Goal: Transaction & Acquisition: Purchase product/service

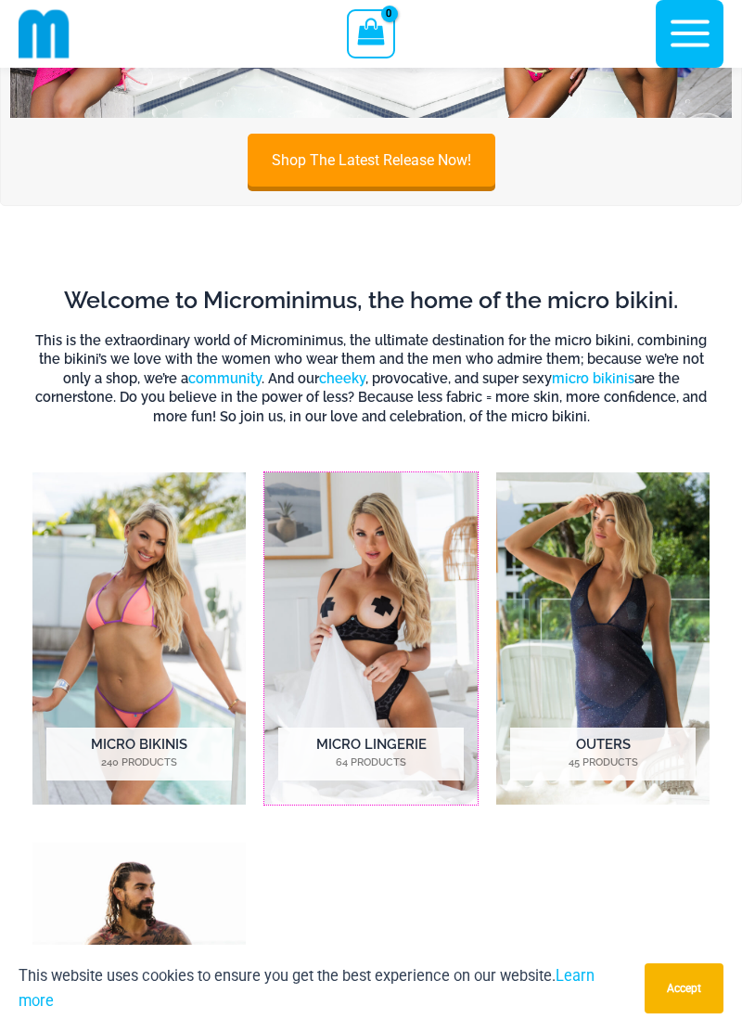
click at [418, 633] on img "Visit product category Micro Lingerie" at bounding box center [370, 638] width 213 height 332
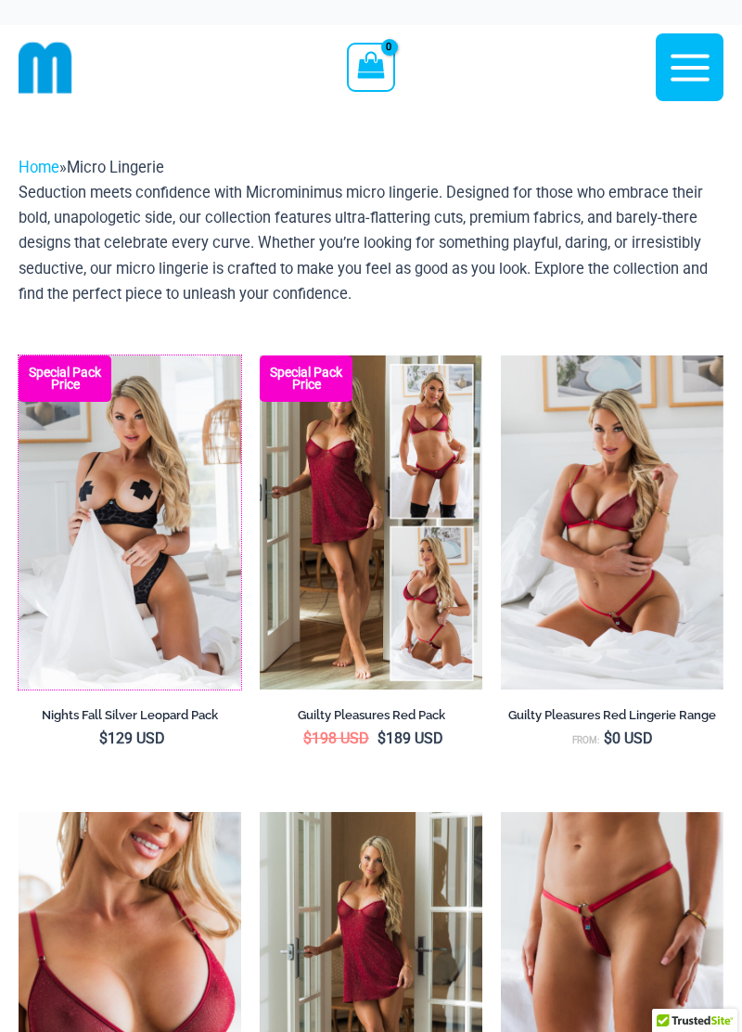
click at [19, 355] on img at bounding box center [19, 355] width 0 height 0
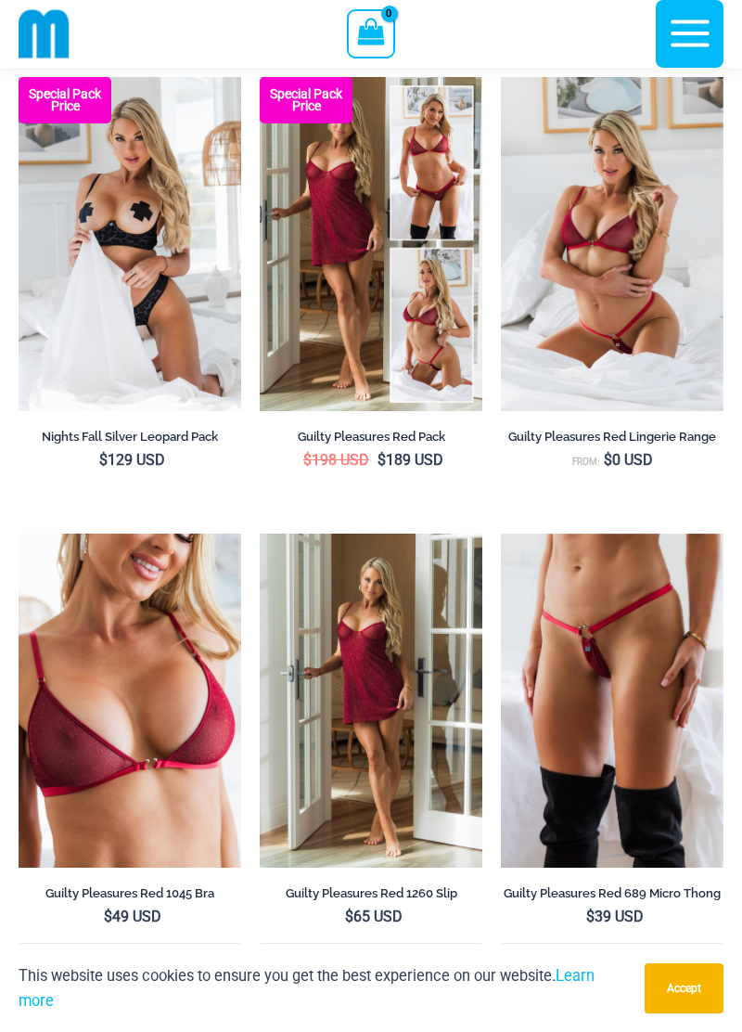
scroll to position [277, 0]
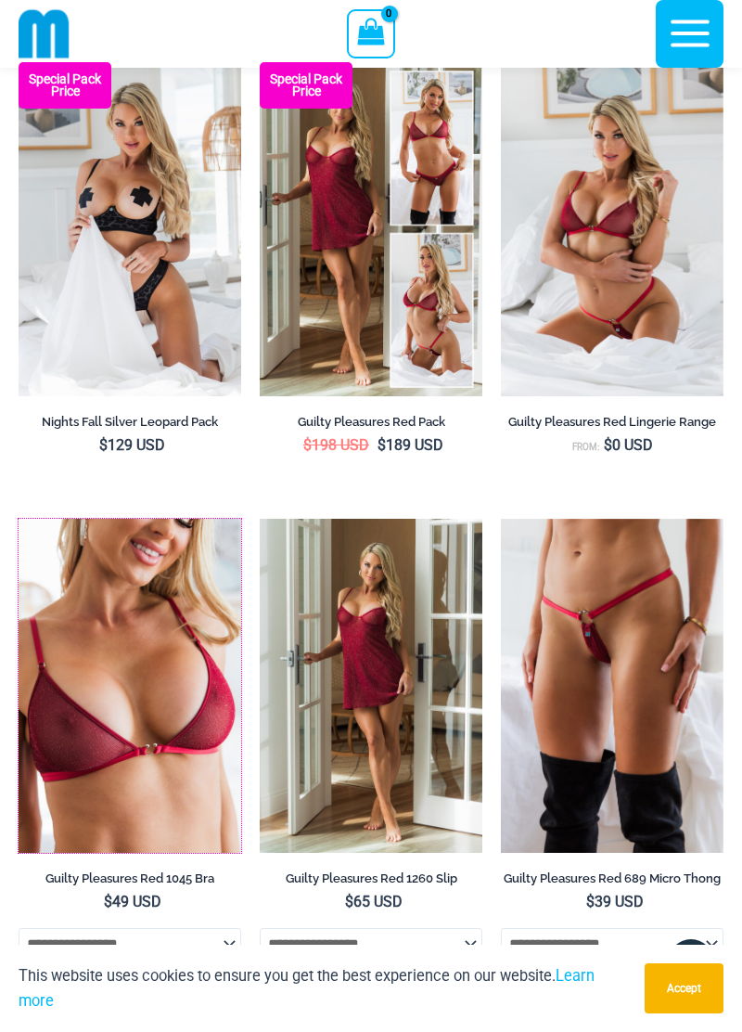
click at [19, 519] on img at bounding box center [19, 519] width 0 height 0
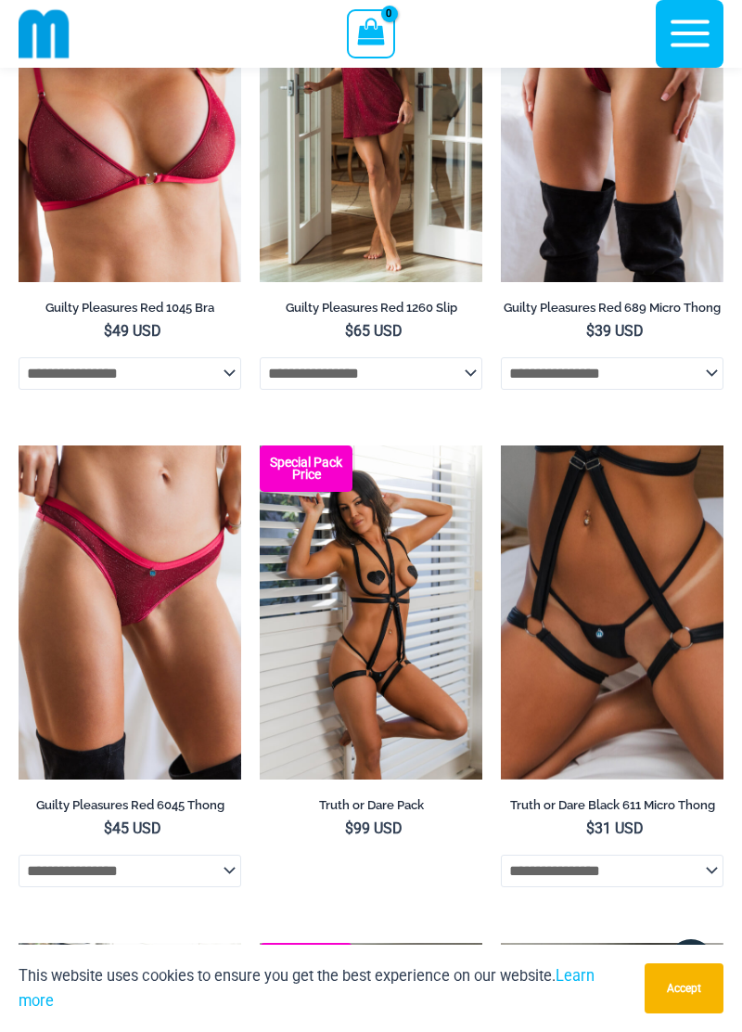
scroll to position [849, 0]
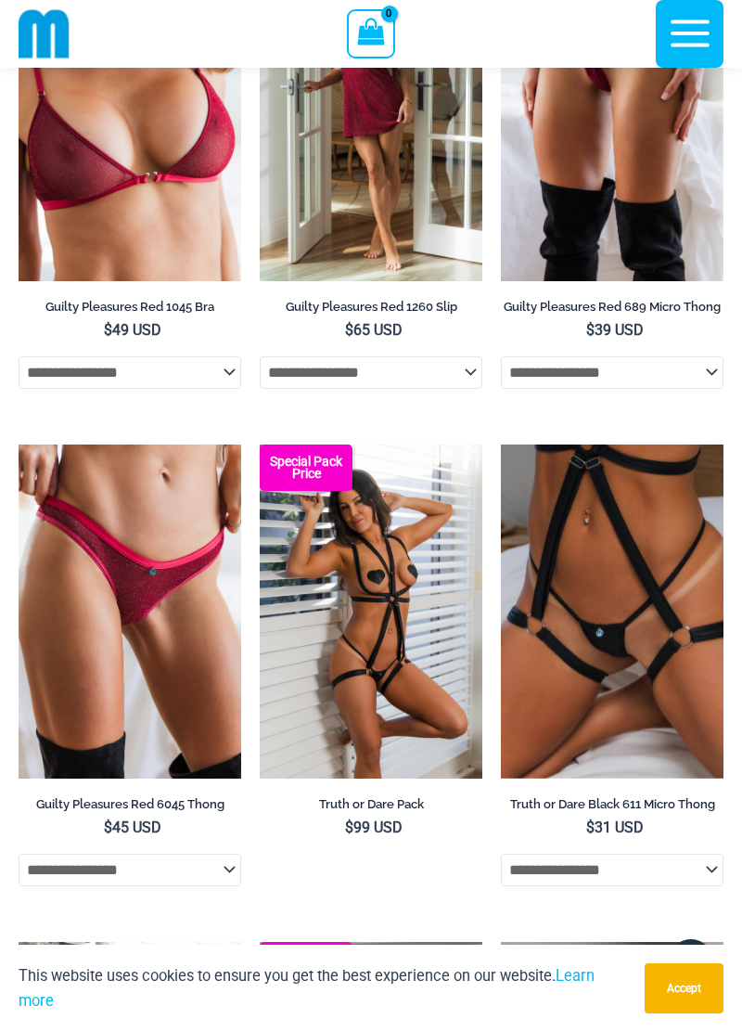
click at [239, 882] on select "**********" at bounding box center [130, 870] width 223 height 32
click at [19, 444] on img at bounding box center [19, 444] width 0 height 0
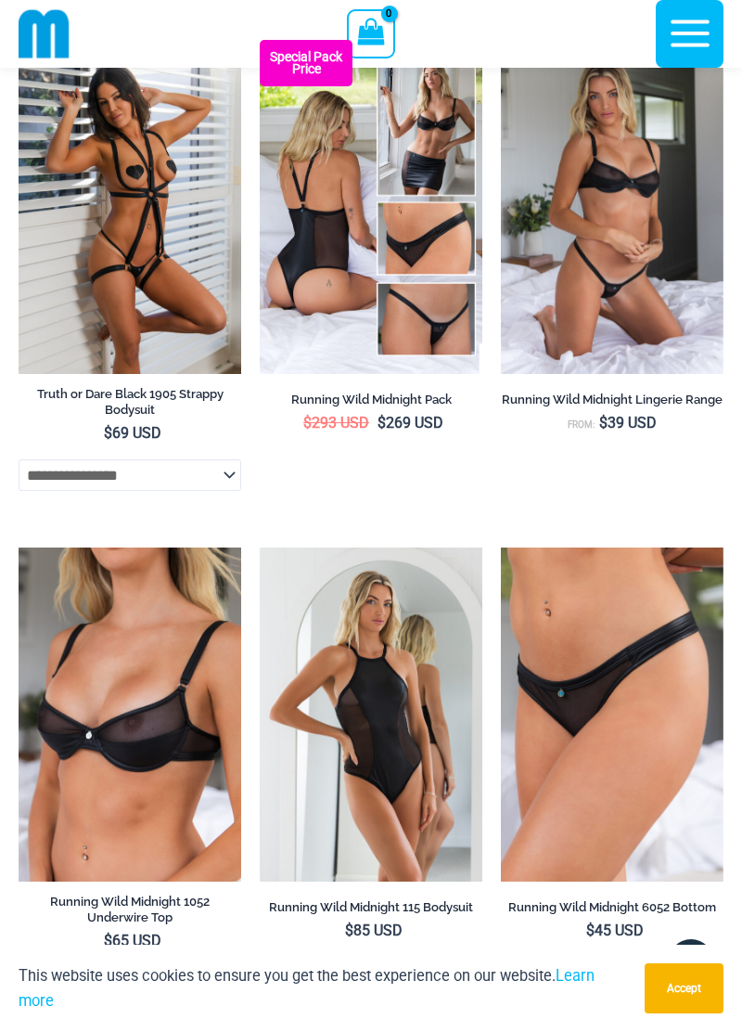
scroll to position [1754, 0]
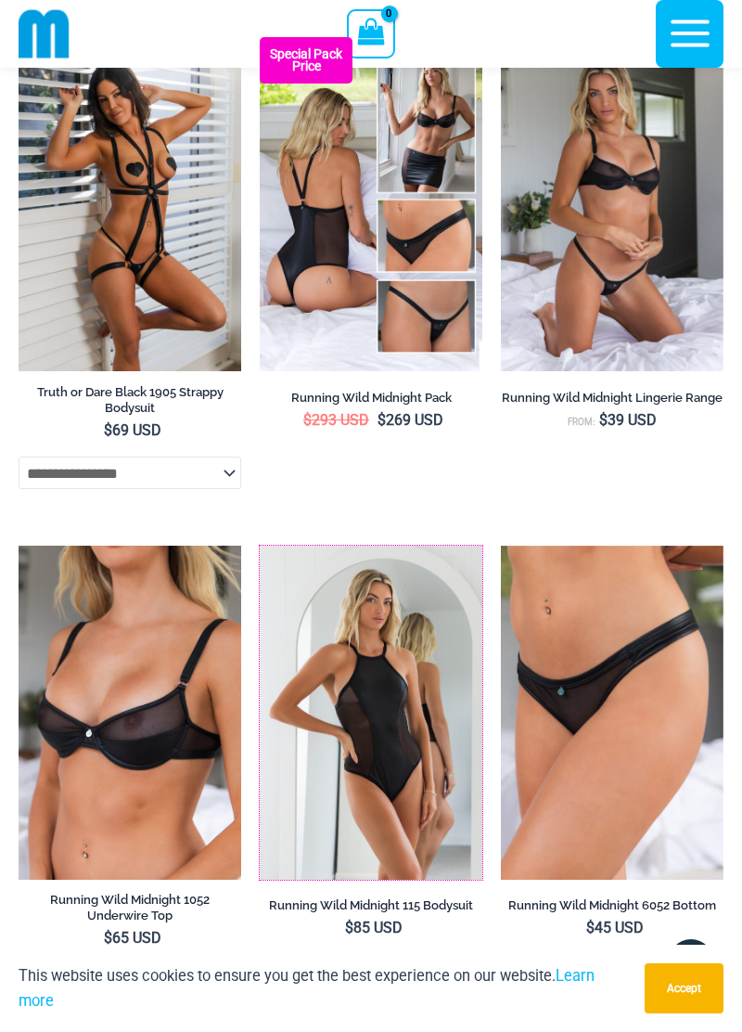
click at [260, 546] on img at bounding box center [260, 546] width 0 height 0
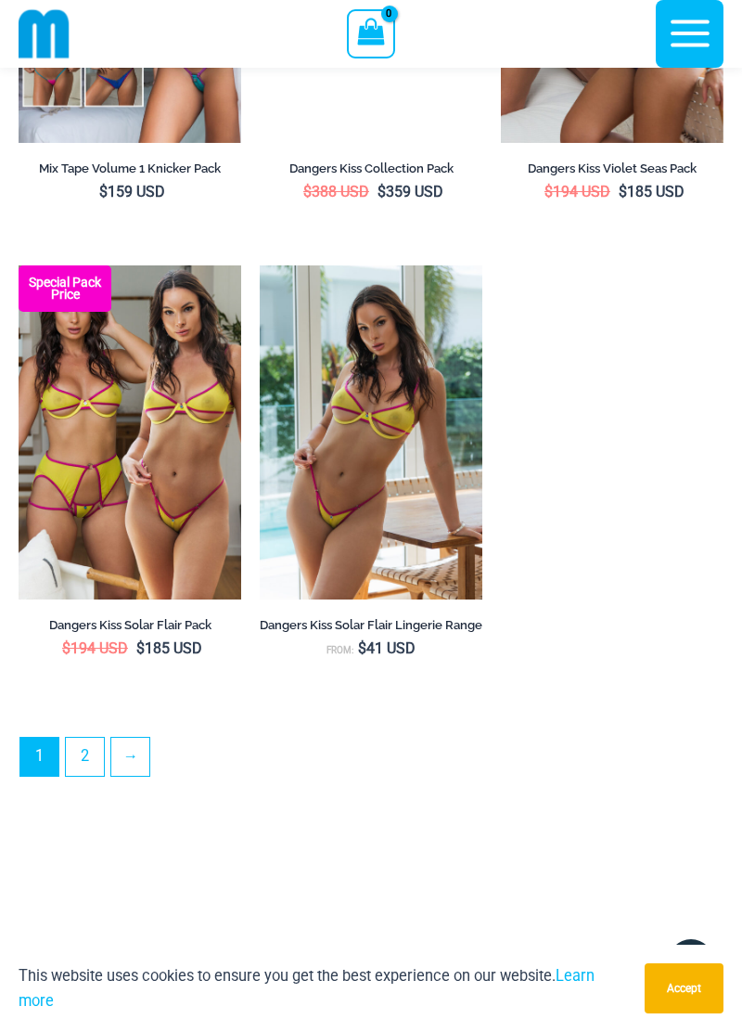
scroll to position [4965, 0]
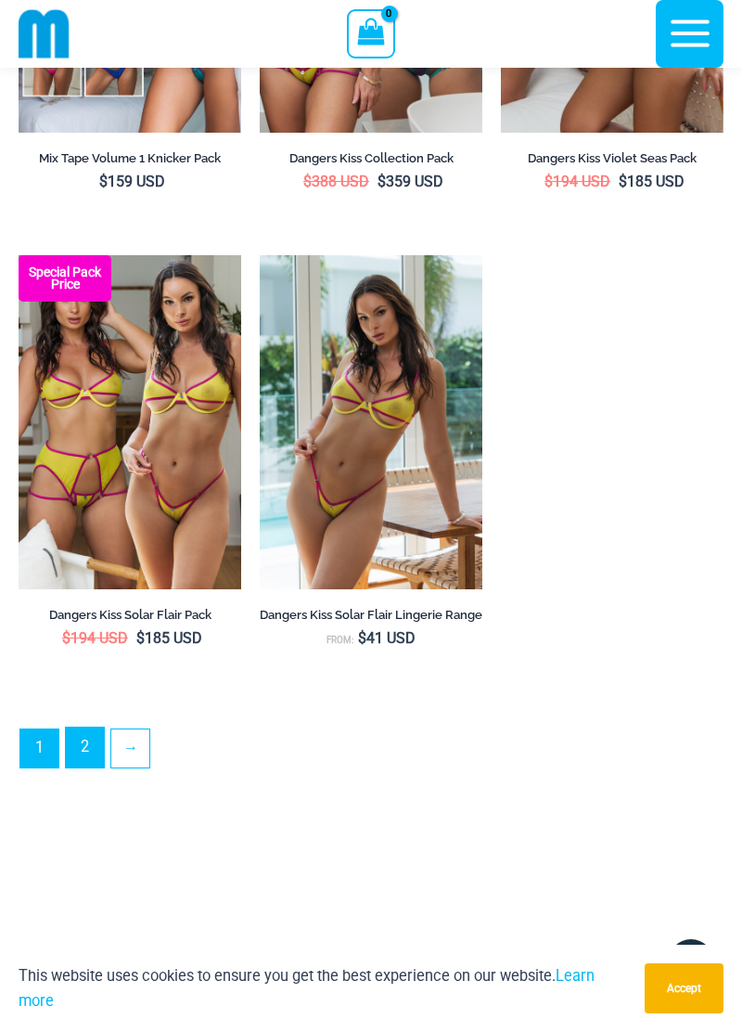
click at [97, 767] on link "2" at bounding box center [85, 747] width 38 height 40
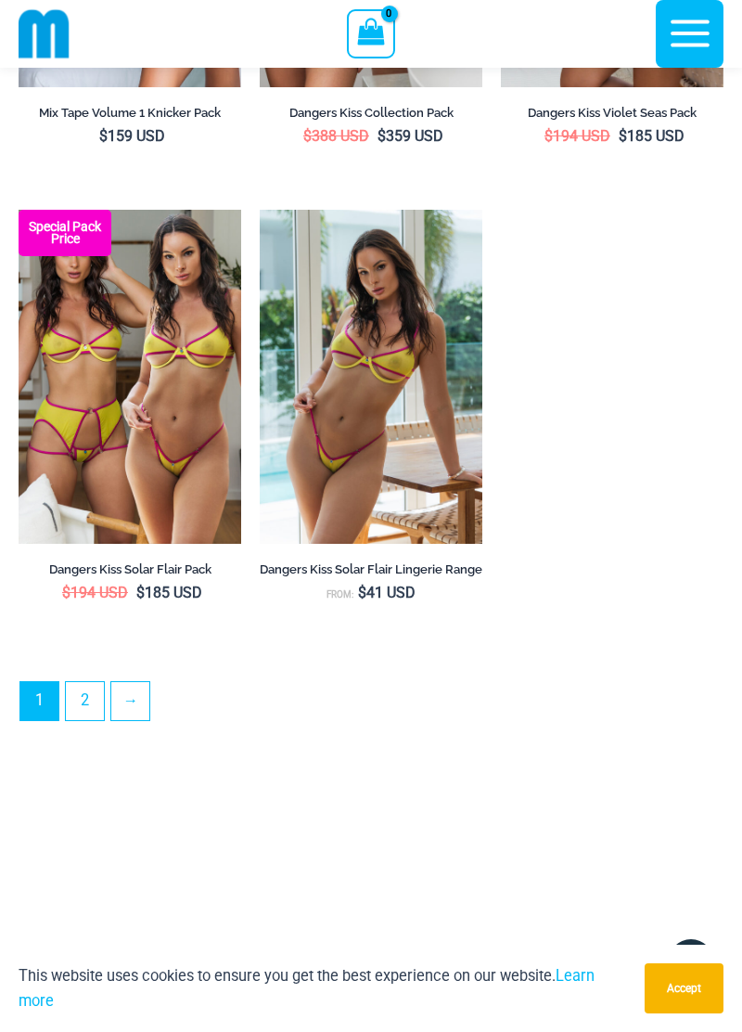
scroll to position [5053, 0]
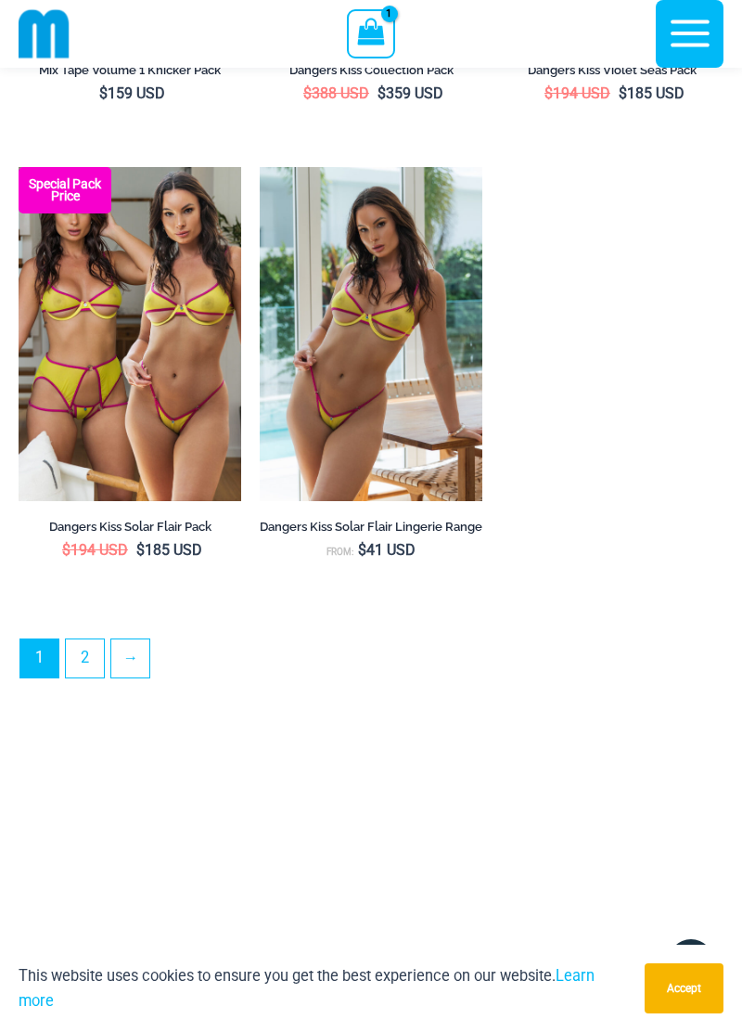
click at [678, 678] on ul "1 2 →" at bounding box center [370, 662] width 703 height 49
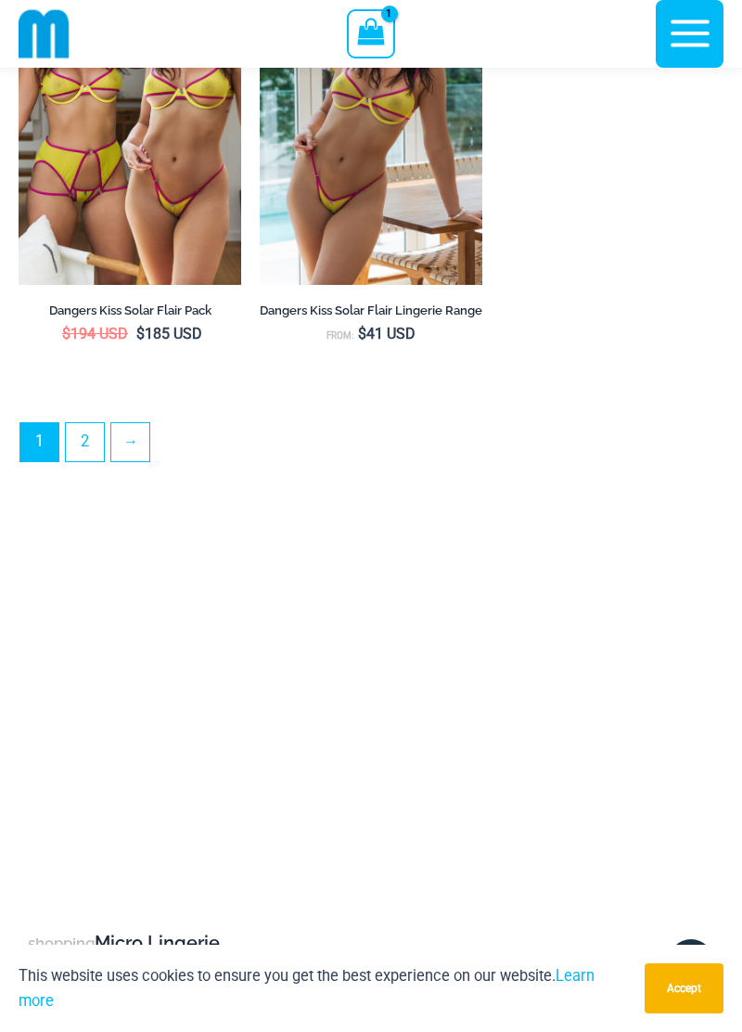
scroll to position [5272, 0]
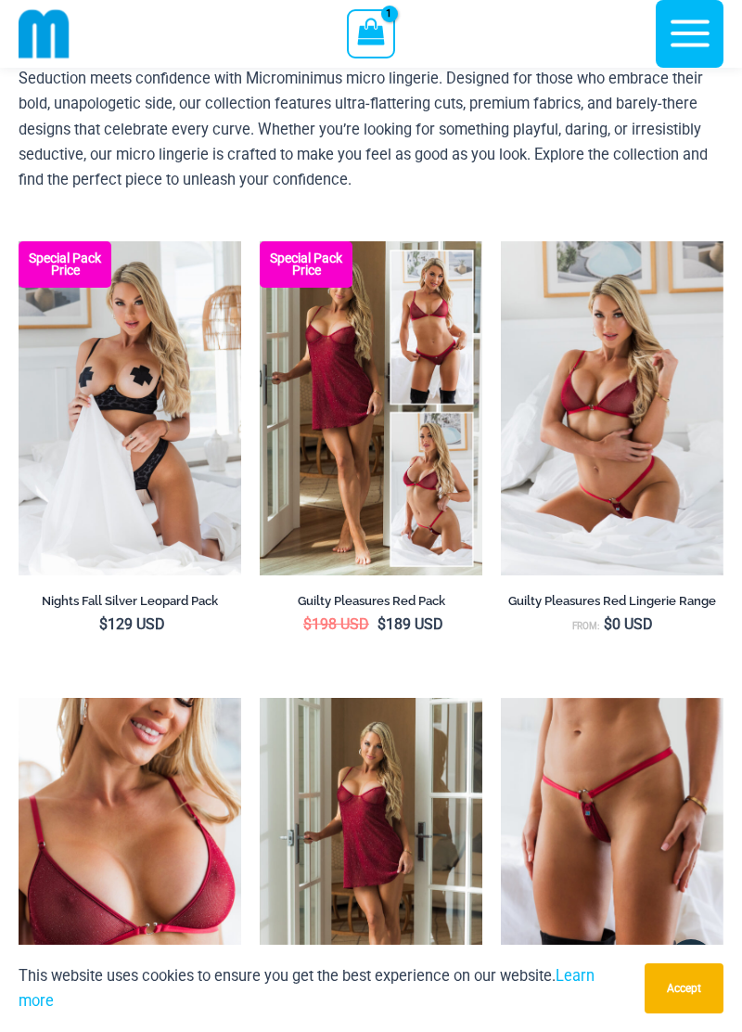
scroll to position [0, 0]
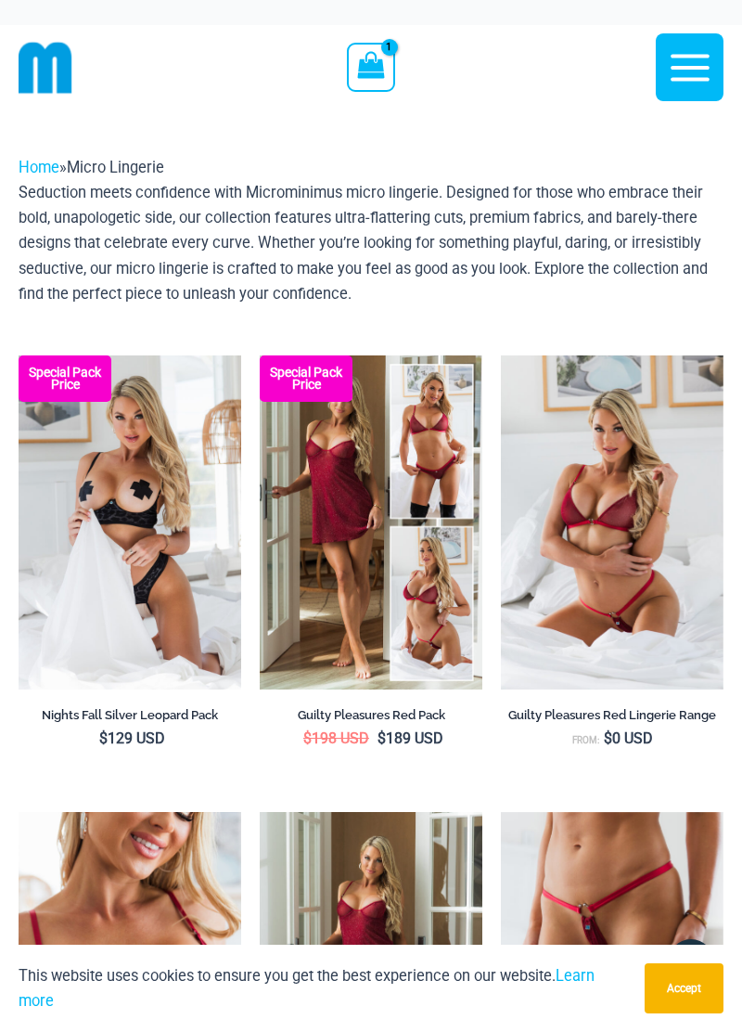
click at [683, 73] on icon "button" at bounding box center [690, 68] width 46 height 46
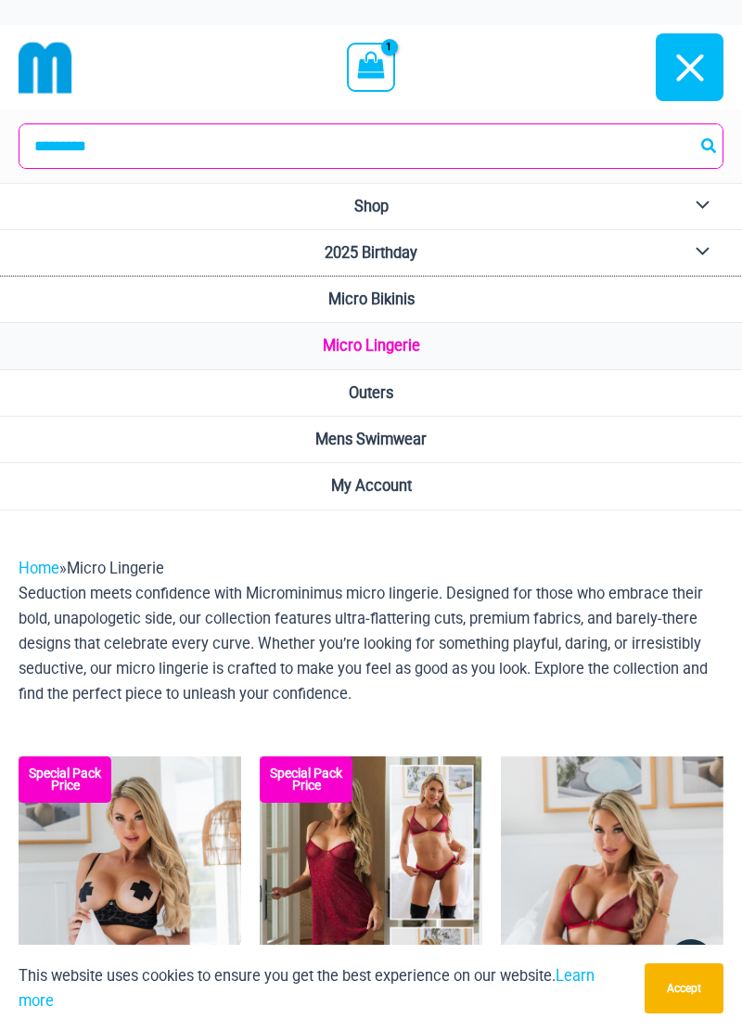
click at [386, 284] on link "Micro Bikinis" at bounding box center [371, 300] width 742 height 46
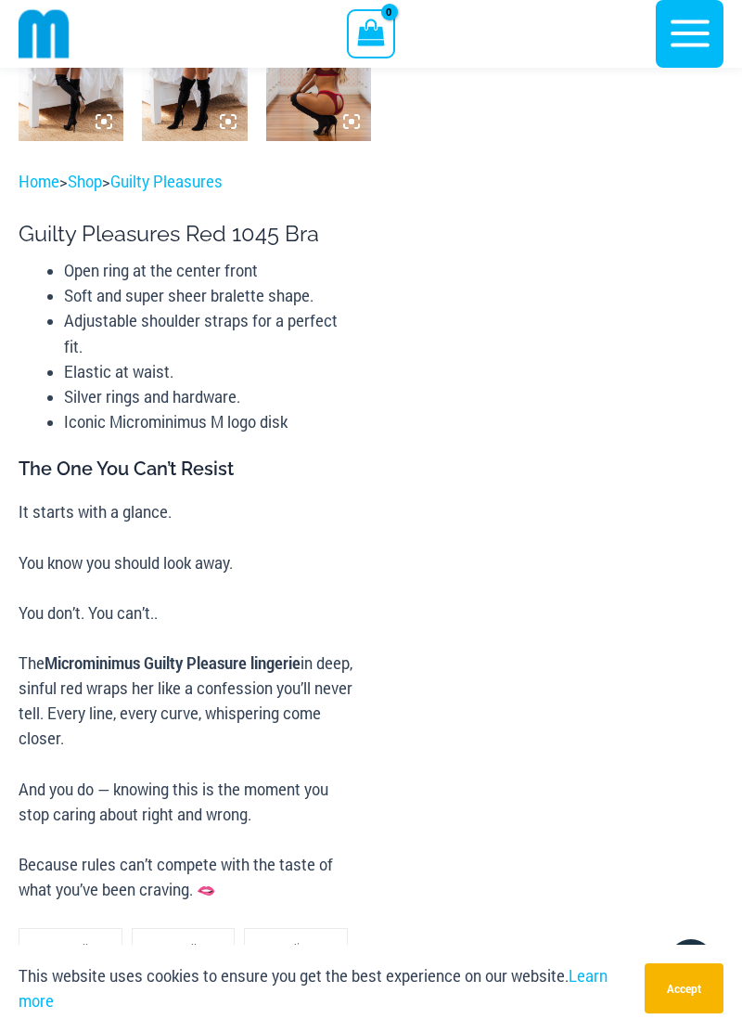
scroll to position [1034, 0]
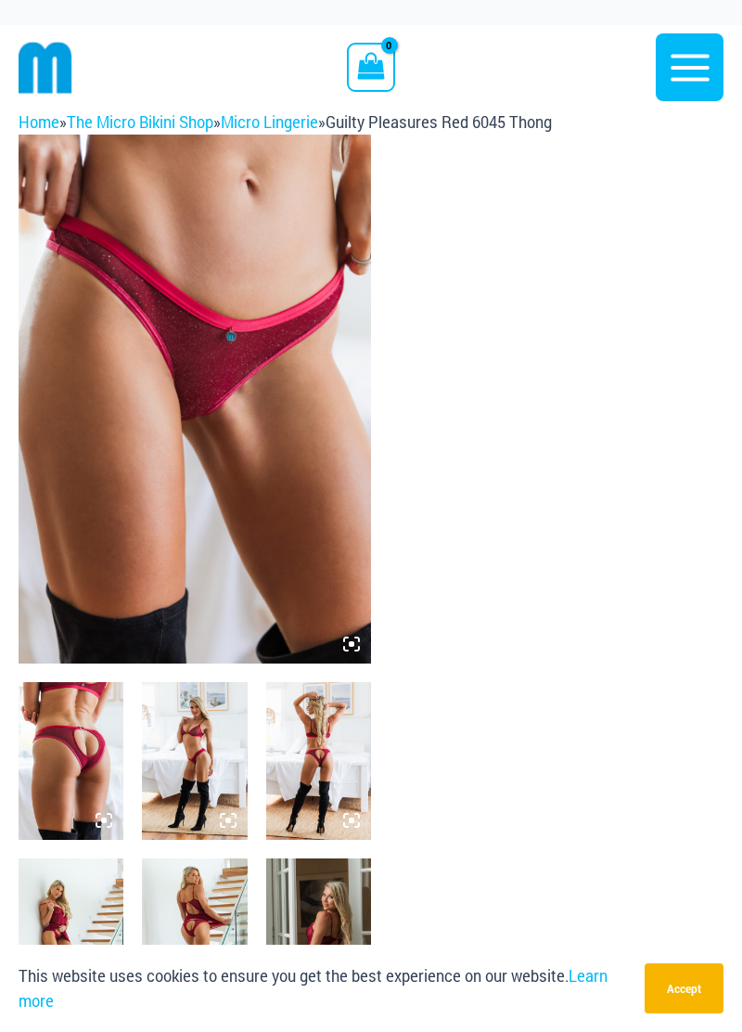
click at [104, 756] on img at bounding box center [71, 761] width 105 height 158
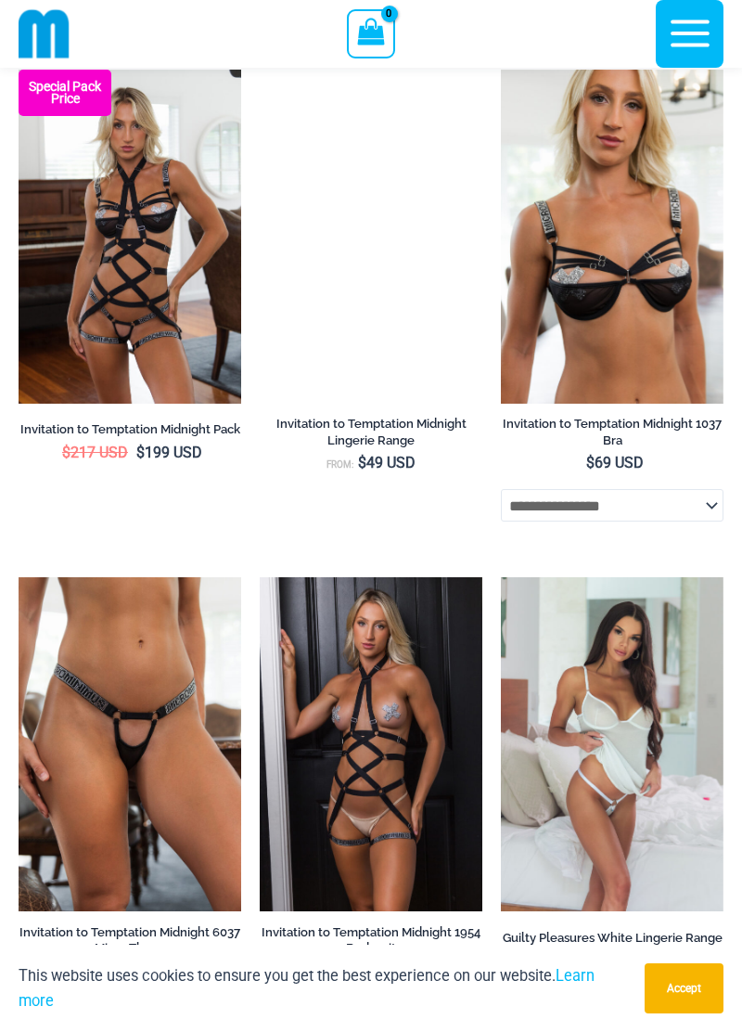
scroll to position [1643, 0]
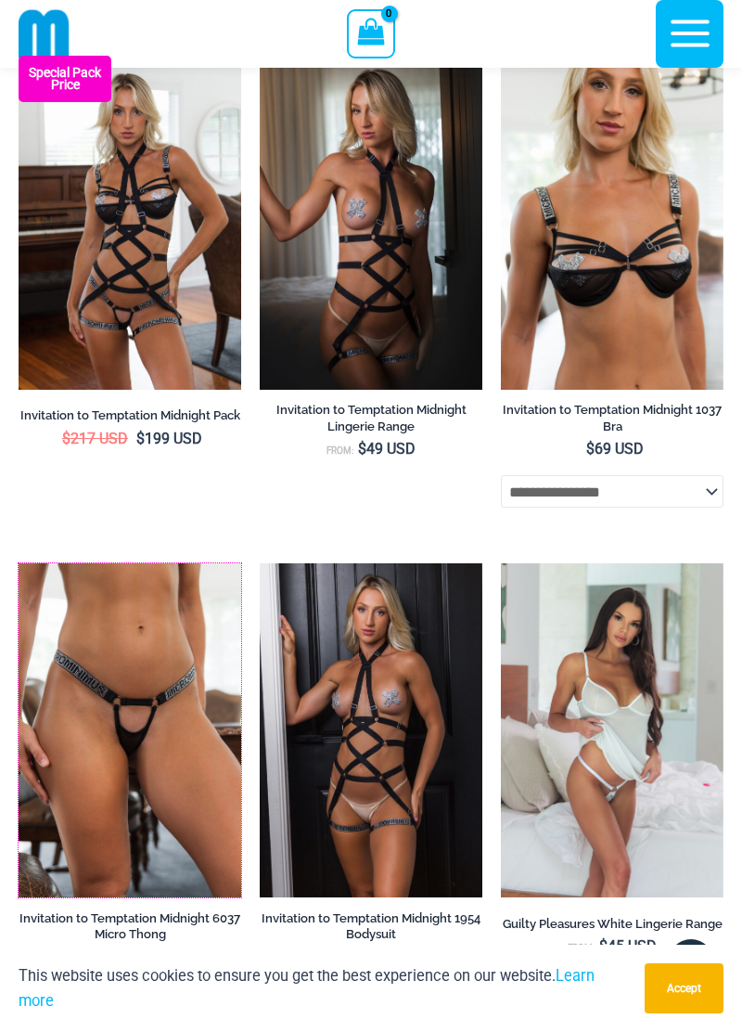
click at [19, 563] on img at bounding box center [19, 563] width 0 height 0
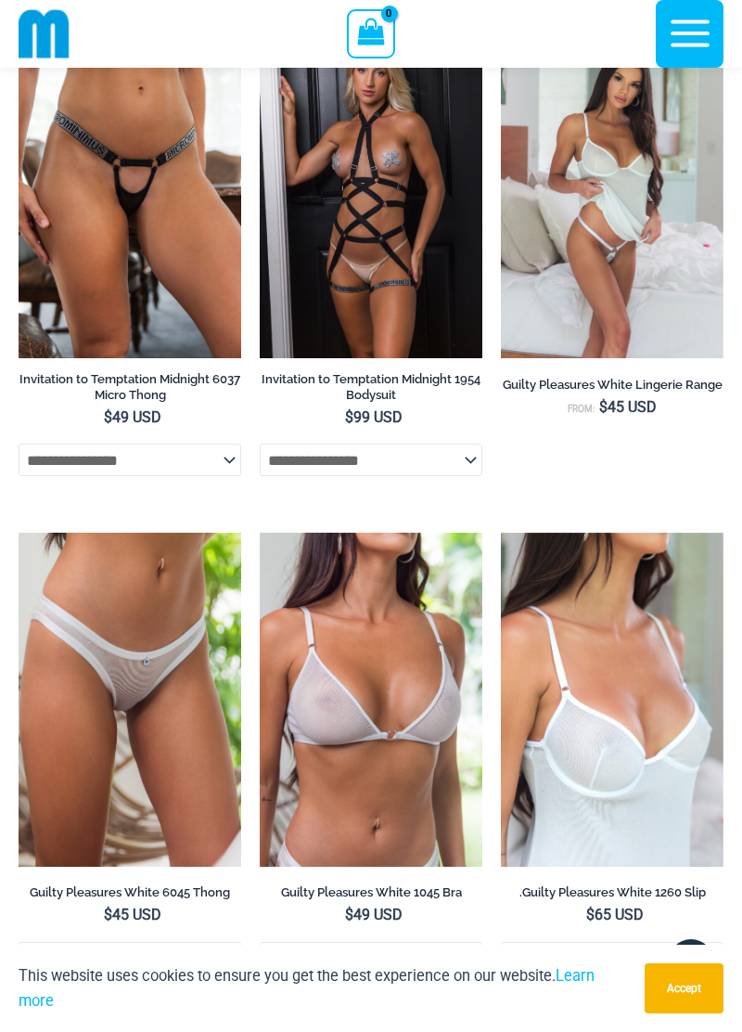
scroll to position [2179, 0]
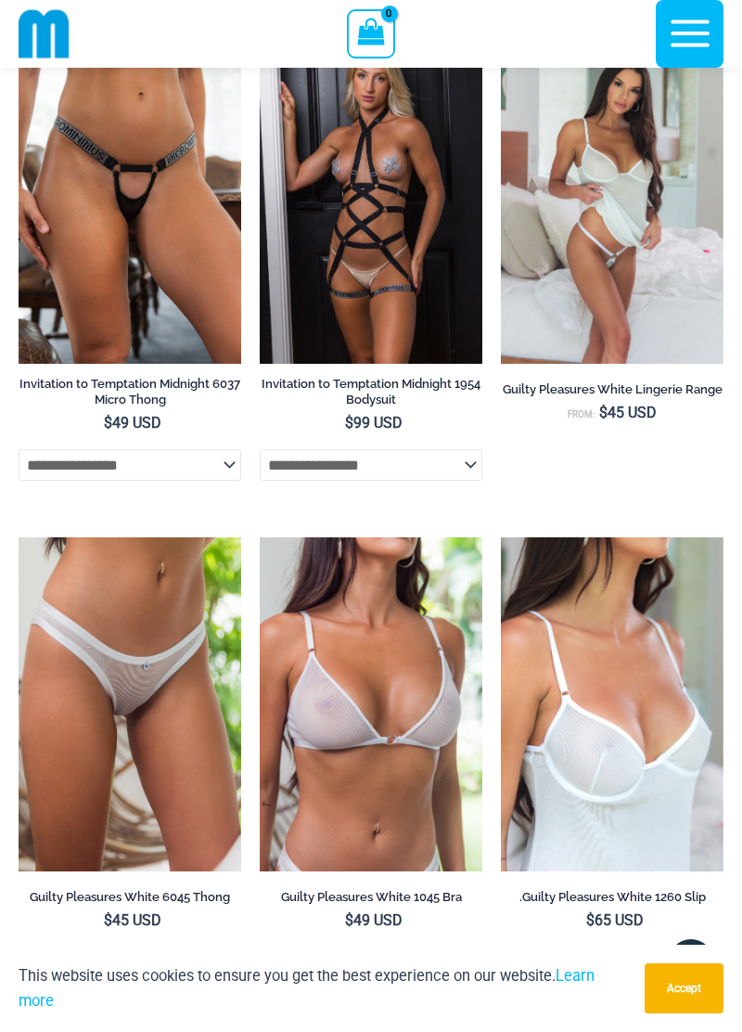
click at [468, 978] on select "**********" at bounding box center [371, 962] width 223 height 32
select select "*******"
click at [260, 957] on select "**********" at bounding box center [371, 962] width 223 height 32
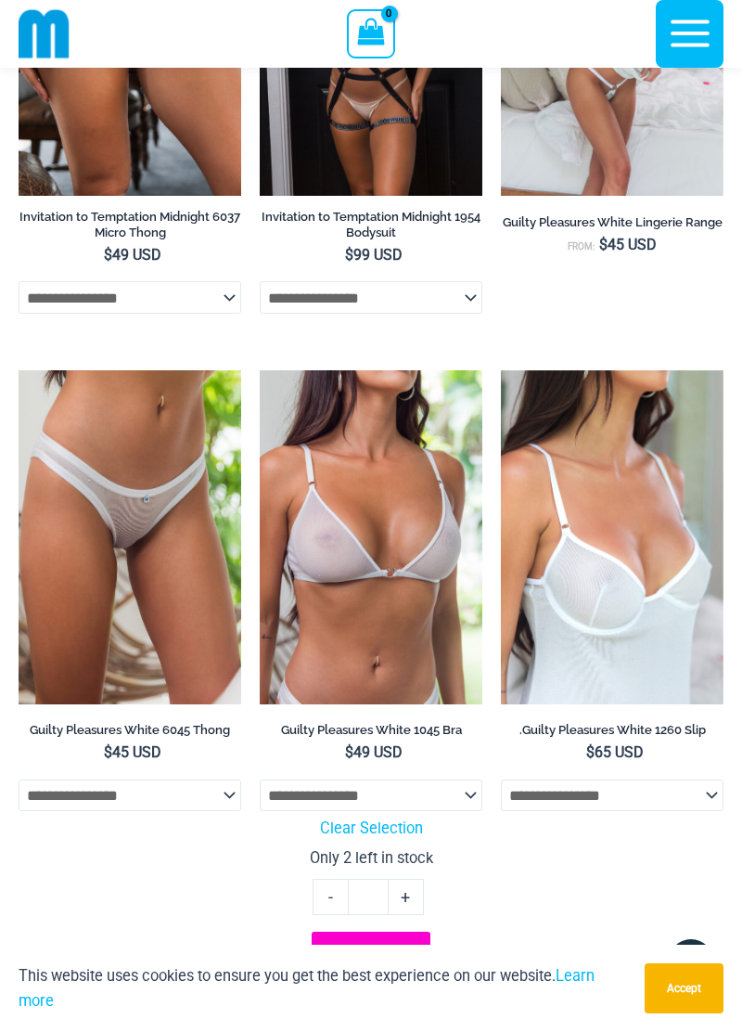
scroll to position [2344, 0]
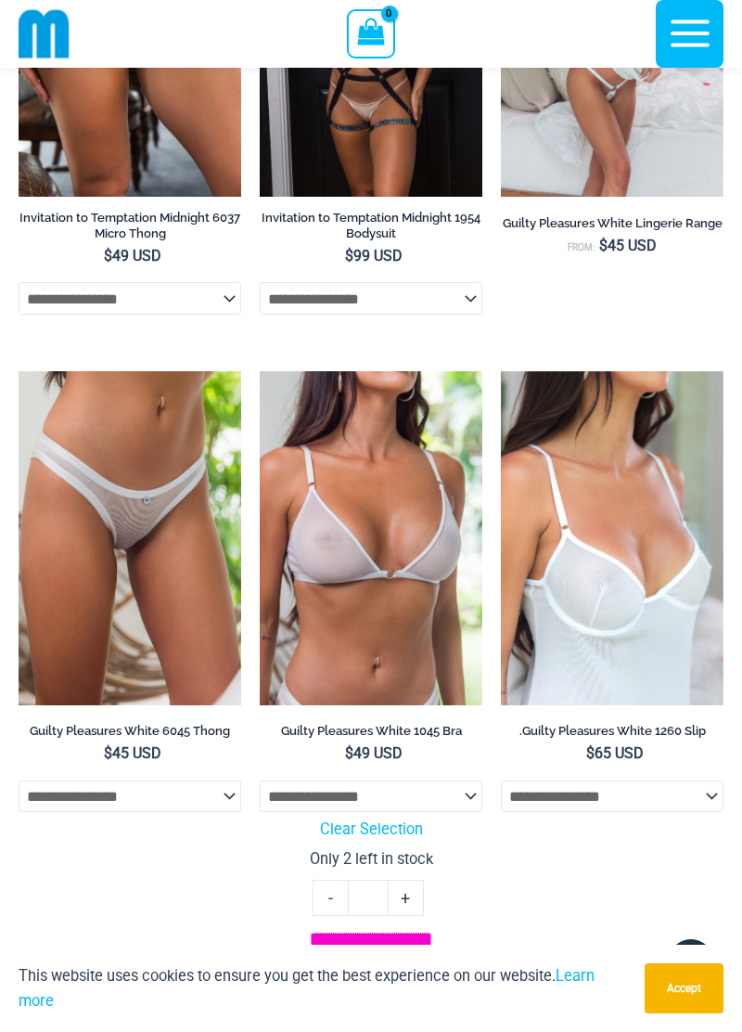
click at [369, 983] on button "Add to cart" at bounding box center [371, 966] width 121 height 66
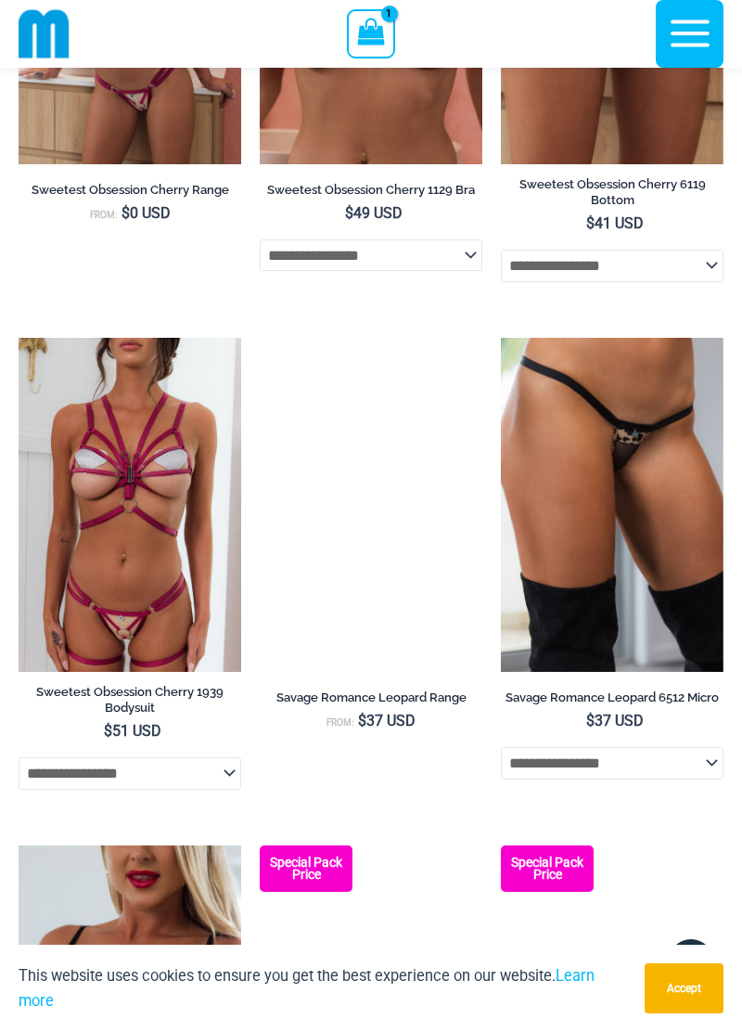
scroll to position [4020, 0]
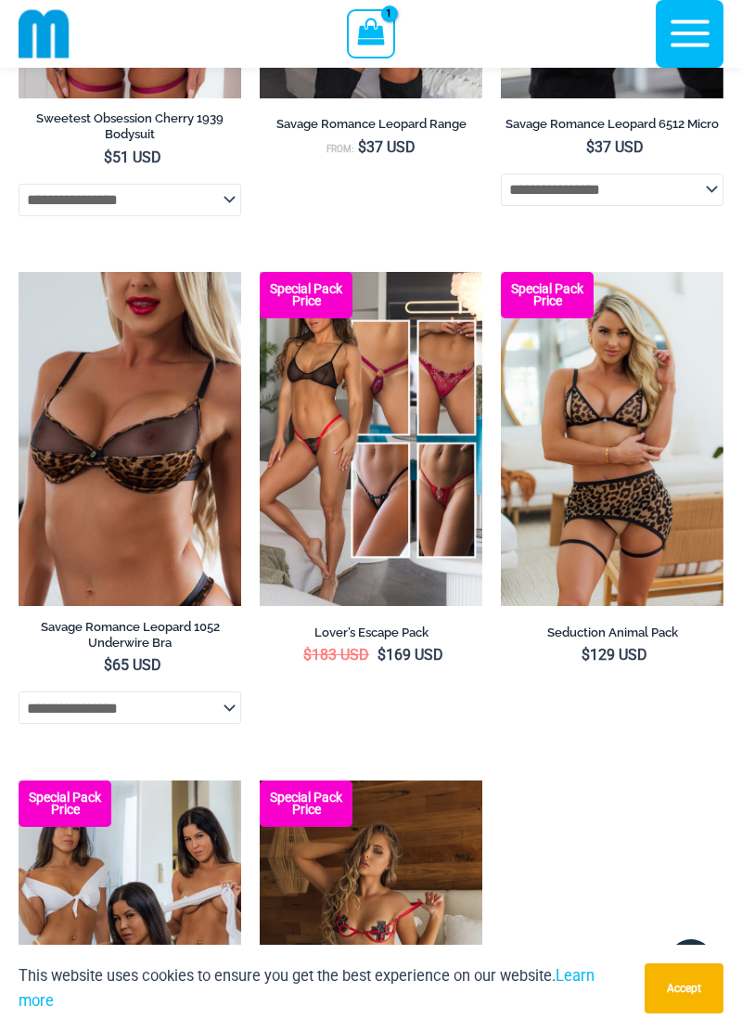
click at [225, 721] on select "**********" at bounding box center [130, 707] width 223 height 32
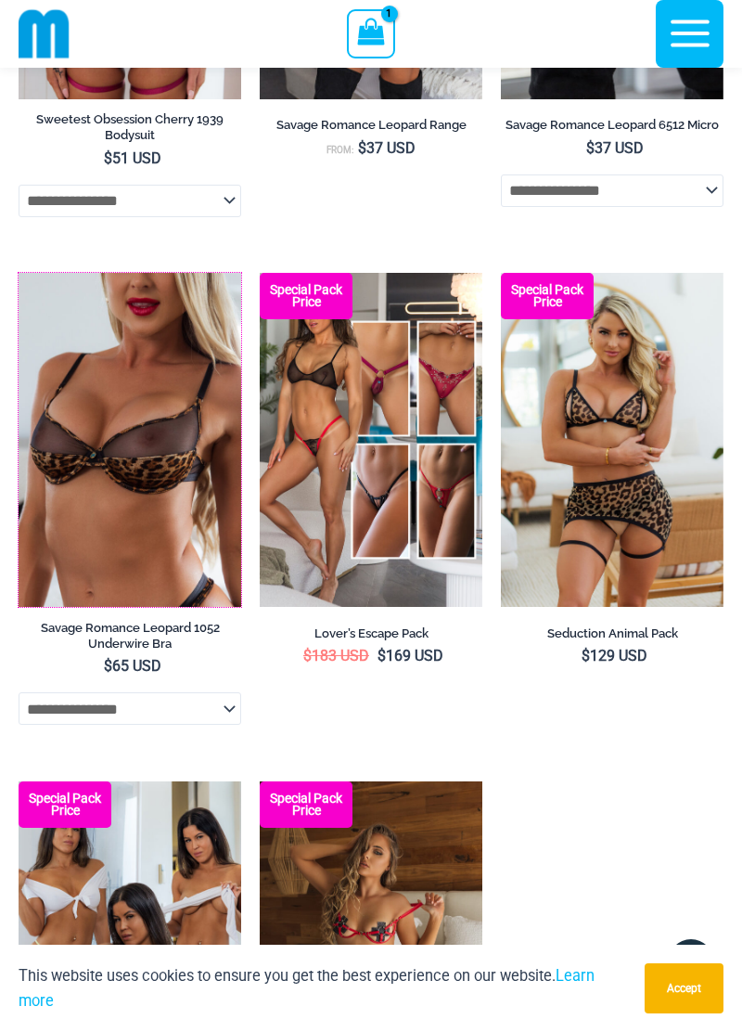
click at [19, 273] on img at bounding box center [19, 273] width 0 height 0
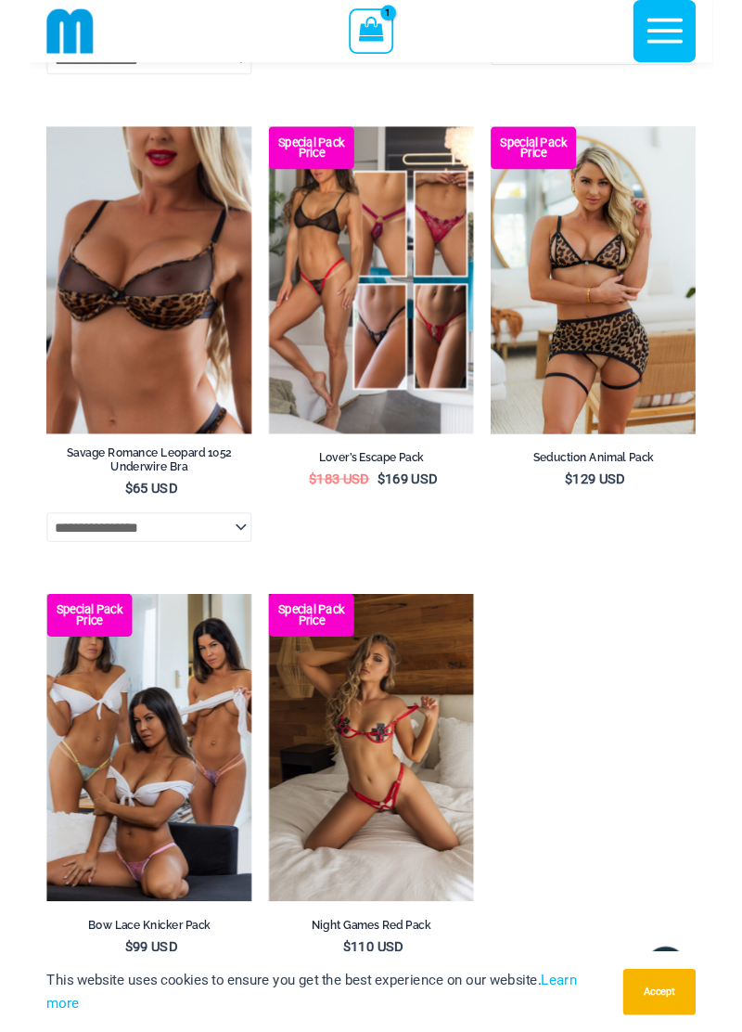
scroll to position [4768, 0]
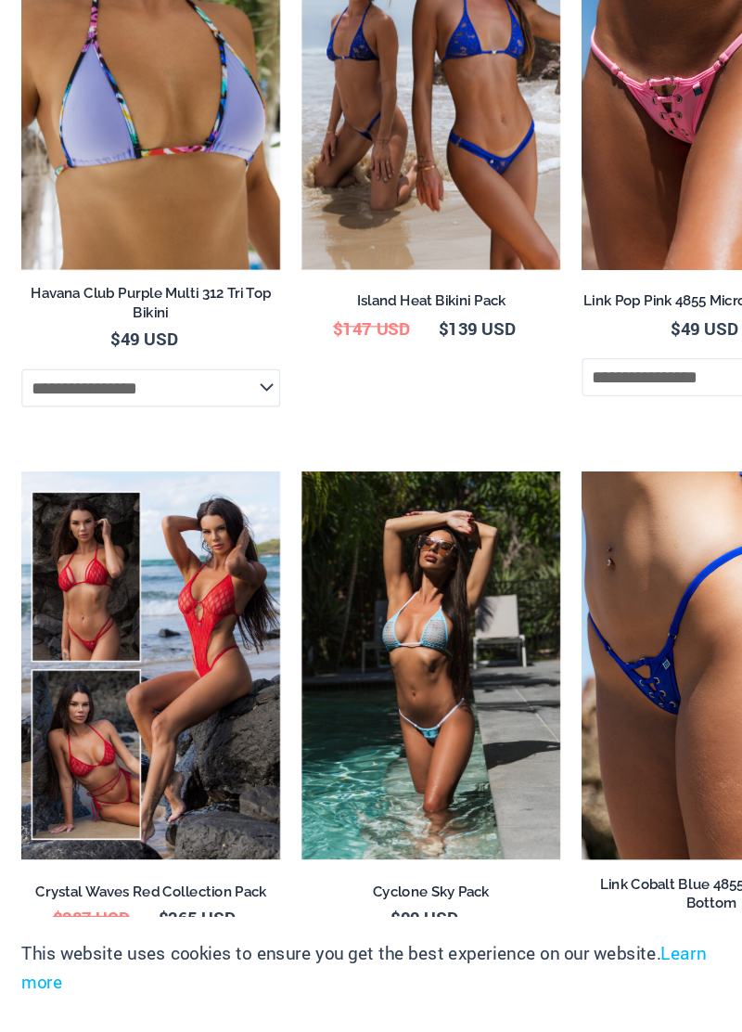
scroll to position [3739, 0]
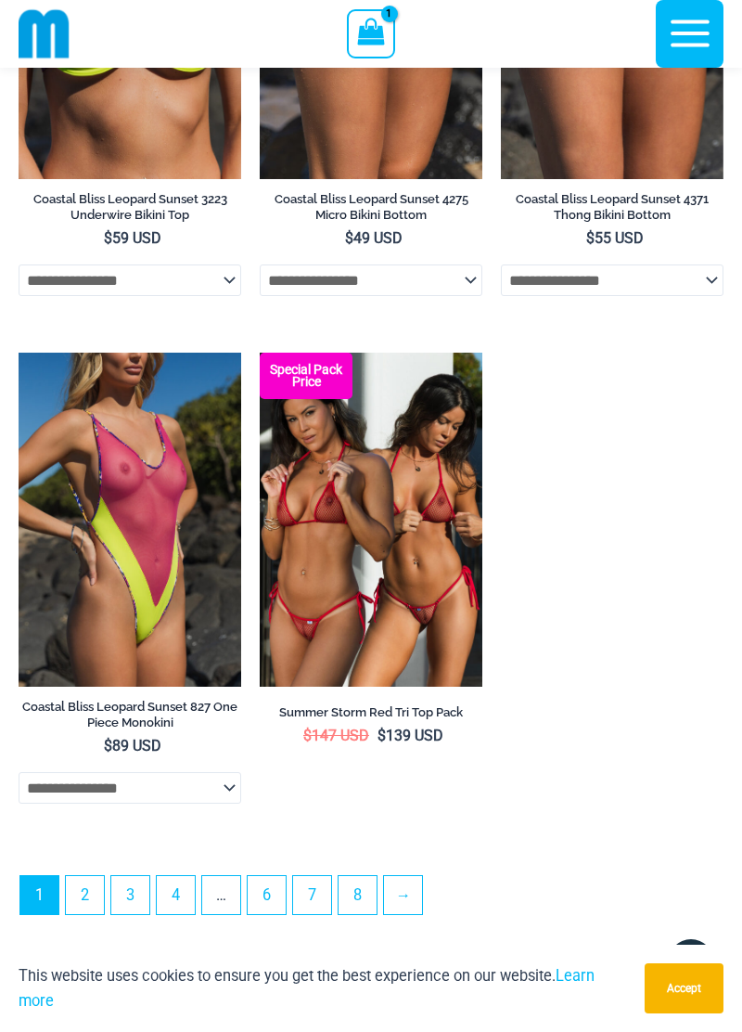
scroll to position [5313, 0]
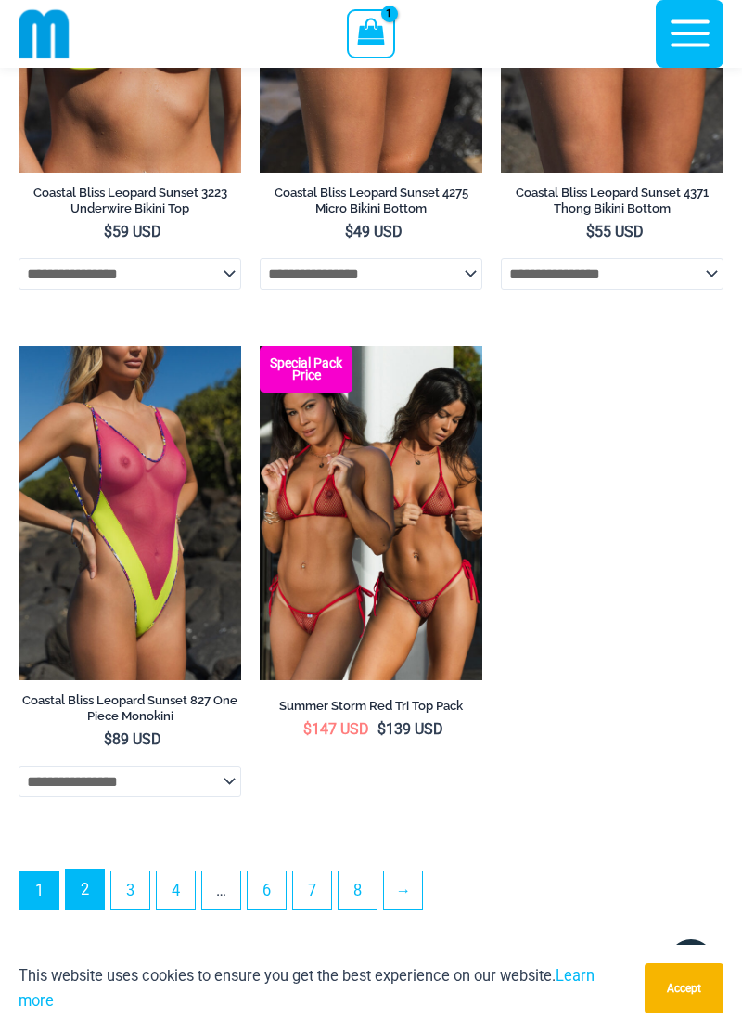
click at [88, 909] on link "2" at bounding box center [85, 889] width 38 height 40
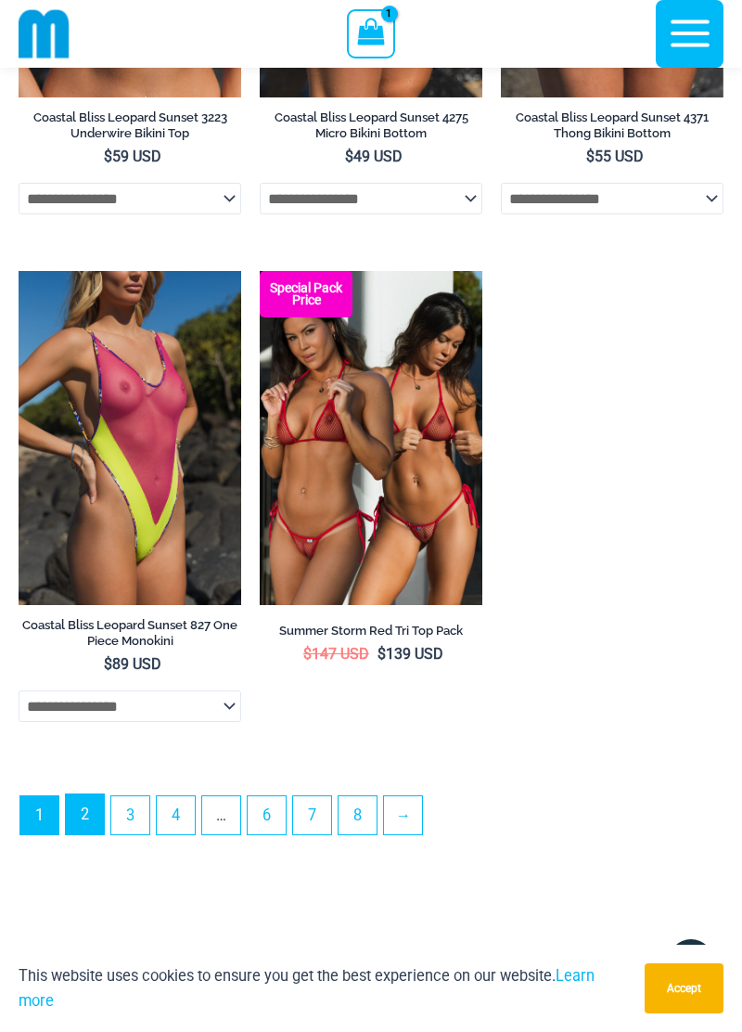
scroll to position [5403, 0]
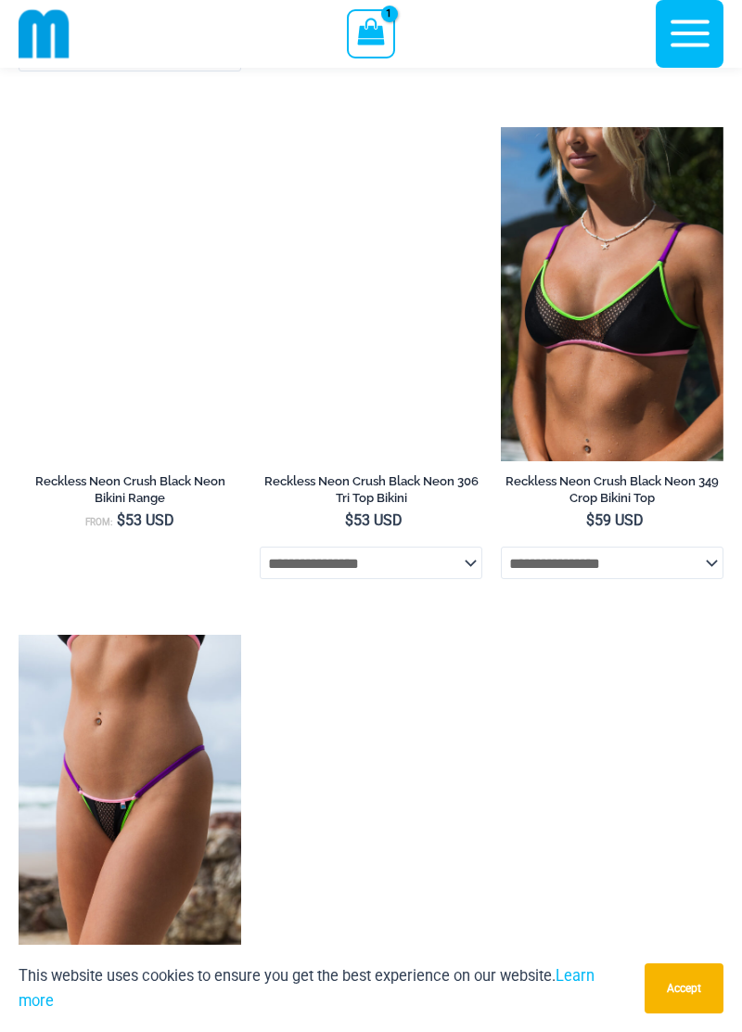
scroll to position [1577, 0]
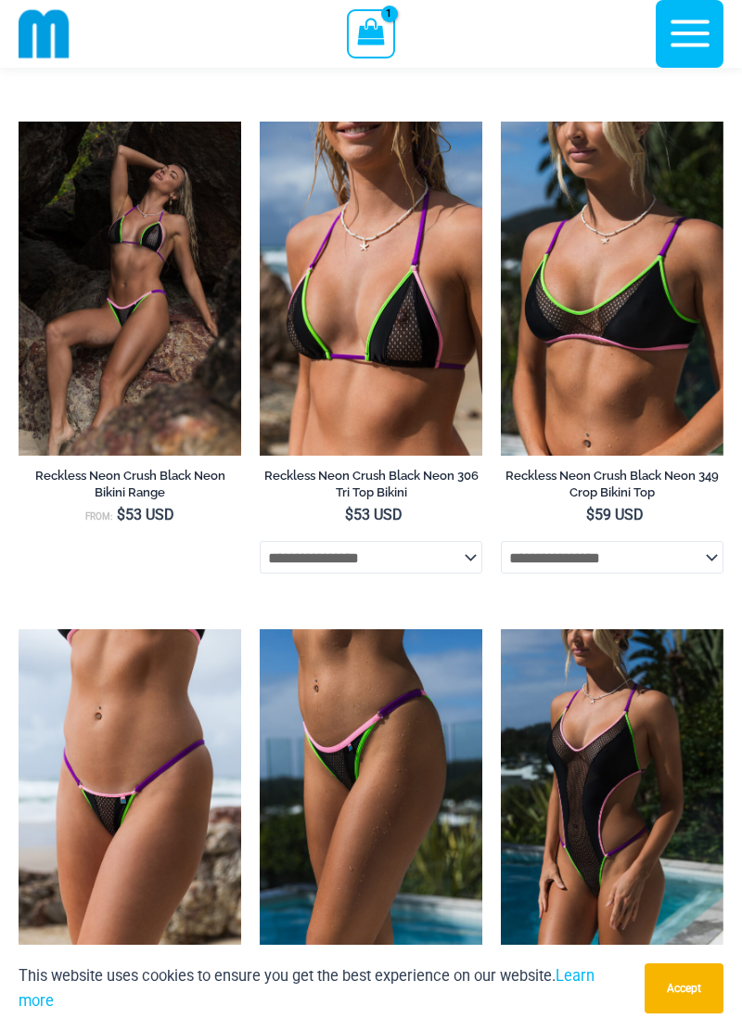
click at [501, 629] on img at bounding box center [501, 629] width 0 height 0
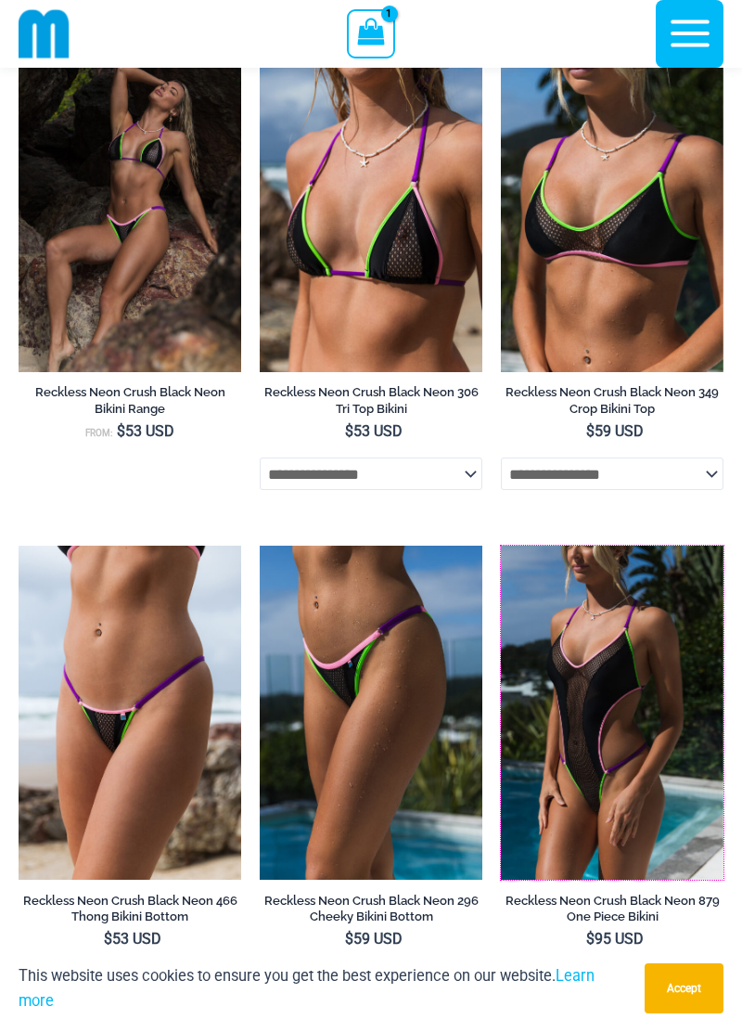
scroll to position [1665, 0]
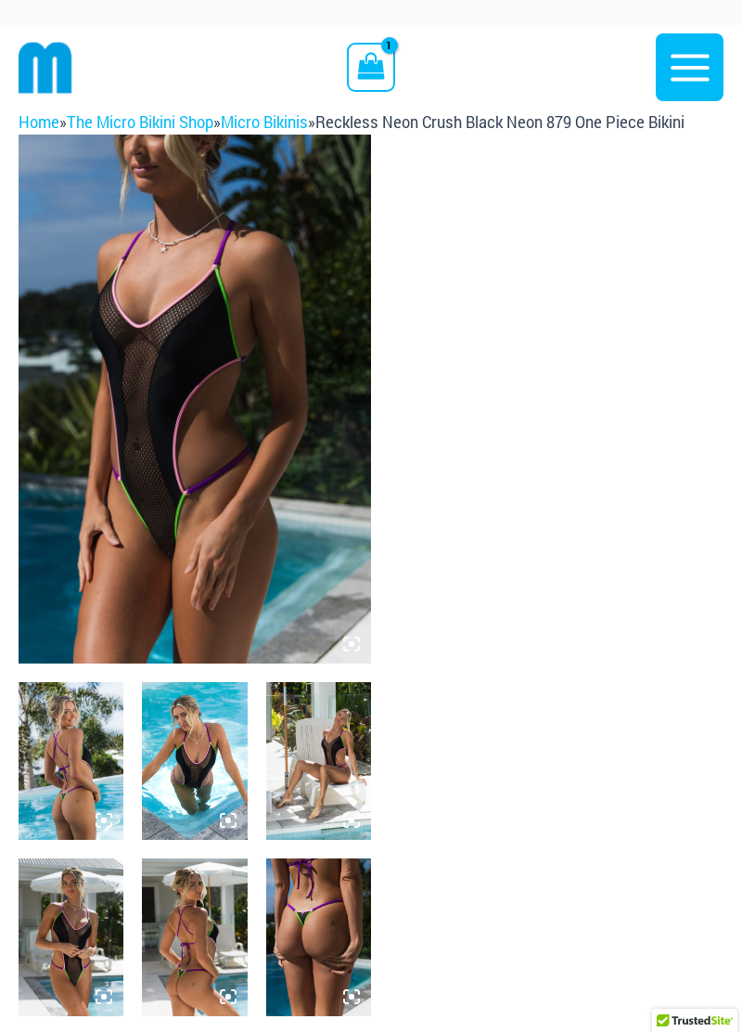
scroll to position [451, 0]
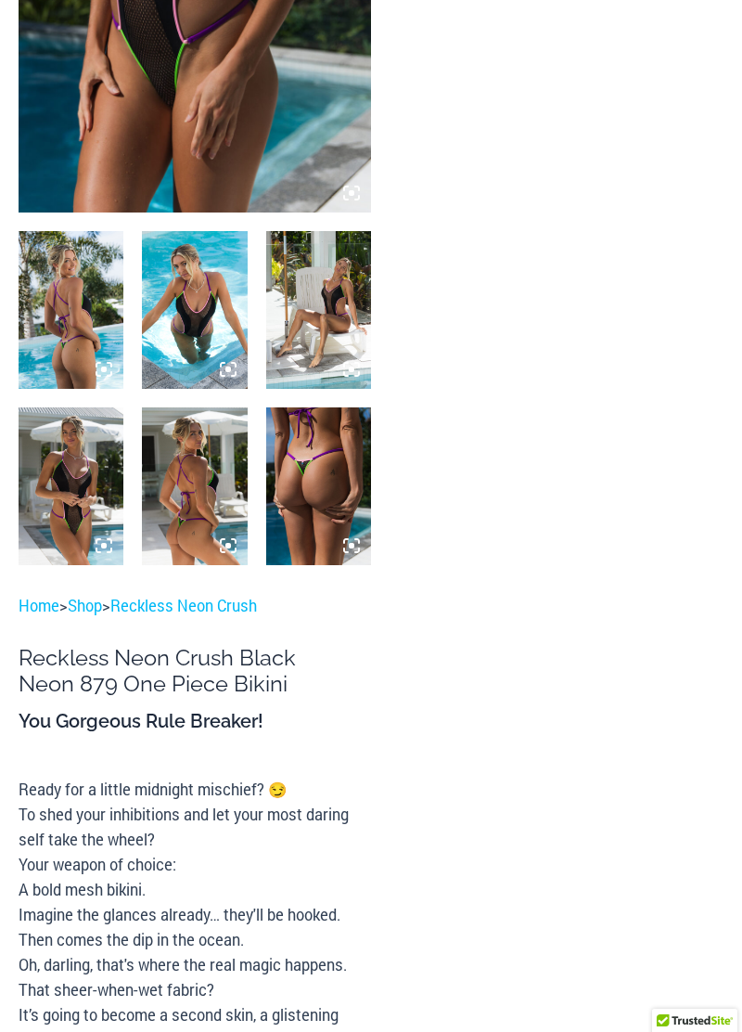
scroll to position [0, 0]
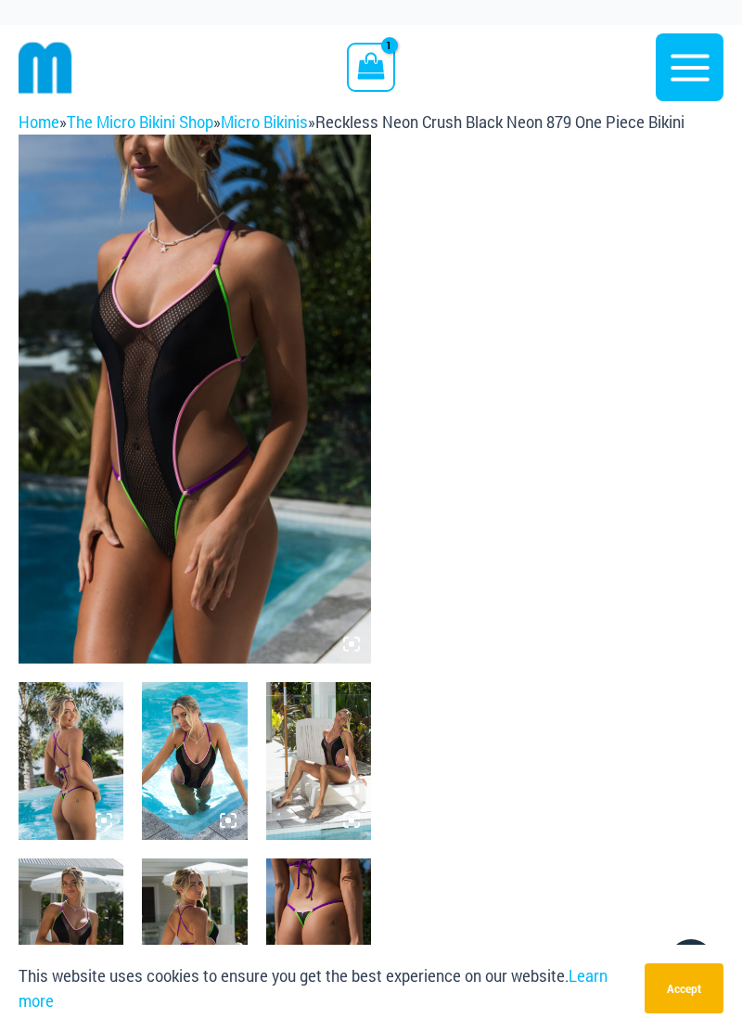
click at [297, 483] on img at bounding box center [195, 399] width 353 height 529
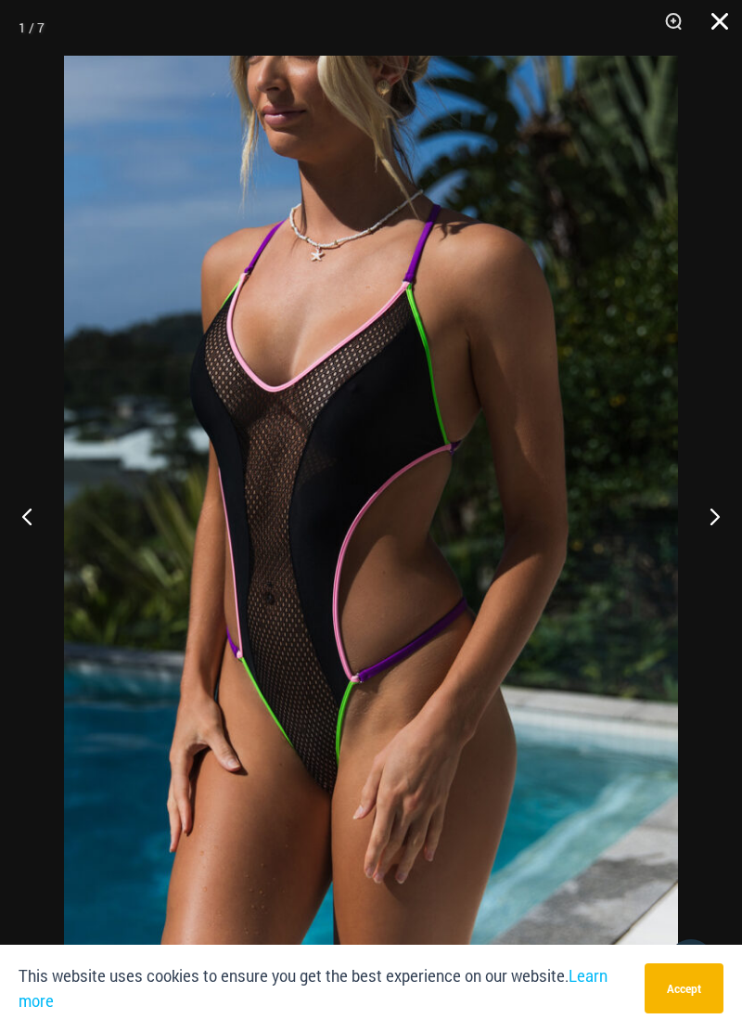
click at [710, 53] on button "Close" at bounding box center [713, 28] width 46 height 56
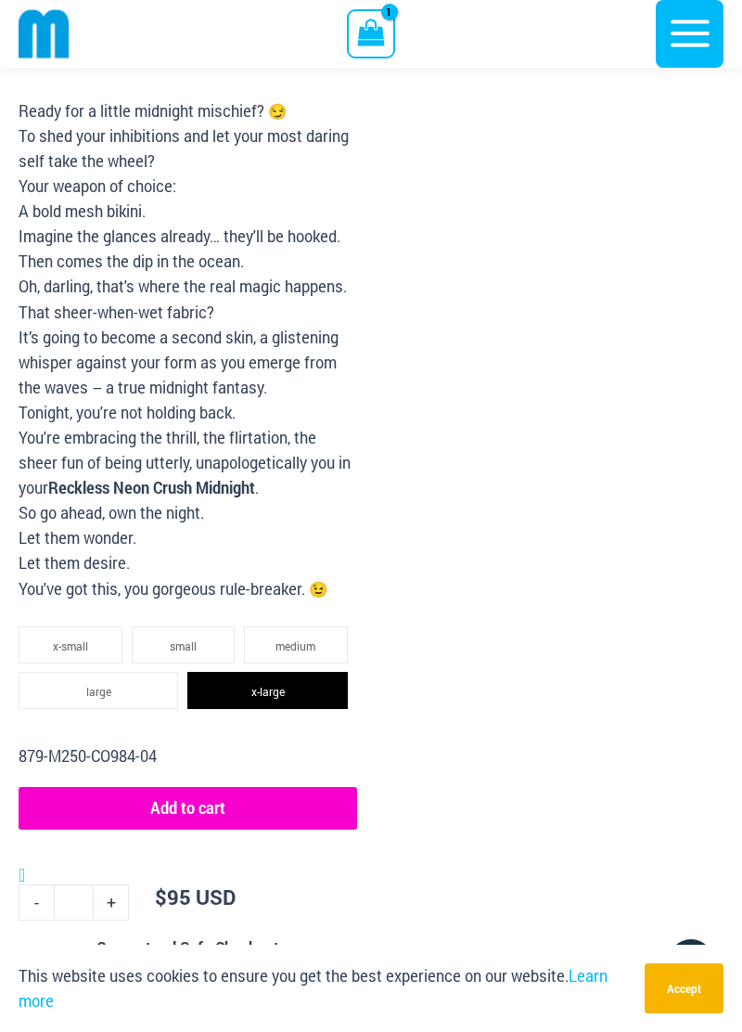
scroll to position [1117, 0]
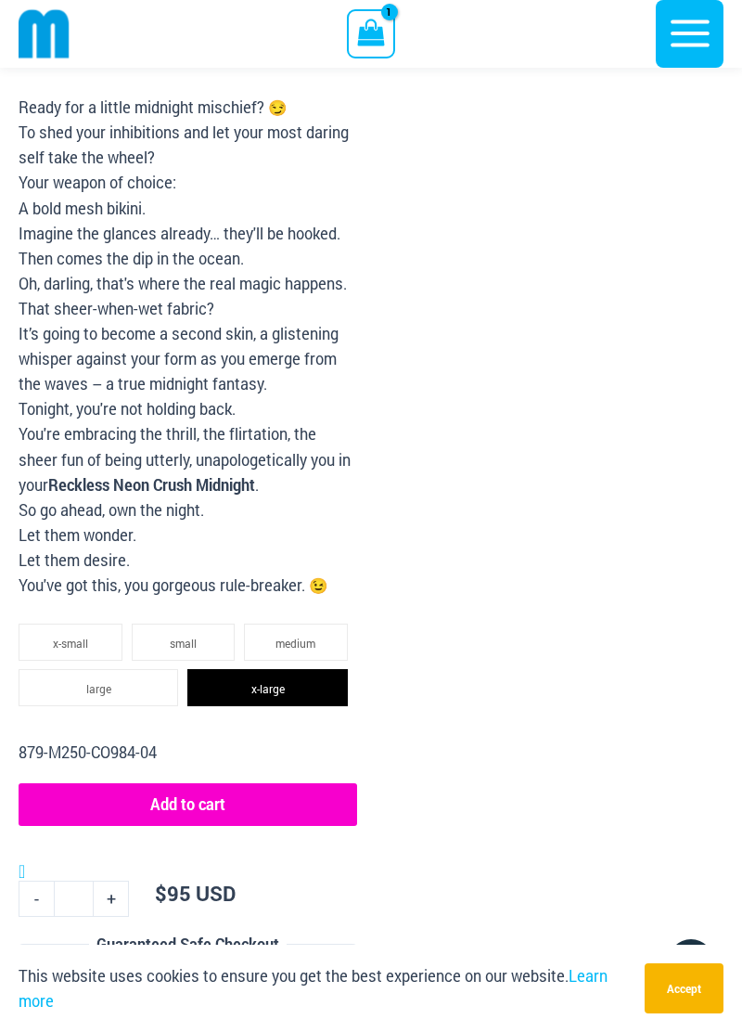
click at [308, 688] on li "x-large" at bounding box center [267, 687] width 160 height 37
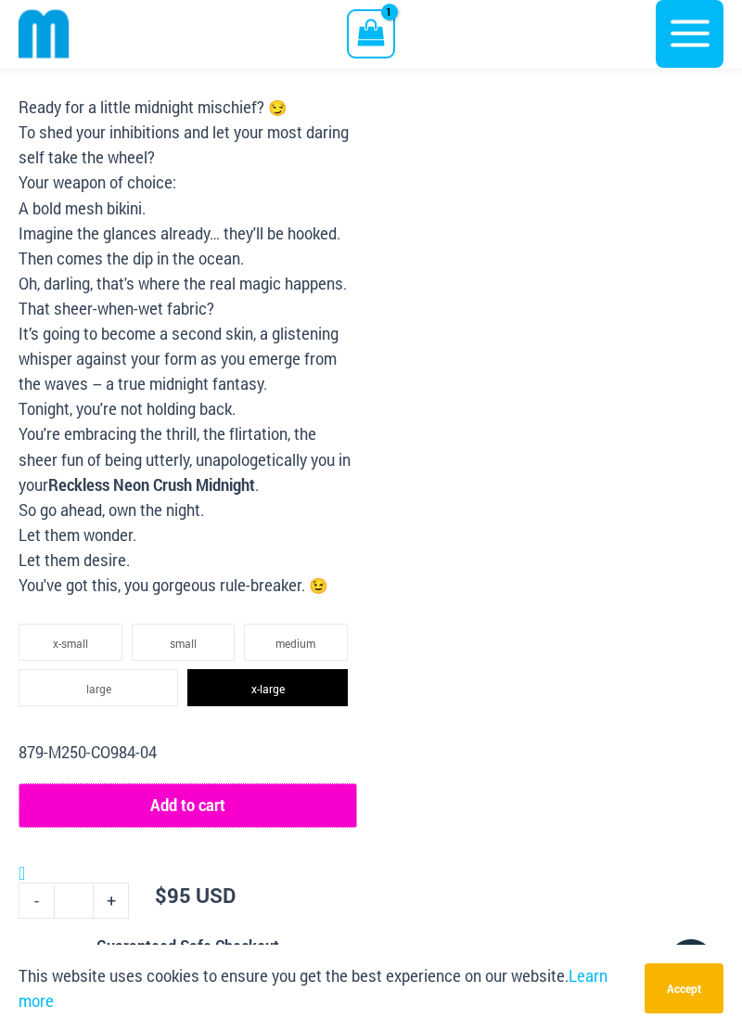
click at [294, 803] on button "Add to cart" at bounding box center [188, 805] width 339 height 45
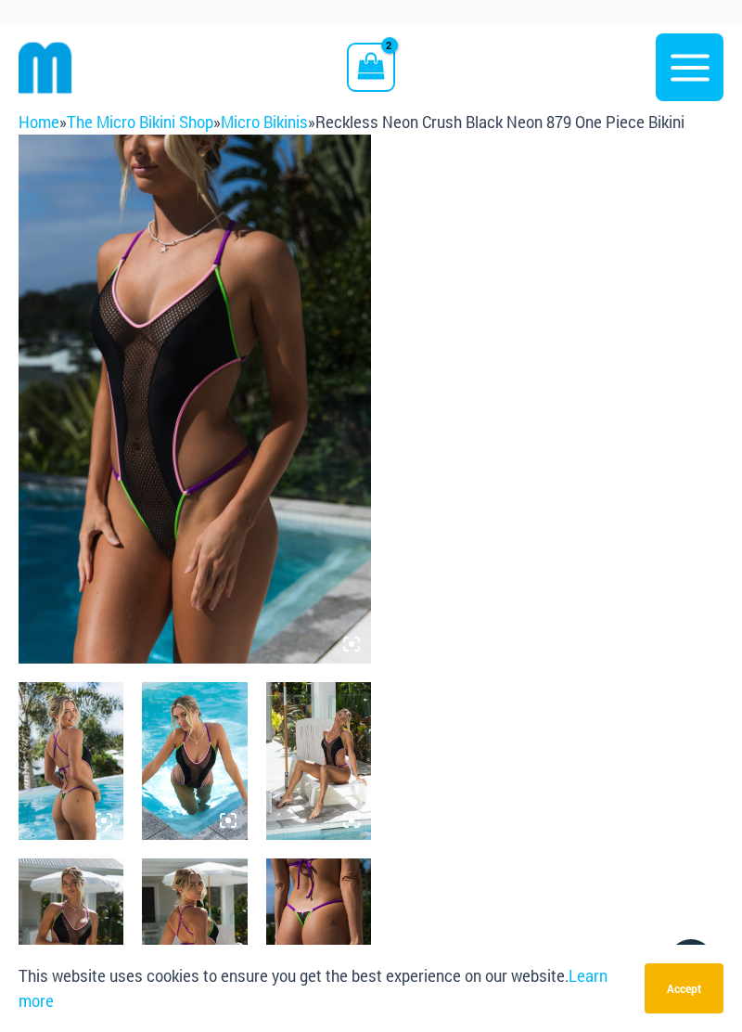
scroll to position [20, 0]
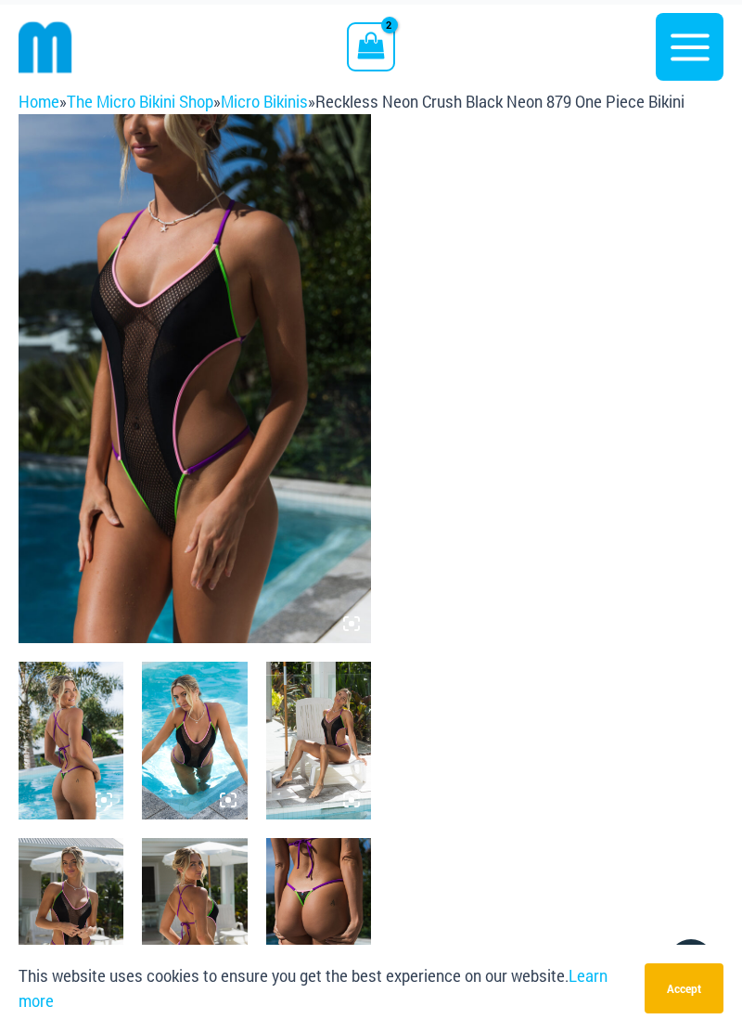
click at [275, 419] on img at bounding box center [195, 378] width 353 height 529
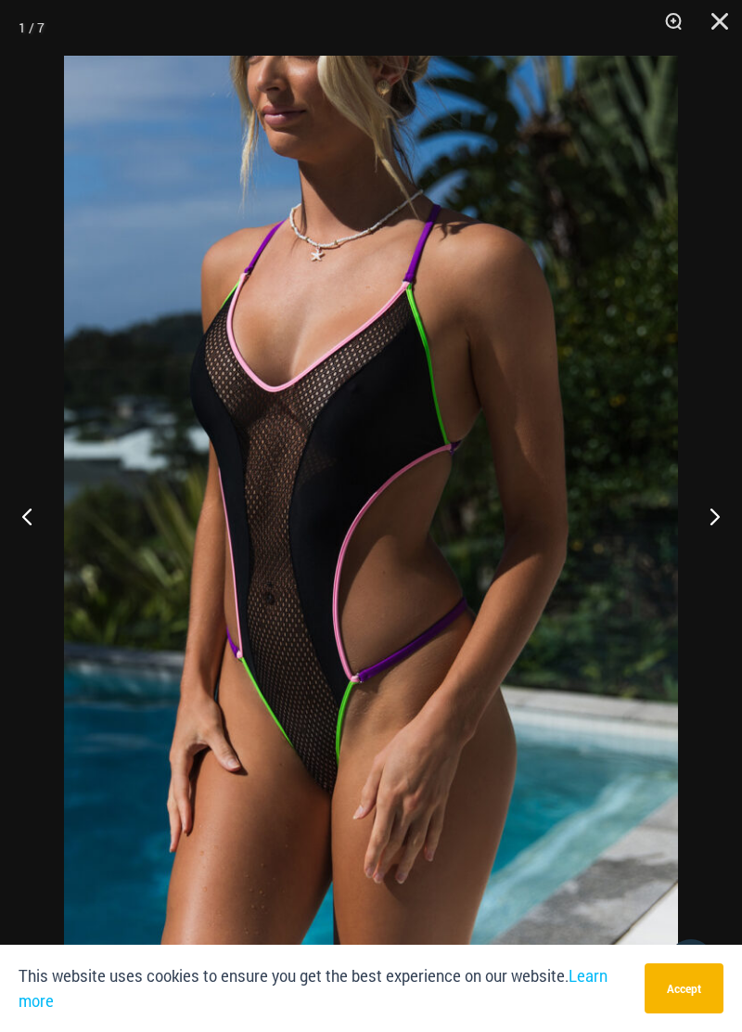
click at [714, 33] on button "Close" at bounding box center [713, 28] width 46 height 56
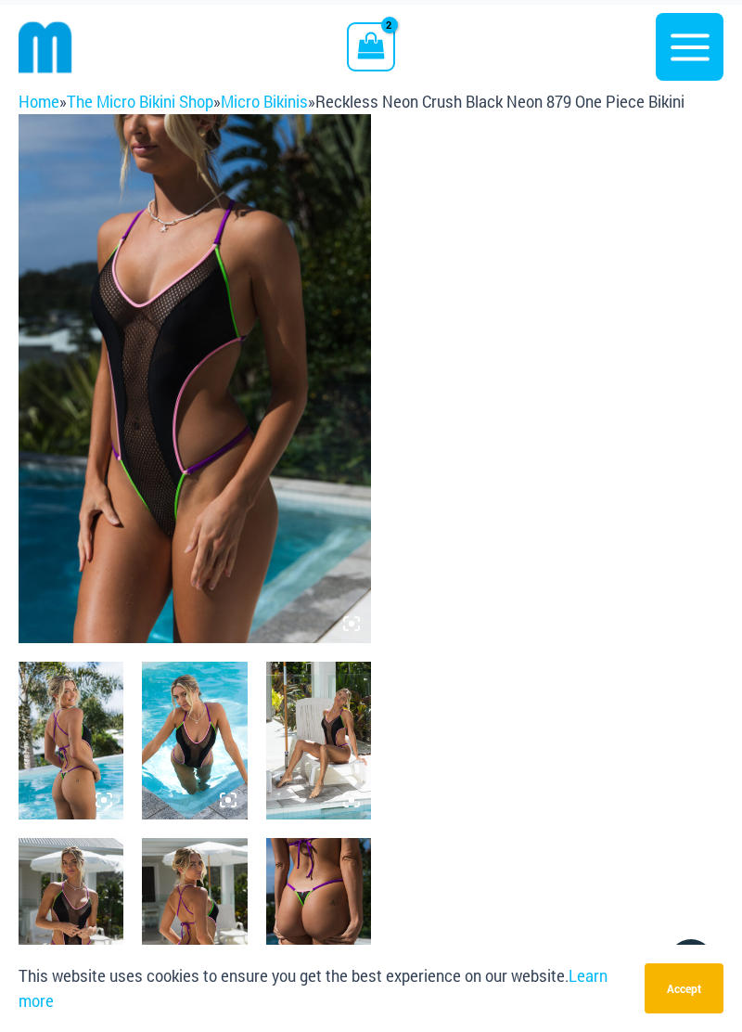
click at [67, 740] on img at bounding box center [71, 741] width 105 height 158
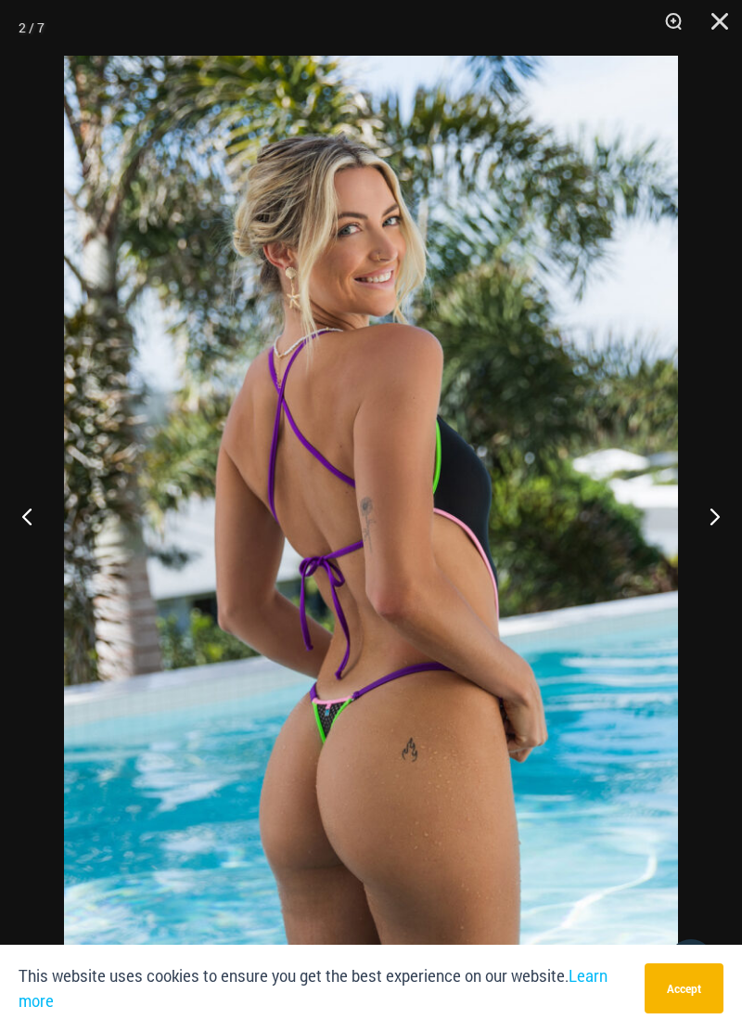
click at [716, 32] on button "Close" at bounding box center [713, 28] width 46 height 56
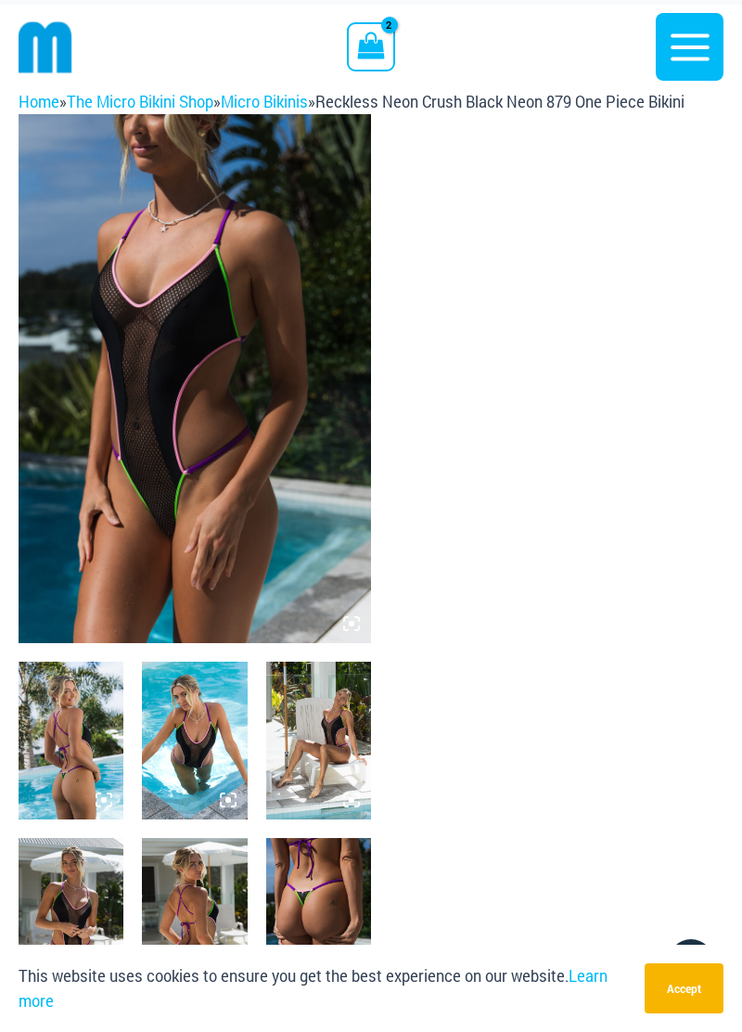
click at [674, 39] on icon "button" at bounding box center [690, 47] width 46 height 46
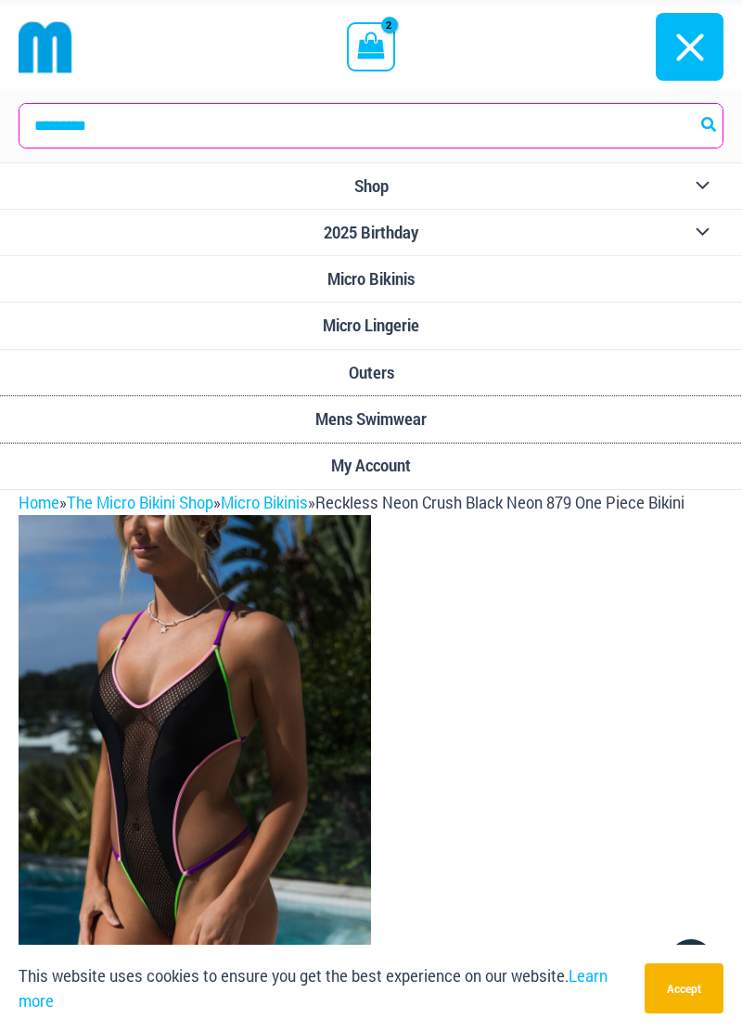
click at [419, 411] on span "Mens Swimwear" at bounding box center [370, 418] width 111 height 19
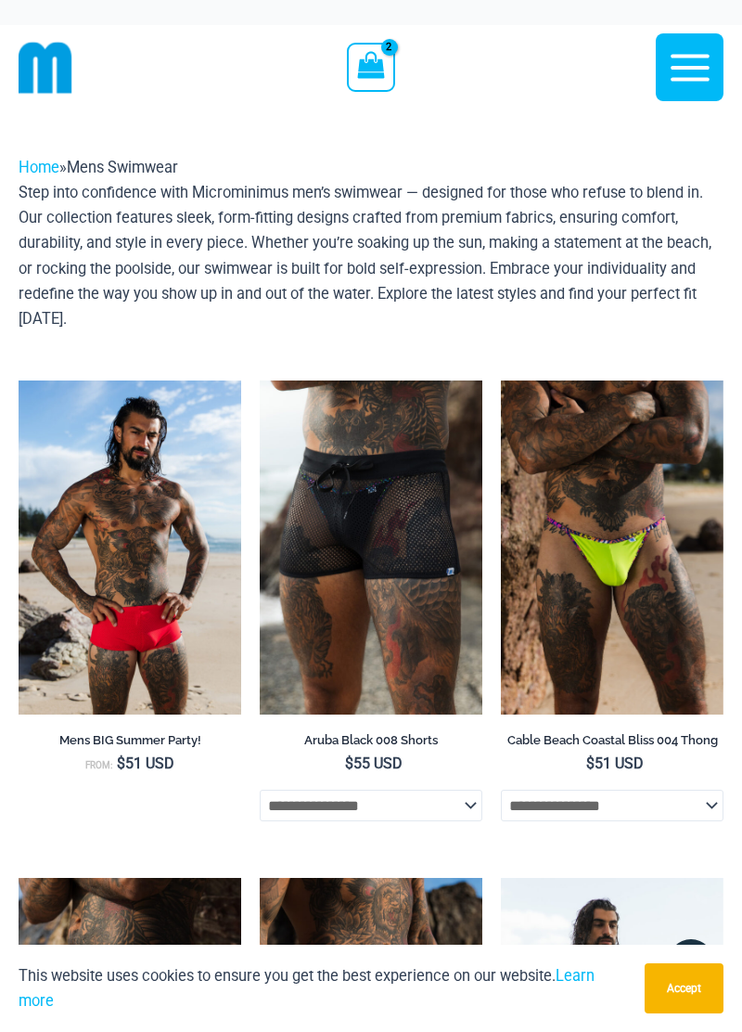
click at [696, 75] on icon "button" at bounding box center [690, 68] width 46 height 46
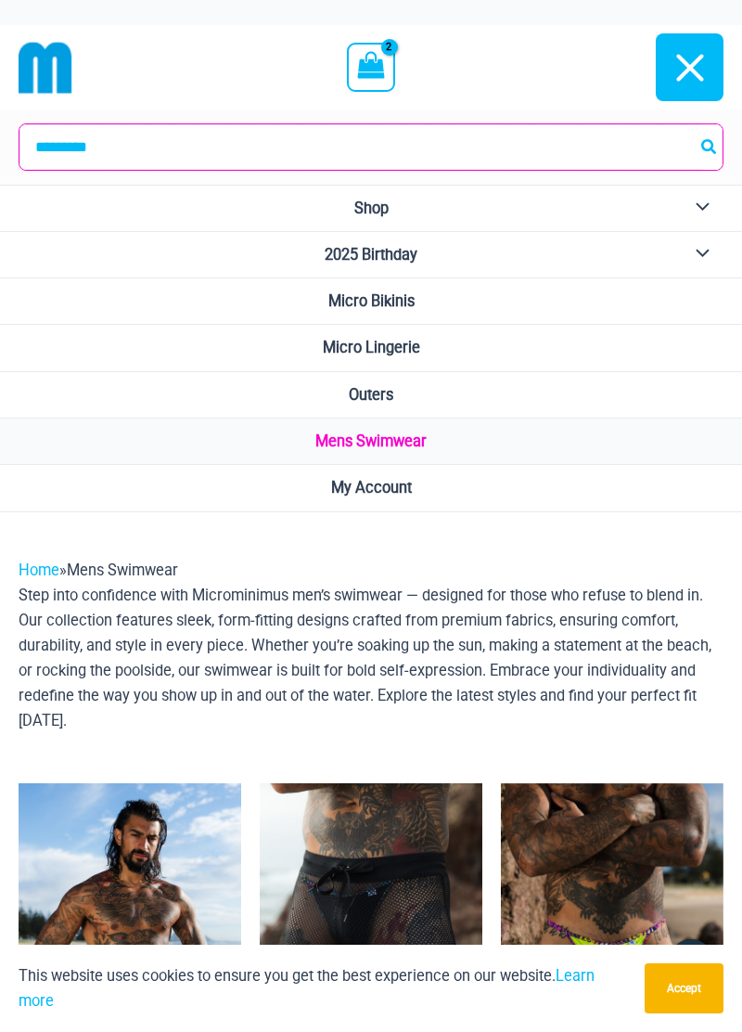
click at [219, 142] on input "Search for:" at bounding box center [370, 146] width 703 height 45
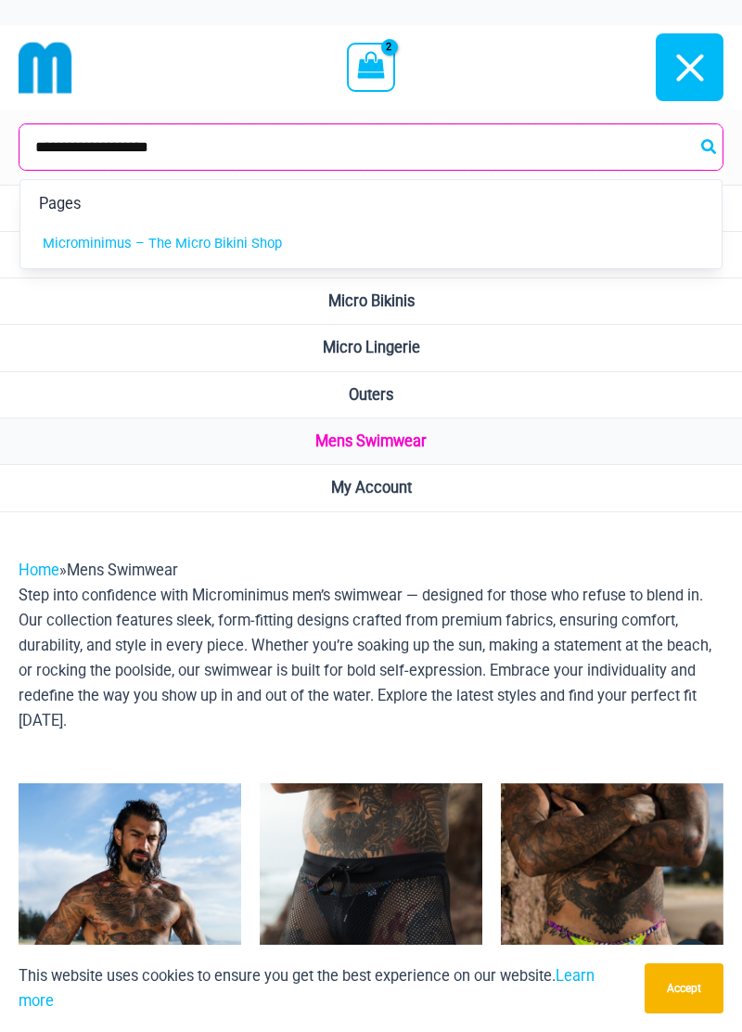
type input "**********"
click at [698, 124] on button "Search" at bounding box center [710, 146] width 24 height 45
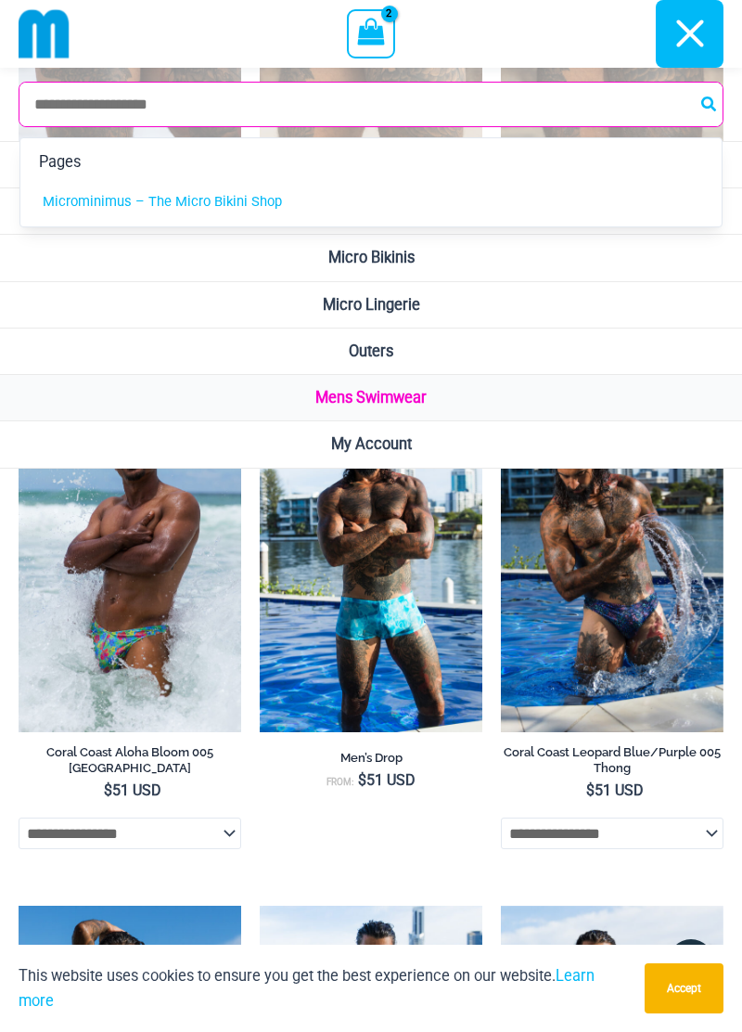
scroll to position [1474, 0]
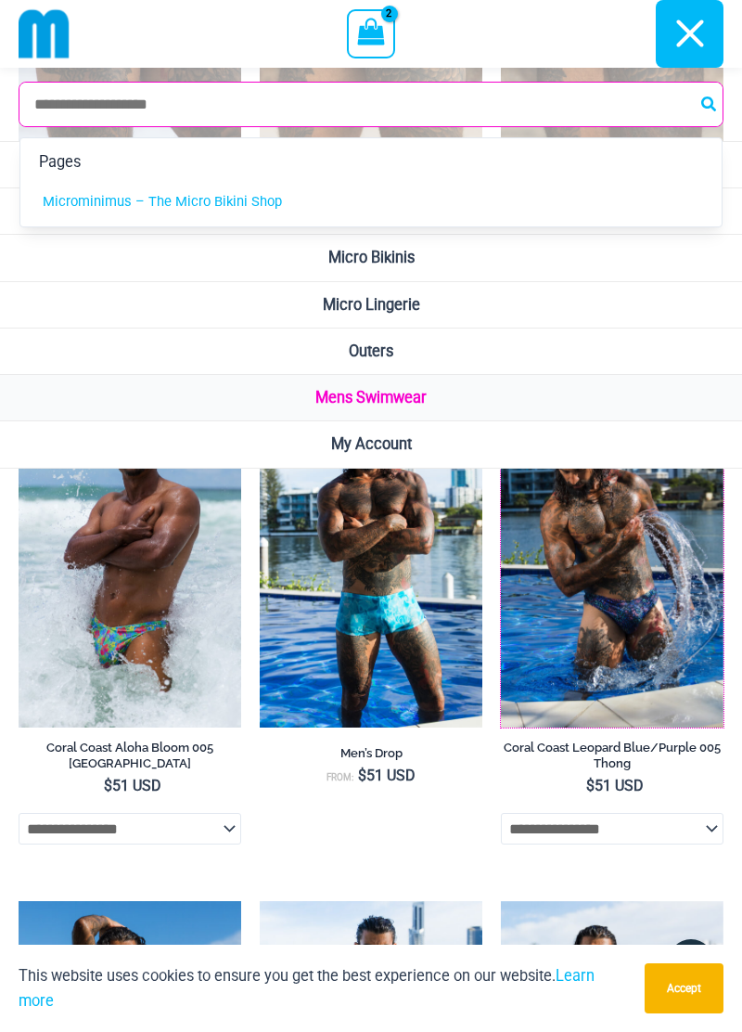
click at [501, 393] on img at bounding box center [501, 393] width 0 height 0
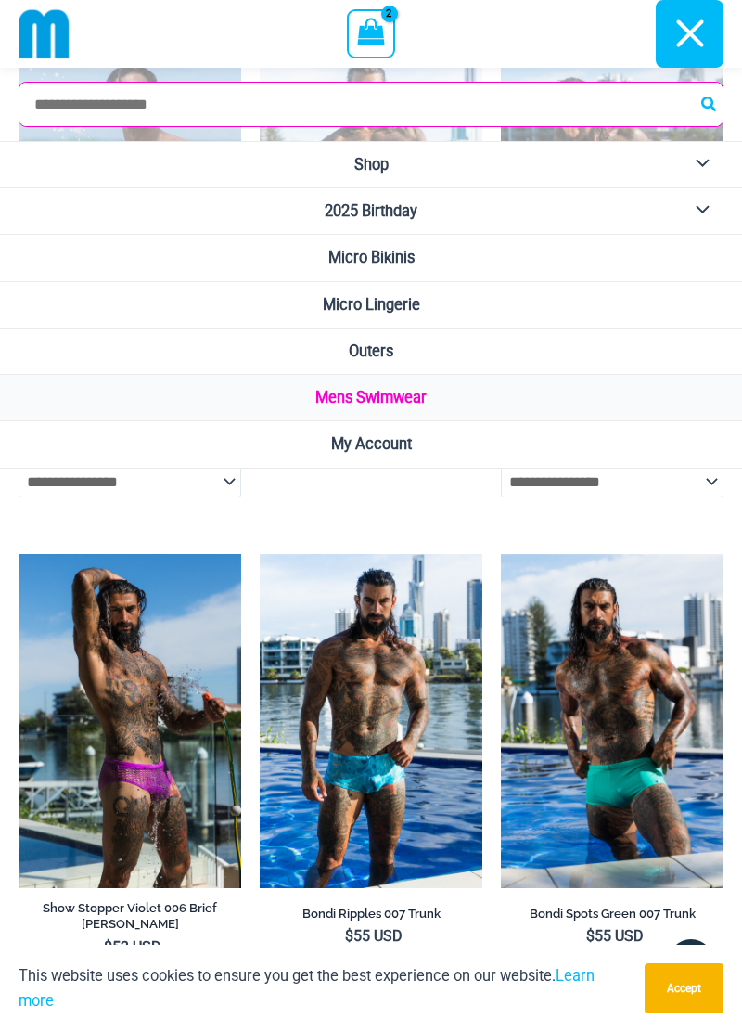
scroll to position [1821, 0]
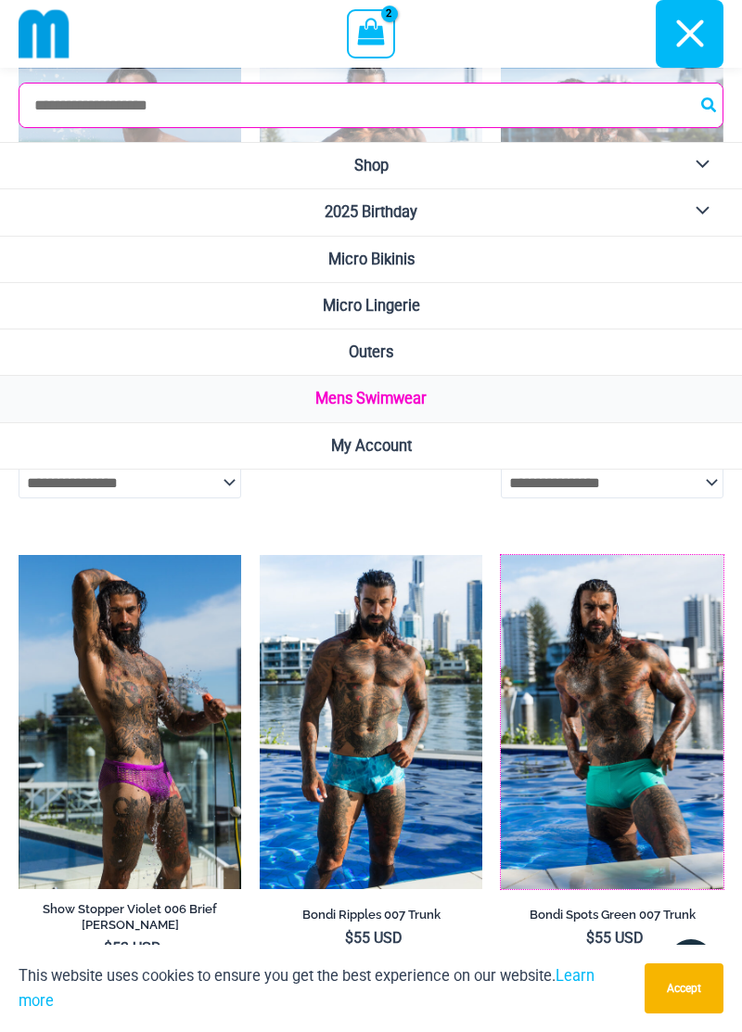
click at [501, 555] on img at bounding box center [501, 555] width 0 height 0
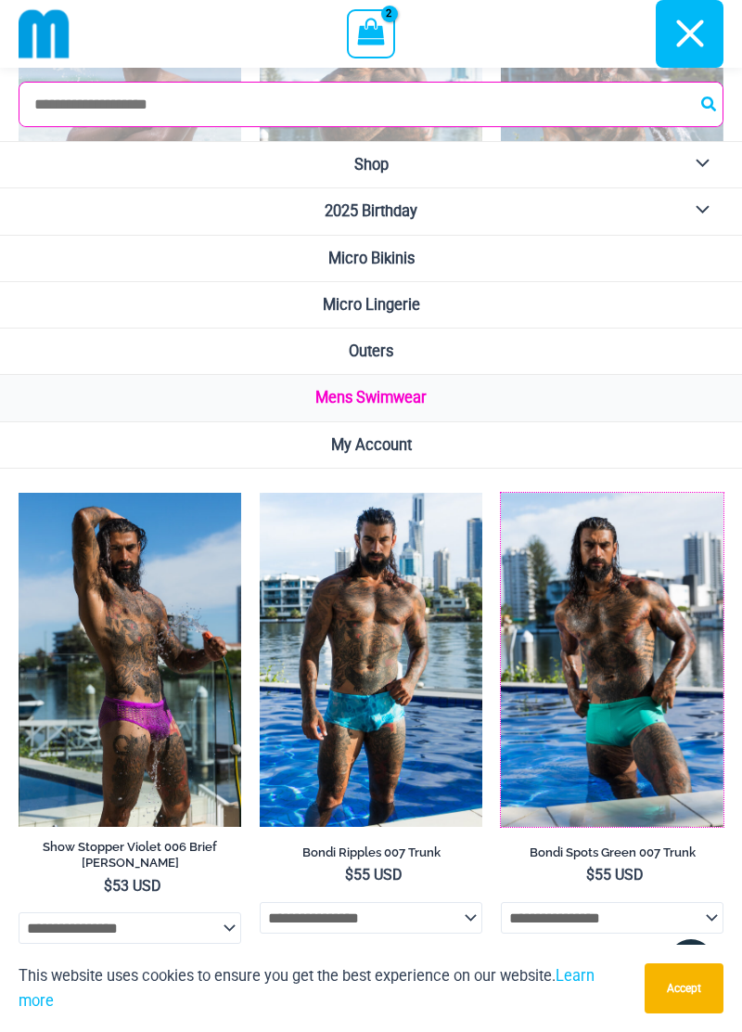
scroll to position [1909, 0]
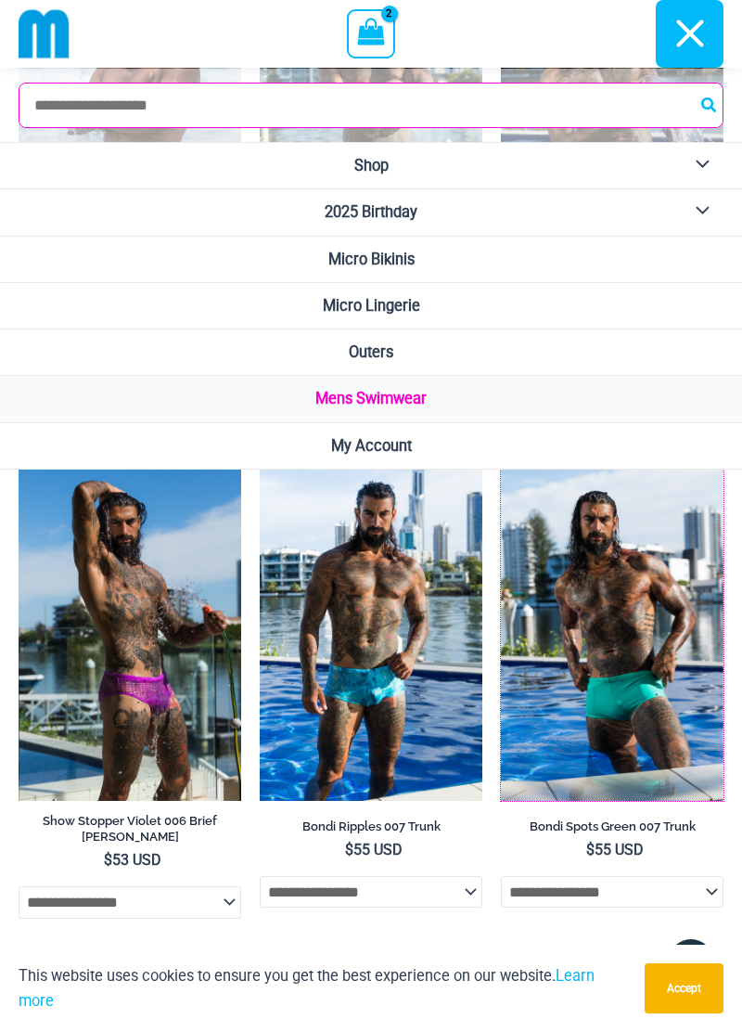
click at [501, 467] on img at bounding box center [501, 467] width 0 height 0
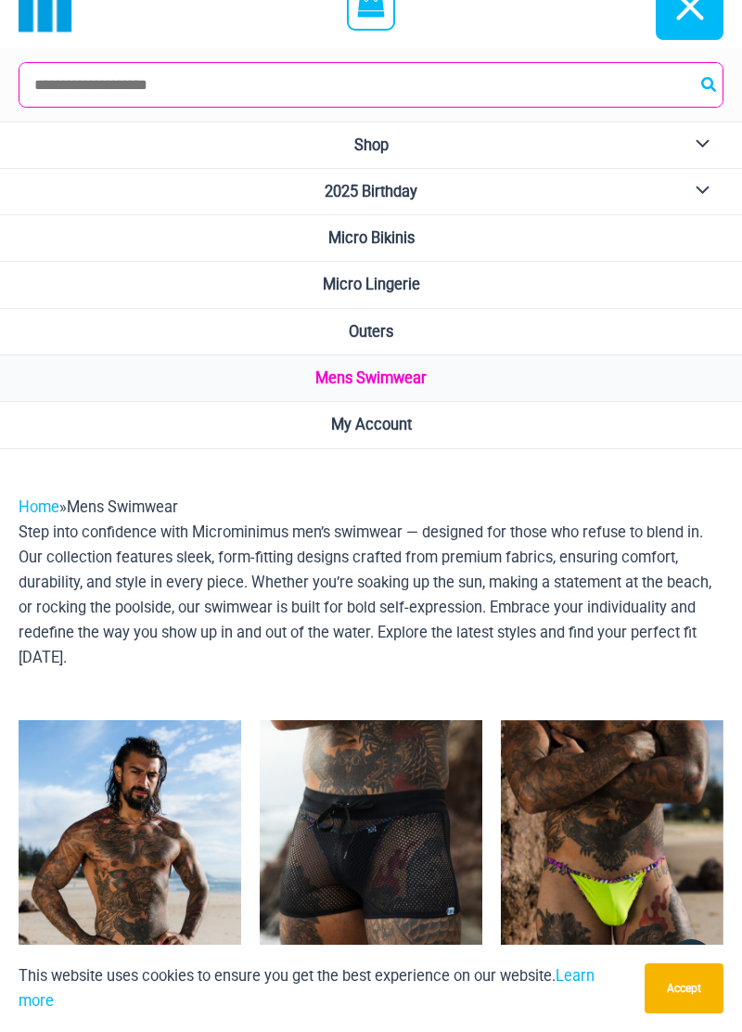
scroll to position [0, 0]
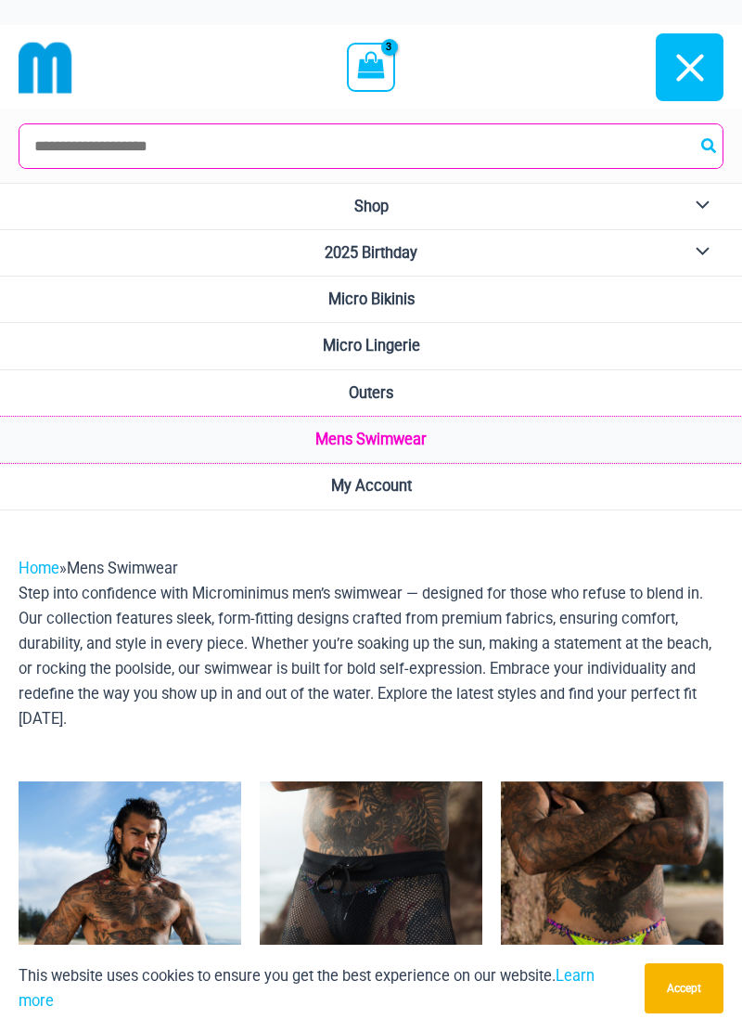
click at [409, 440] on span "Mens Swimwear" at bounding box center [370, 440] width 111 height 18
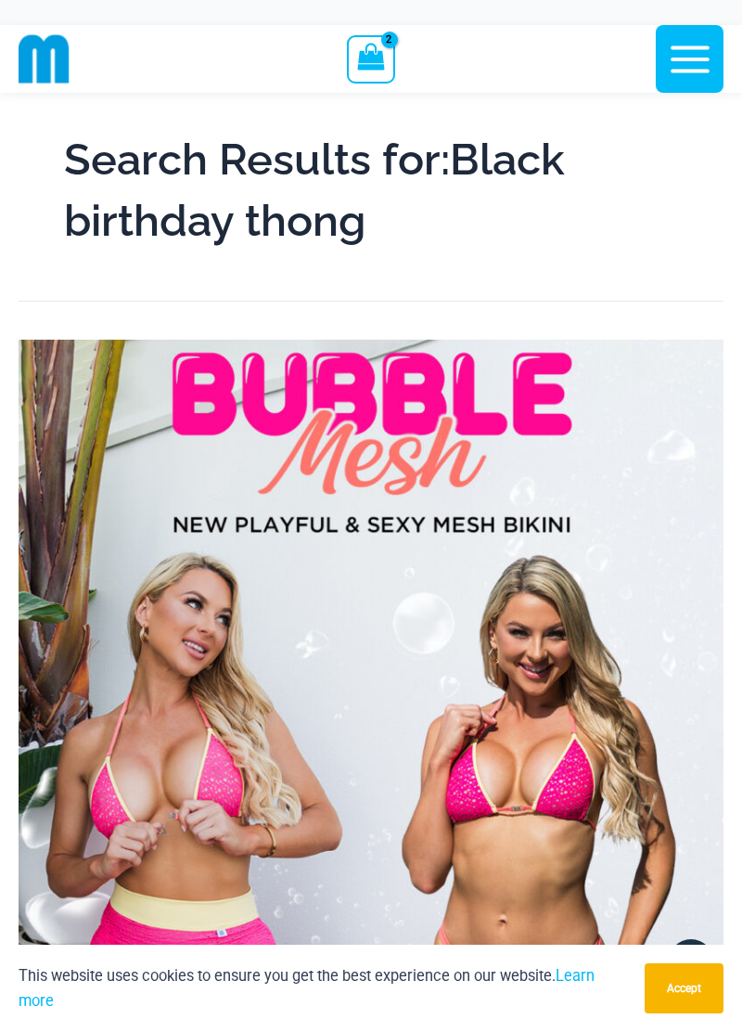
scroll to position [208, 0]
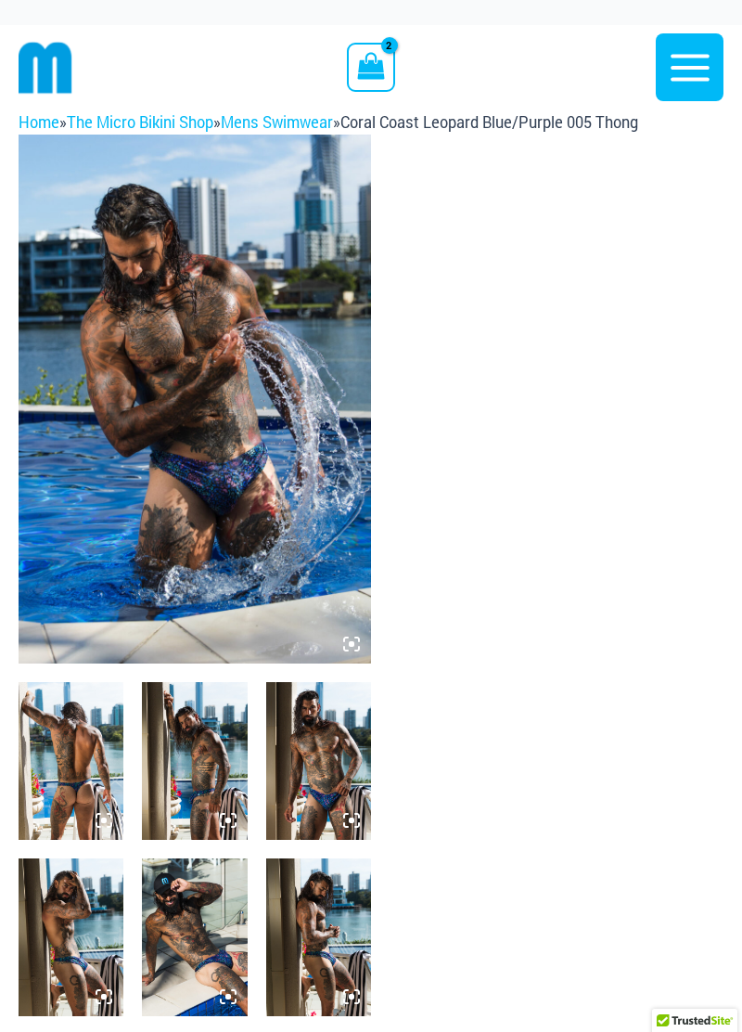
click at [331, 788] on img at bounding box center [318, 761] width 105 height 158
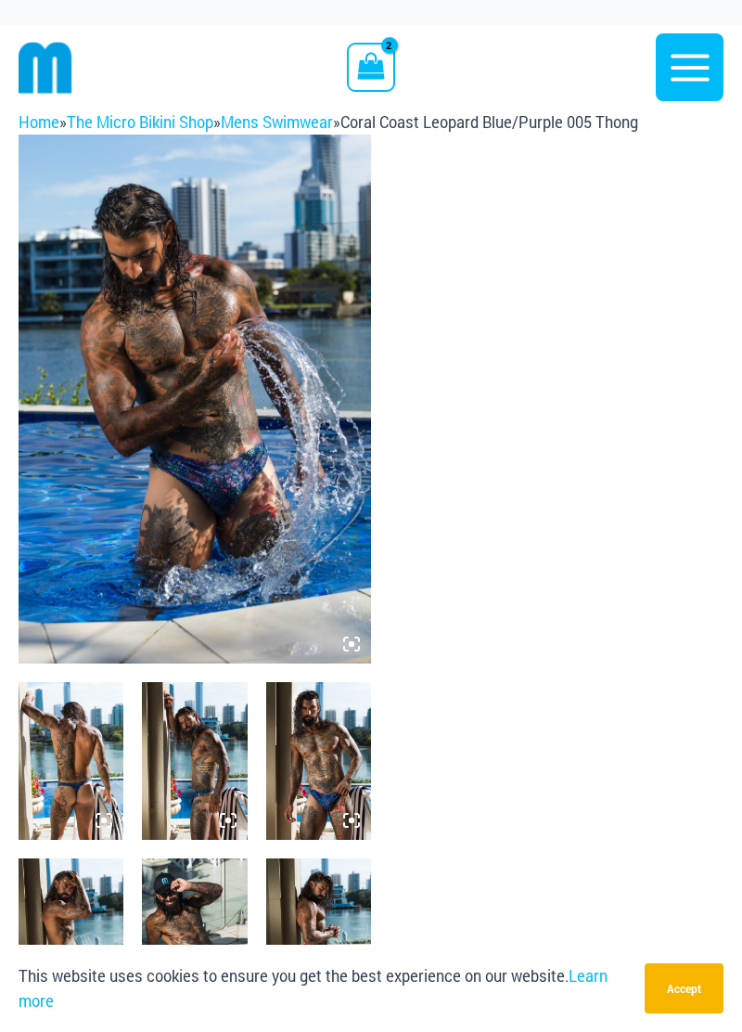
click at [238, 491] on img at bounding box center [195, 399] width 353 height 529
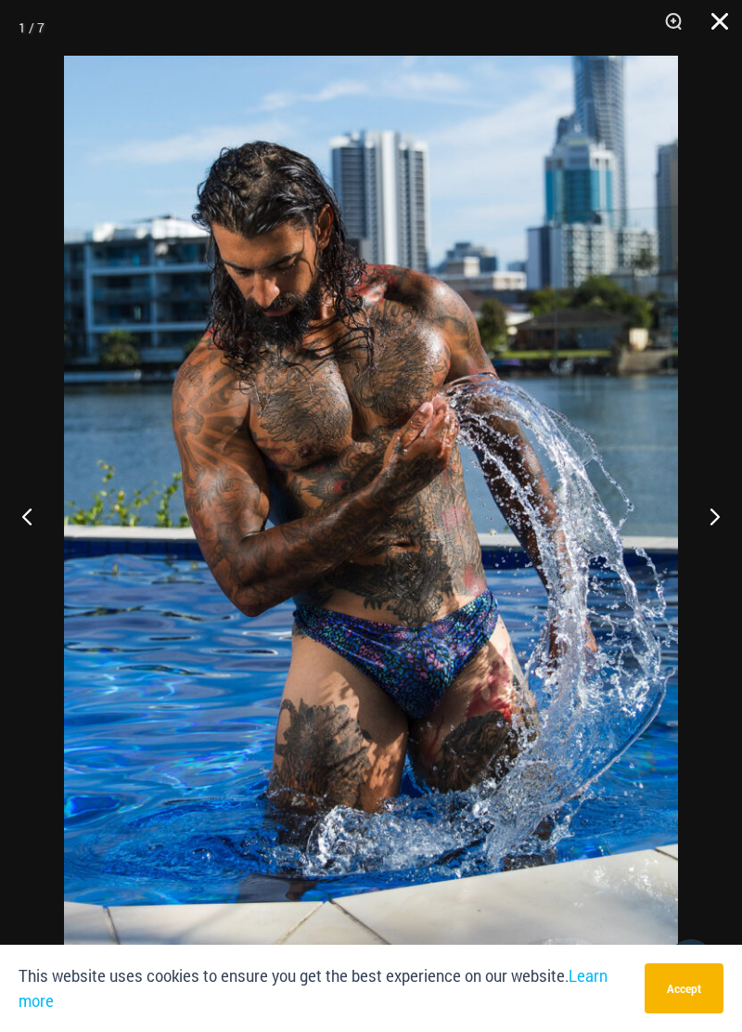
click at [711, 26] on button "Close" at bounding box center [713, 28] width 46 height 56
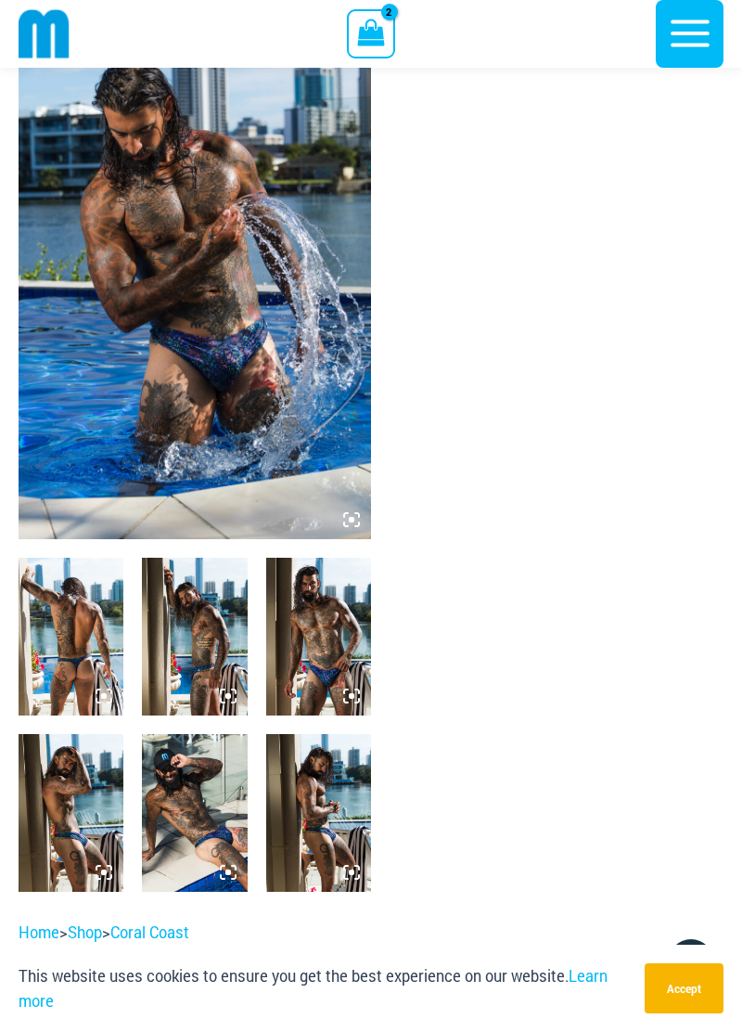
scroll to position [104, 0]
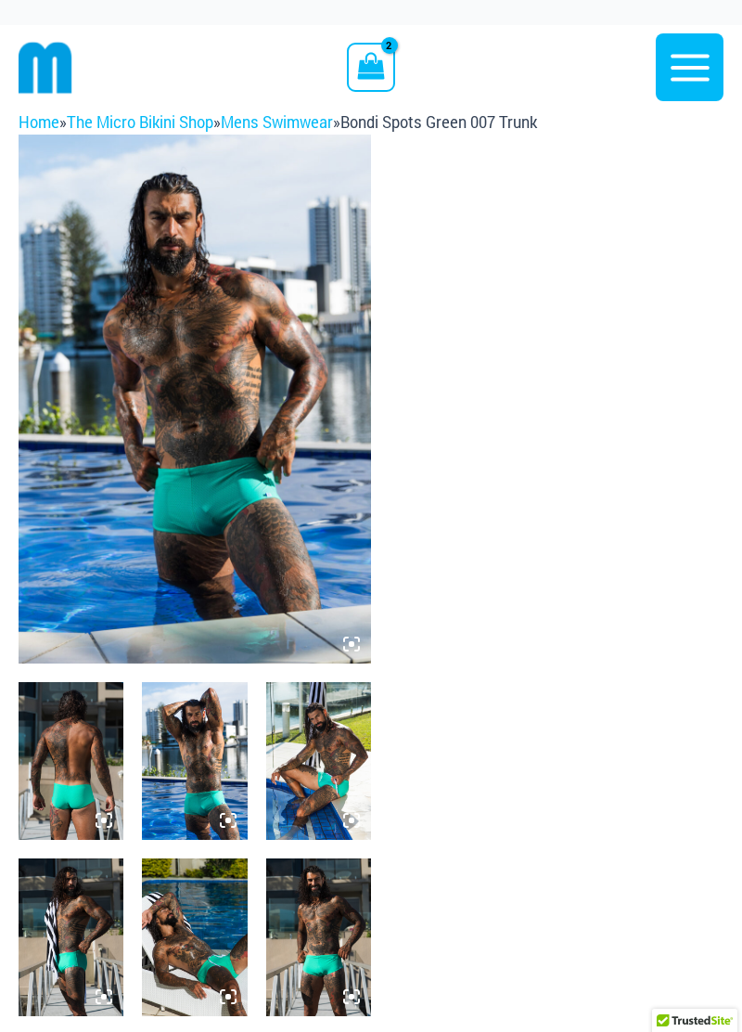
click at [211, 778] on img at bounding box center [194, 761] width 105 height 158
click at [334, 796] on img at bounding box center [318, 761] width 105 height 158
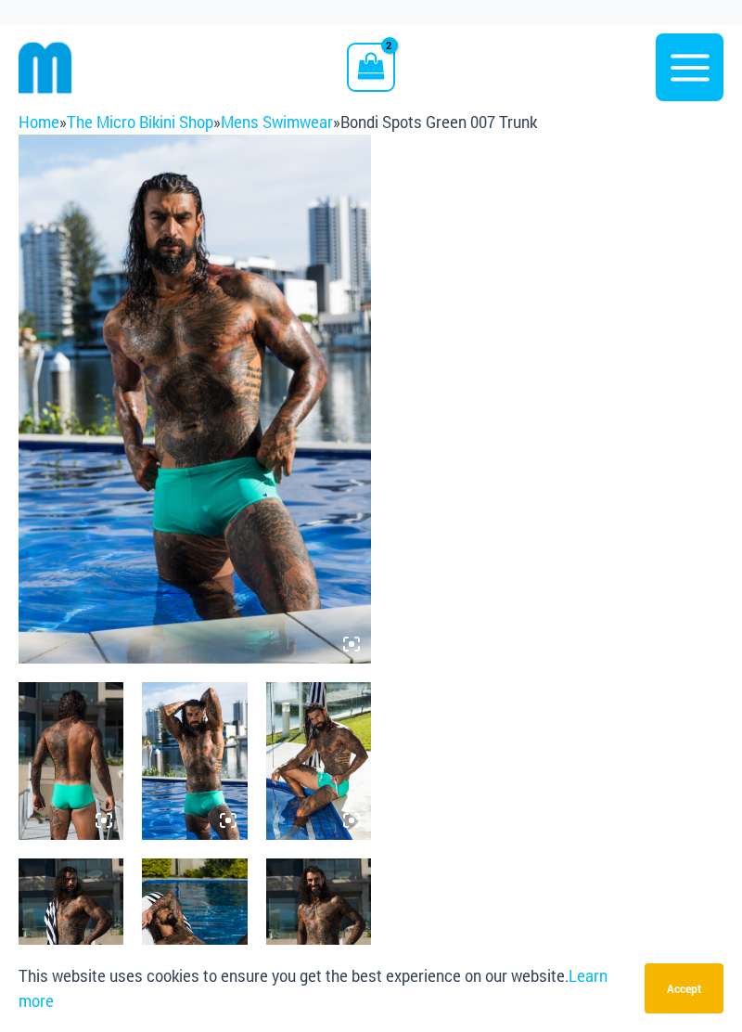
click at [75, 770] on img at bounding box center [71, 761] width 105 height 158
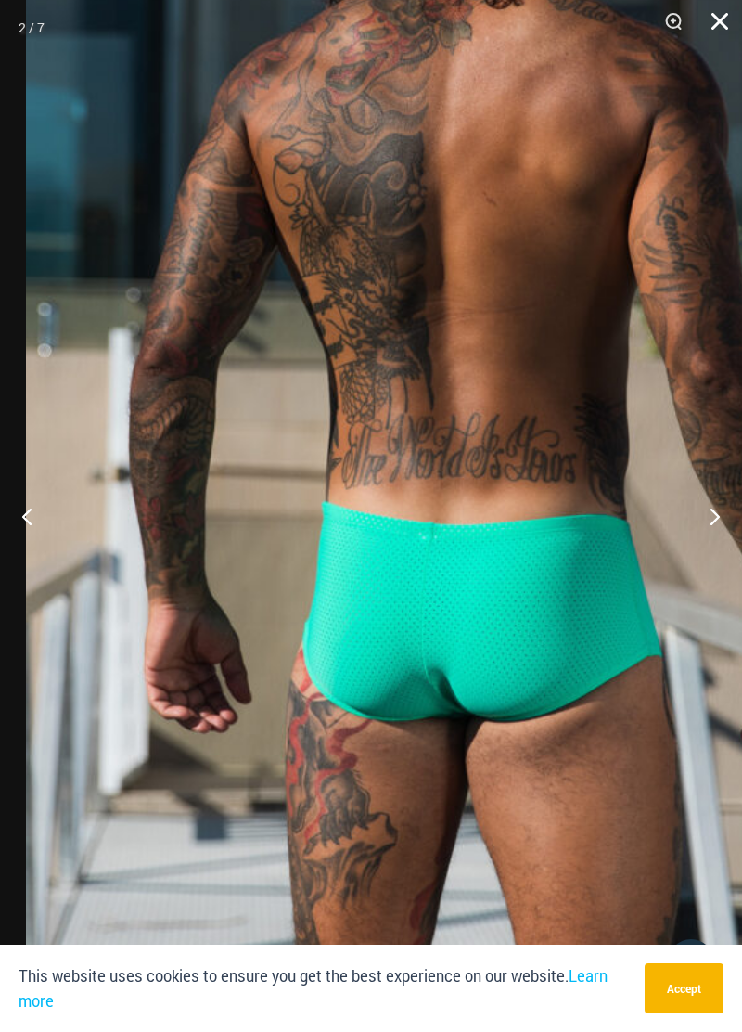
click at [718, 30] on button "Close" at bounding box center [713, 28] width 46 height 56
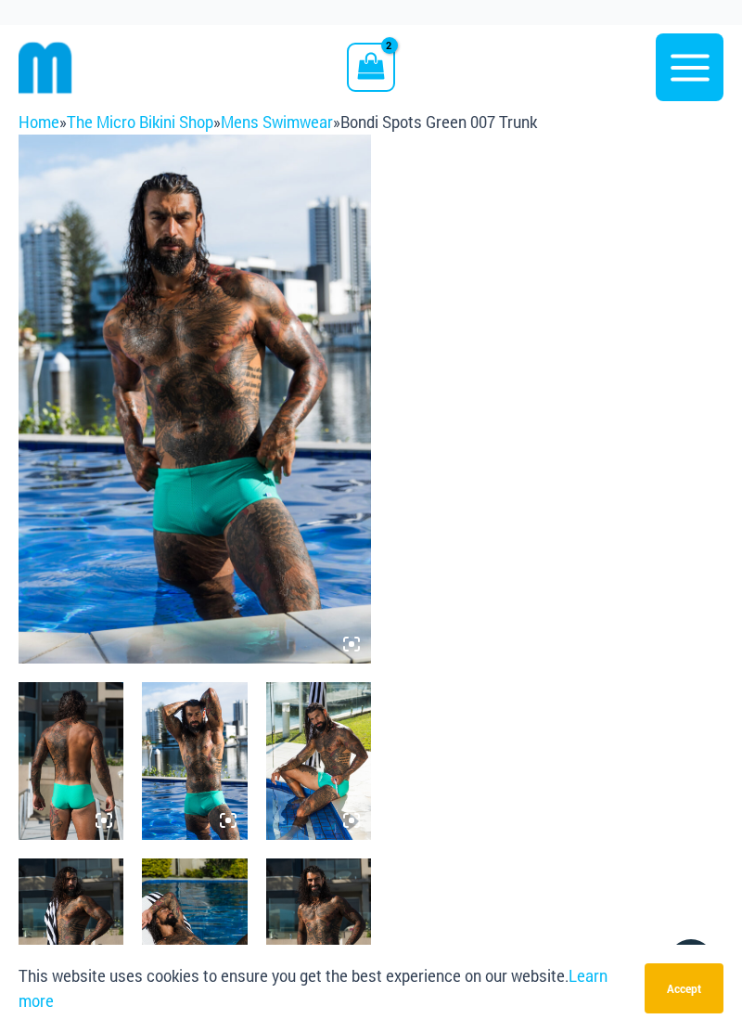
click at [261, 502] on img at bounding box center [195, 399] width 353 height 529
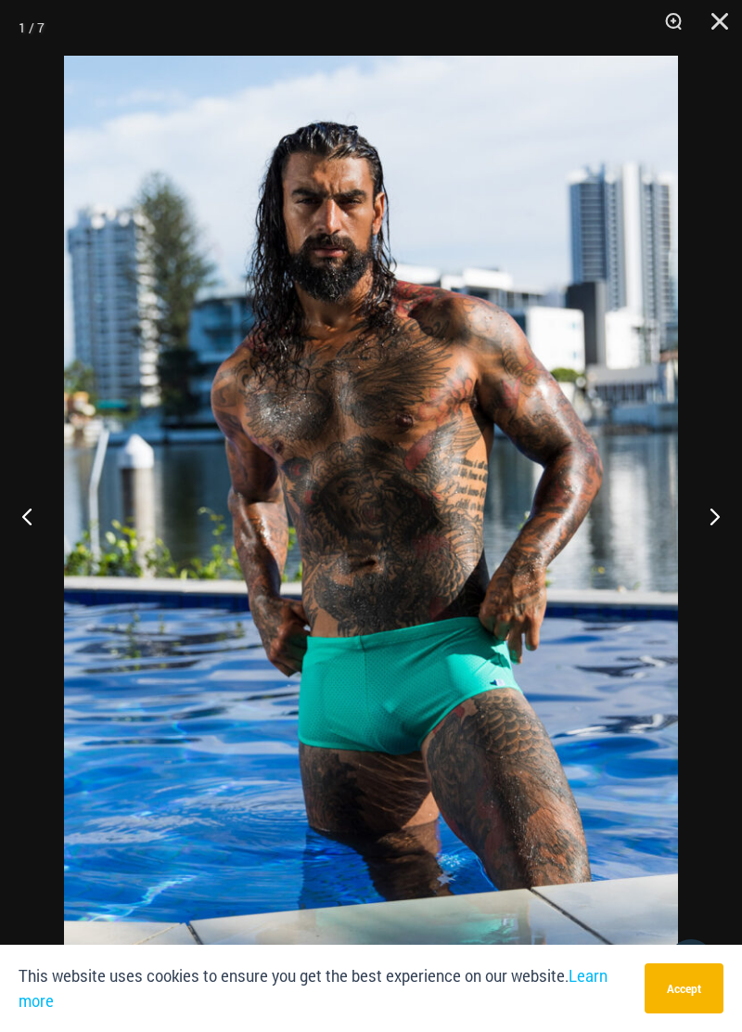
click at [410, 471] on img at bounding box center [371, 516] width 614 height 920
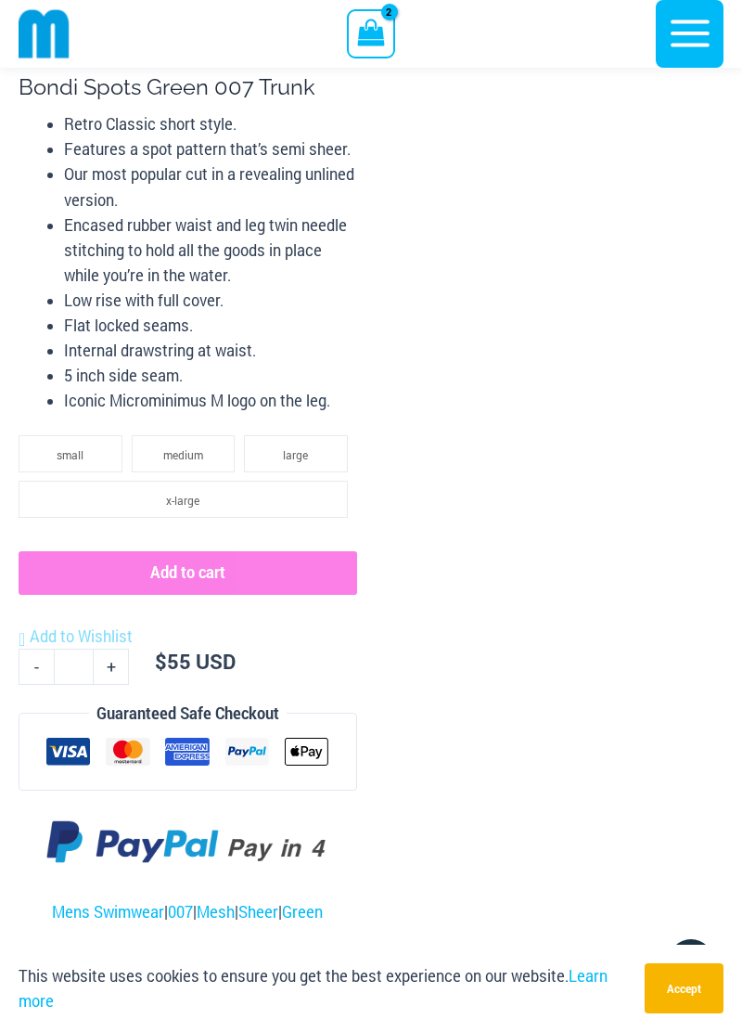
scroll to position [1073, 0]
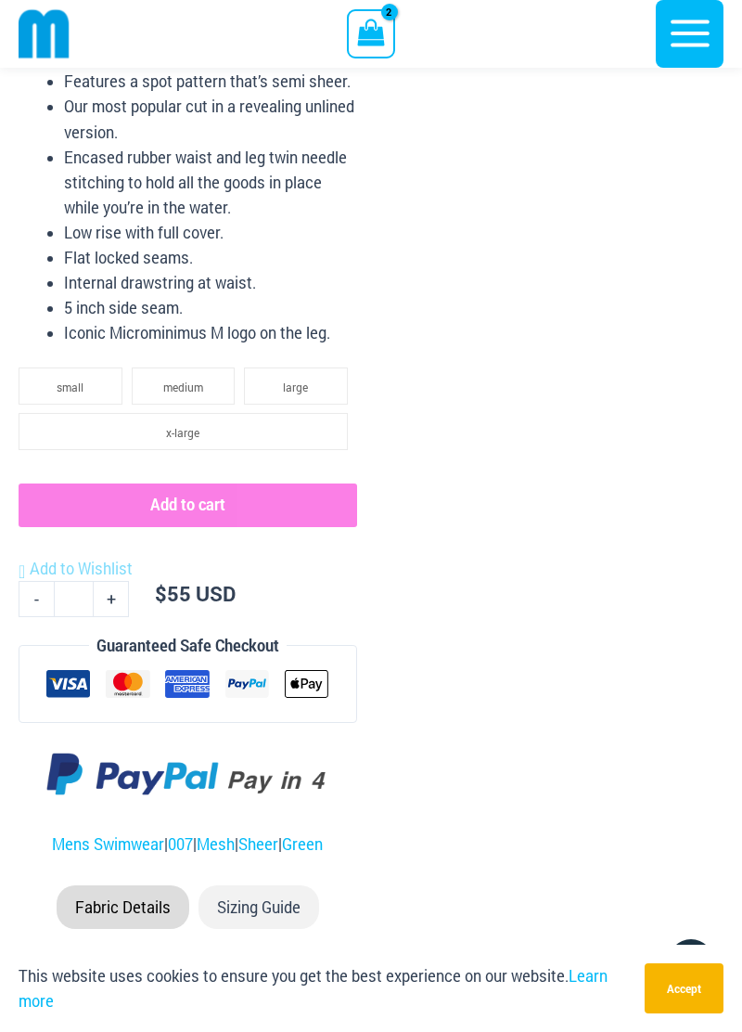
click at [306, 391] on span "large" at bounding box center [295, 387] width 25 height 15
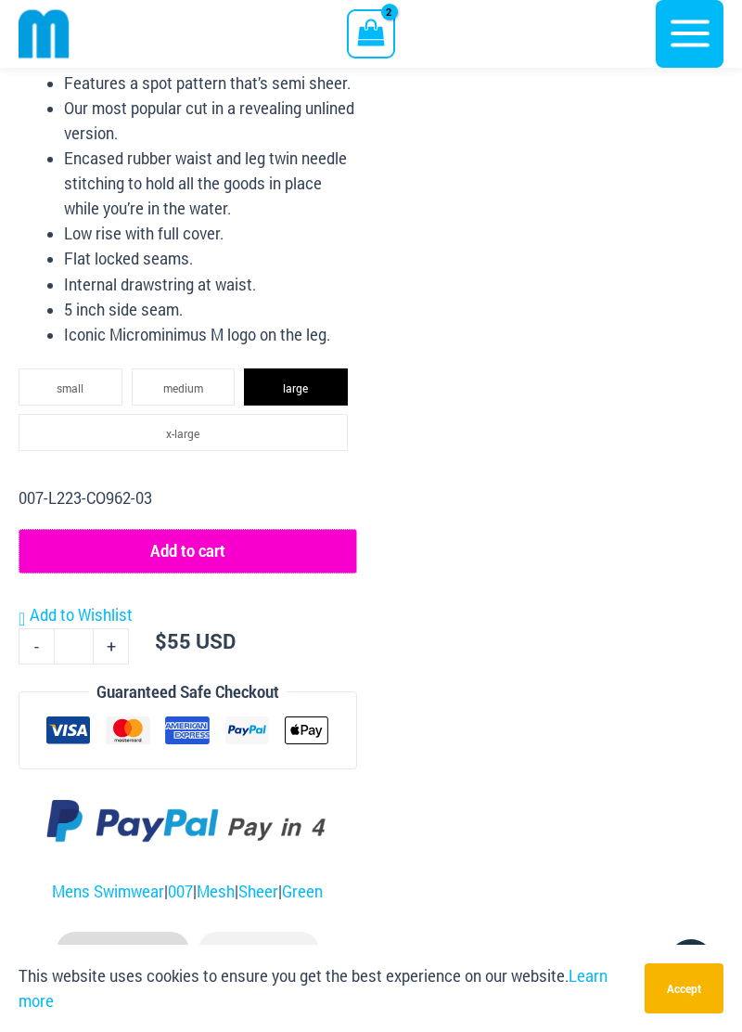
click at [321, 541] on button "Add to cart" at bounding box center [188, 551] width 339 height 45
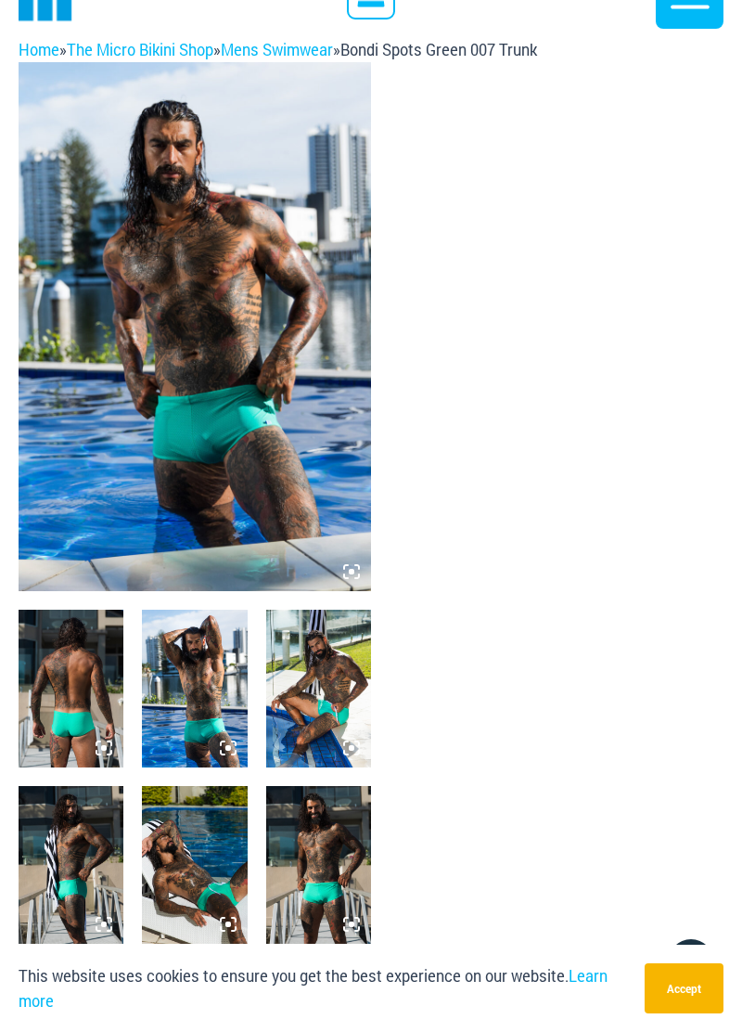
scroll to position [0, 0]
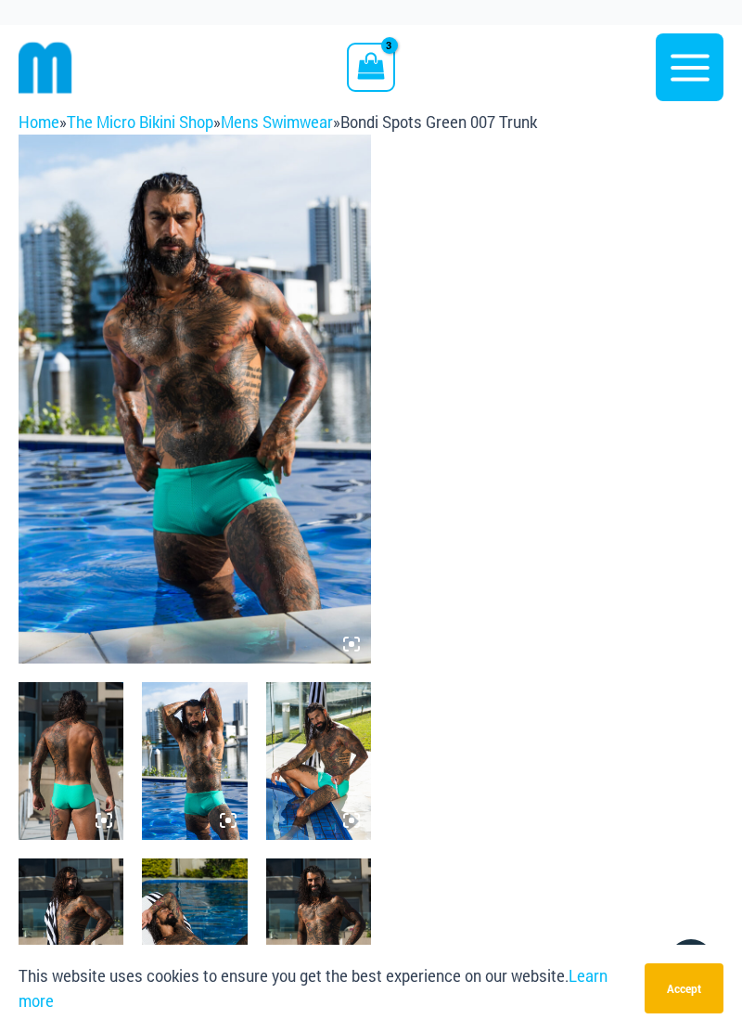
click at [230, 507] on img at bounding box center [195, 399] width 353 height 529
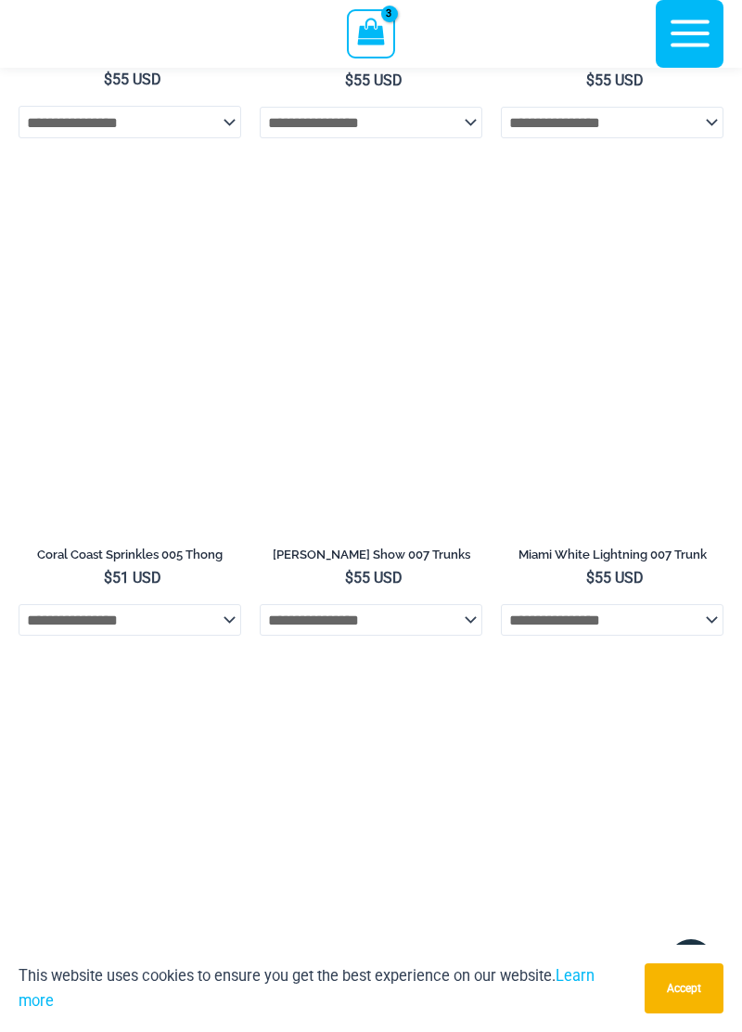
scroll to position [3675, 0]
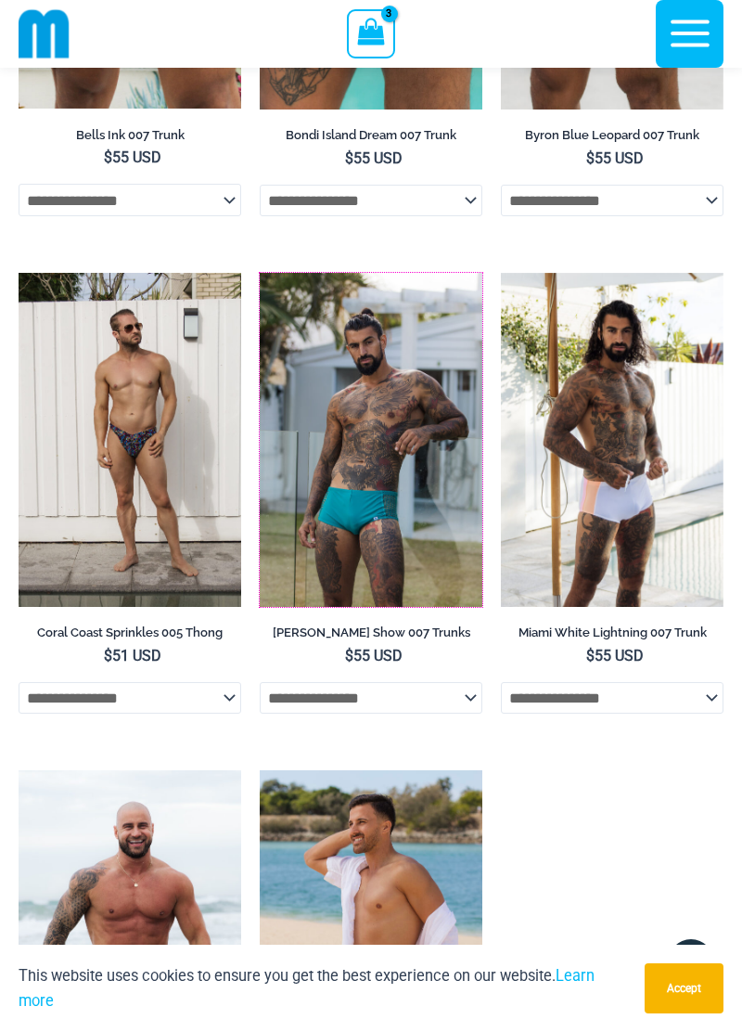
click at [260, 273] on img at bounding box center [260, 273] width 0 height 0
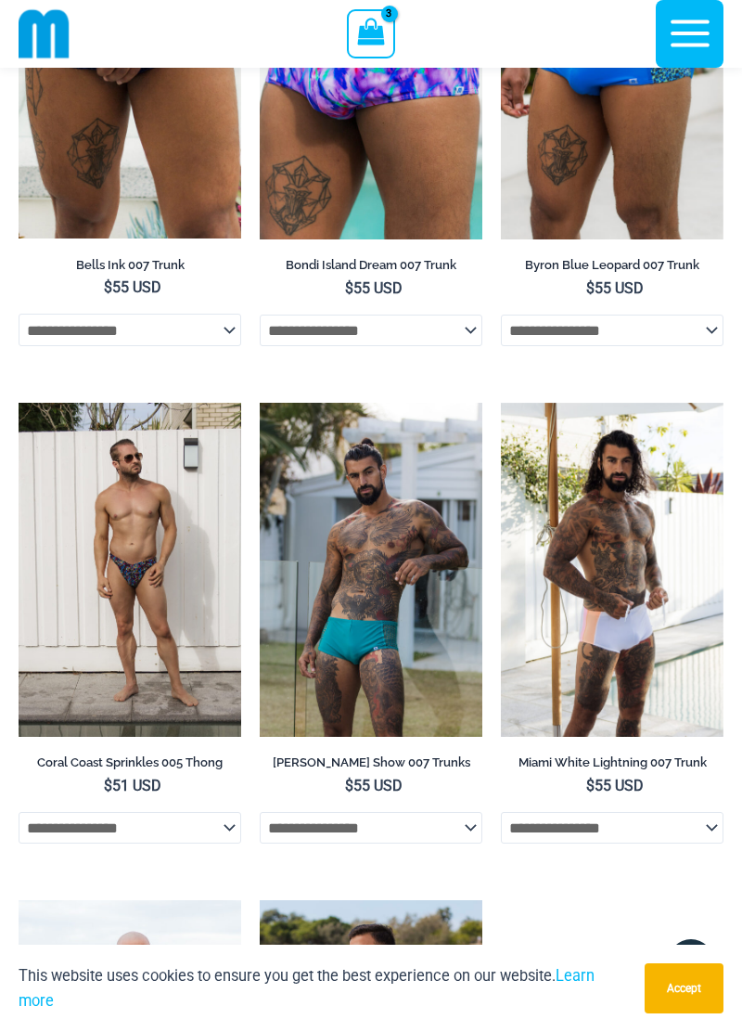
scroll to position [3478, 0]
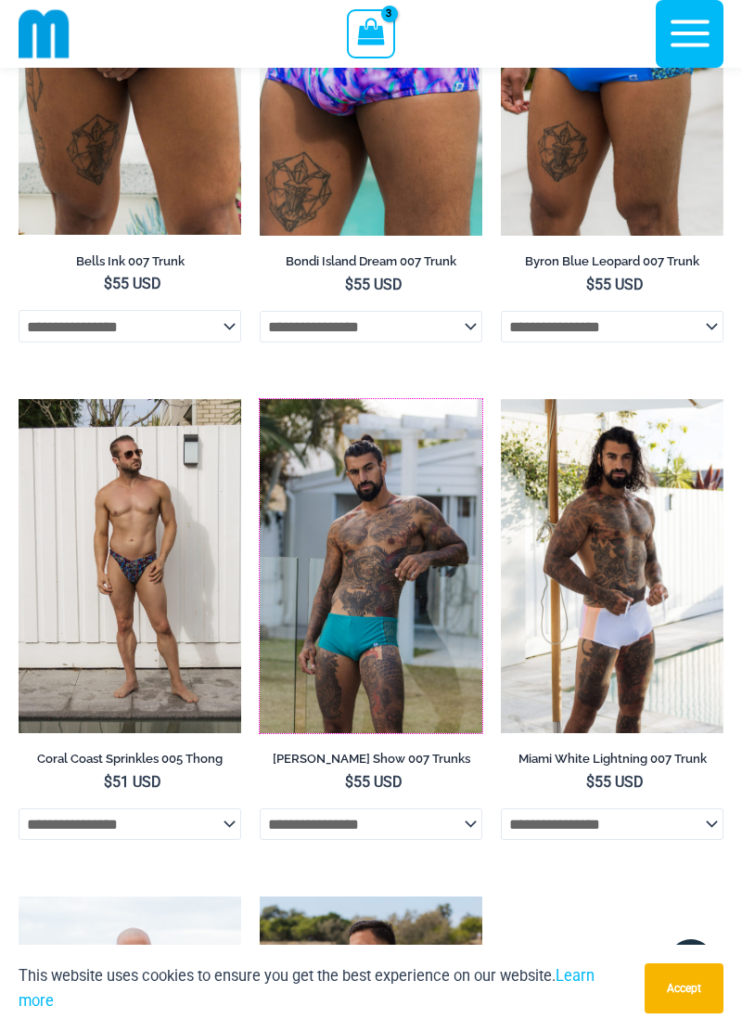
click at [260, 399] on img at bounding box center [260, 399] width 0 height 0
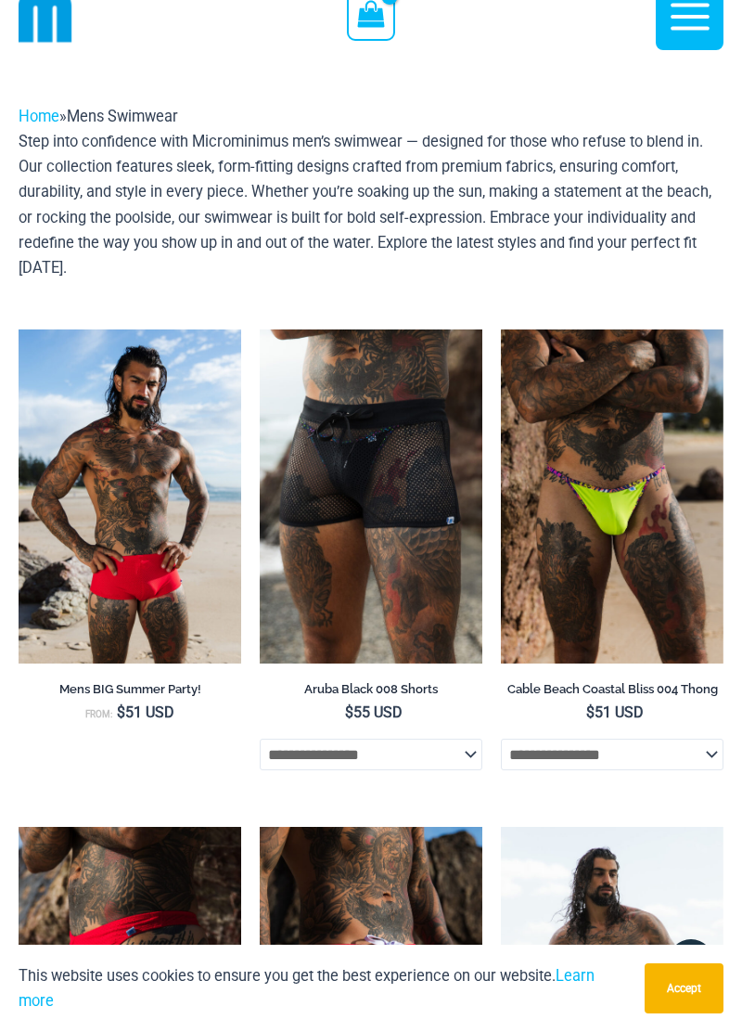
scroll to position [0, 0]
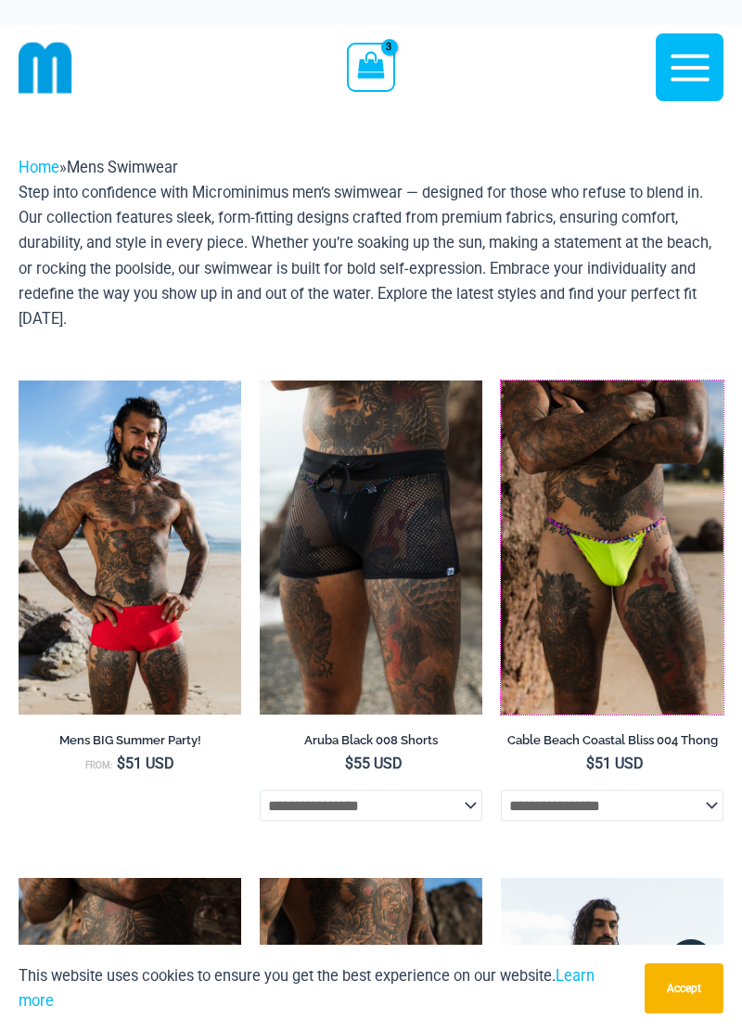
click at [501, 380] on img at bounding box center [501, 380] width 0 height 0
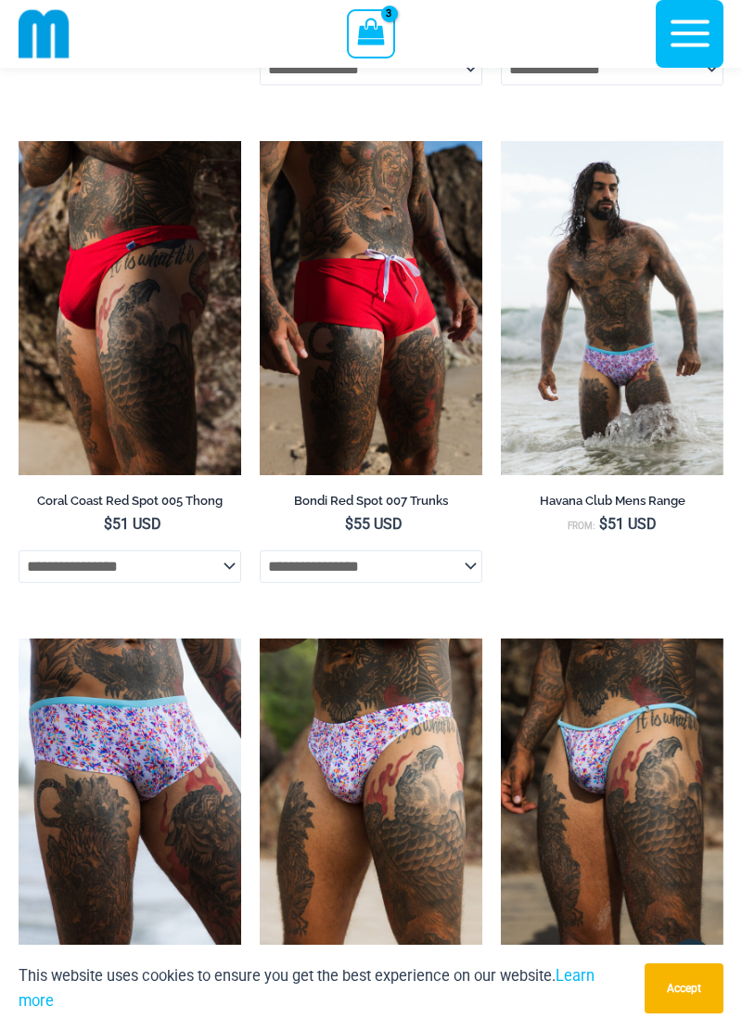
scroll to position [725, 0]
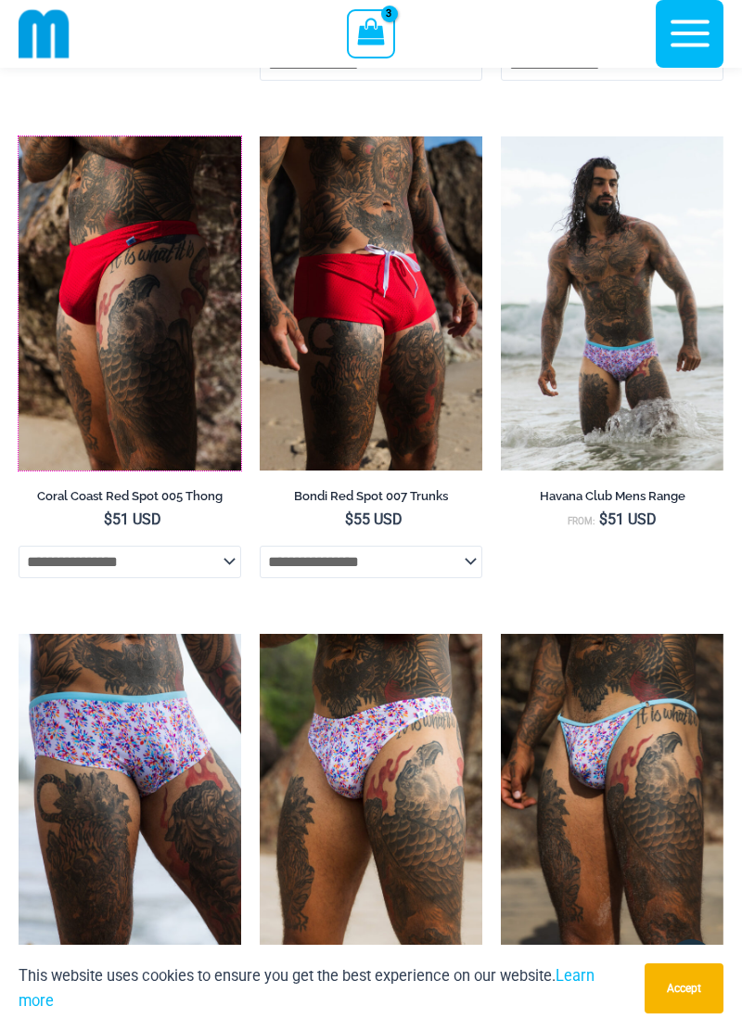
click at [19, 136] on img at bounding box center [19, 136] width 0 height 0
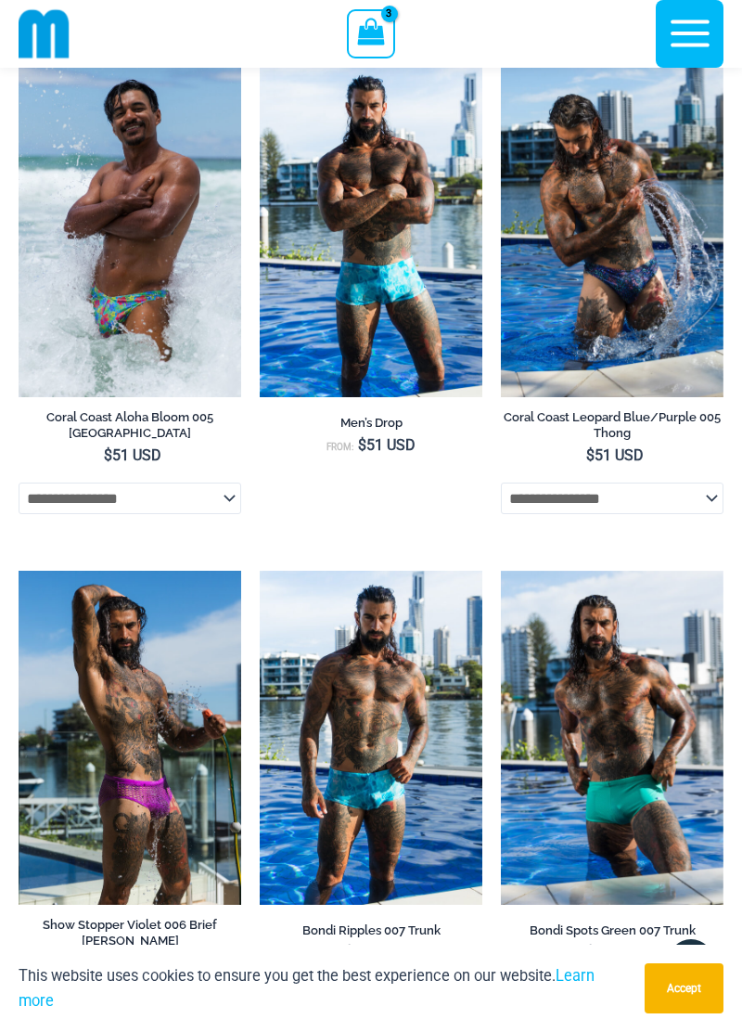
scroll to position [2014, 0]
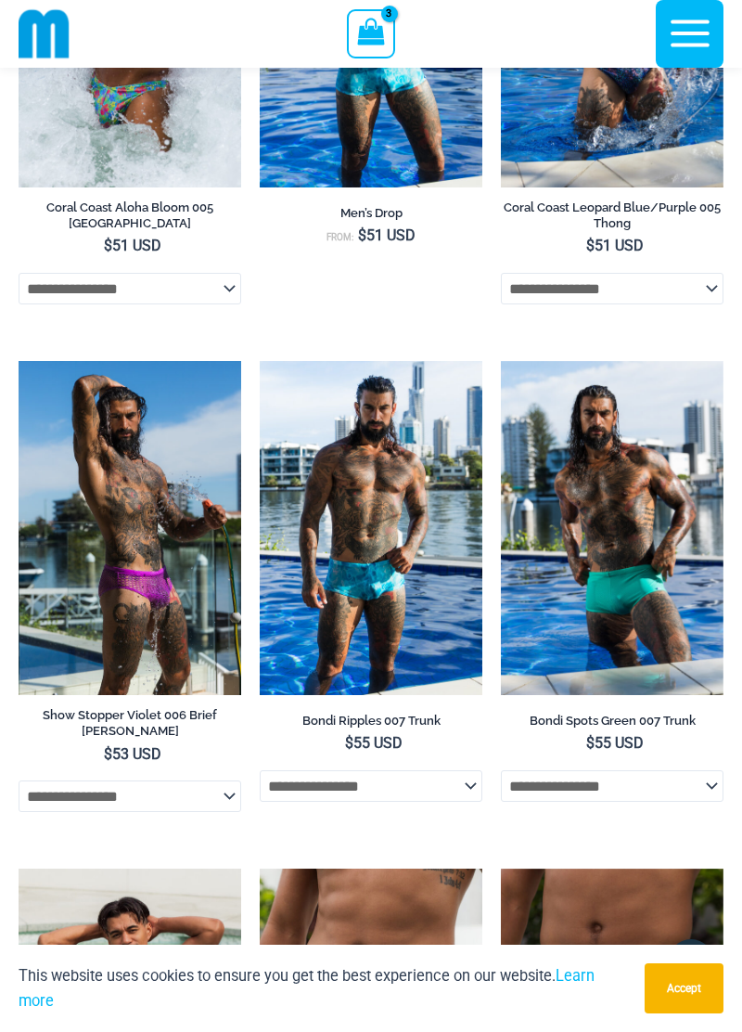
click at [707, 792] on select "**********" at bounding box center [612, 786] width 223 height 32
click at [501, 778] on select "**********" at bounding box center [612, 786] width 223 height 32
select select "*****"
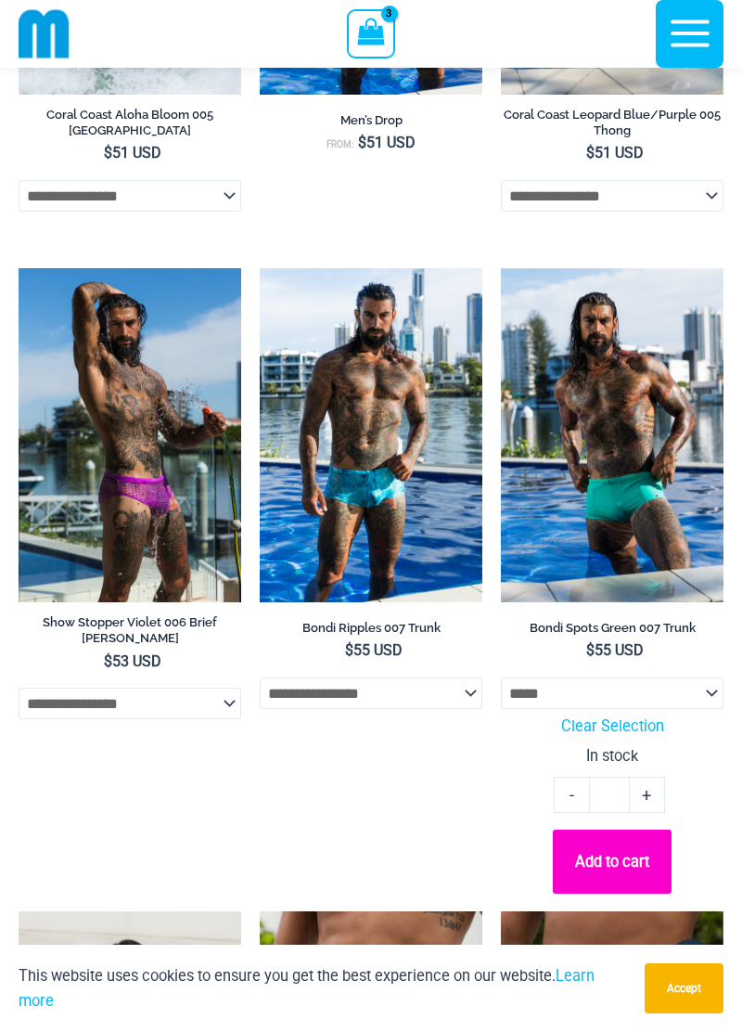
scroll to position [2128, 0]
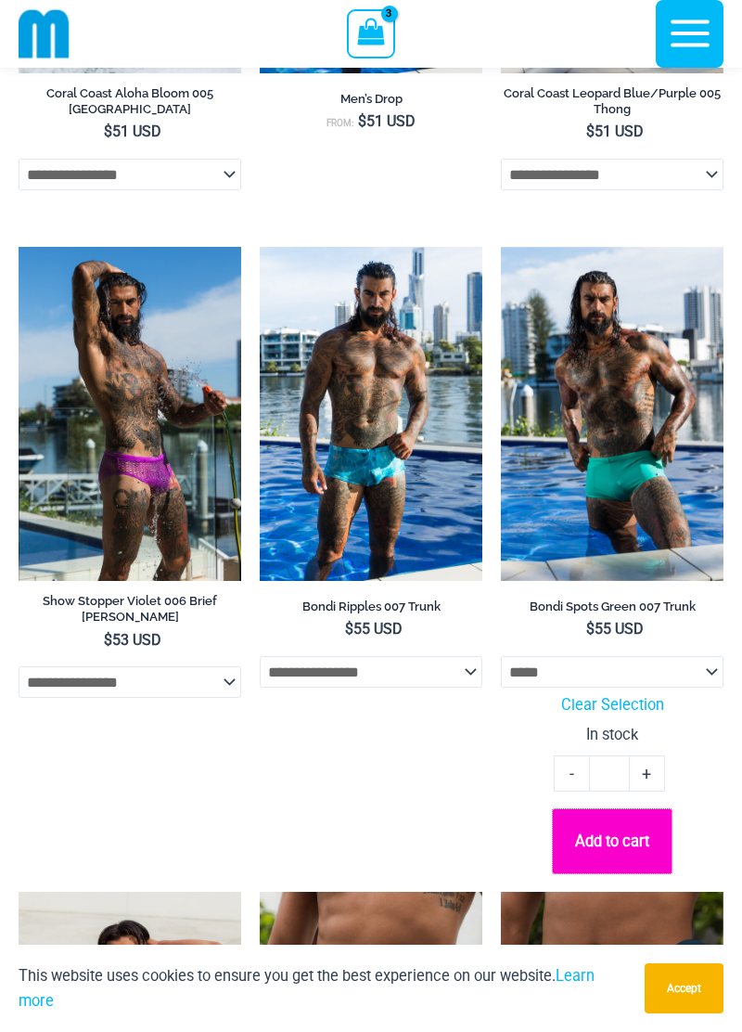
click at [623, 846] on button "Add to cart" at bounding box center [612, 841] width 121 height 66
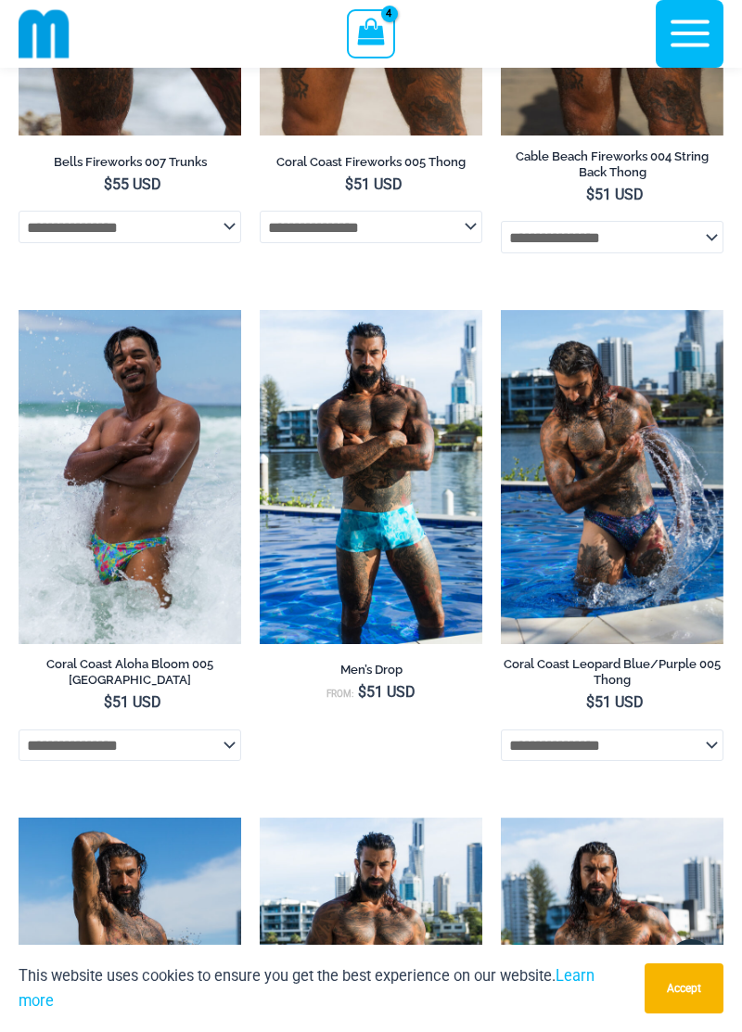
scroll to position [1557, 0]
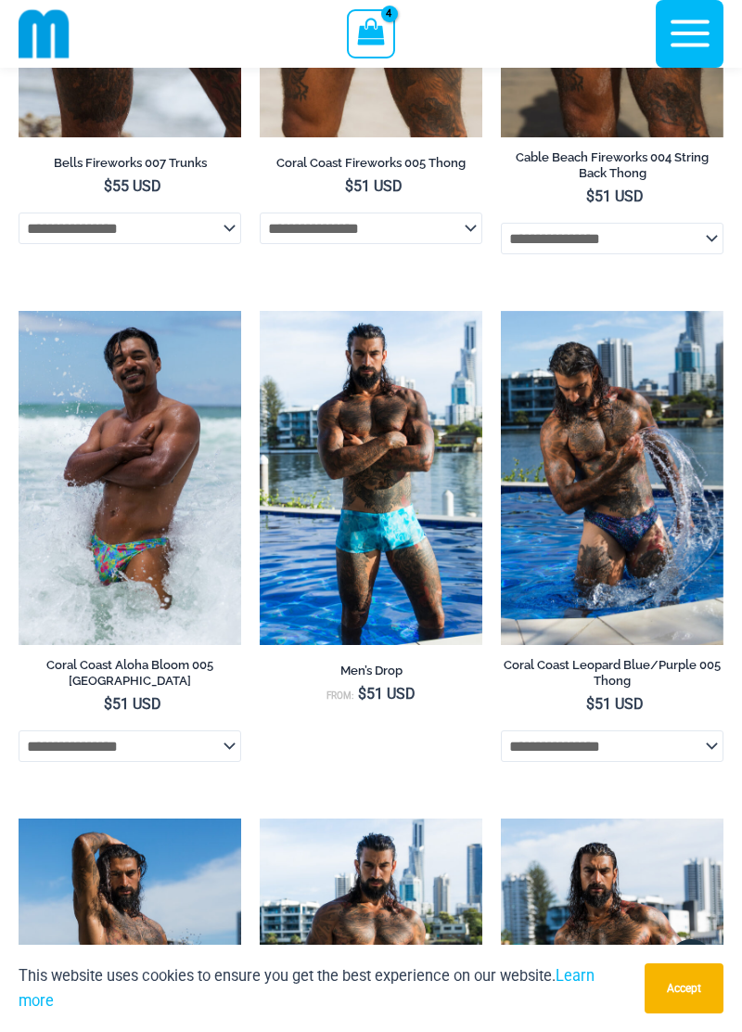
click at [708, 761] on select "**********" at bounding box center [612, 746] width 223 height 32
click at [501, 736] on select "**********" at bounding box center [612, 746] width 223 height 32
select select "*****"
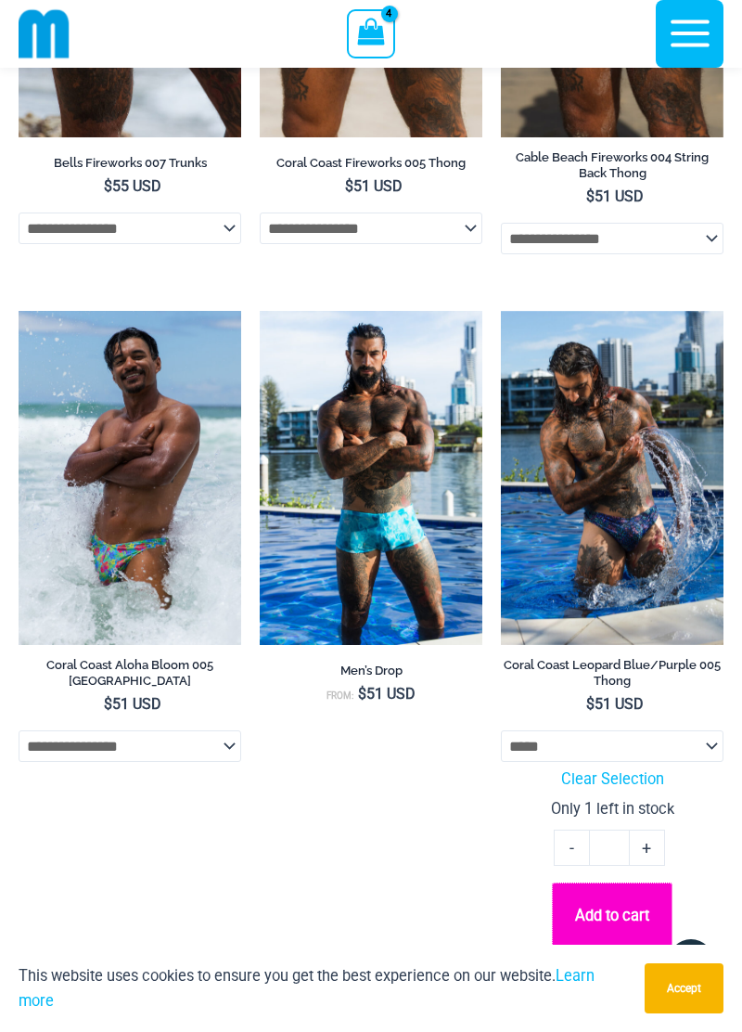
click at [624, 916] on button "Add to cart" at bounding box center [612, 915] width 121 height 66
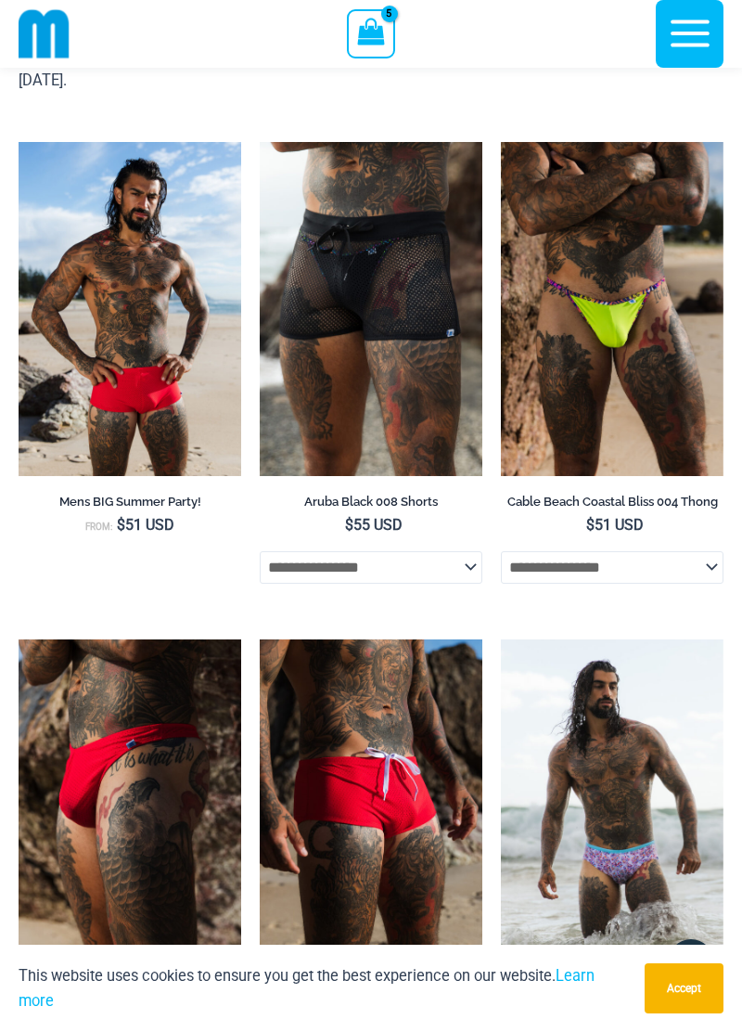
scroll to position [0, 0]
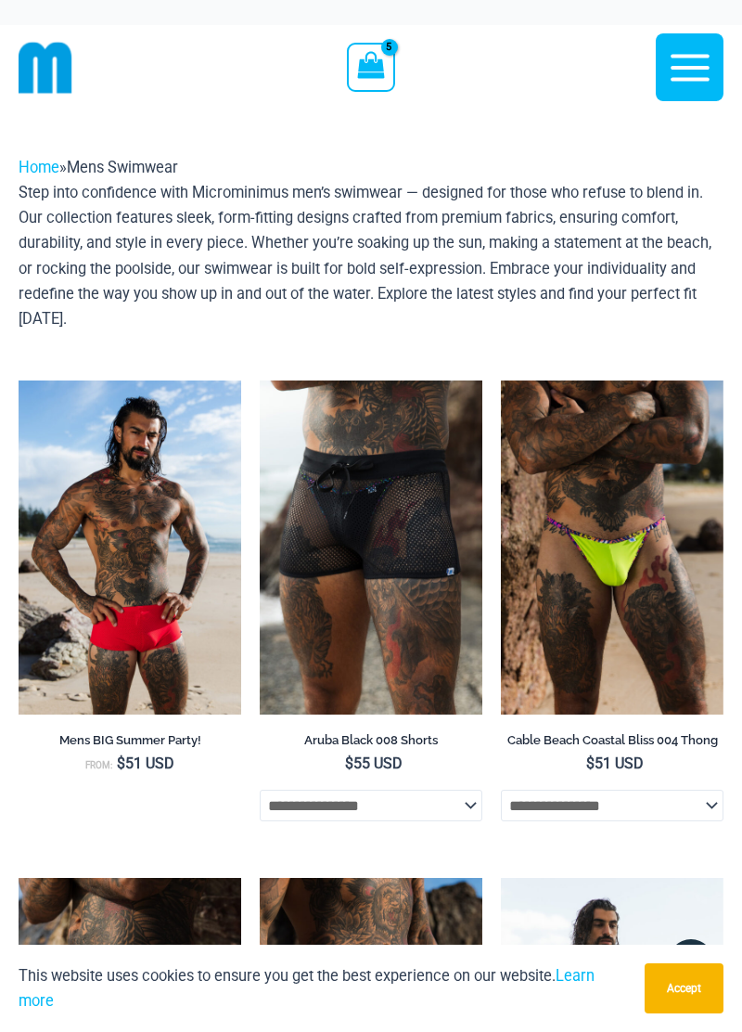
click at [685, 60] on icon "button" at bounding box center [690, 68] width 46 height 46
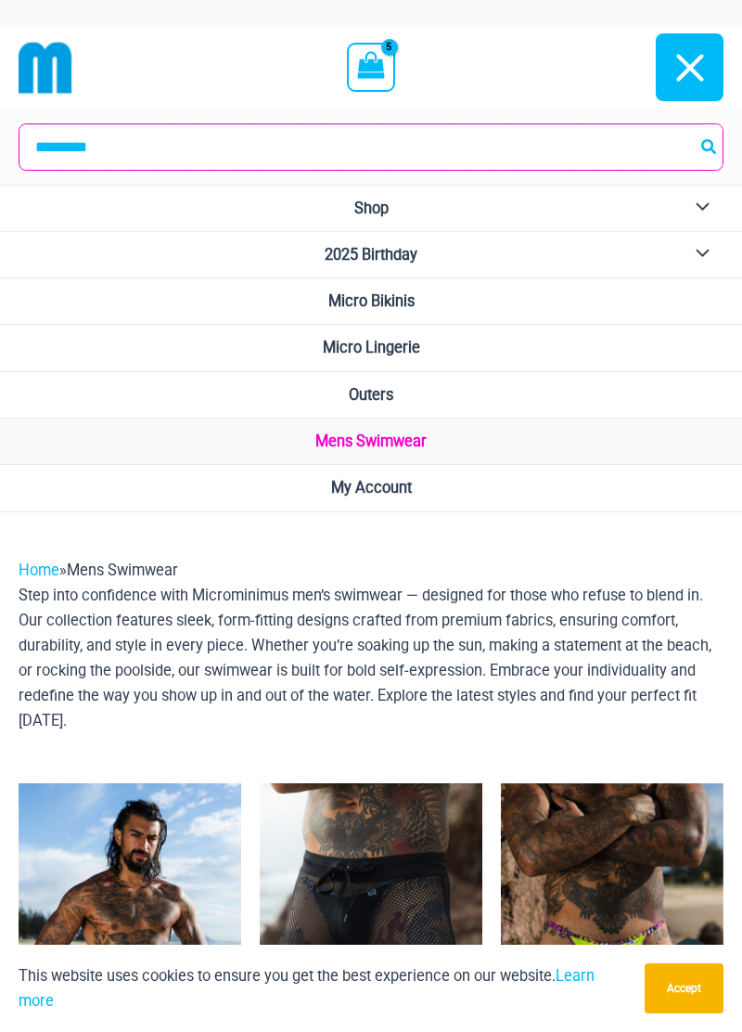
click at [488, 127] on input "Search for:" at bounding box center [370, 146] width 703 height 45
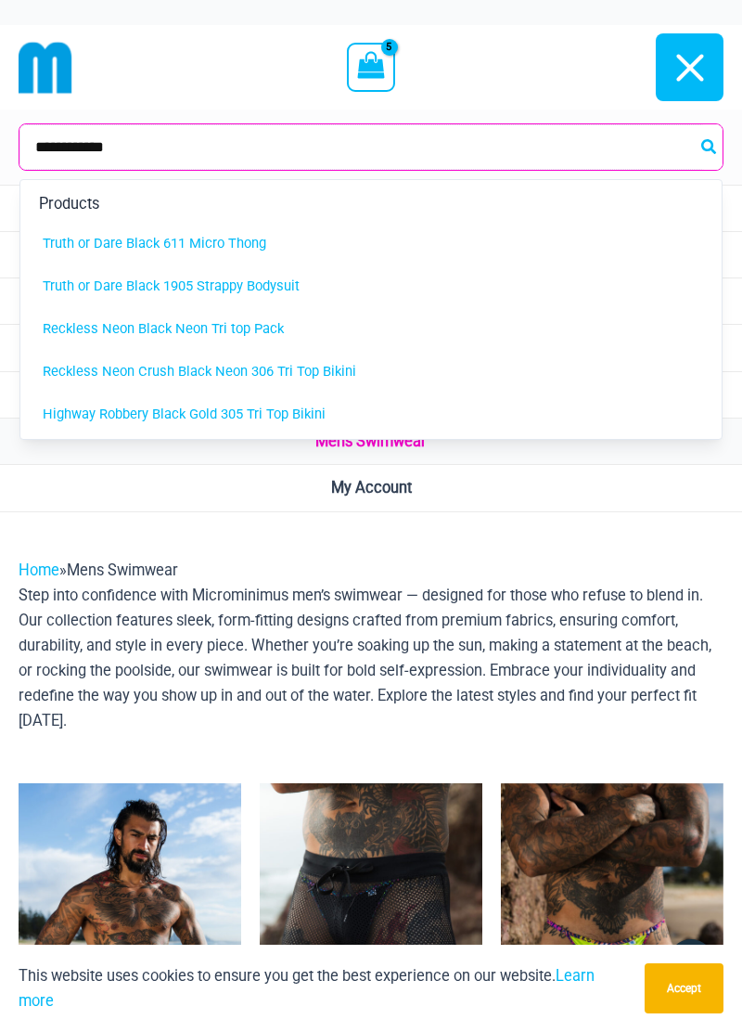
type input "**********"
click at [698, 124] on button "Search" at bounding box center [710, 146] width 24 height 45
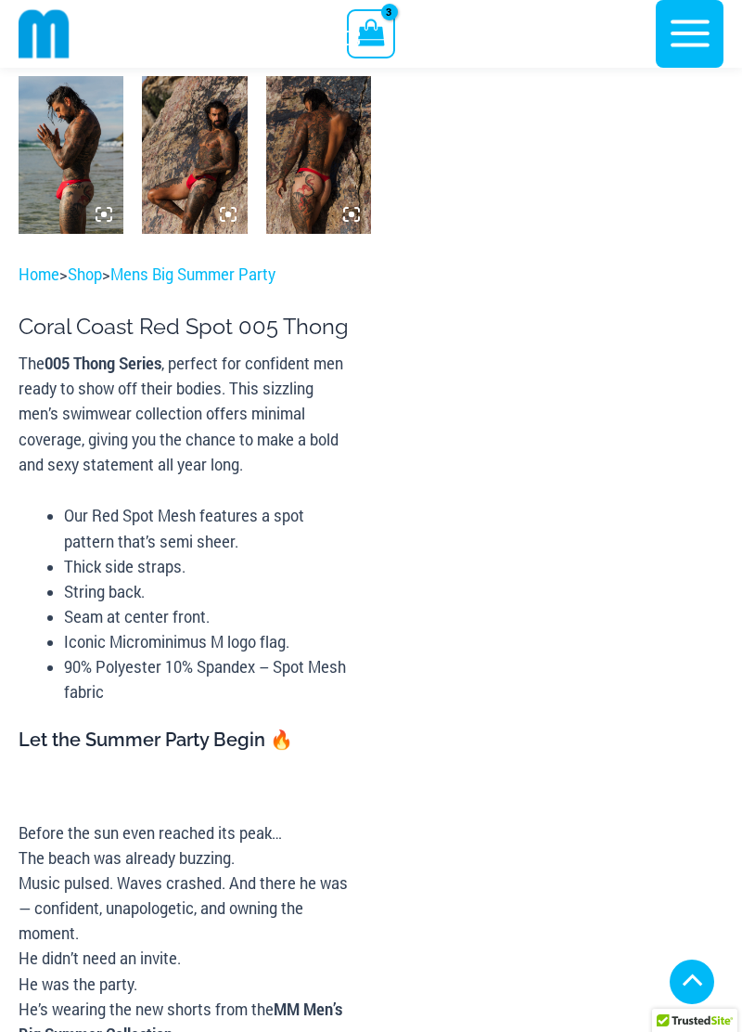
scroll to position [1880, 0]
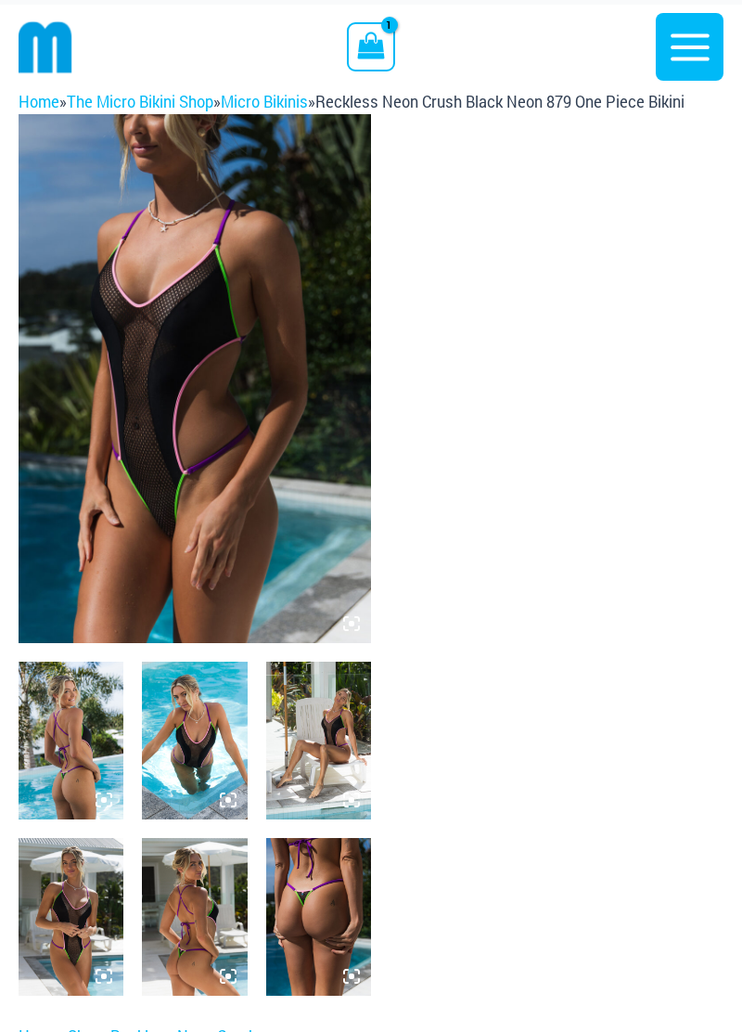
scroll to position [20, 0]
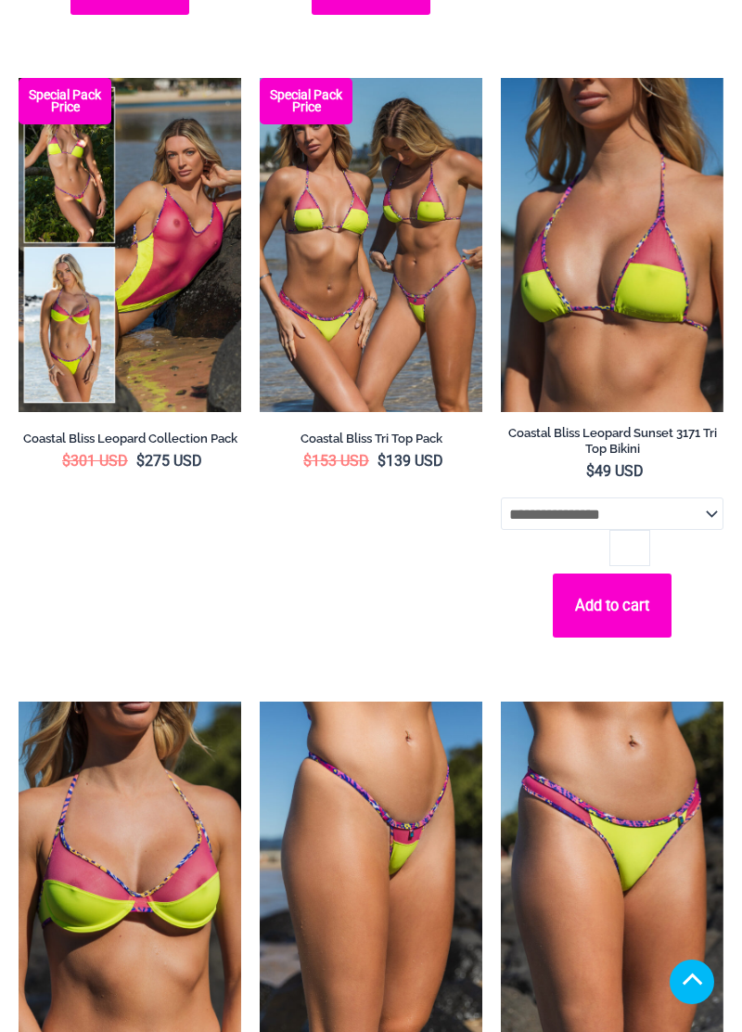
scroll to position [5327, 0]
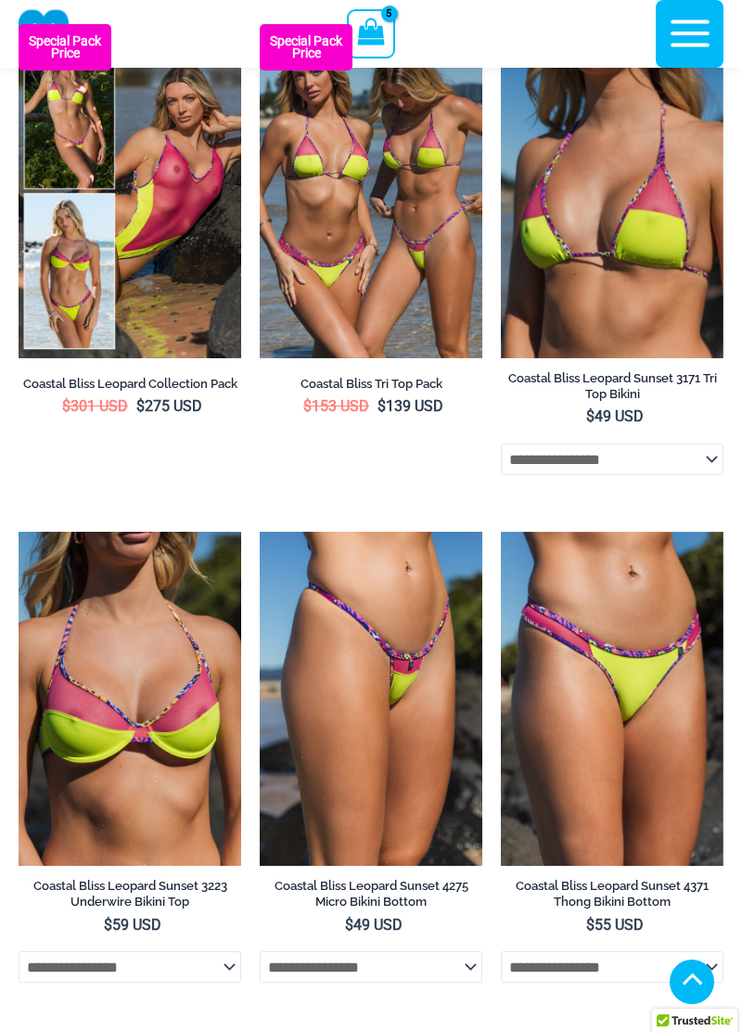
click at [19, 1031] on img at bounding box center [19, 1039] width 0 height 0
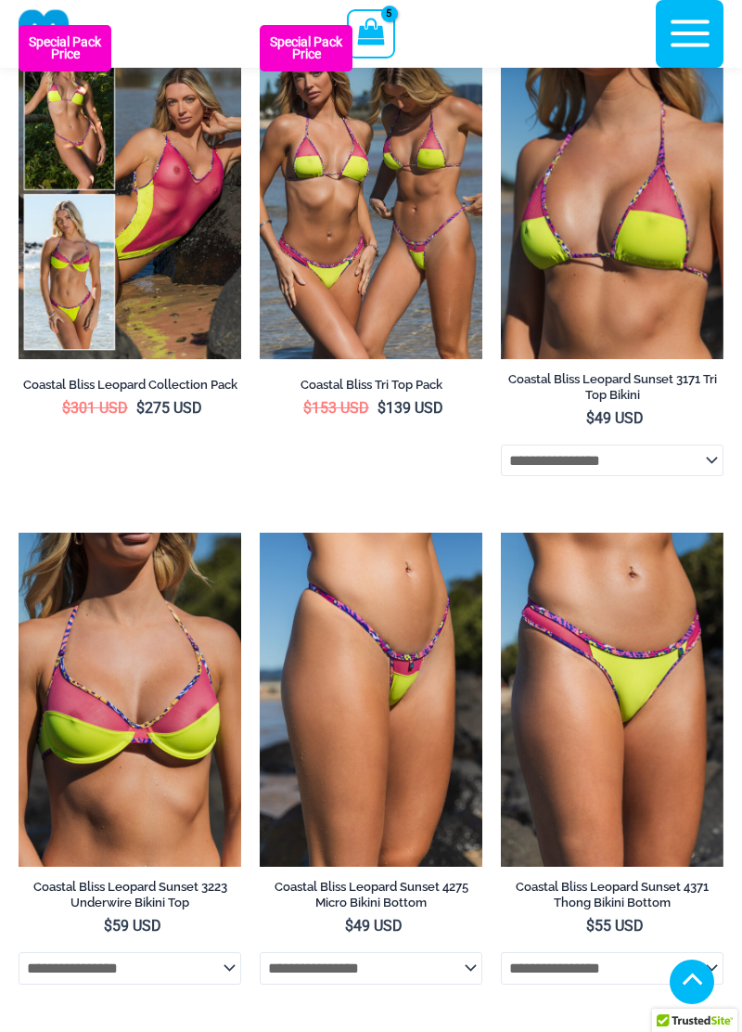
scroll to position [5111, 0]
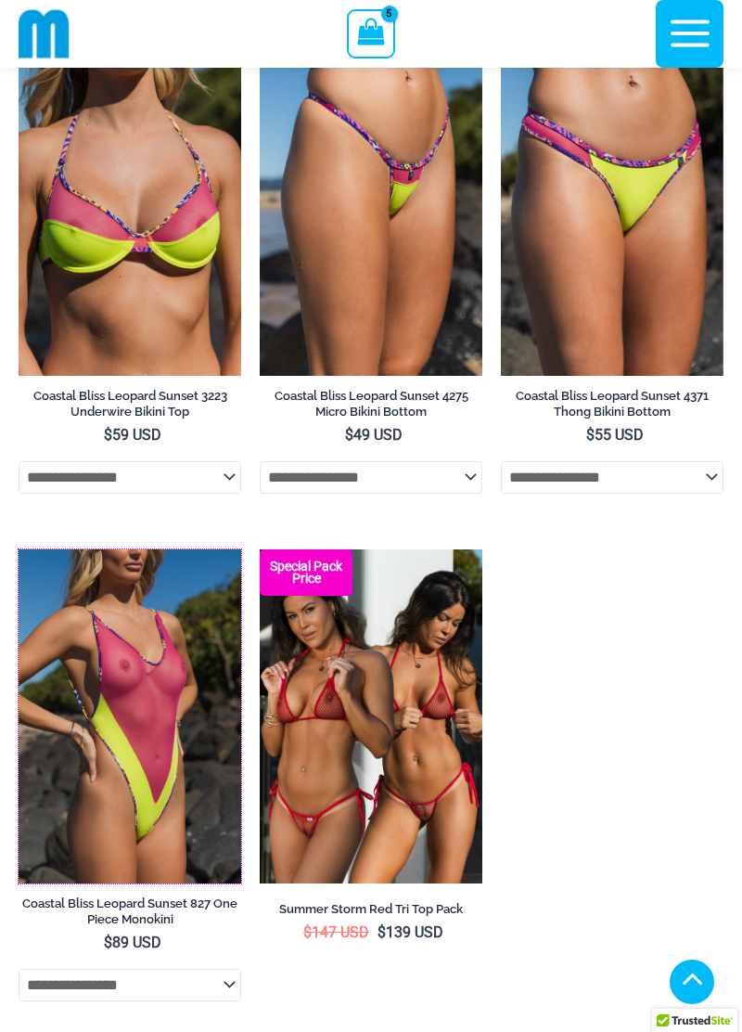
click at [19, 549] on img at bounding box center [19, 549] width 0 height 0
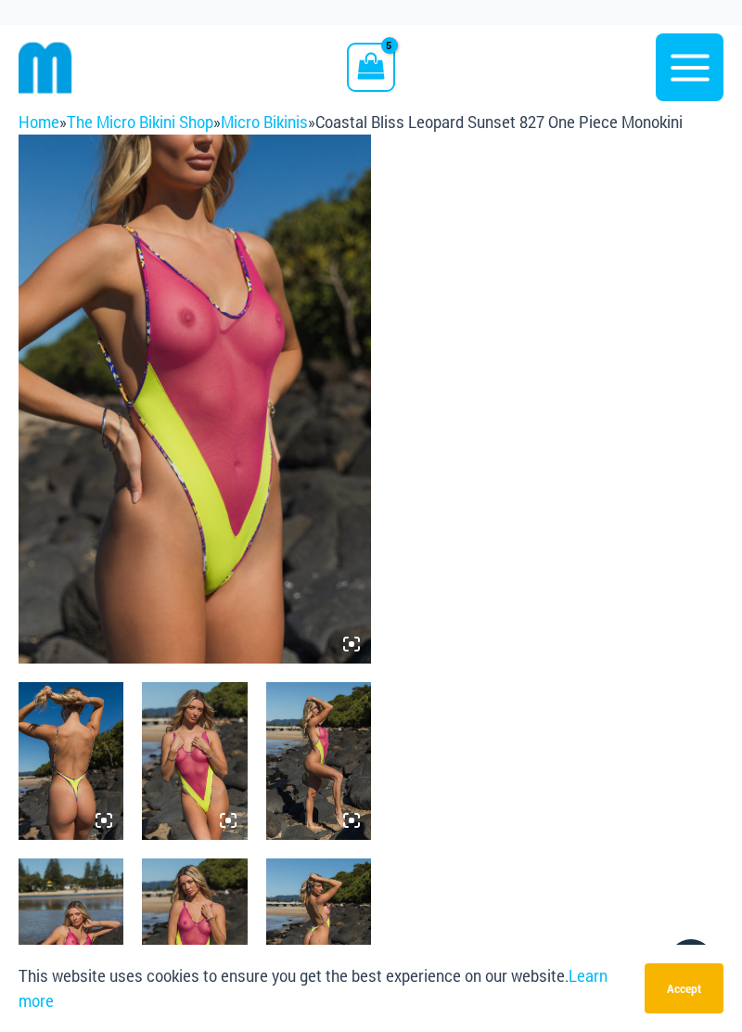
click at [277, 380] on img at bounding box center [195, 399] width 353 height 529
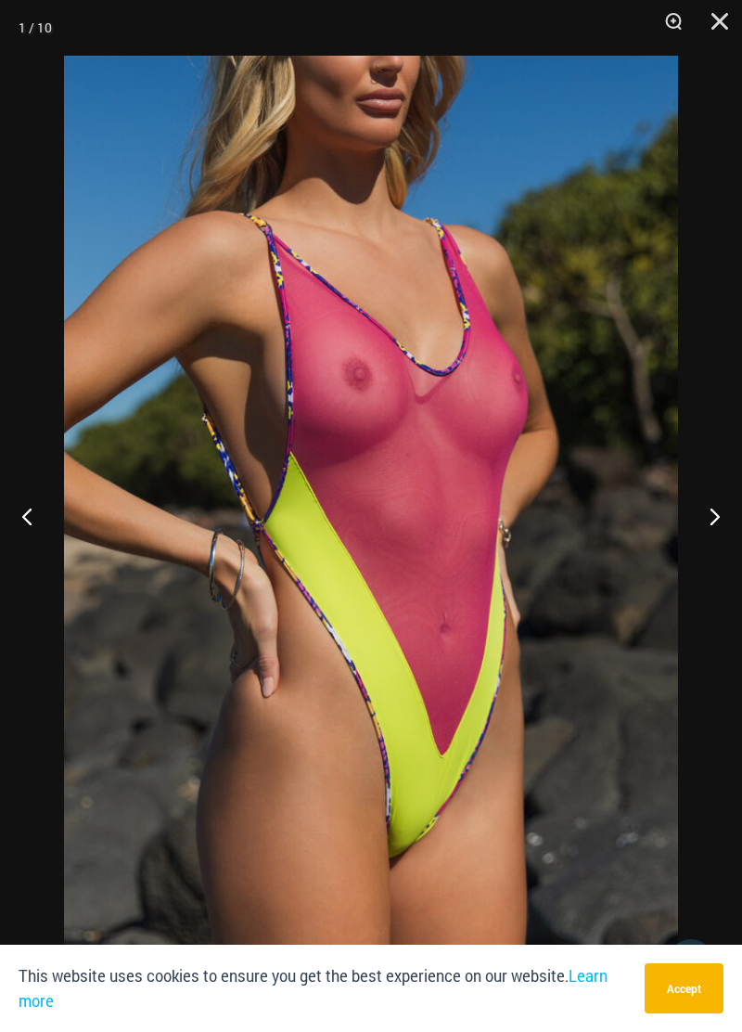
click at [694, 498] on button "Next" at bounding box center [708, 516] width 70 height 93
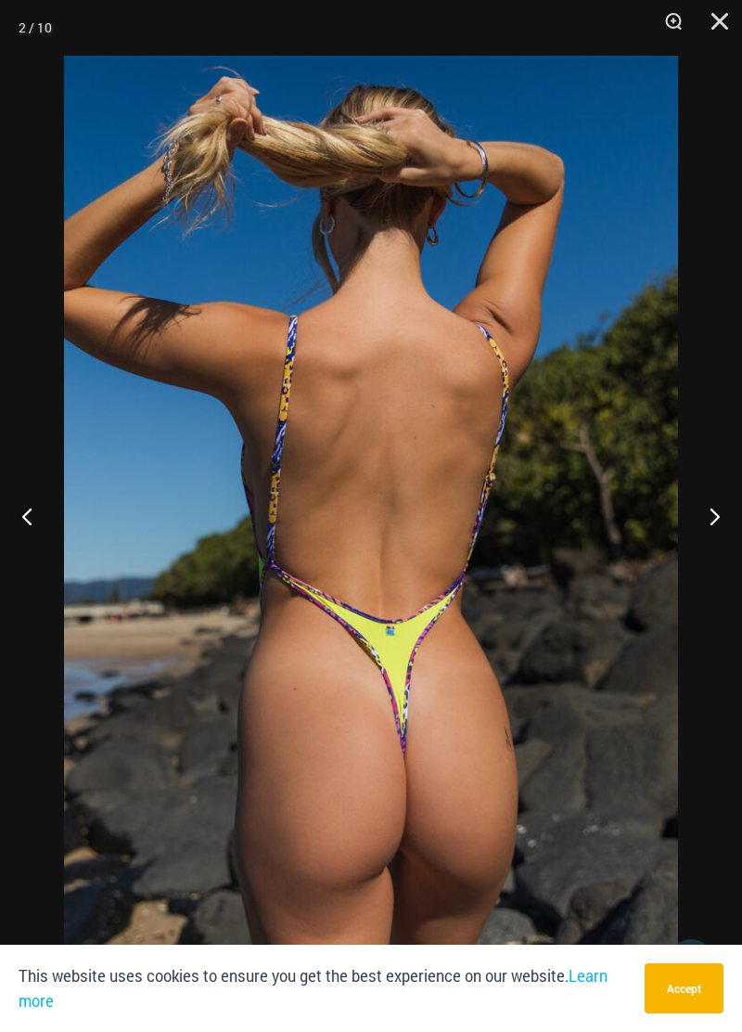
click at [703, 515] on button "Next" at bounding box center [708, 516] width 70 height 93
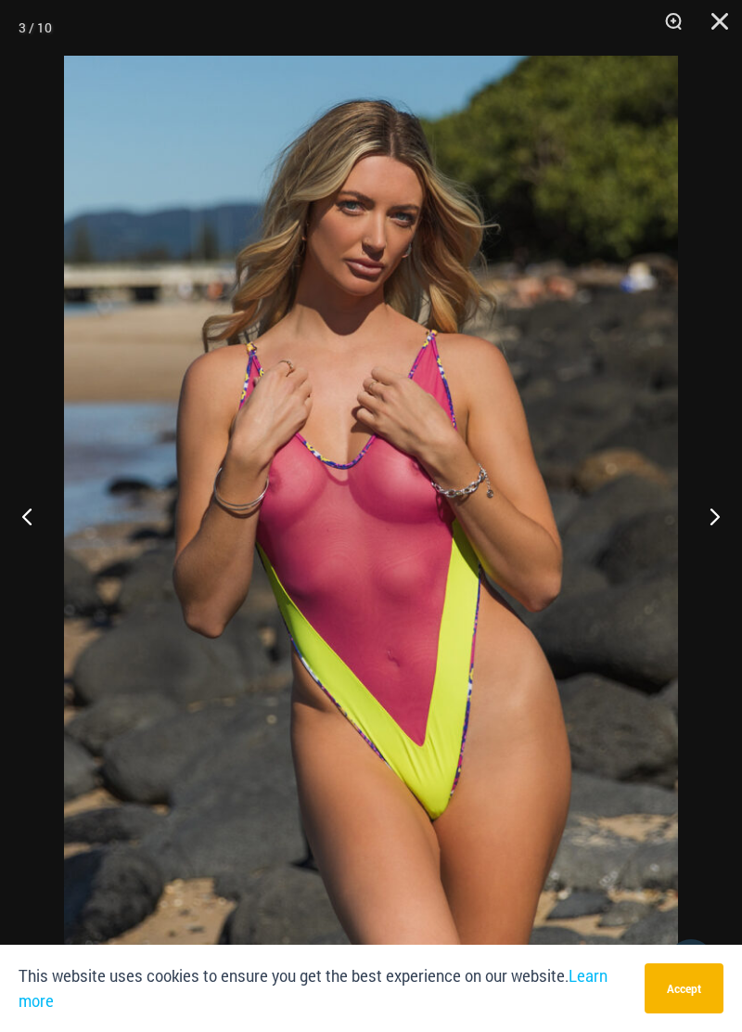
click at [706, 521] on button "Next" at bounding box center [708, 516] width 70 height 93
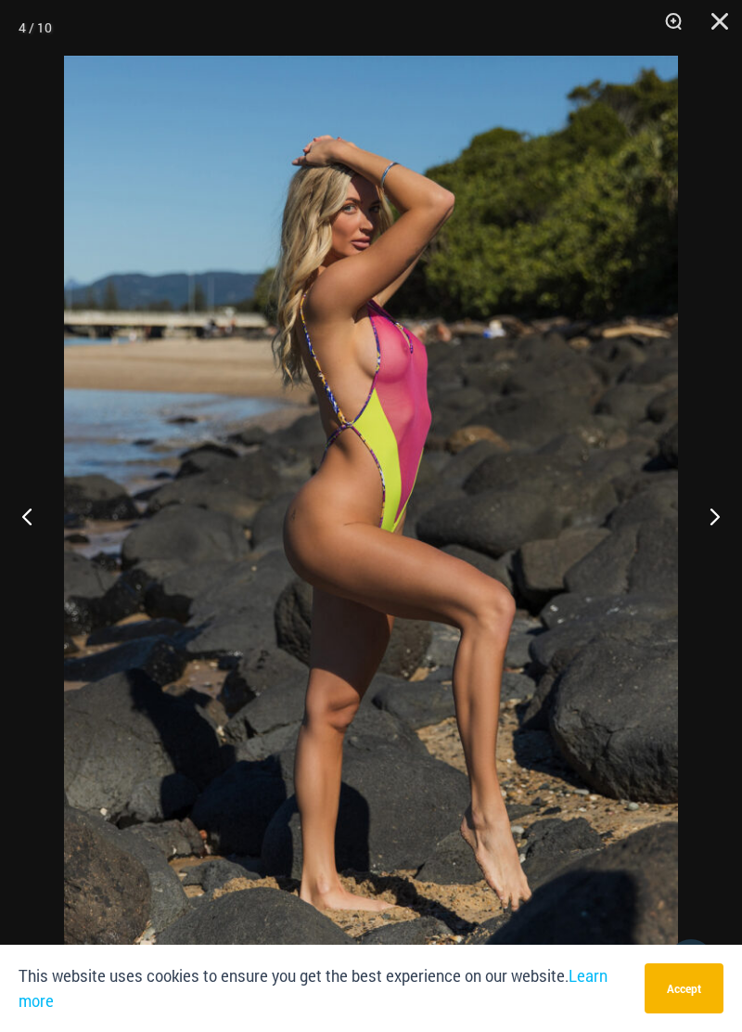
click at [700, 516] on button "Next" at bounding box center [708, 516] width 70 height 93
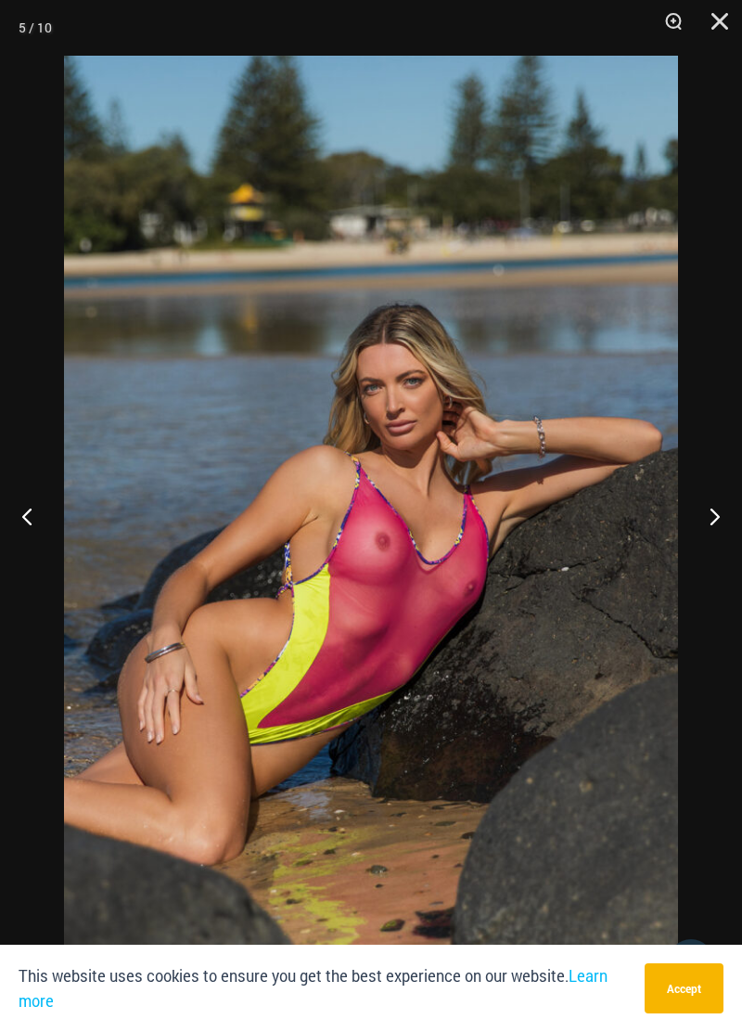
click at [695, 500] on button "Next" at bounding box center [708, 516] width 70 height 93
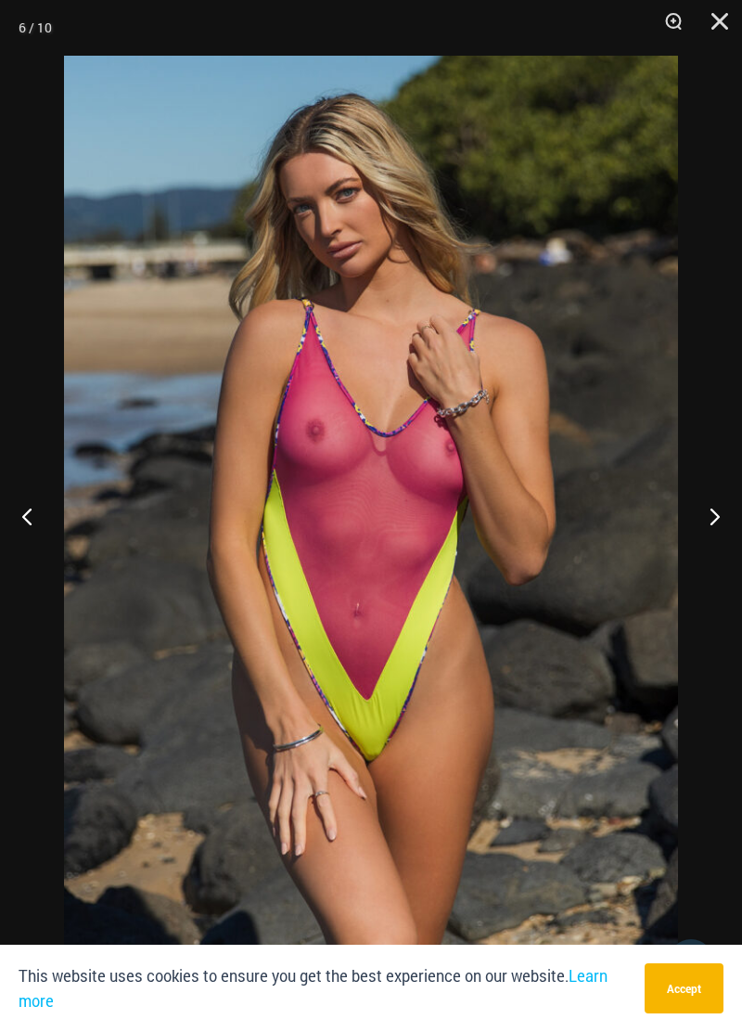
click at [701, 511] on button "Next" at bounding box center [708, 516] width 70 height 93
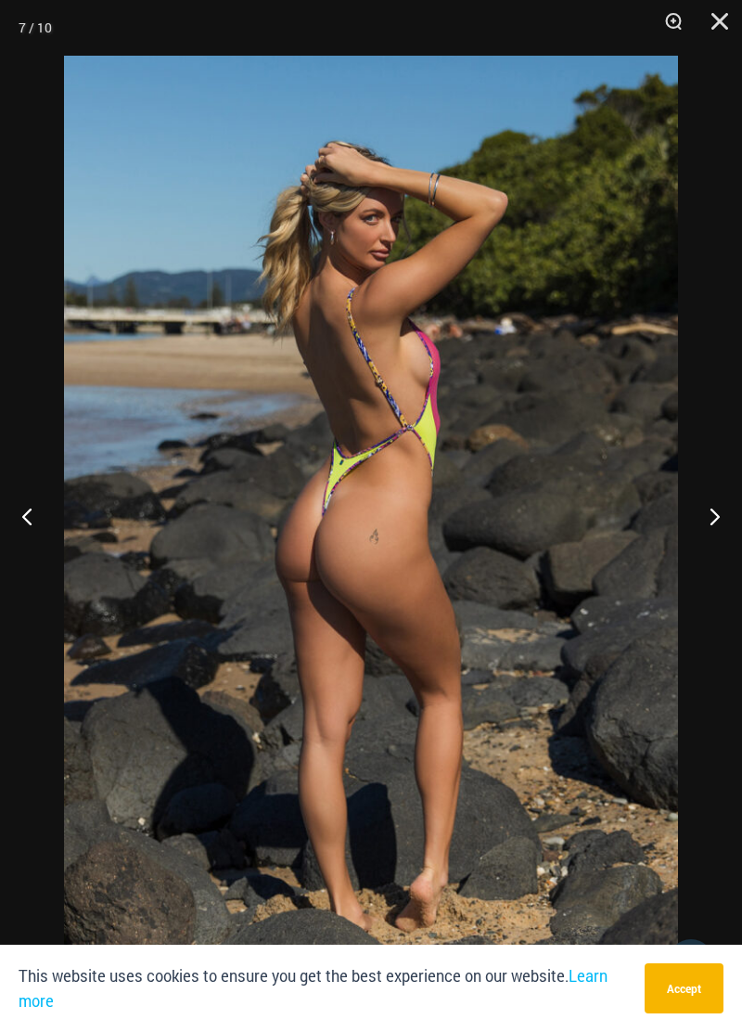
click at [707, 501] on button "Next" at bounding box center [708, 516] width 70 height 93
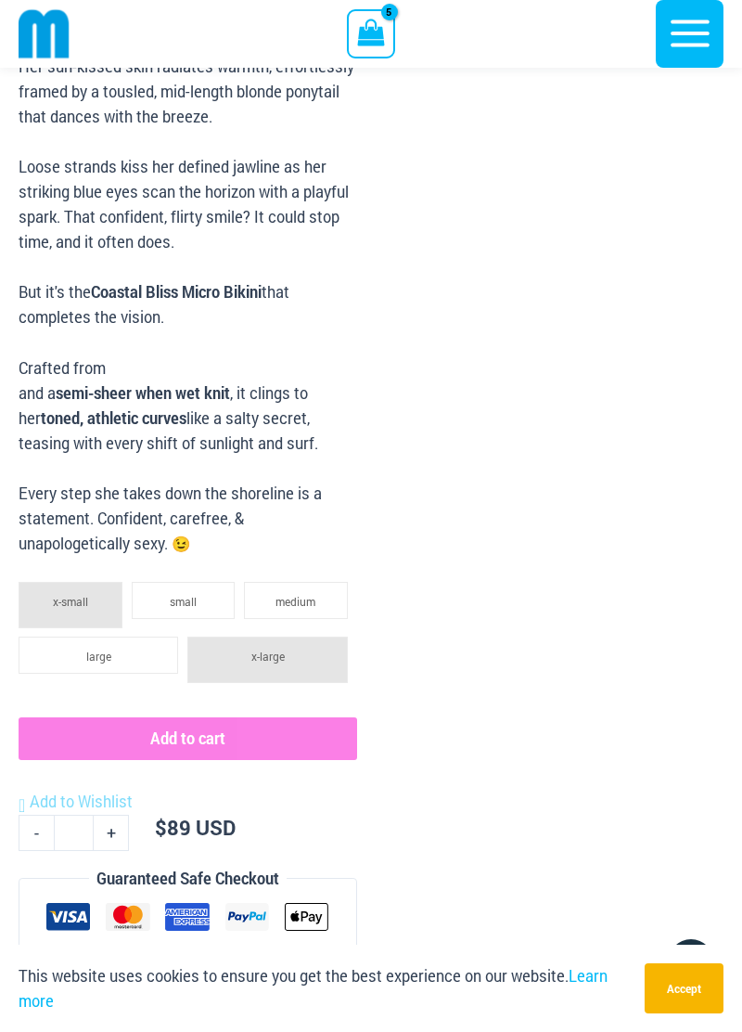
scroll to position [1657, 0]
click at [134, 661] on li "large" at bounding box center [99, 655] width 160 height 37
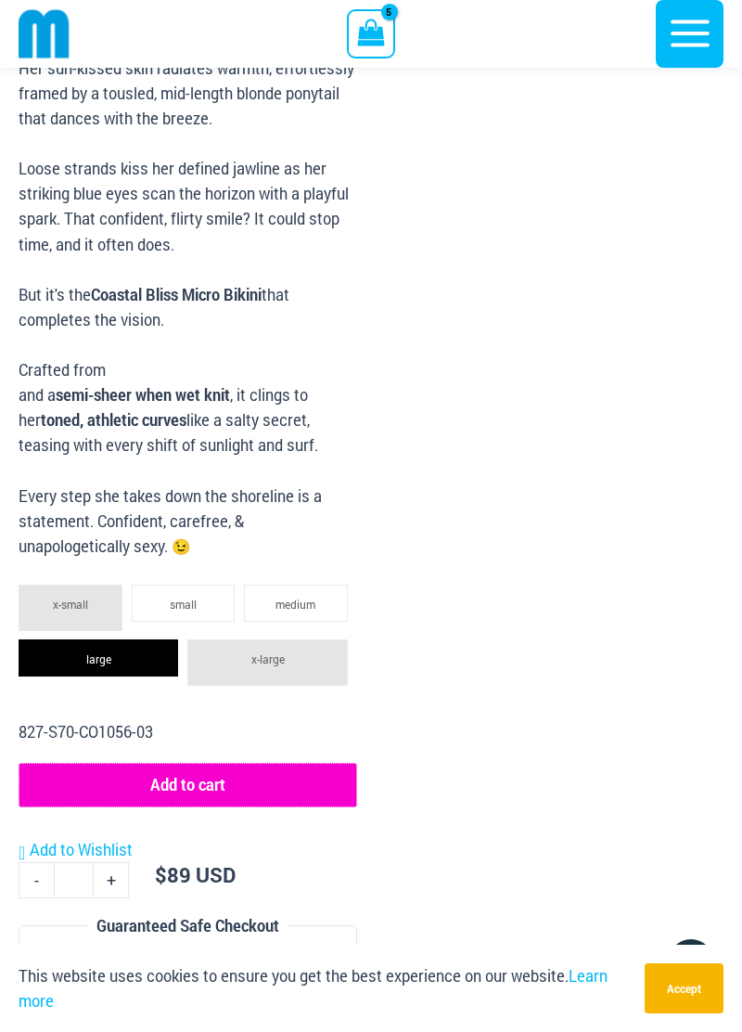
click at [337, 779] on button "Add to cart" at bounding box center [188, 785] width 339 height 45
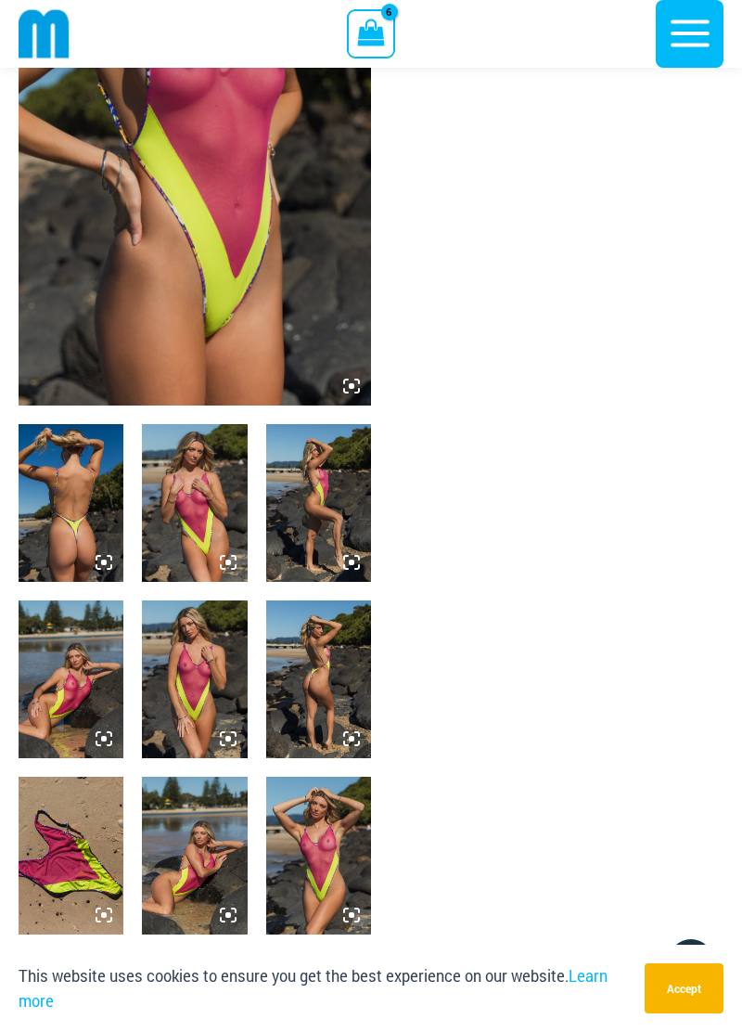
scroll to position [0, 0]
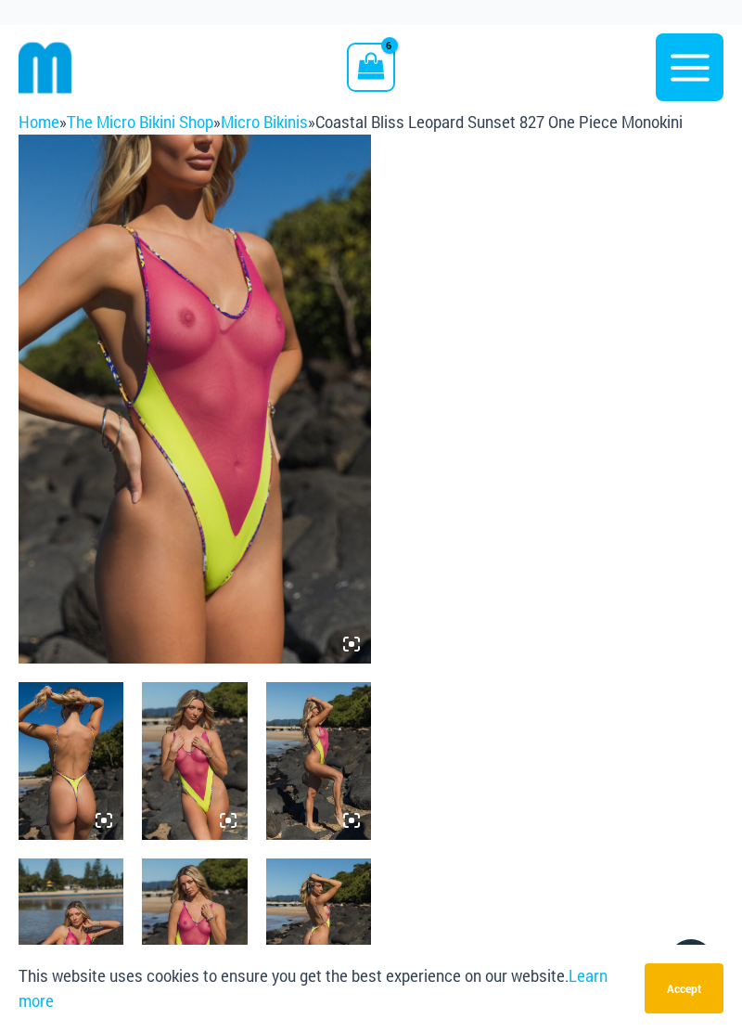
click at [380, 78] on icon "View Shopping Cart, 6 items" at bounding box center [371, 66] width 27 height 27
click at [93, 794] on img at bounding box center [71, 761] width 105 height 158
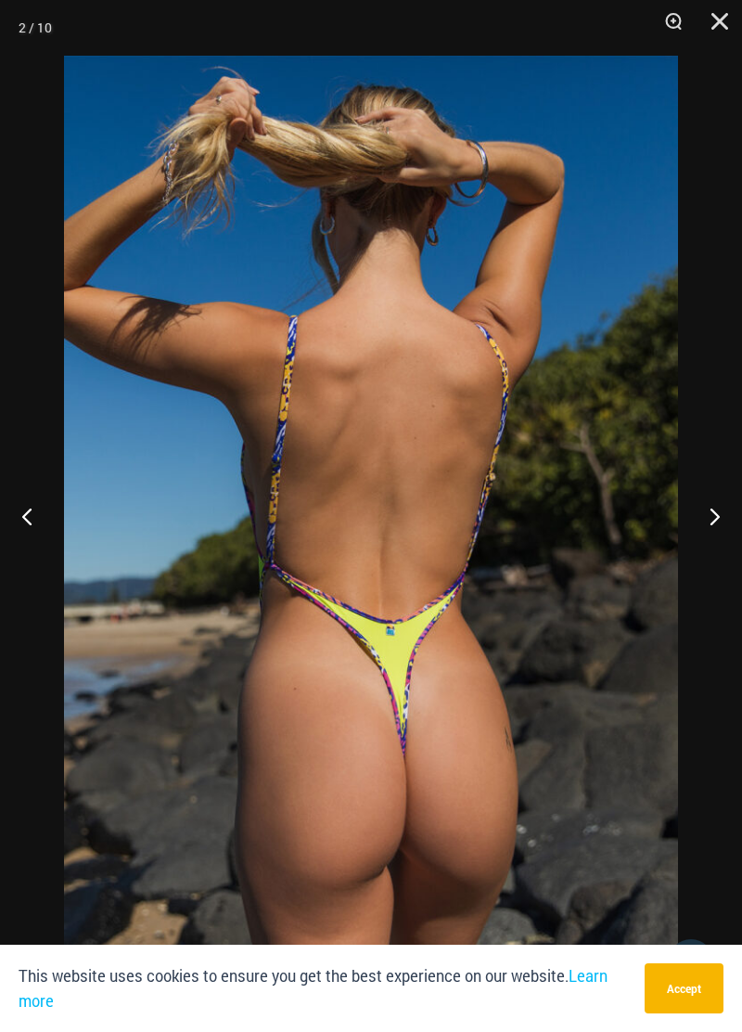
click at [706, 508] on button "Next" at bounding box center [708, 516] width 70 height 93
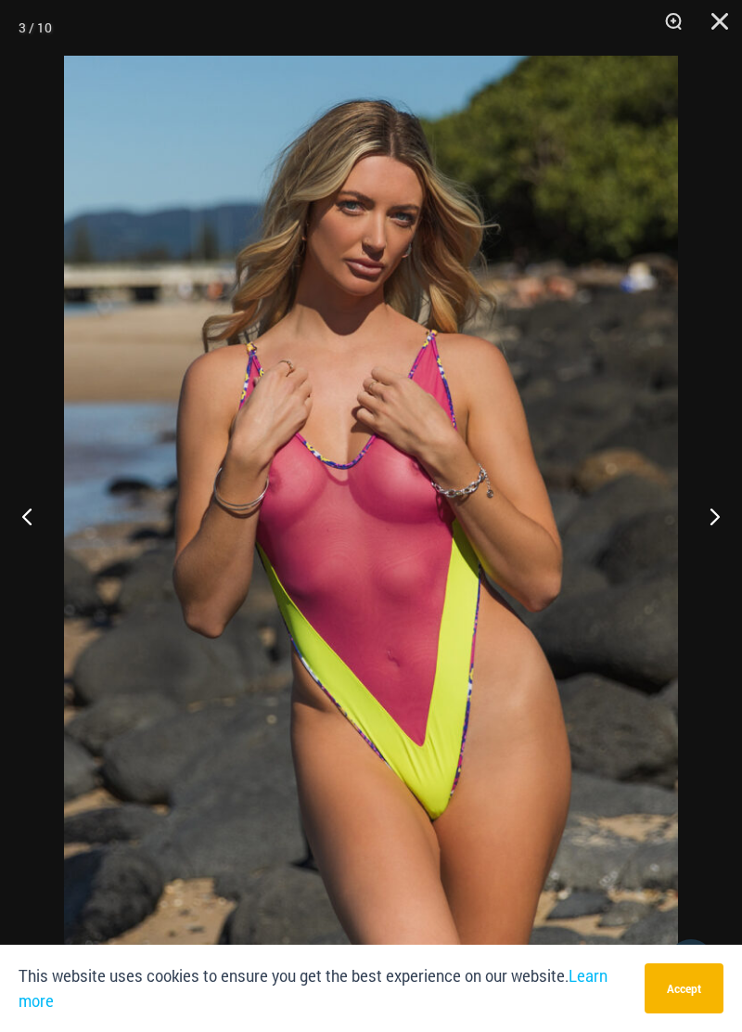
click at [695, 520] on button "Next" at bounding box center [708, 516] width 70 height 93
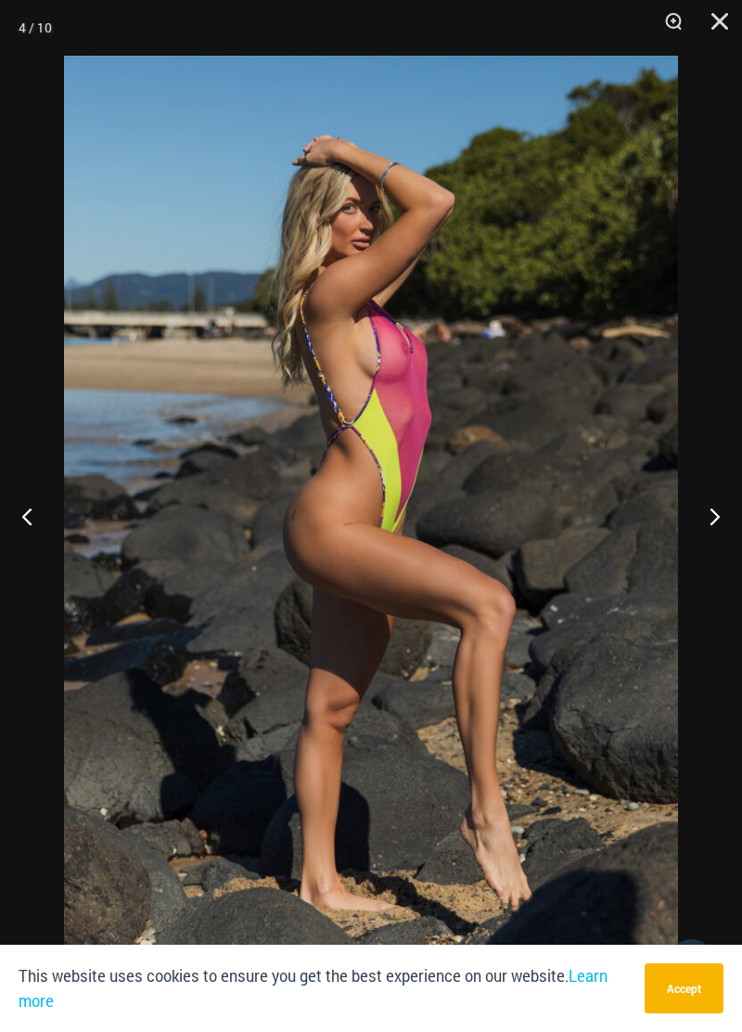
click at [696, 511] on button "Next" at bounding box center [708, 516] width 70 height 93
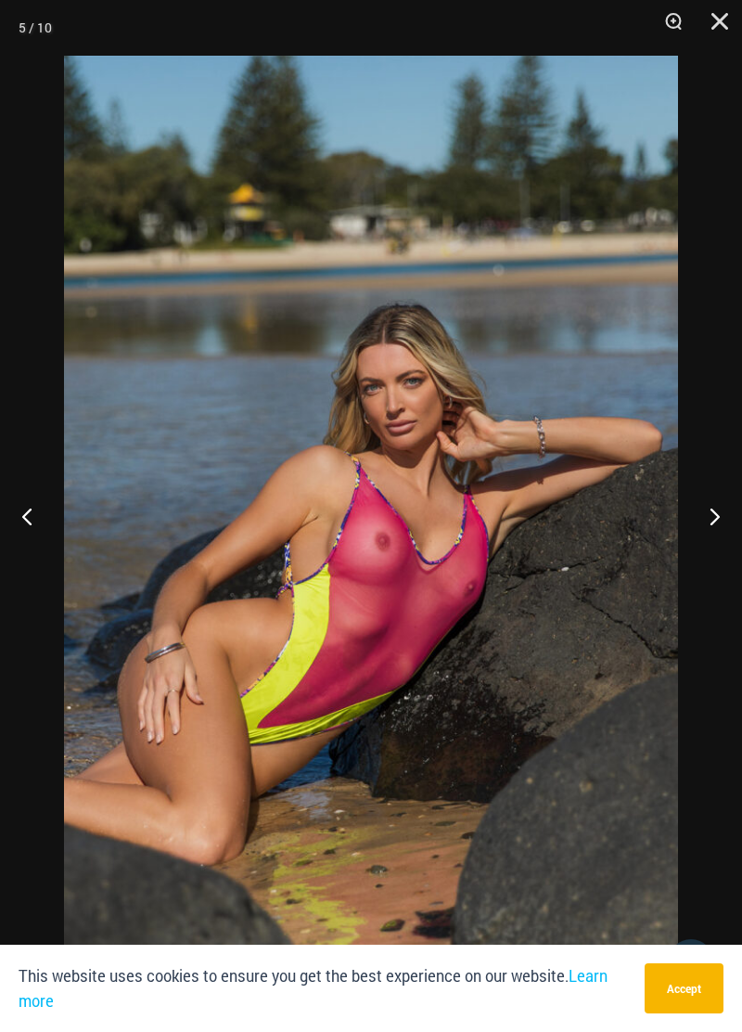
click at [711, 519] on button "Next" at bounding box center [708, 516] width 70 height 93
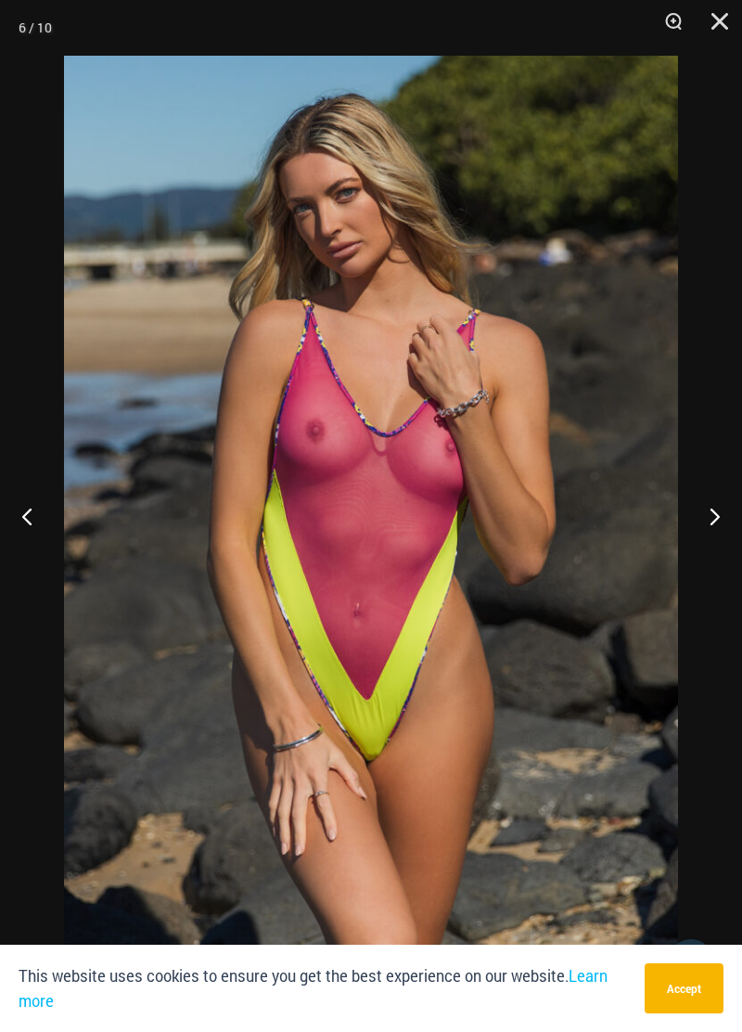
click at [725, 508] on button "Next" at bounding box center [708, 516] width 70 height 93
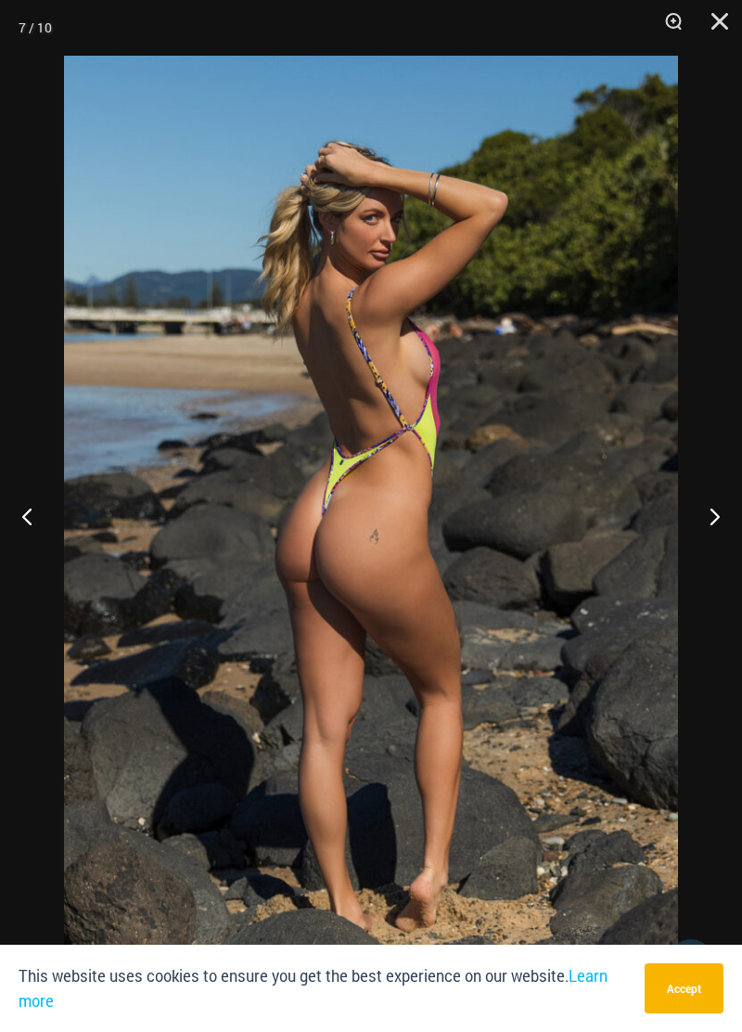
click at [698, 514] on button "Next" at bounding box center [708, 516] width 70 height 93
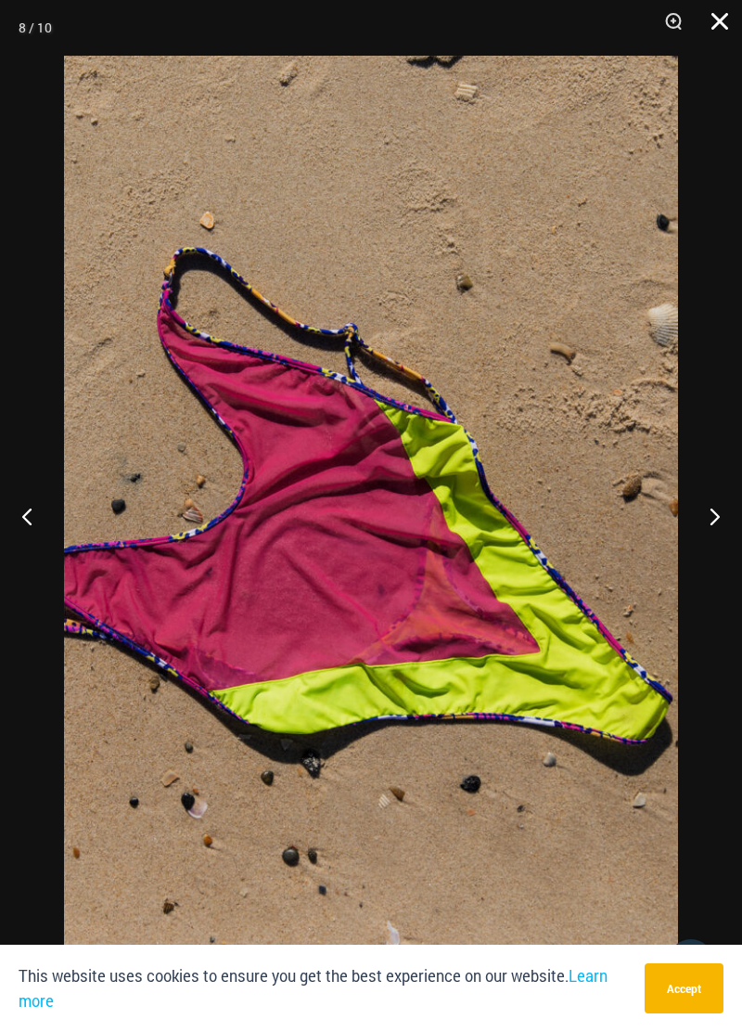
click at [716, 12] on button "Close" at bounding box center [713, 28] width 46 height 56
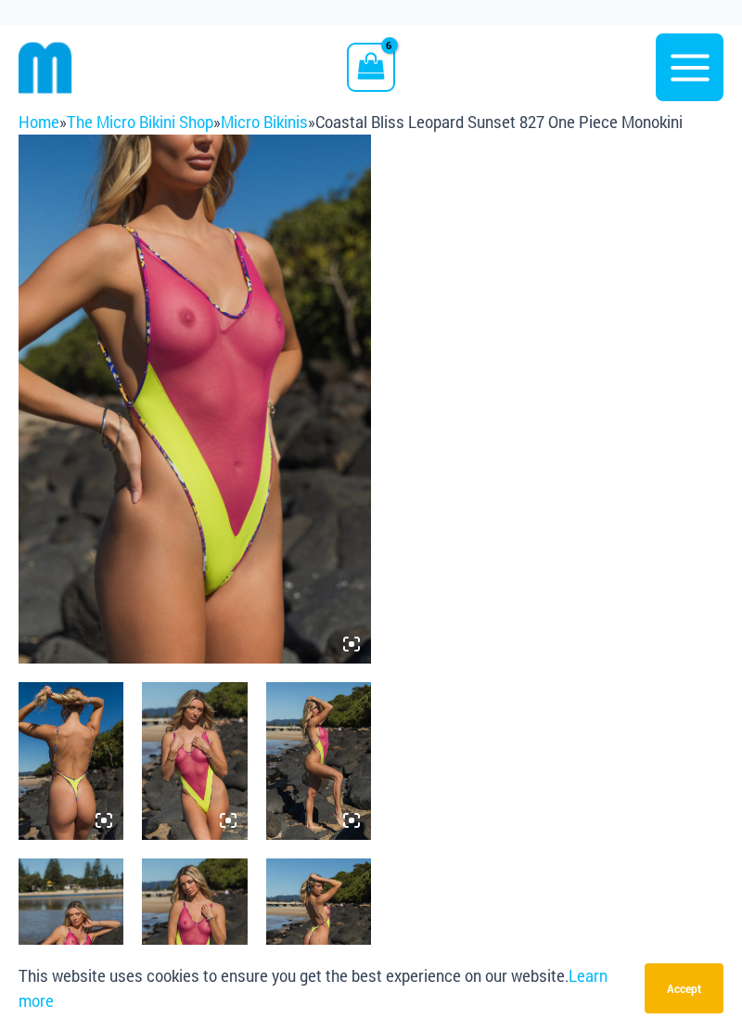
click at [315, 924] on img at bounding box center [318, 937] width 105 height 158
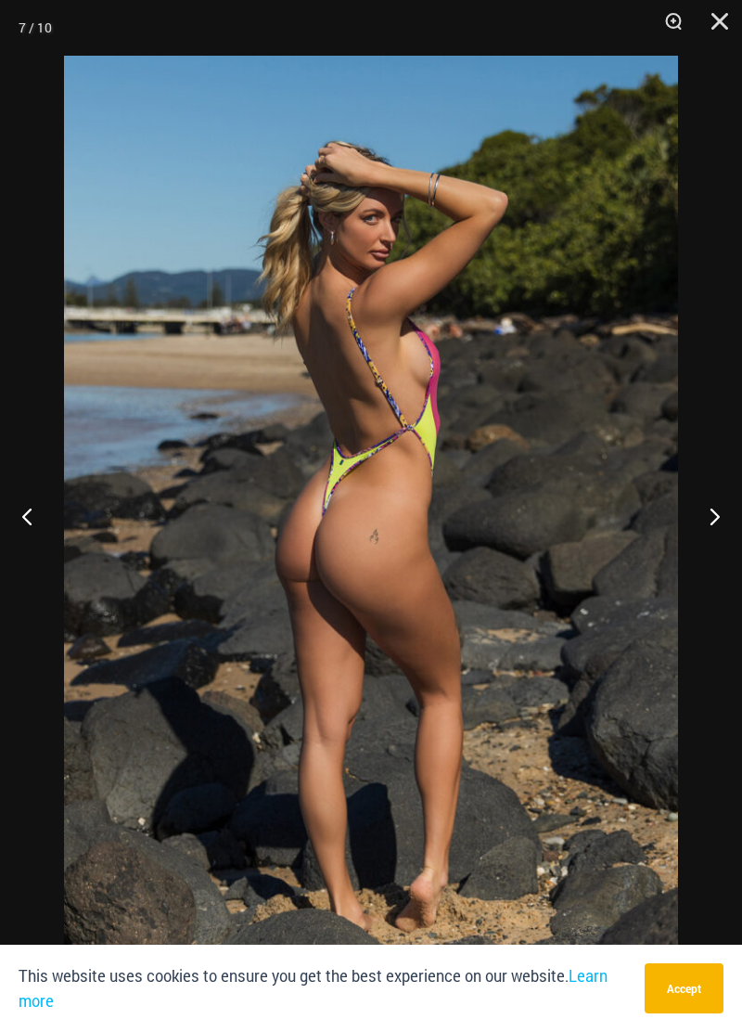
click at [708, 518] on button "Next" at bounding box center [708, 516] width 70 height 93
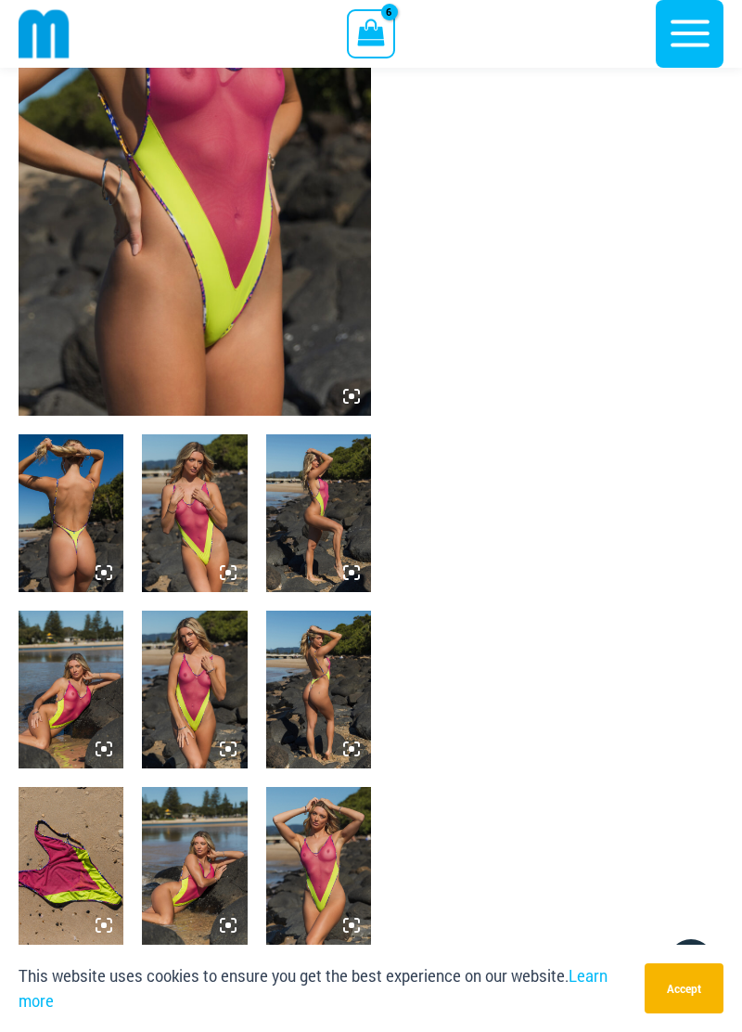
scroll to position [232, 0]
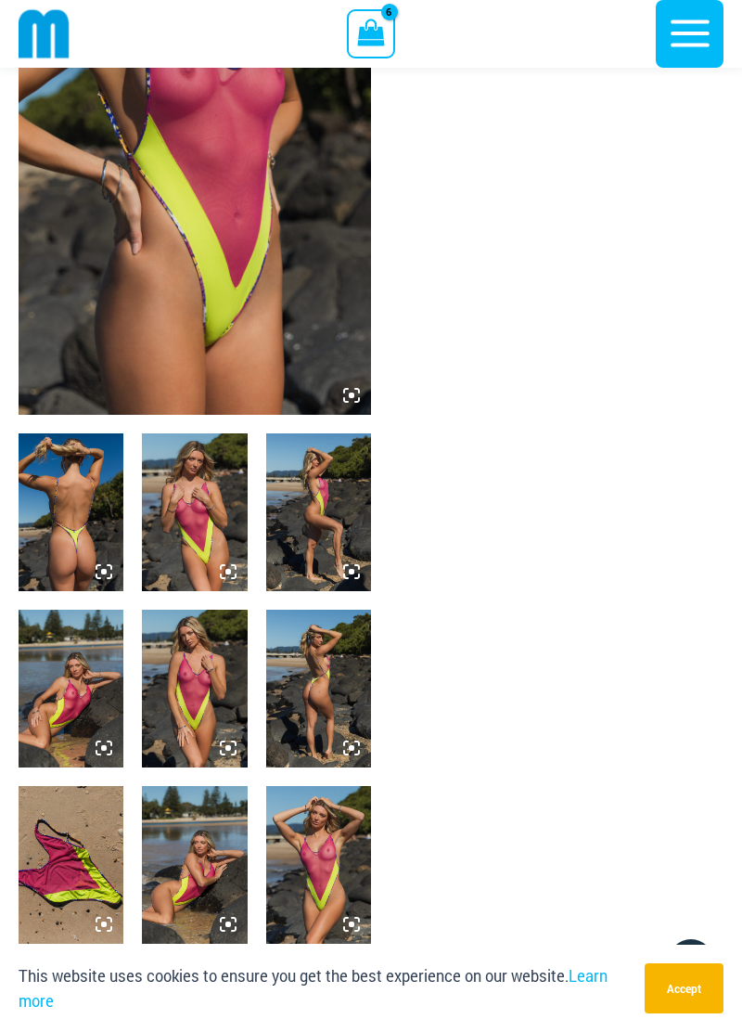
click at [85, 871] on img at bounding box center [71, 865] width 105 height 158
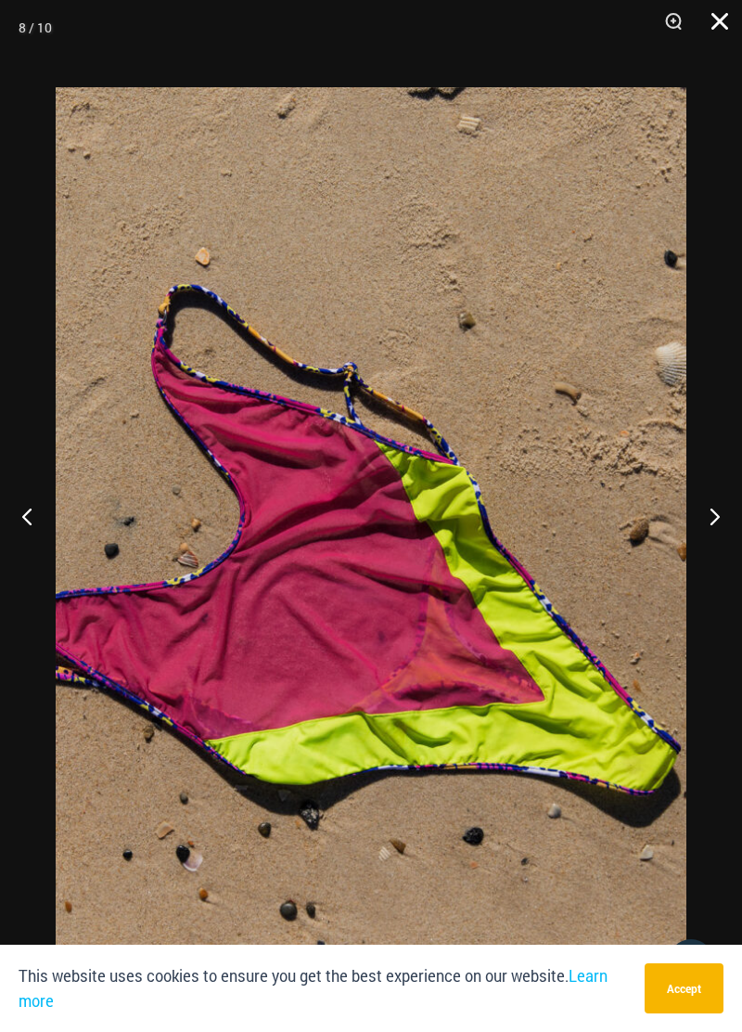
click at [726, 32] on button "Close" at bounding box center [713, 28] width 46 height 56
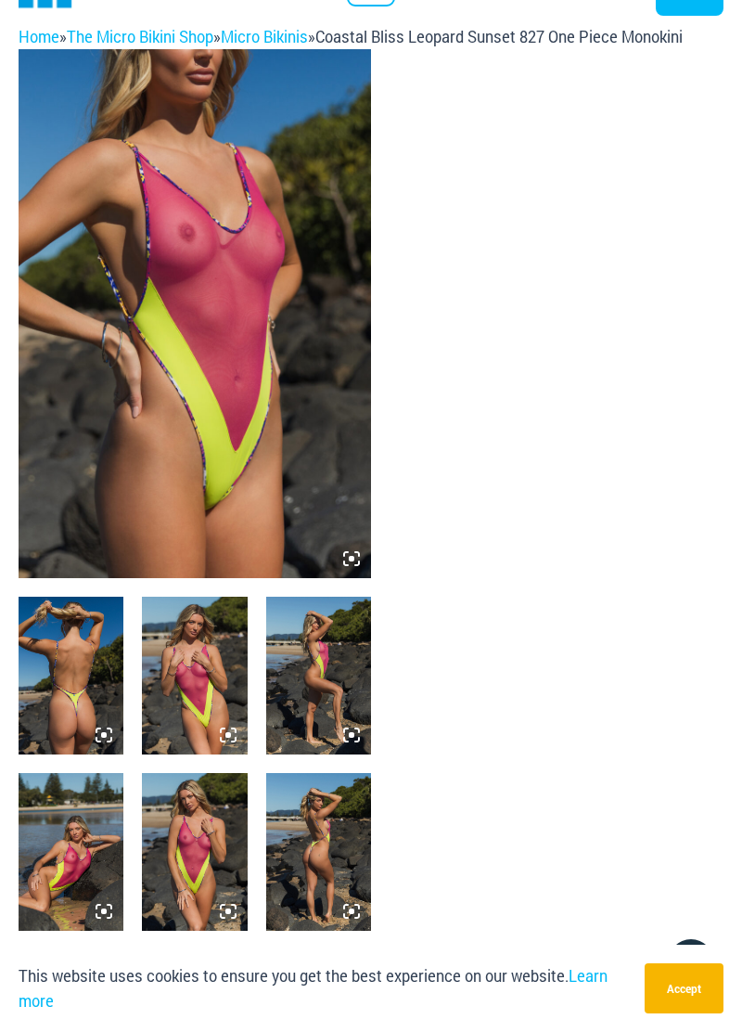
scroll to position [0, 0]
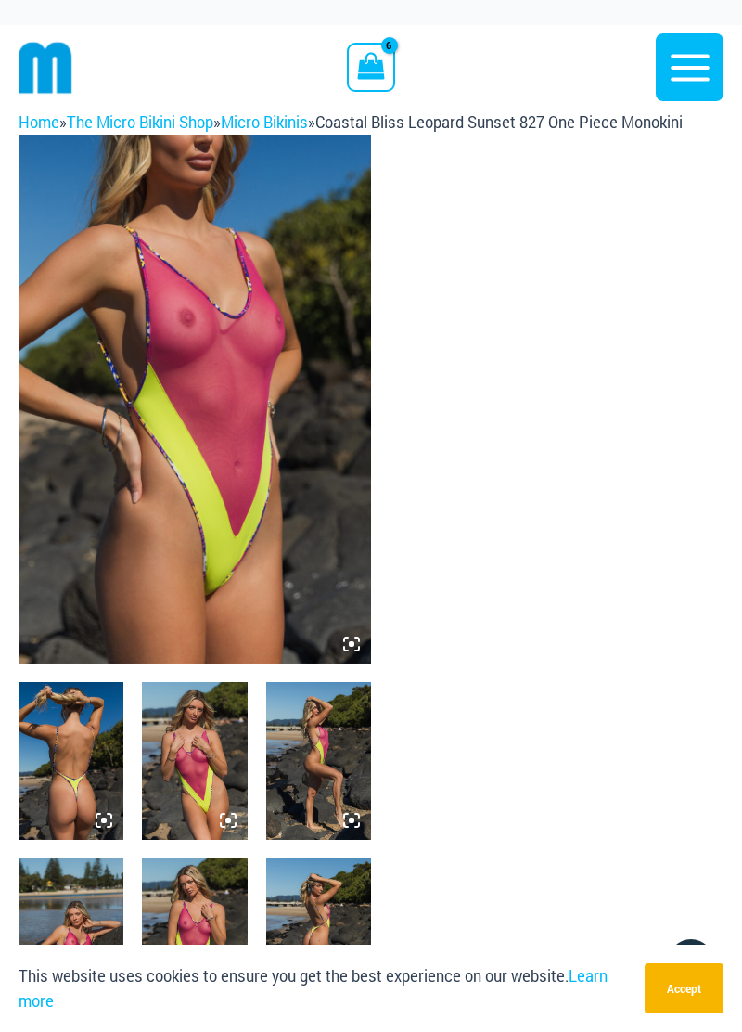
click at [368, 63] on icon "View Shopping Cart, 6 items" at bounding box center [371, 66] width 27 height 27
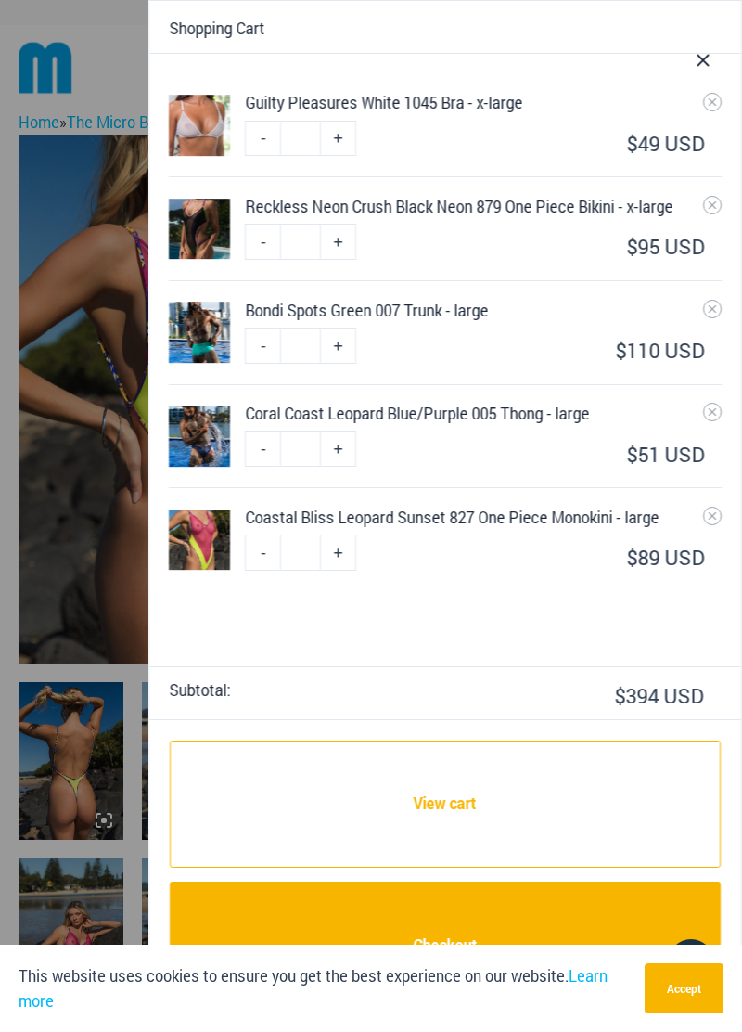
click at [706, 107] on icon "Remove Guilty Pleasures White 1045 Bra - x-large from cart" at bounding box center [712, 102] width 13 height 13
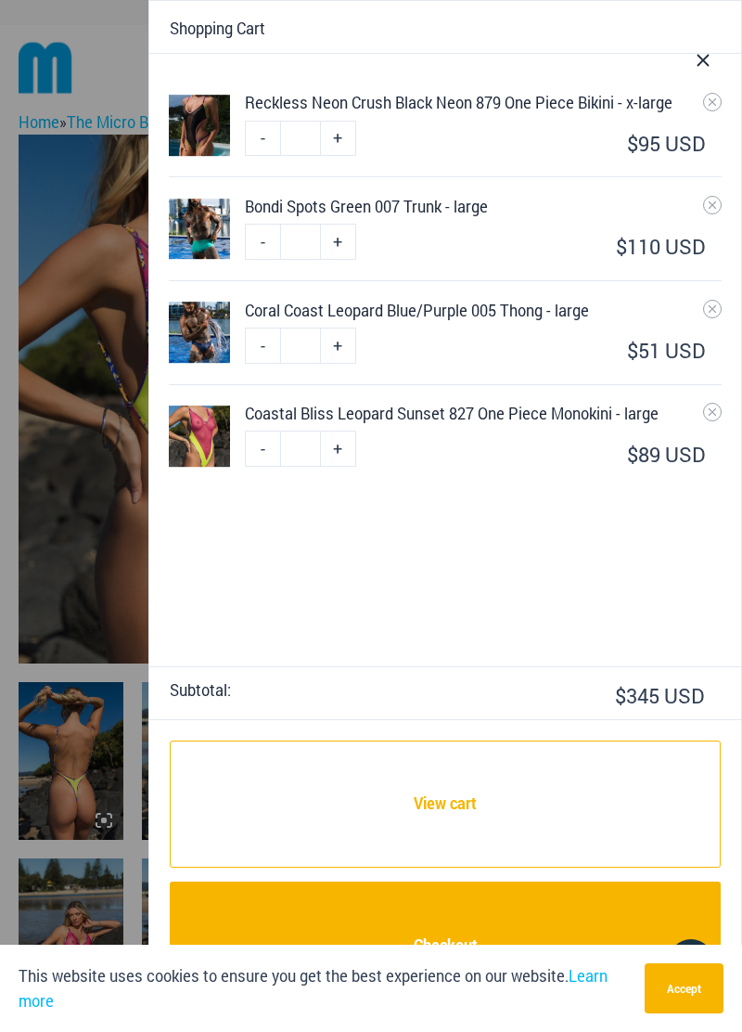
click at [260, 157] on link "-" at bounding box center [262, 139] width 35 height 36
type input "*"
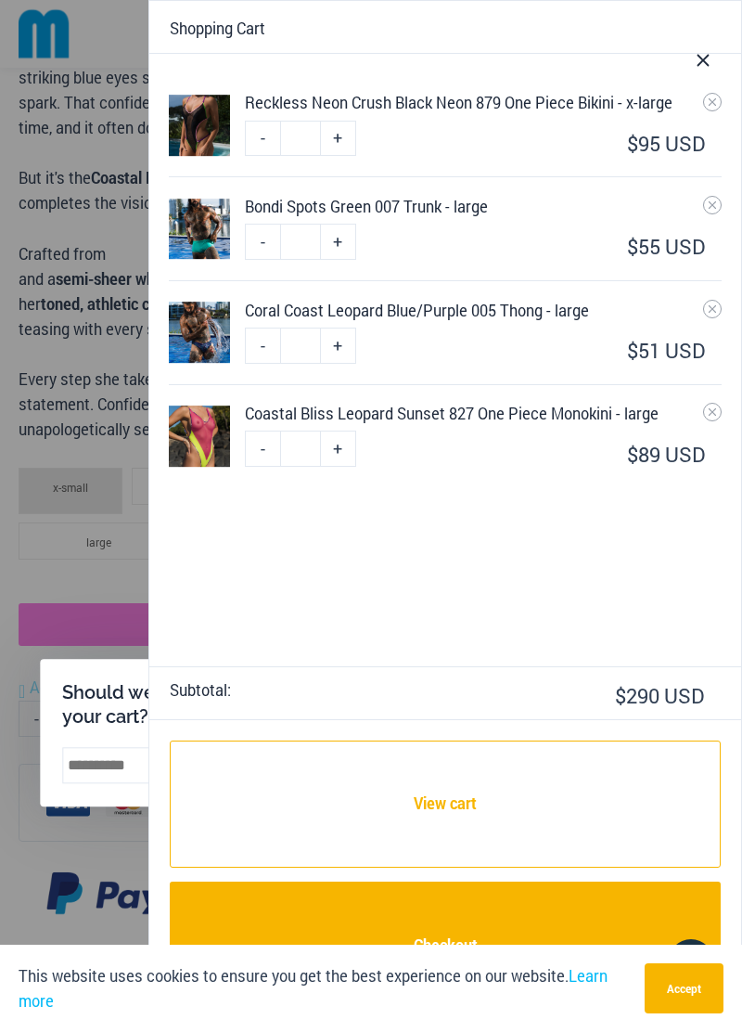
scroll to position [1772, 0]
click at [701, 57] on icon "Close Cart Drawer" at bounding box center [703, 61] width 12 height 12
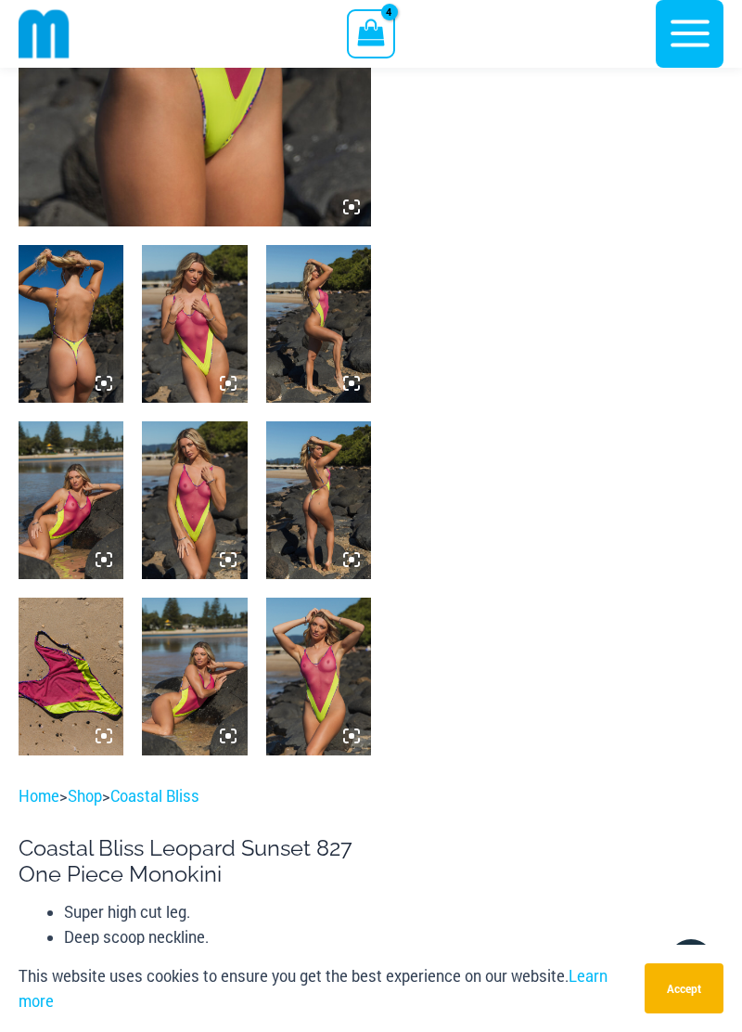
scroll to position [0, 0]
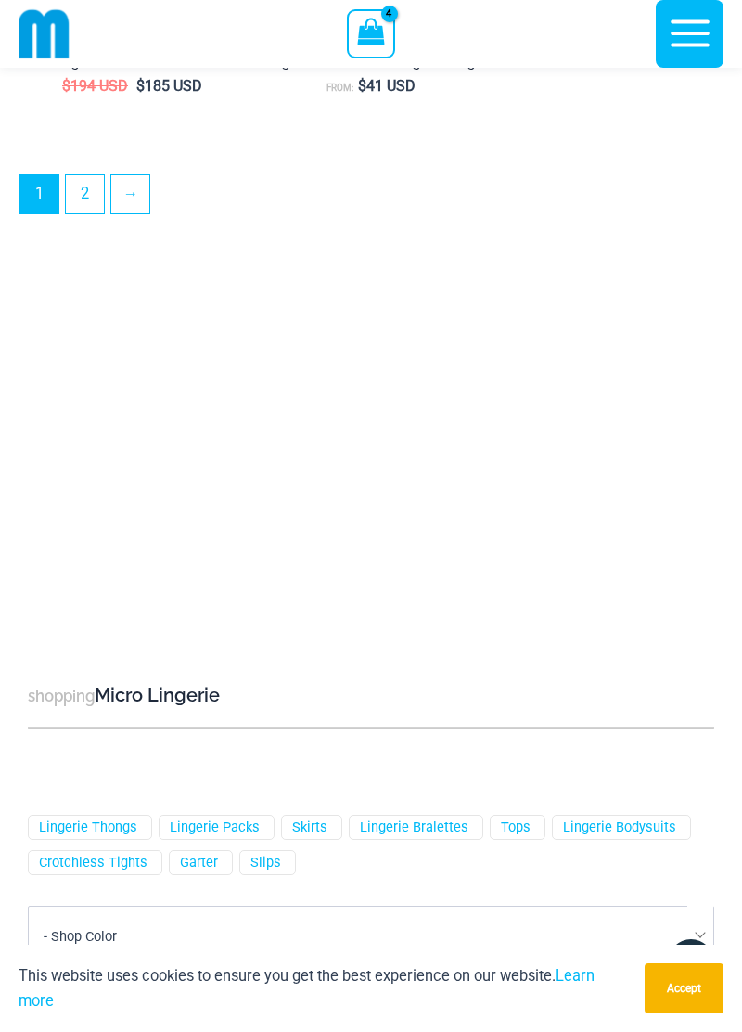
scroll to position [5522, 0]
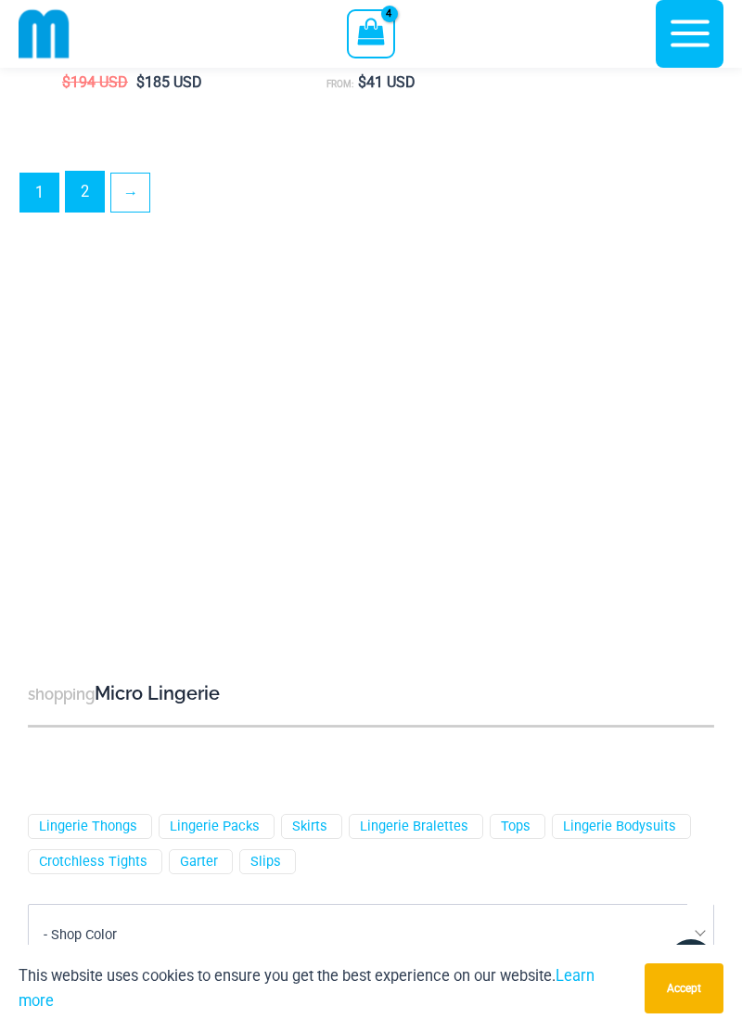
click at [73, 210] on link "2" at bounding box center [85, 192] width 38 height 40
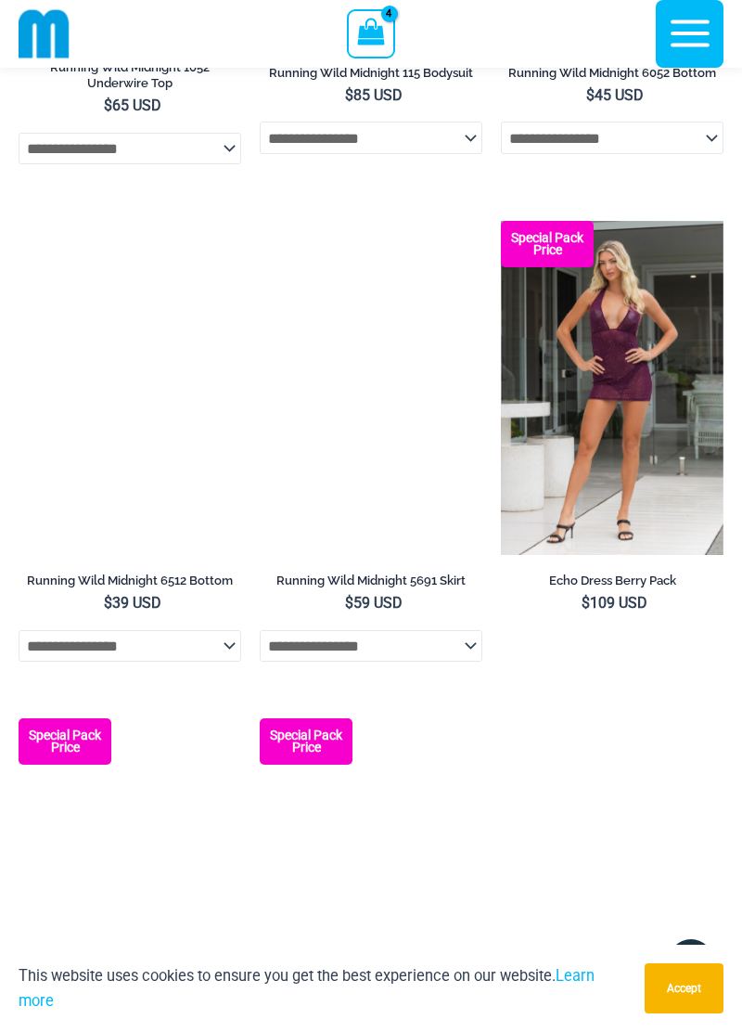
scroll to position [2528, 0]
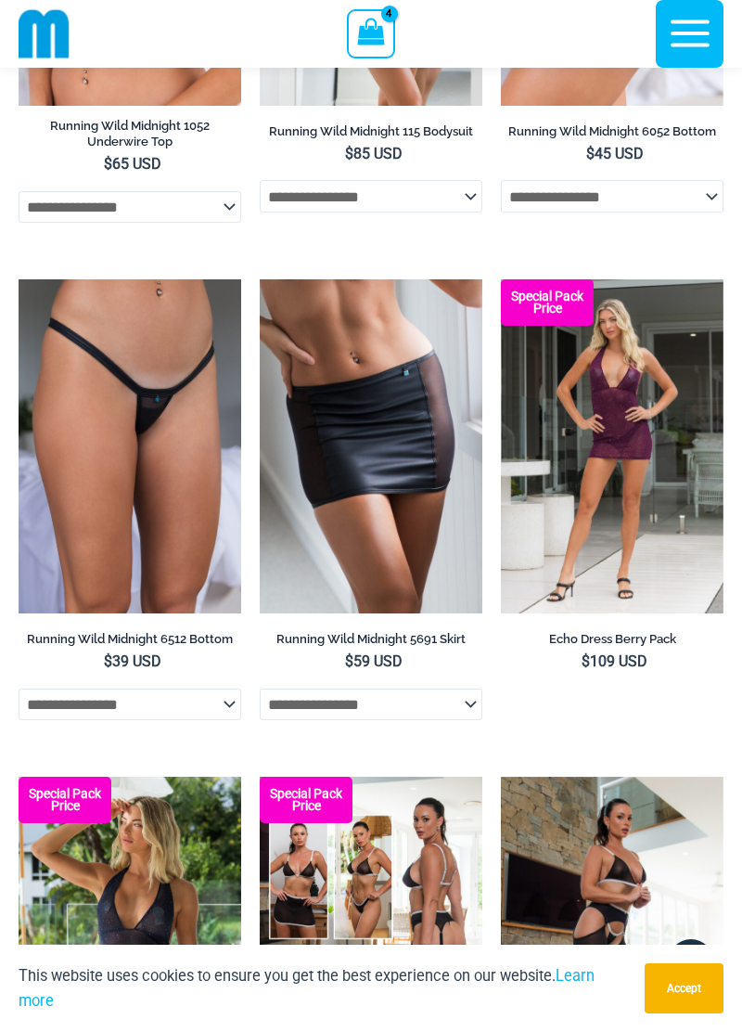
click at [501, 777] on img at bounding box center [501, 777] width 0 height 0
click at [684, 48] on icon "button" at bounding box center [690, 33] width 46 height 46
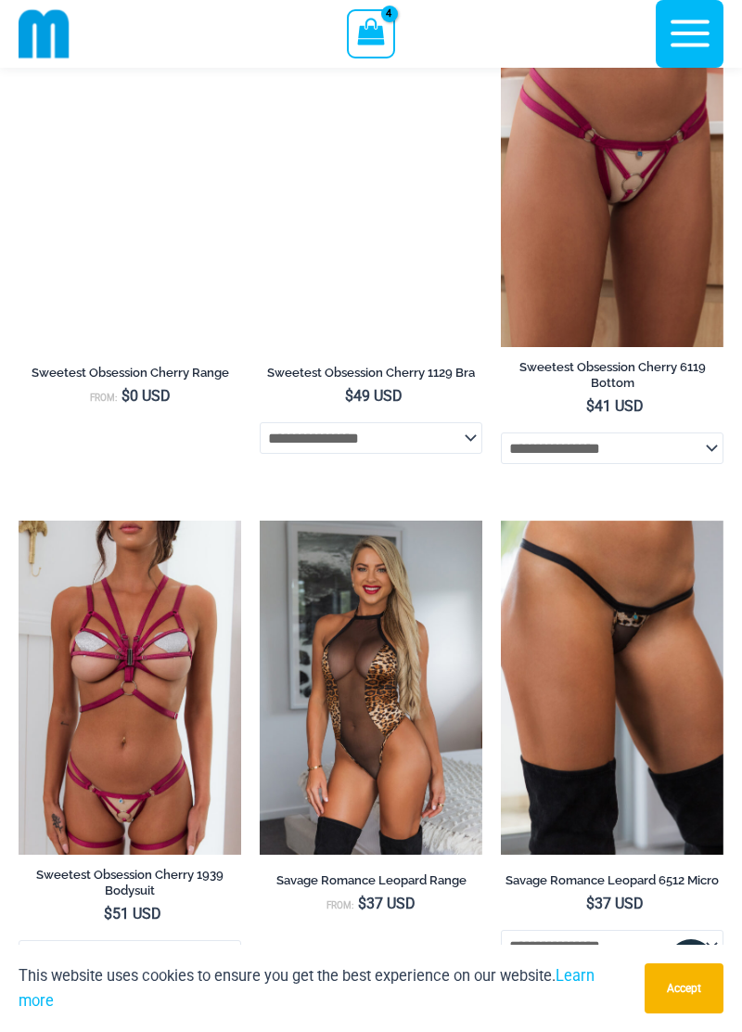
scroll to position [3692, 0]
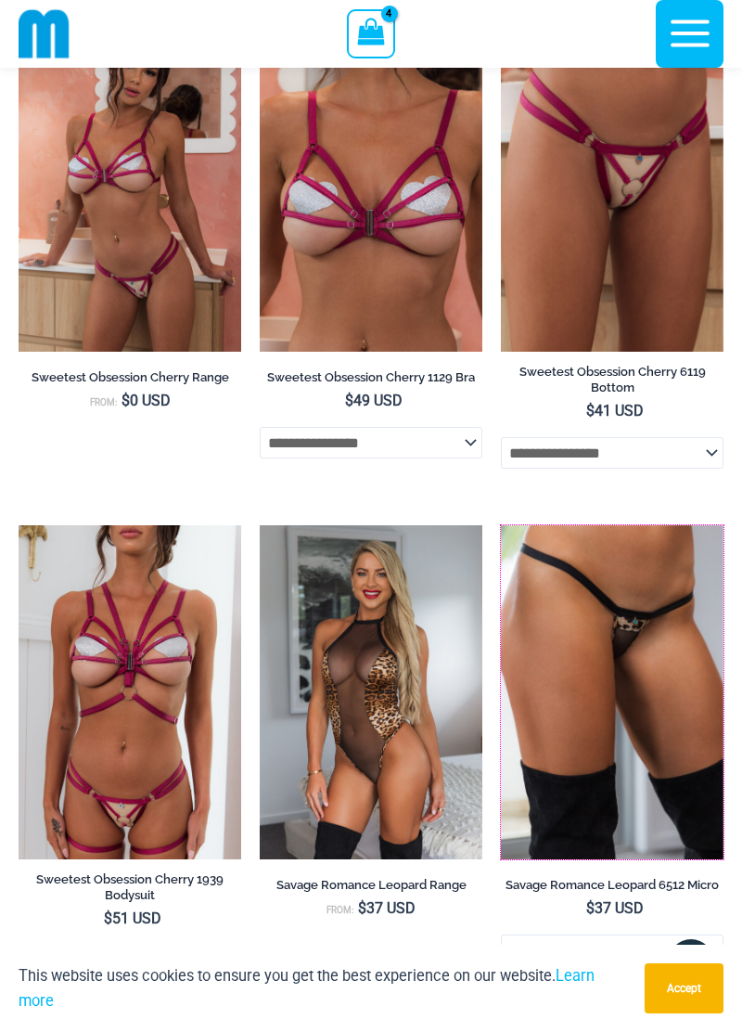
click at [501, 525] on img at bounding box center [501, 525] width 0 height 0
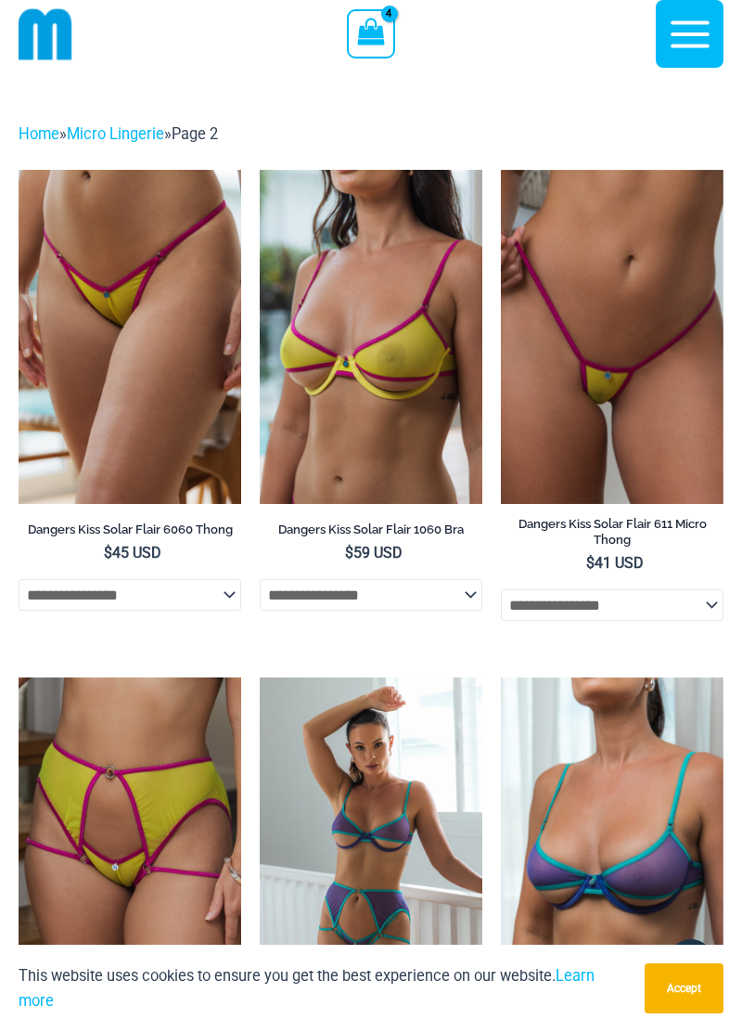
scroll to position [0, 0]
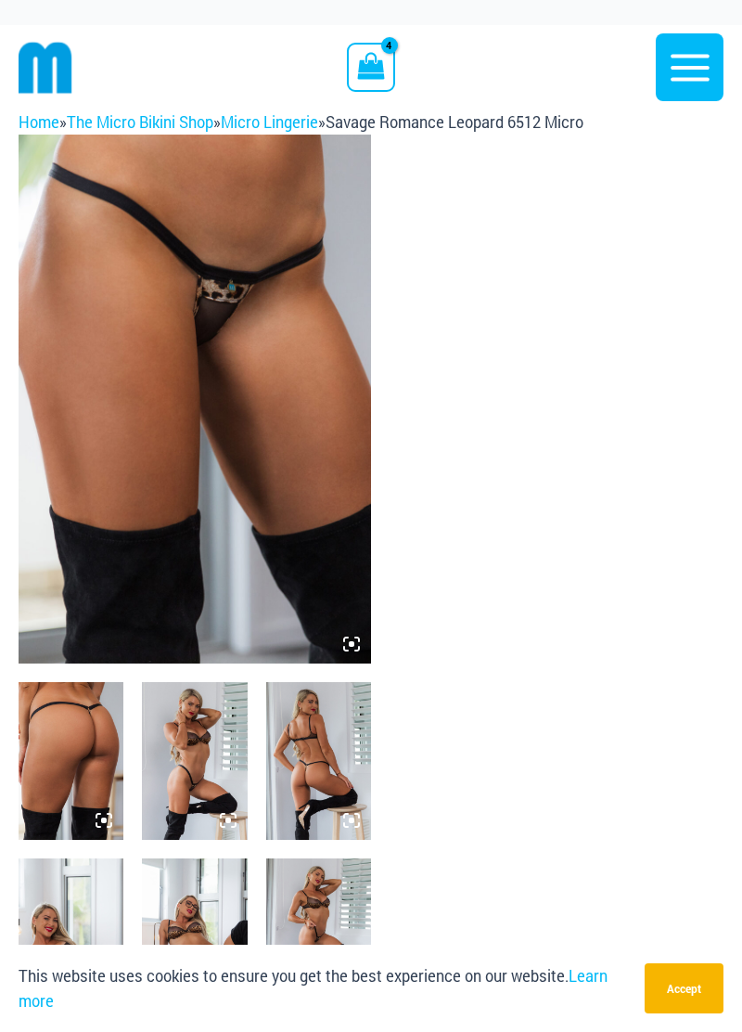
scroll to position [16, 0]
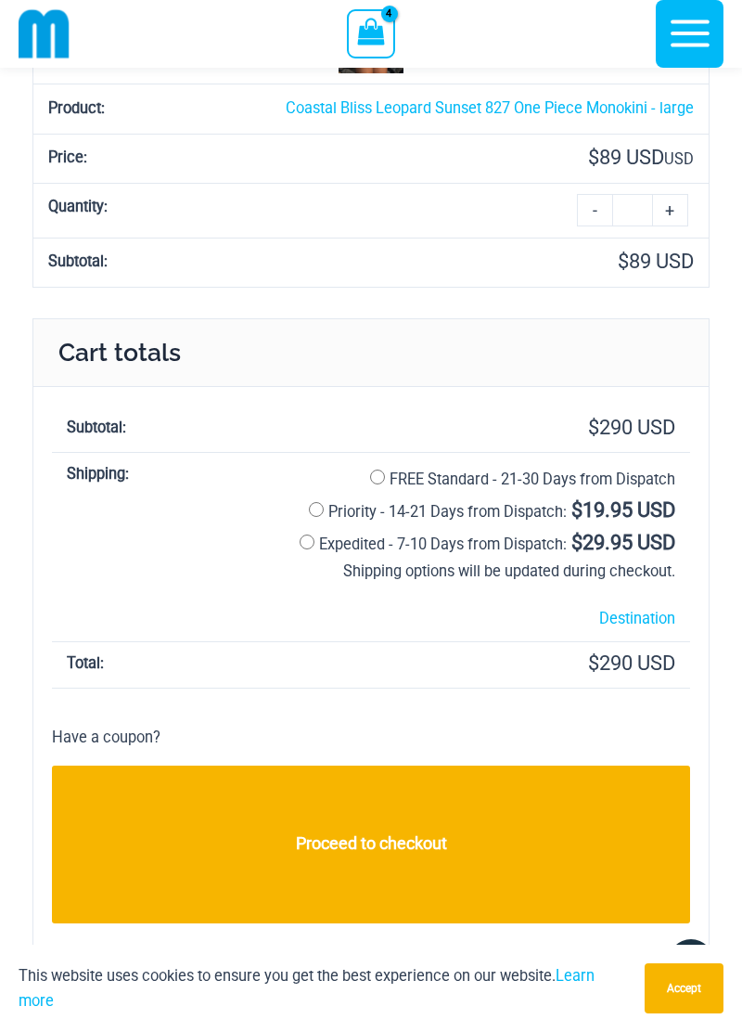
scroll to position [1312, 0]
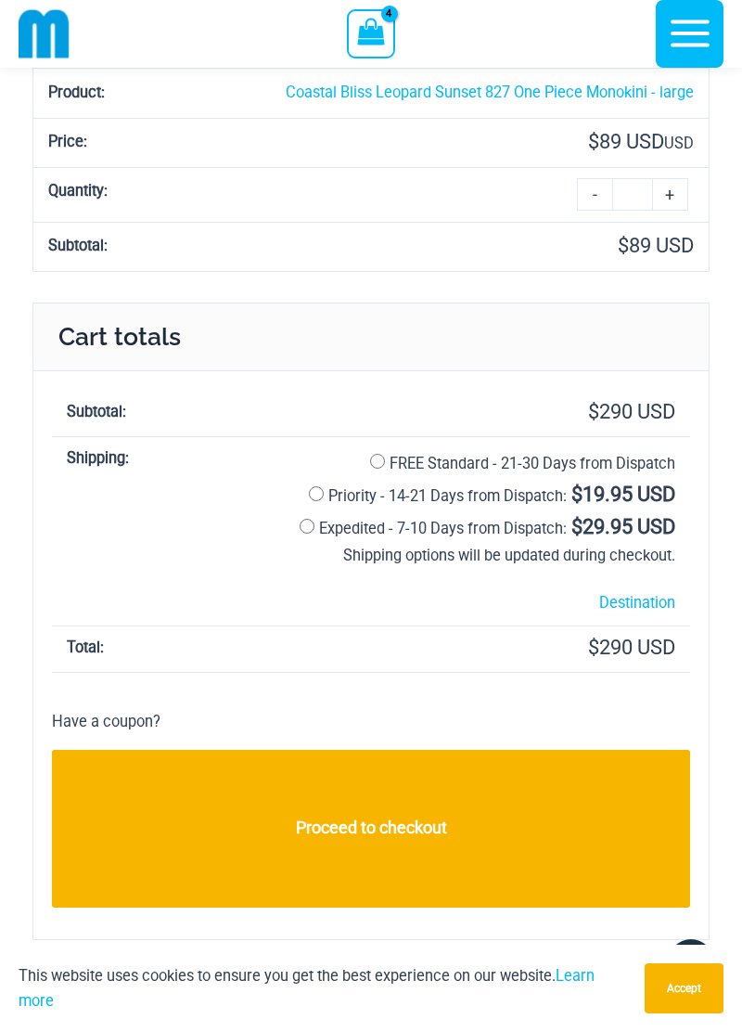
click at [418, 831] on link "Proceed to checkout" at bounding box center [371, 829] width 638 height 158
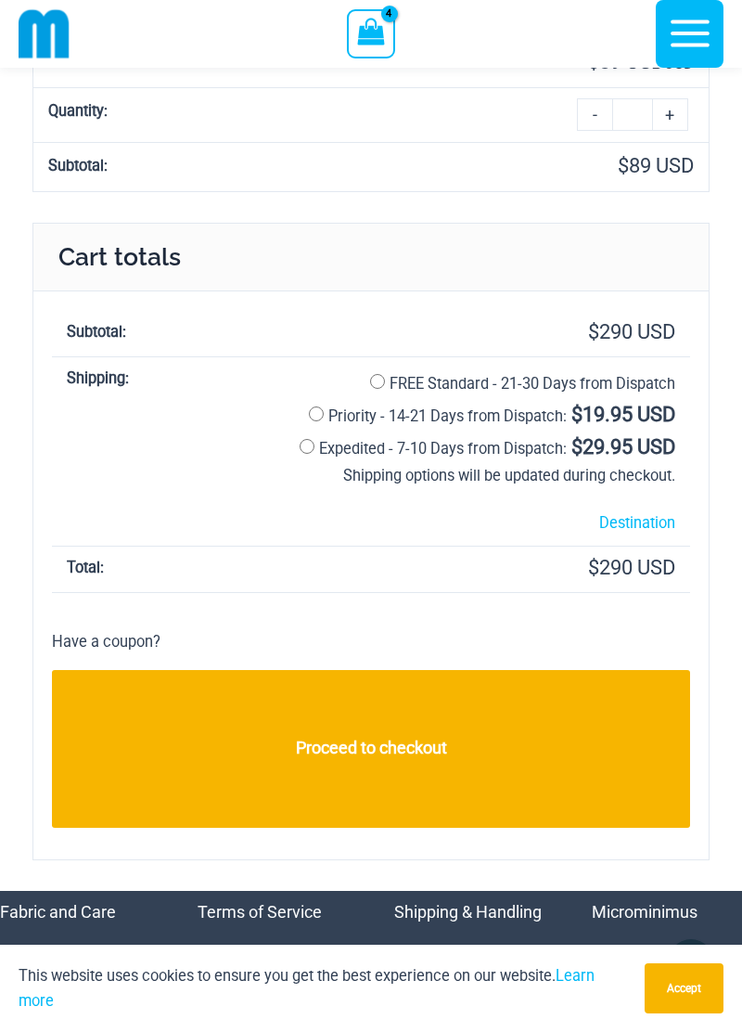
scroll to position [1401, 0]
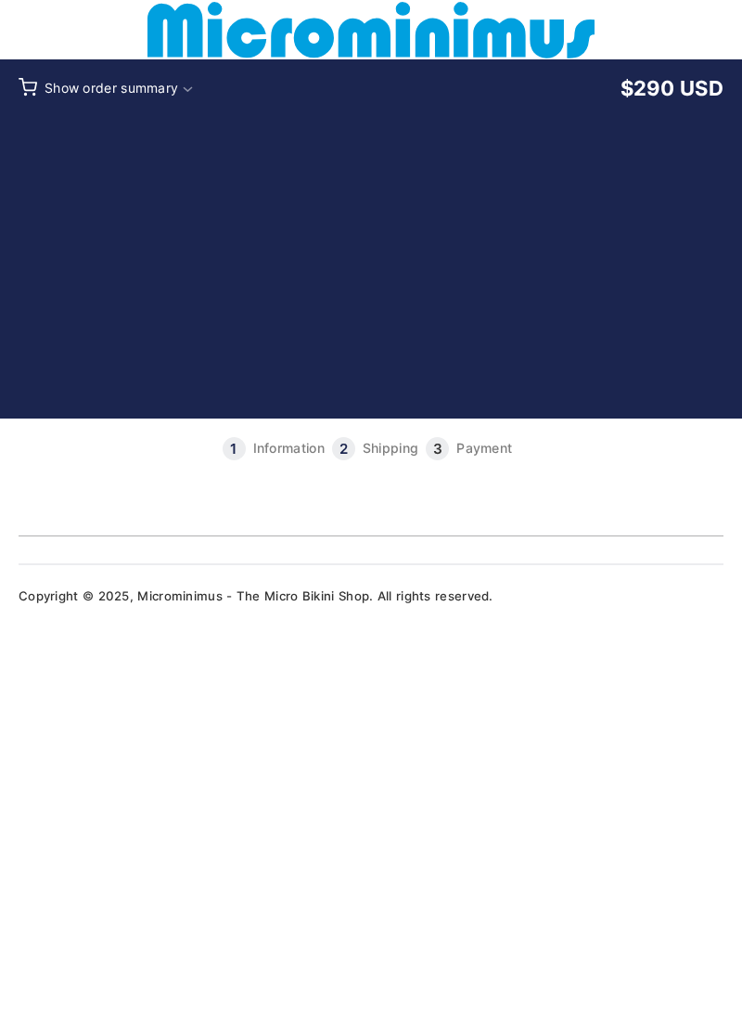
type input "**********"
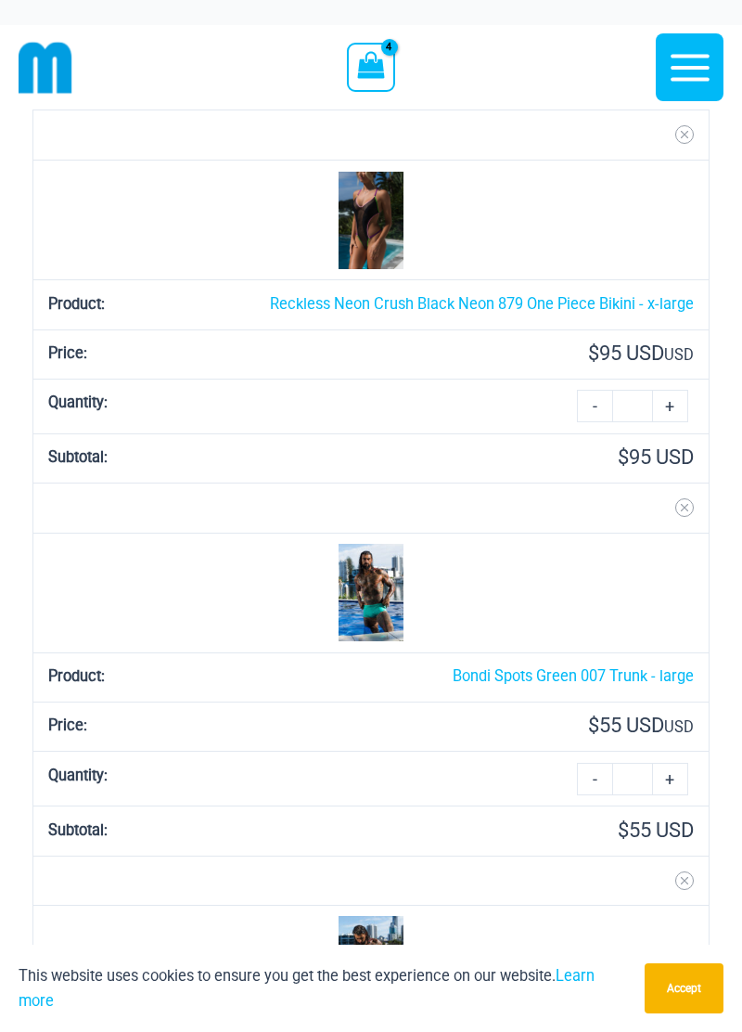
click at [696, 60] on icon "button" at bounding box center [690, 68] width 46 height 46
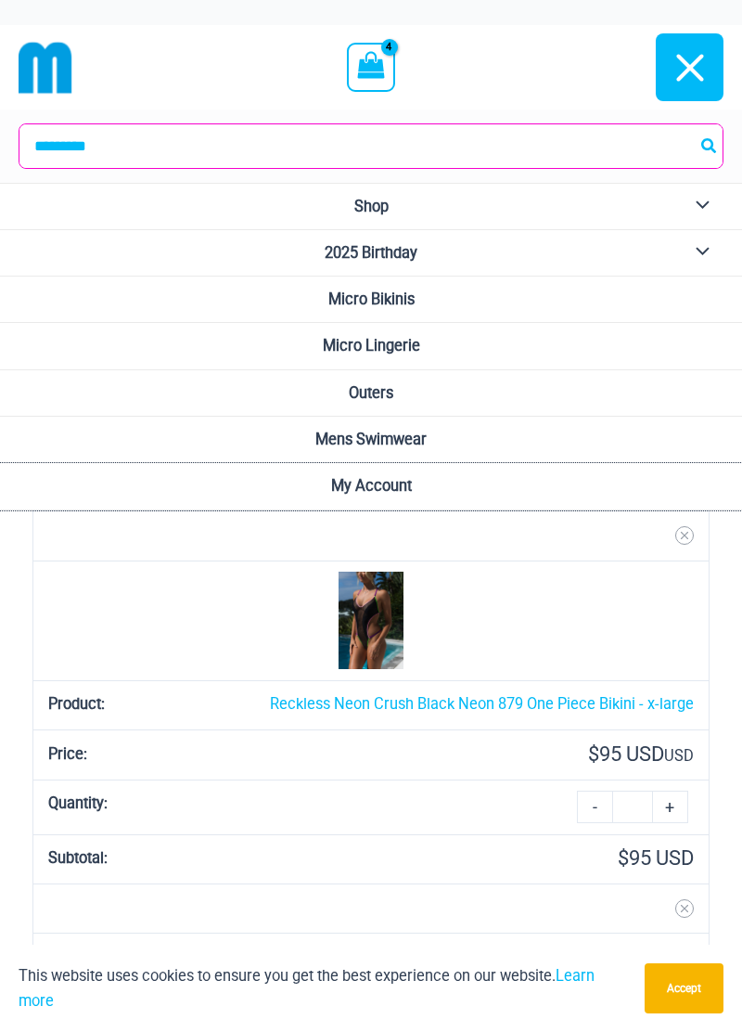
click at [397, 481] on span "My Account" at bounding box center [371, 486] width 81 height 18
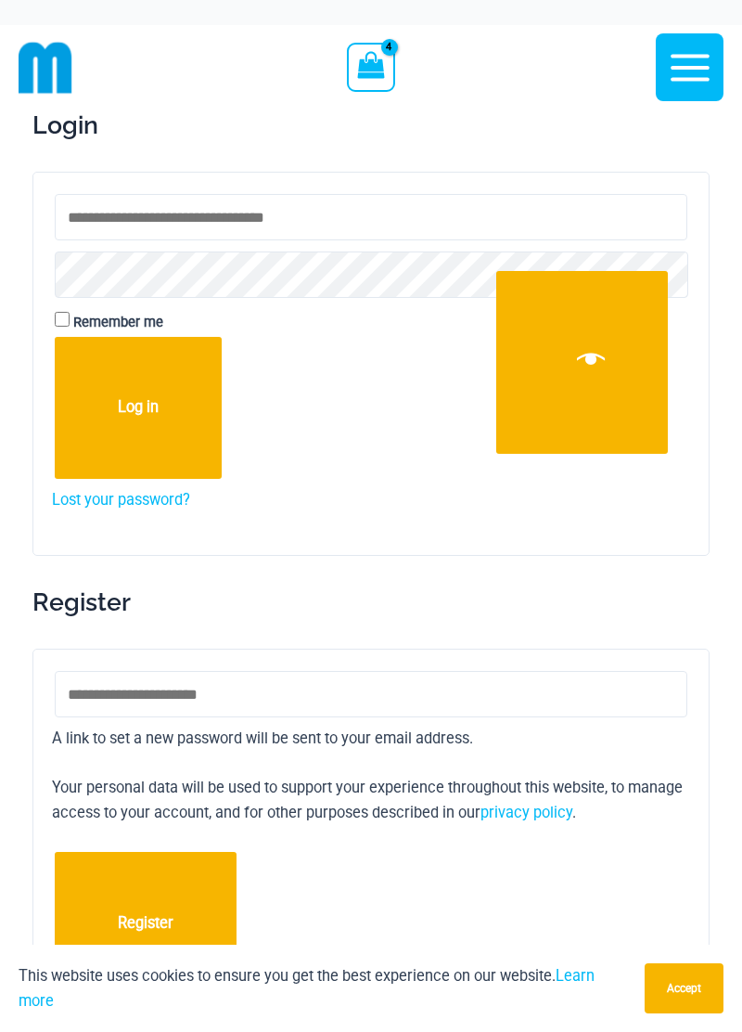
click at [229, 218] on input "Username or email address * Required" at bounding box center [371, 217] width 633 height 46
type input "**********"
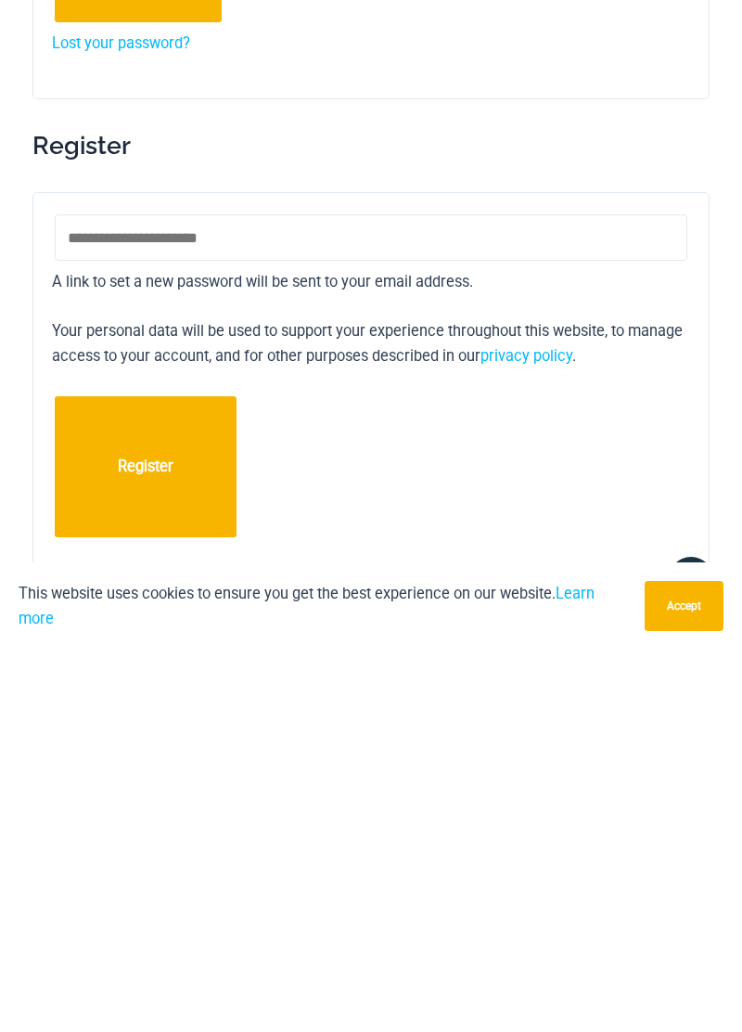
click at [562, 847] on p "Register" at bounding box center [371, 850] width 638 height 148
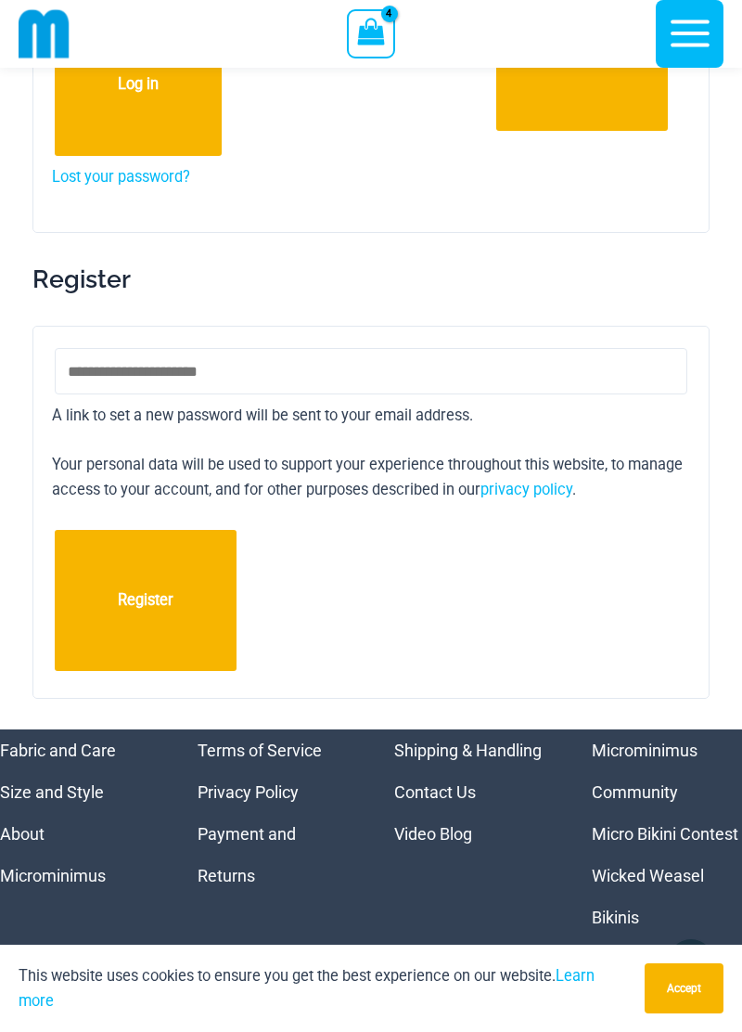
scroll to position [396, 0]
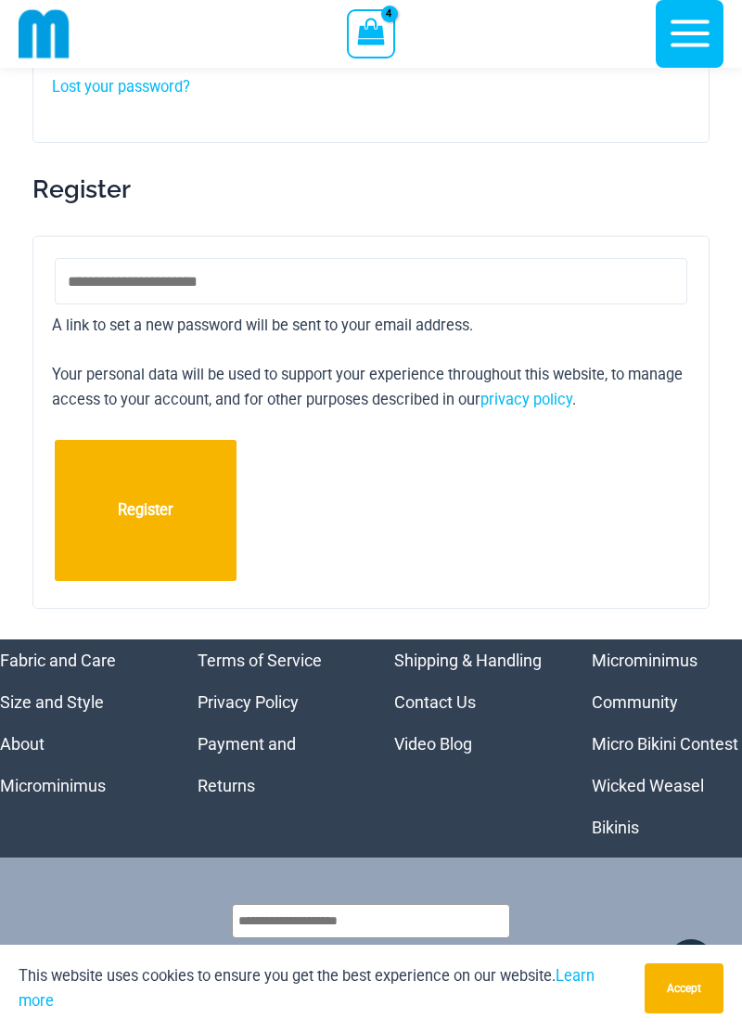
click at [689, 1013] on button "Accept" at bounding box center [684, 988] width 79 height 50
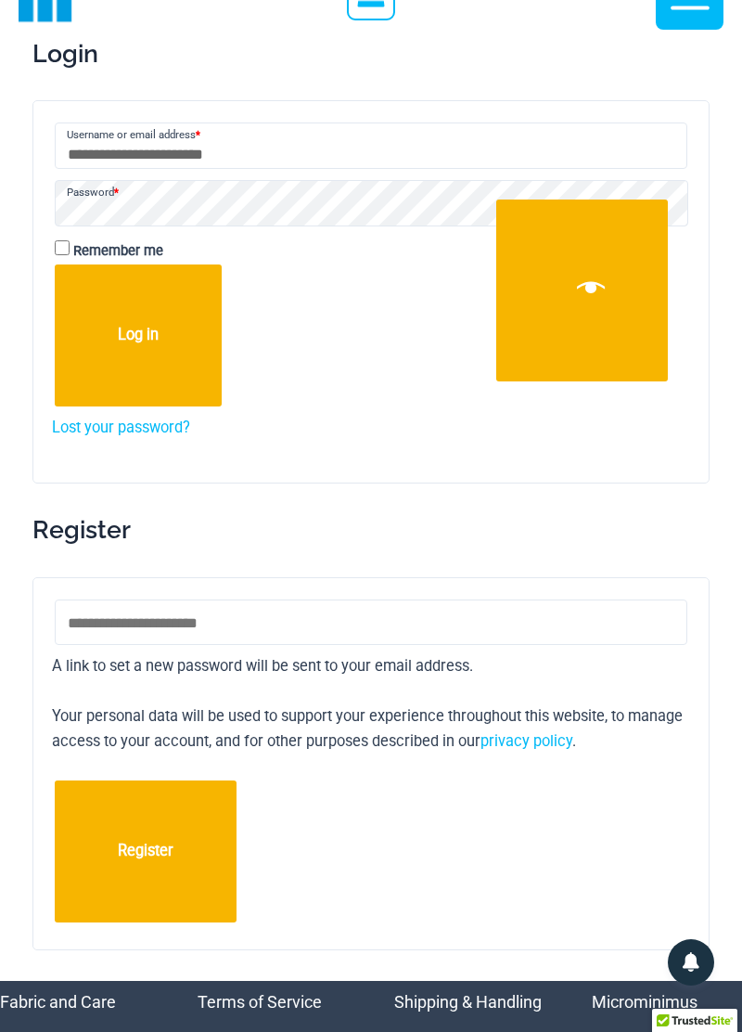
scroll to position [0, 0]
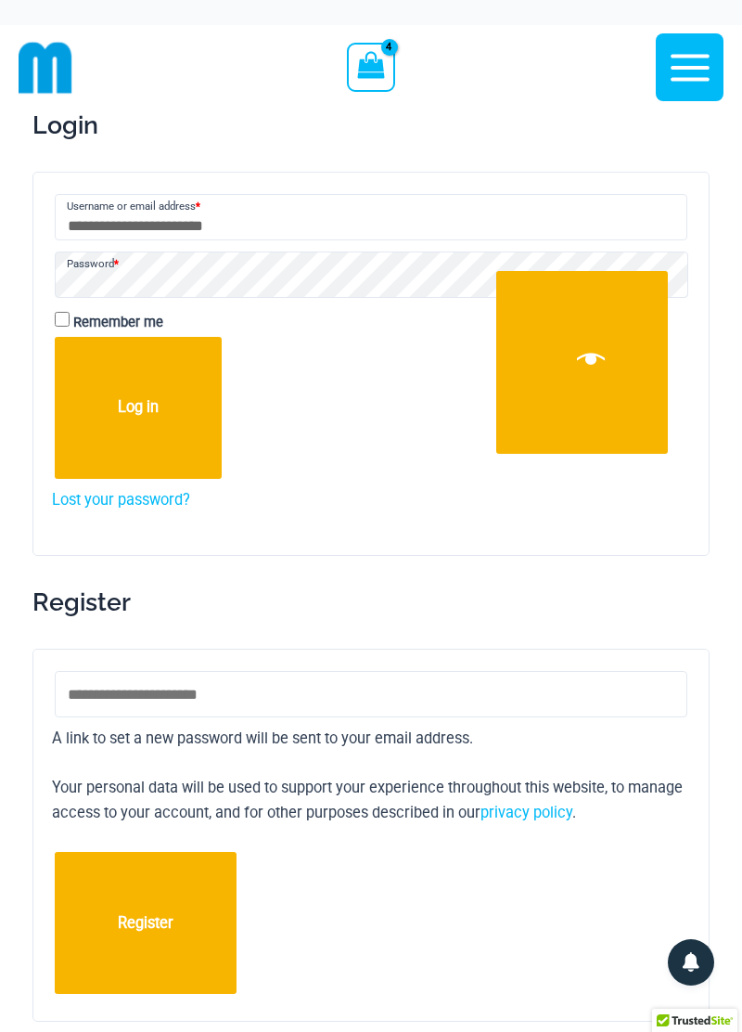
click at [147, 414] on button "Log in" at bounding box center [138, 408] width 167 height 142
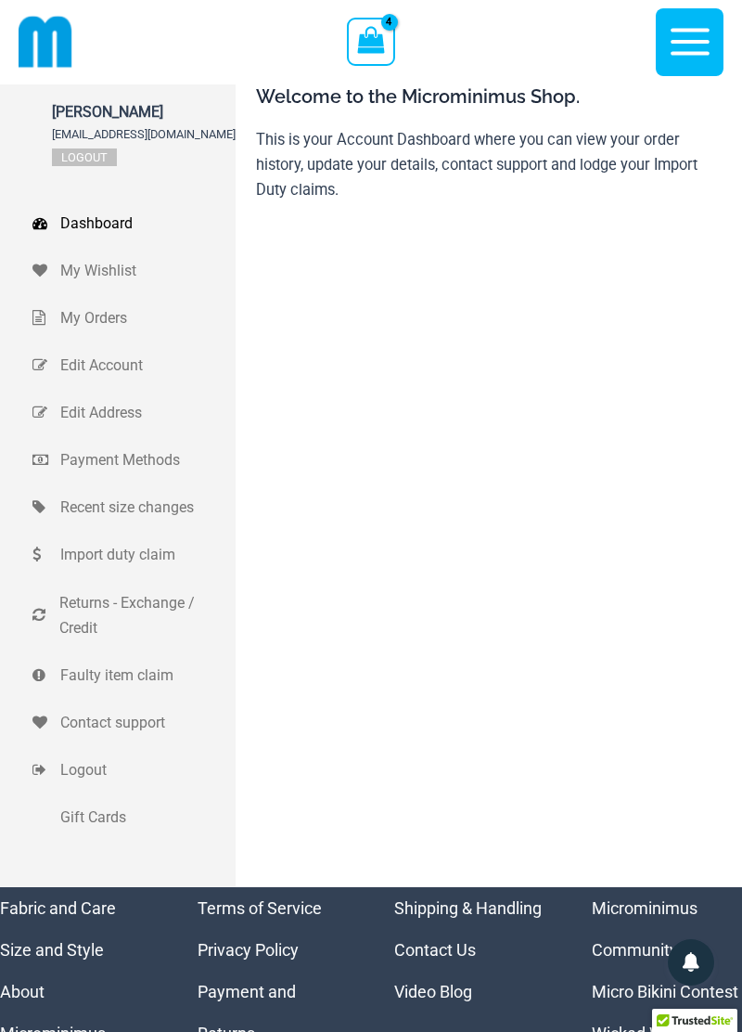
click at [690, 56] on icon "button" at bounding box center [690, 42] width 46 height 46
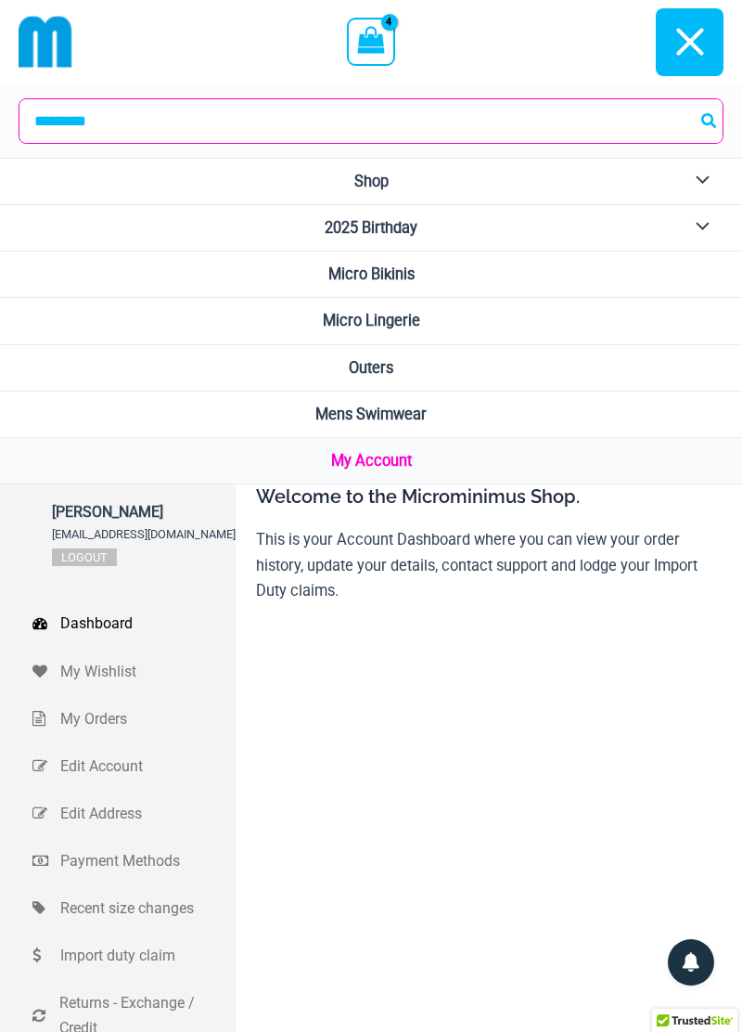
click at [370, 50] on icon "View Shopping Cart, 4 items" at bounding box center [371, 39] width 27 height 27
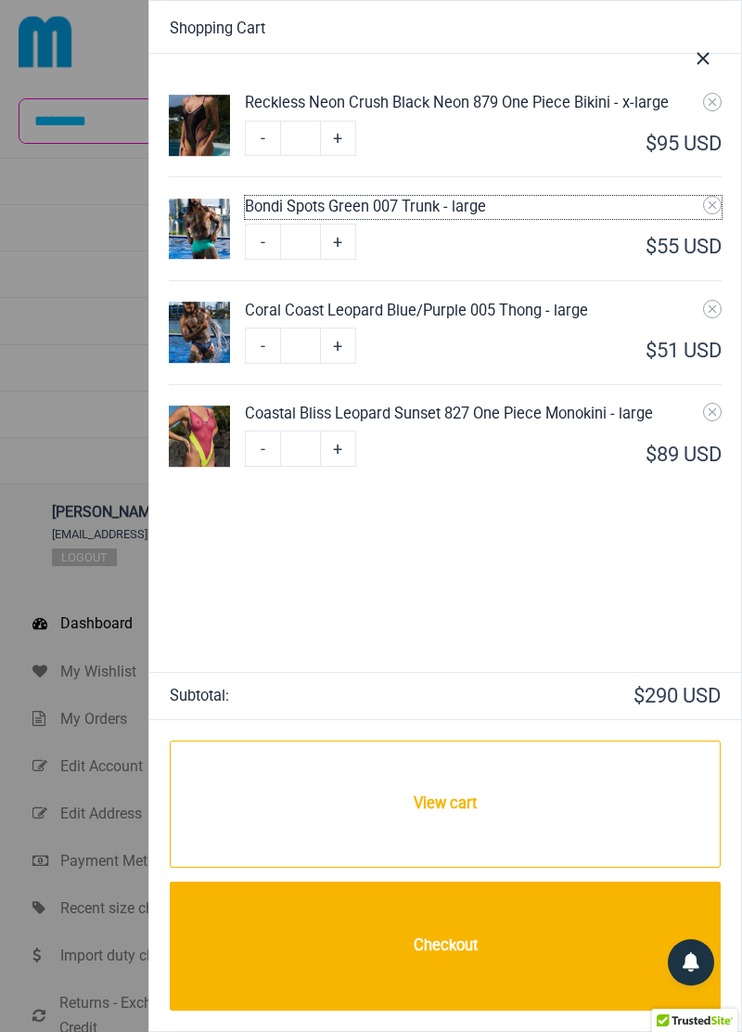
click at [470, 214] on div "Bondi Spots Green 007 Trunk - large" at bounding box center [483, 207] width 476 height 23
click at [208, 235] on img at bounding box center [199, 229] width 61 height 61
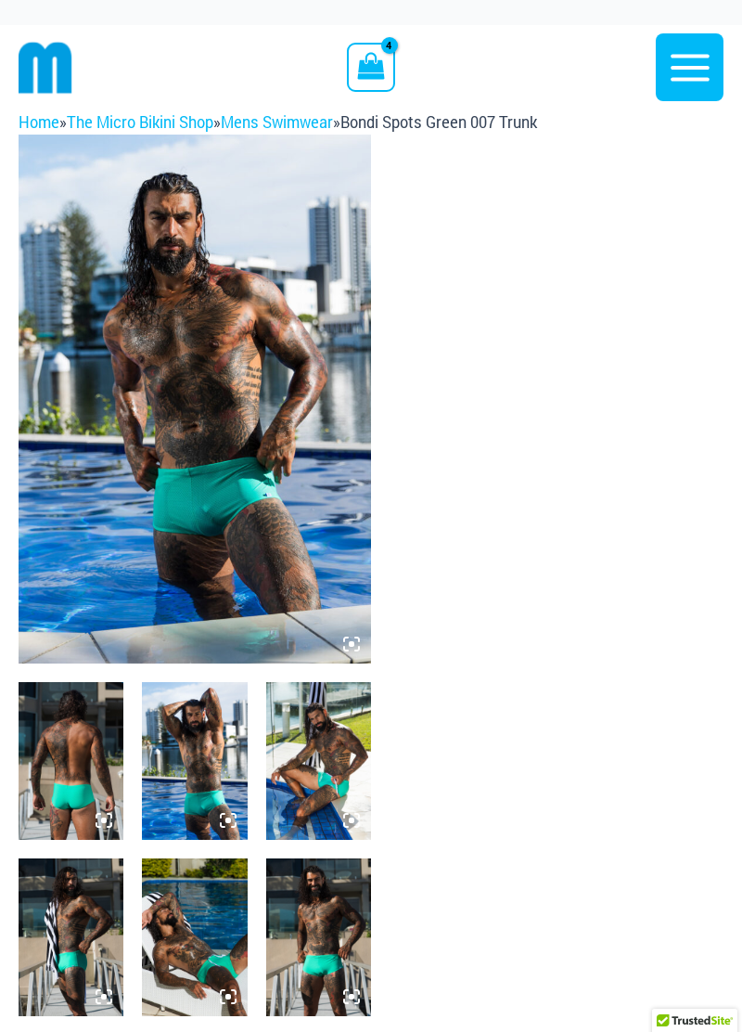
select select
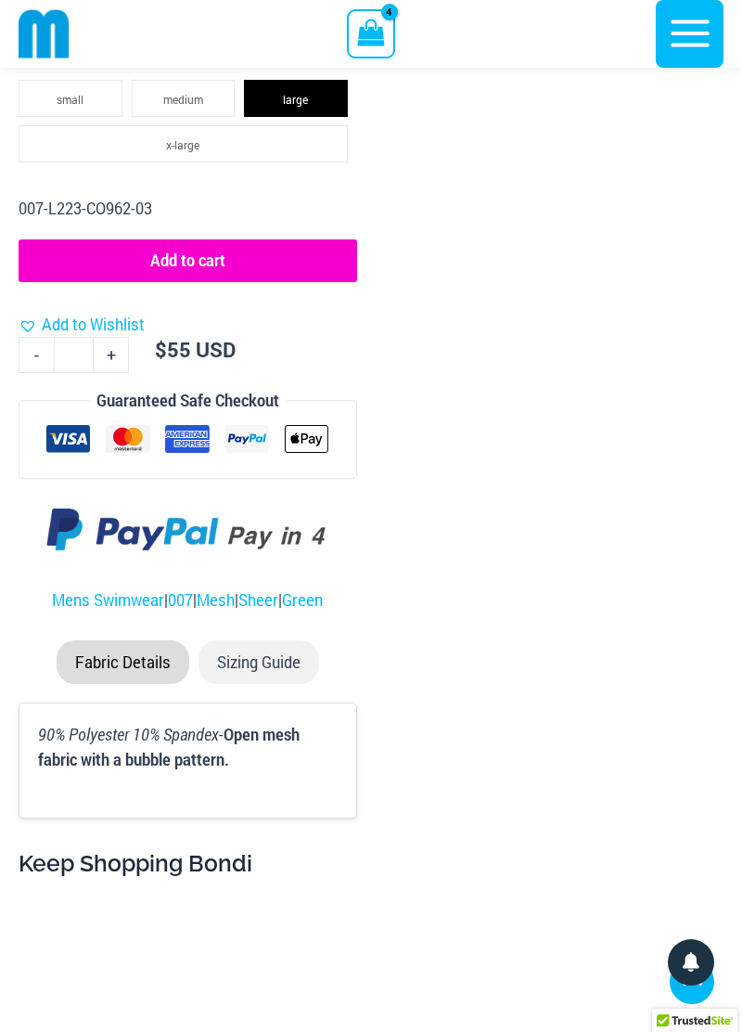
scroll to position [1352, 0]
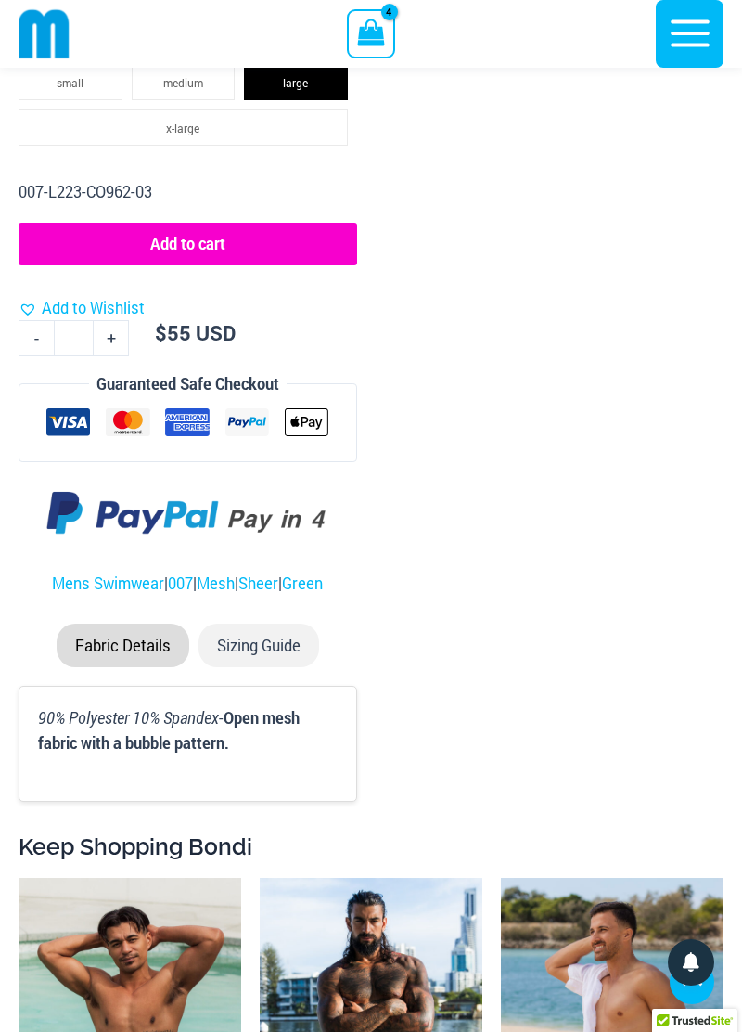
click at [252, 643] on li "Sizing Guide" at bounding box center [259, 646] width 121 height 44
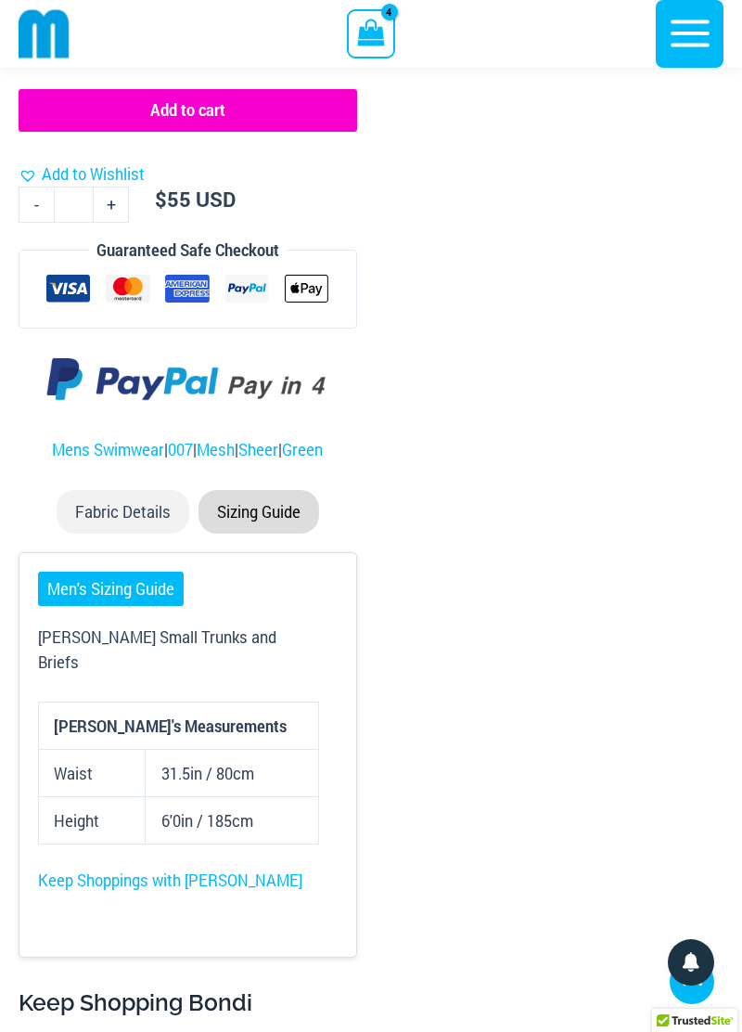
scroll to position [1487, 0]
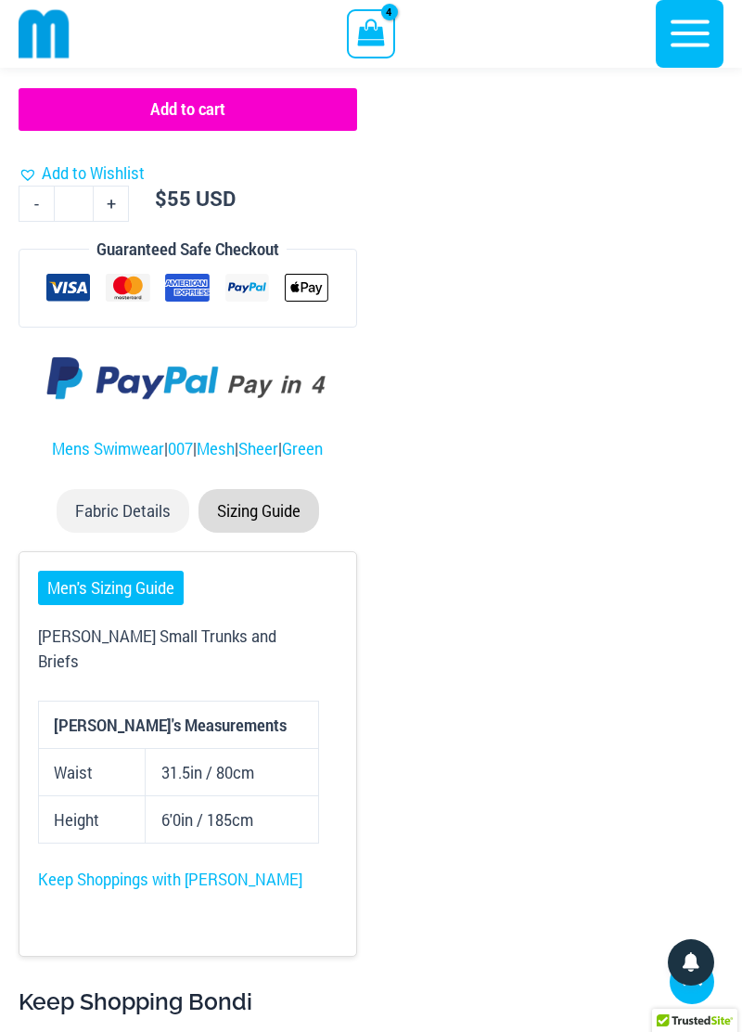
click at [148, 582] on link "Men's Sizing Guide" at bounding box center [111, 588] width 146 height 34
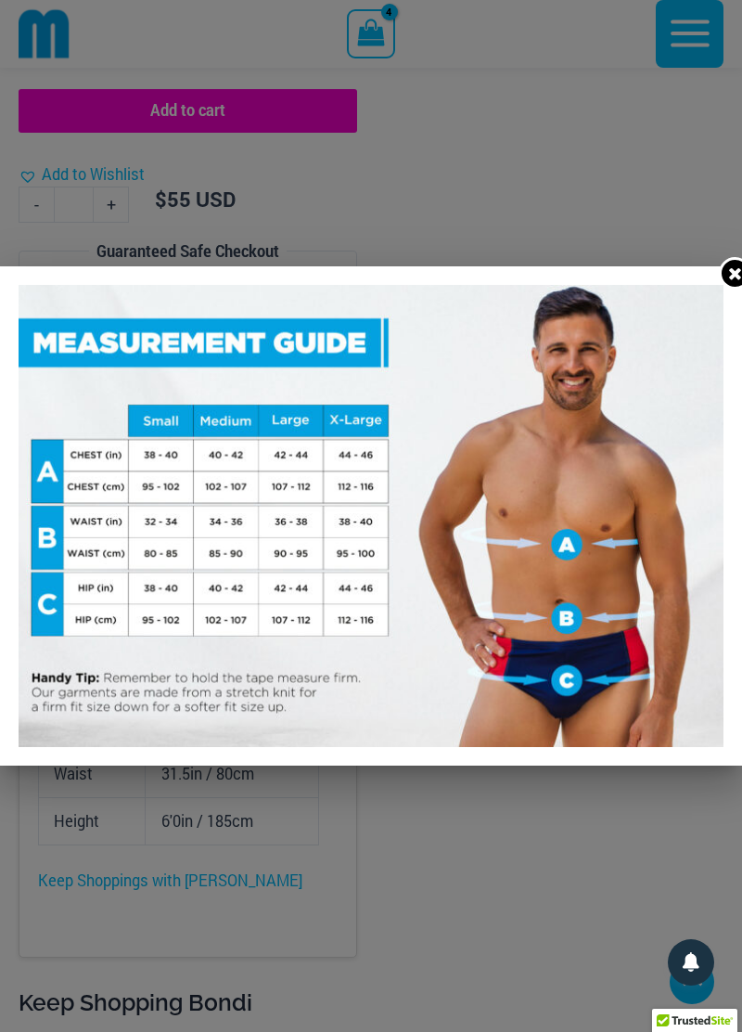
click at [733, 280] on icon at bounding box center [735, 274] width 12 height 12
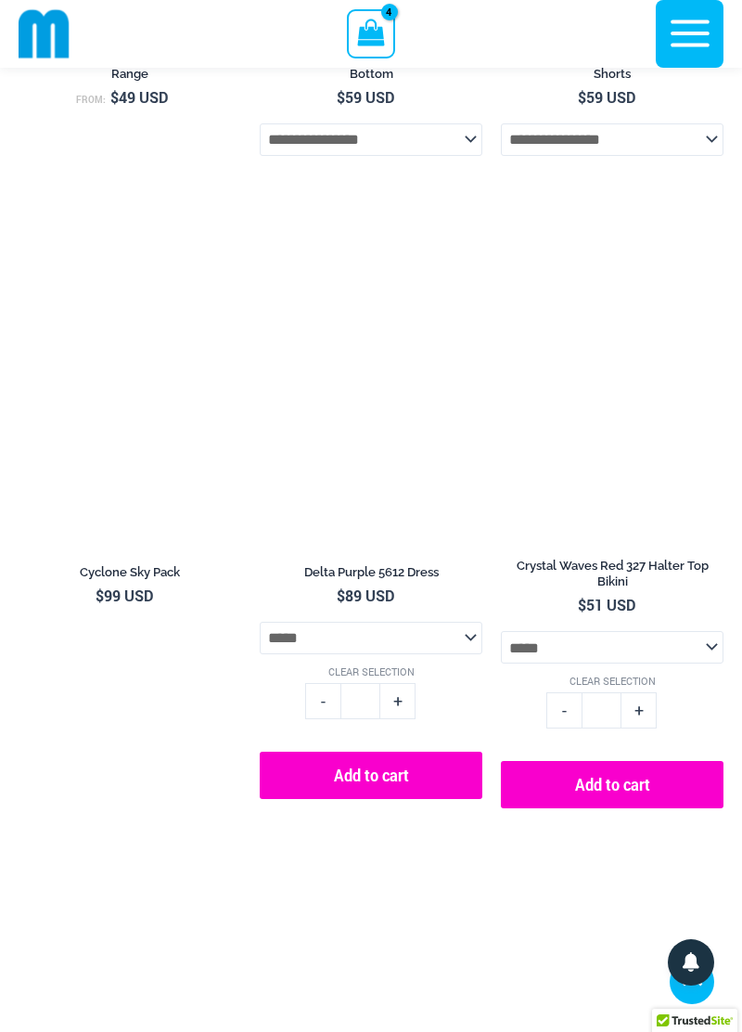
scroll to position [5177, 0]
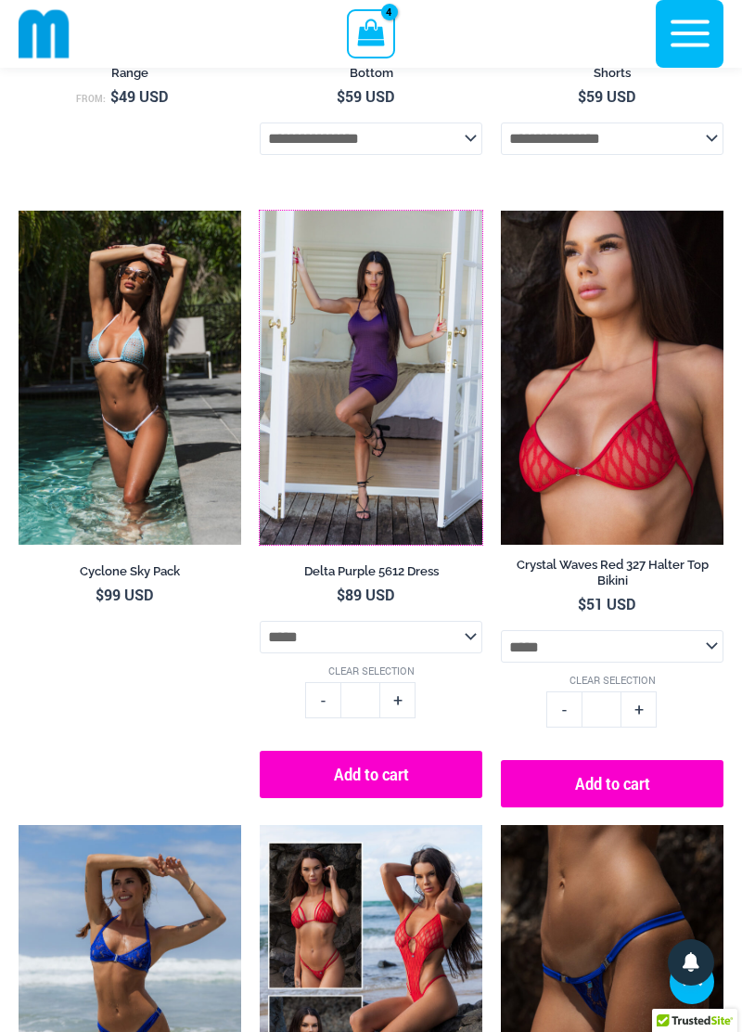
click at [260, 211] on img at bounding box center [260, 211] width 0 height 0
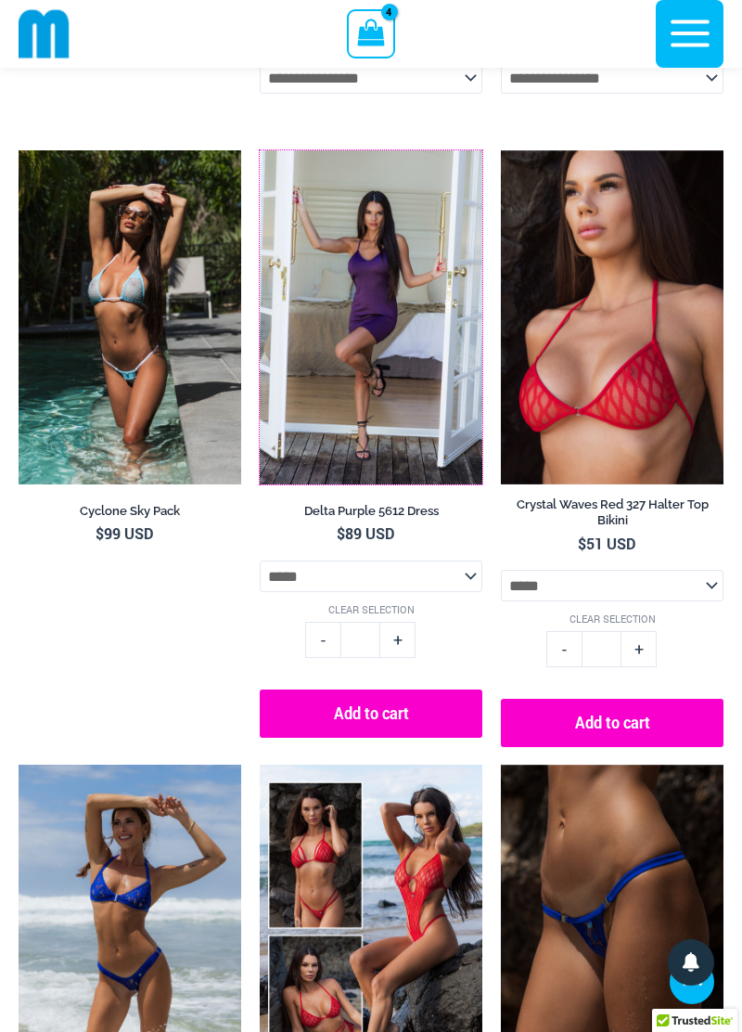
scroll to position [5266, 0]
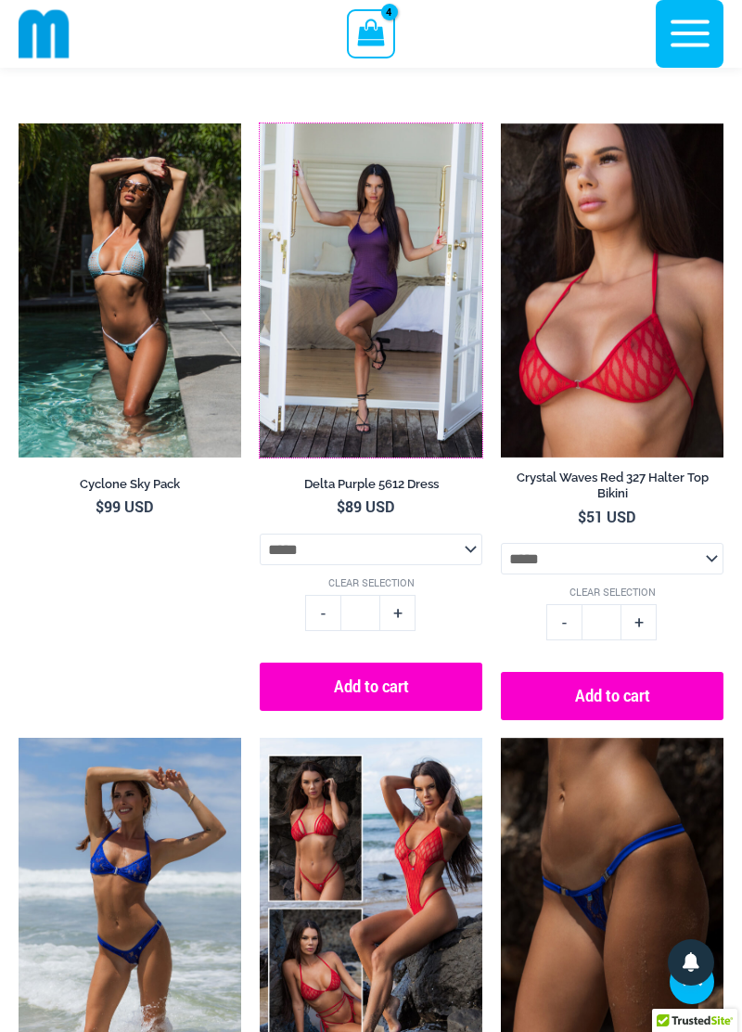
click at [260, 123] on img at bounding box center [260, 123] width 0 height 0
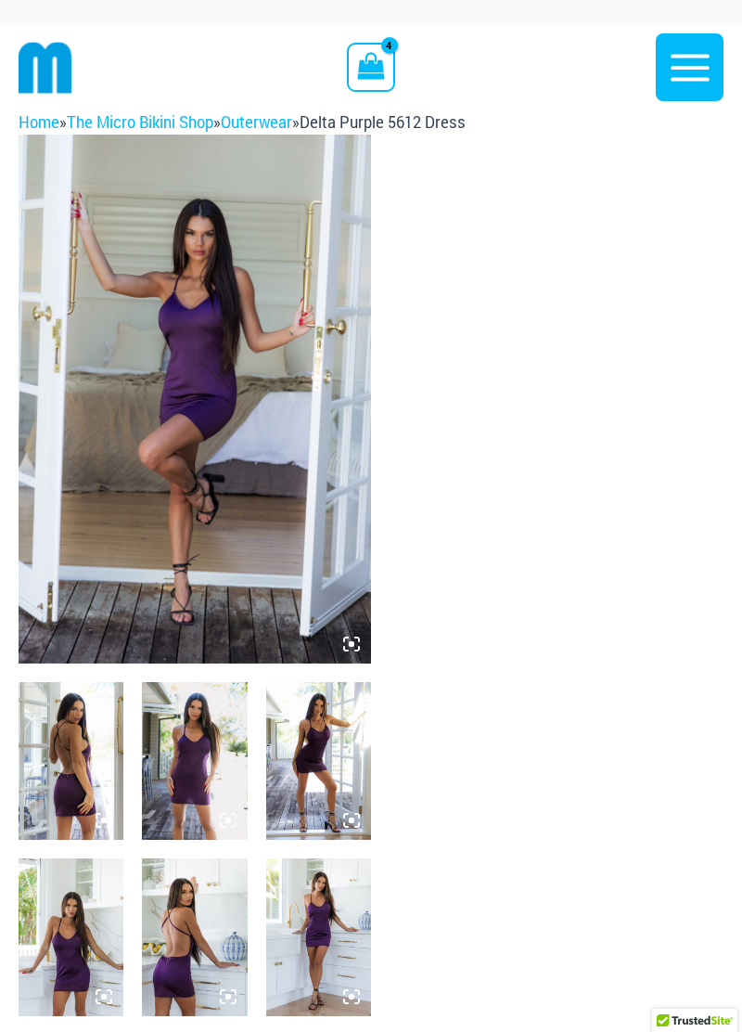
click at [98, 779] on img at bounding box center [71, 761] width 105 height 158
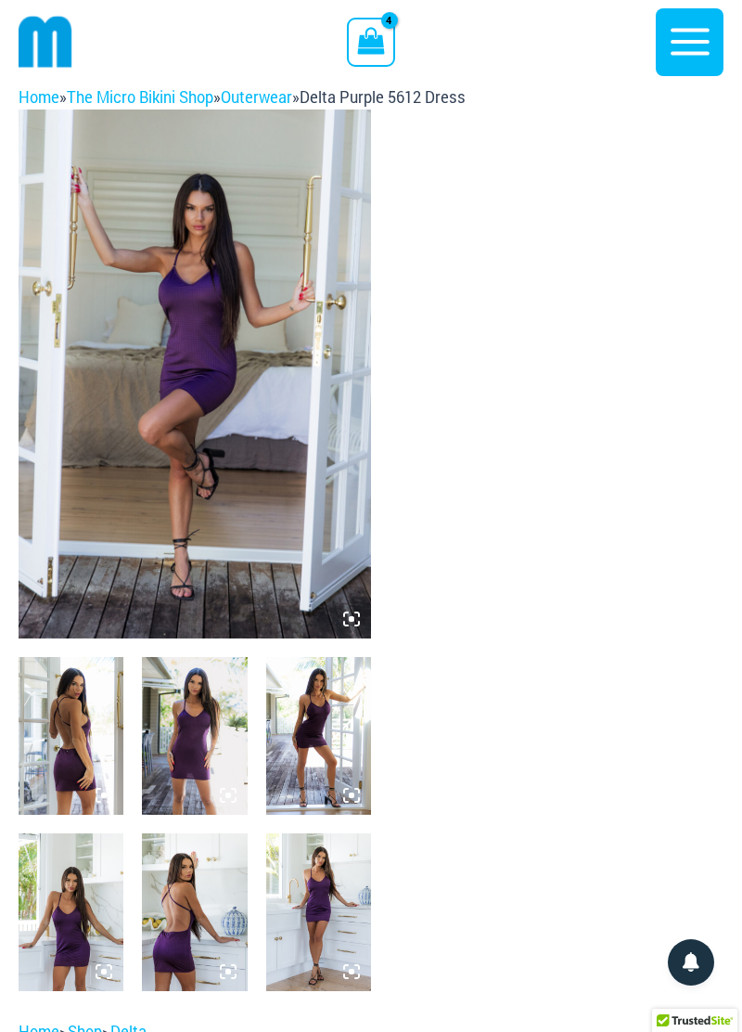
click at [86, 735] on img at bounding box center [71, 736] width 105 height 158
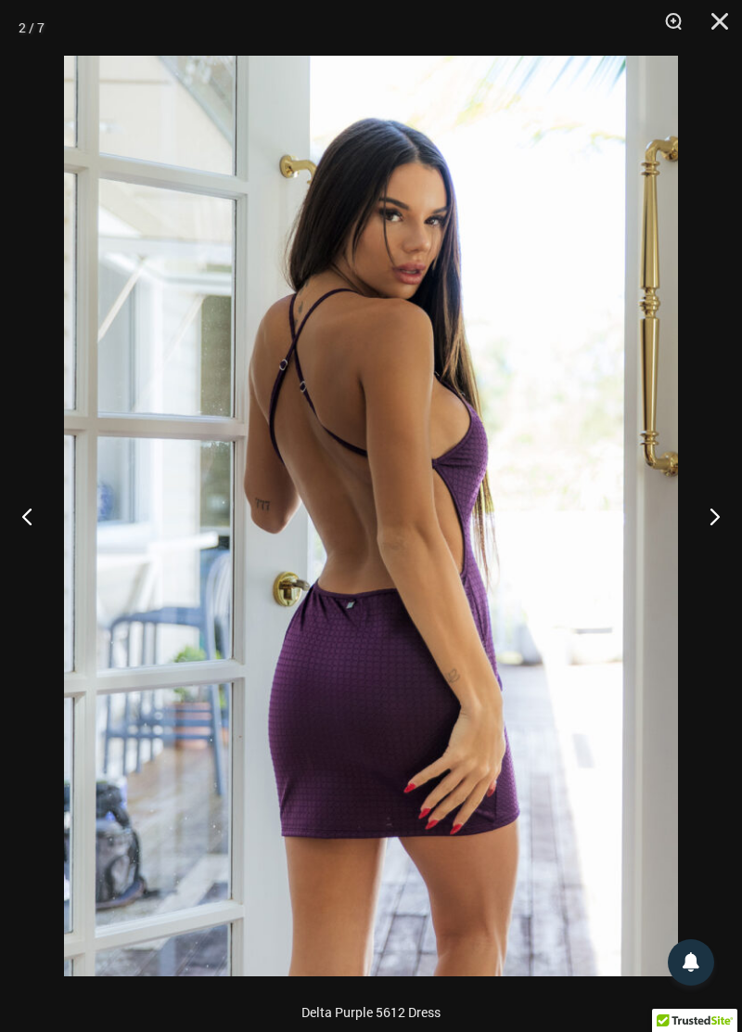
click at [710, 13] on button "Close" at bounding box center [713, 28] width 46 height 56
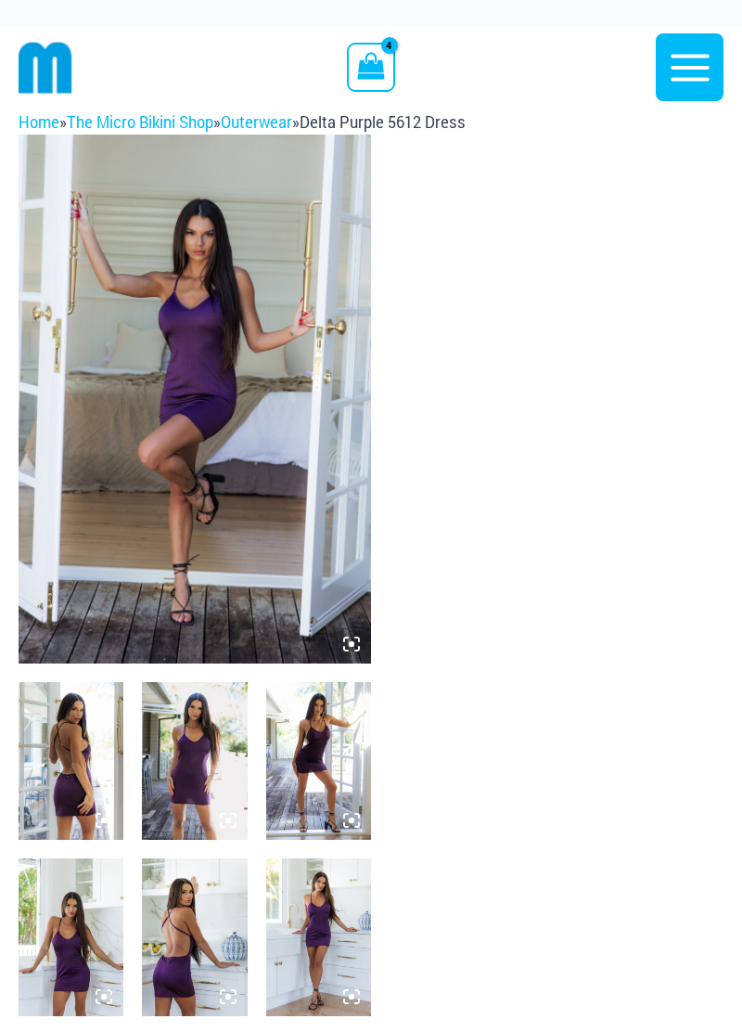
click at [379, 61] on icon "View Shopping Cart, 4 items" at bounding box center [371, 66] width 27 height 27
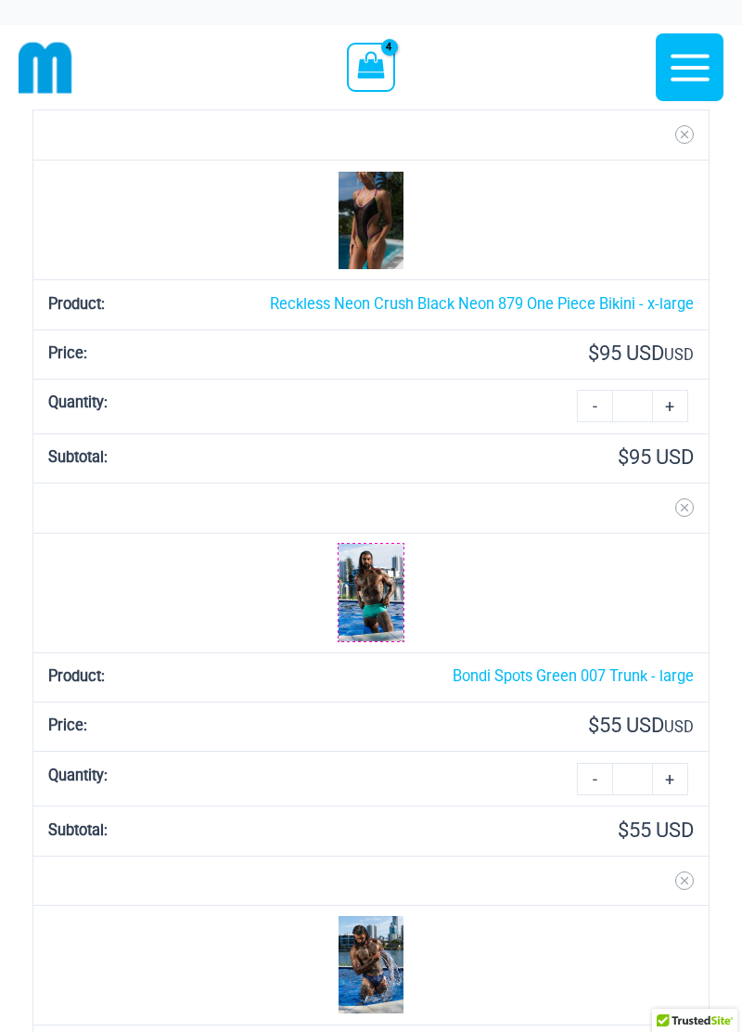
click at [376, 598] on img at bounding box center [371, 592] width 65 height 97
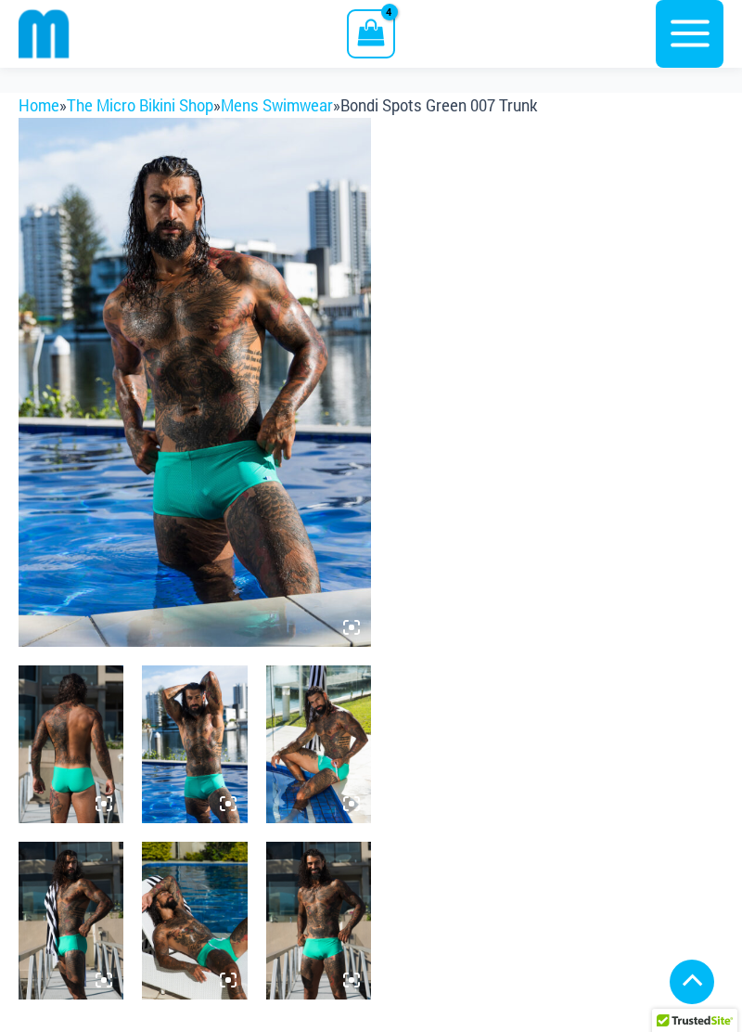
select select
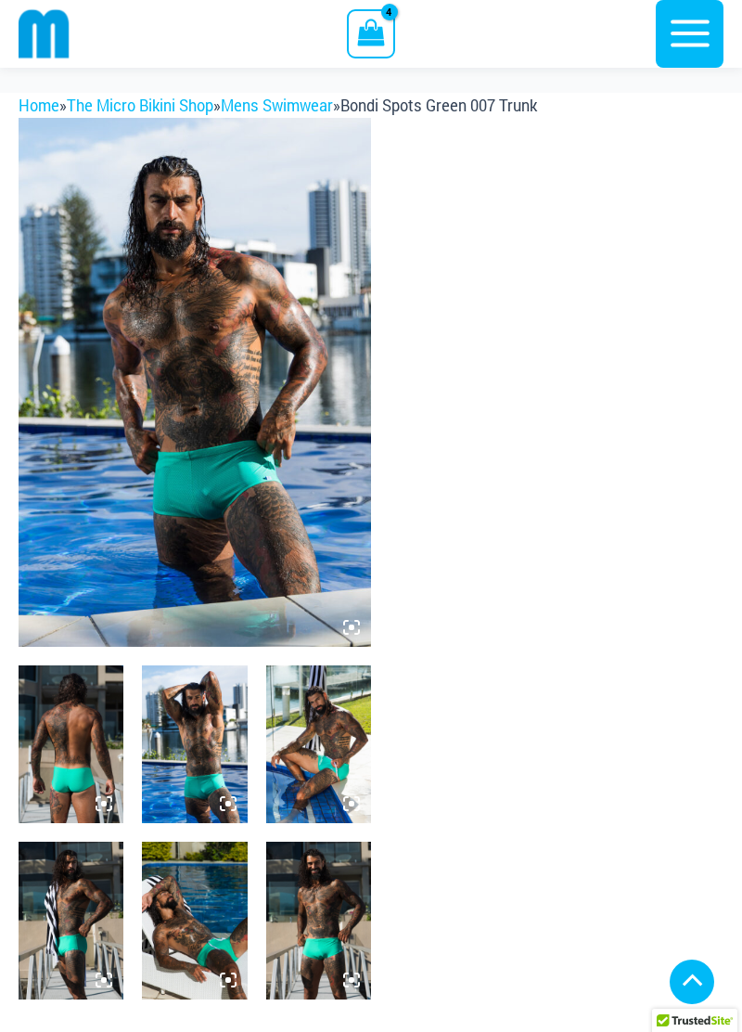
select select
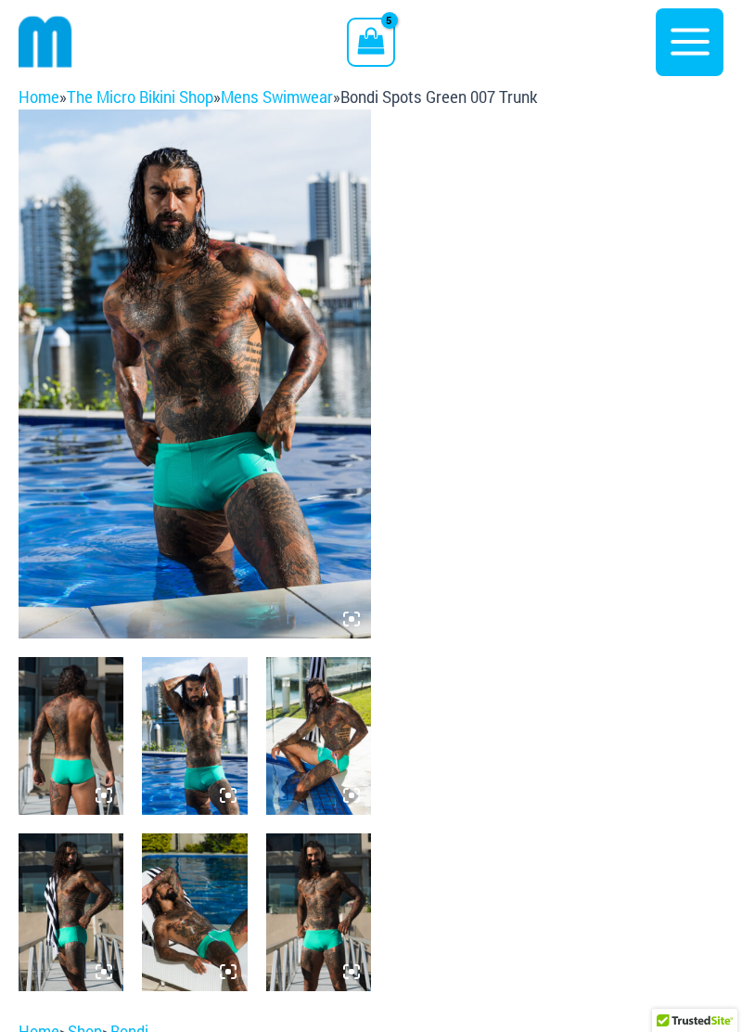
click at [372, 39] on icon "View Shopping Cart, 5 items" at bounding box center [371, 40] width 27 height 27
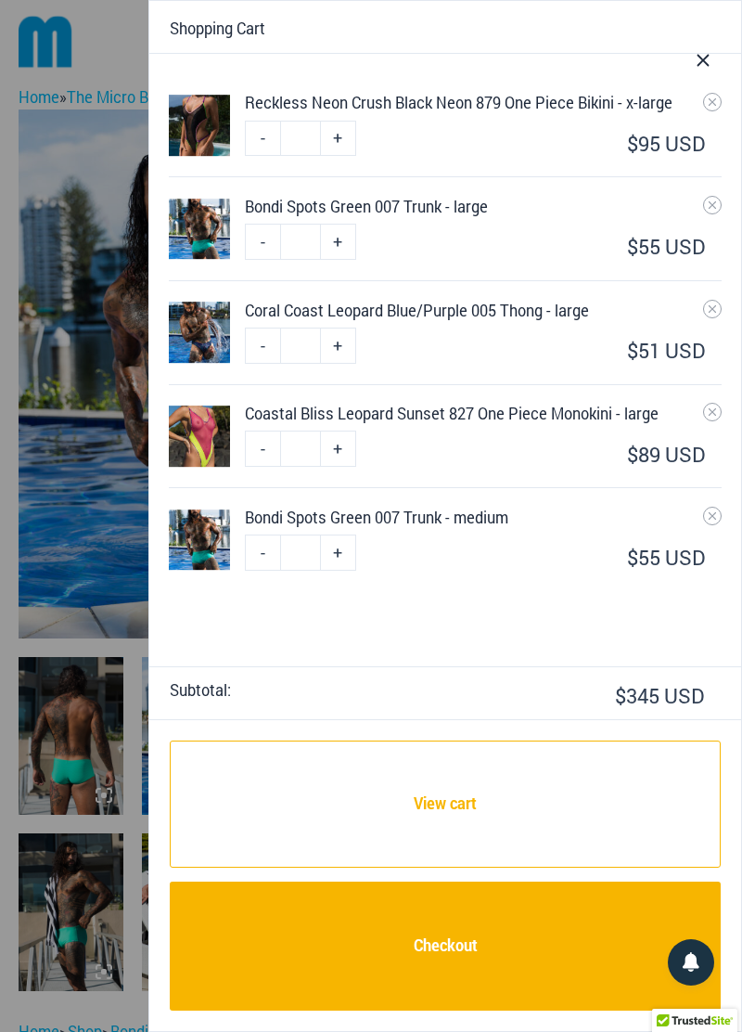
click at [712, 203] on icon "Remove Bondi Spots Green 007 Trunk - large from cart" at bounding box center [712, 204] width 7 height 7
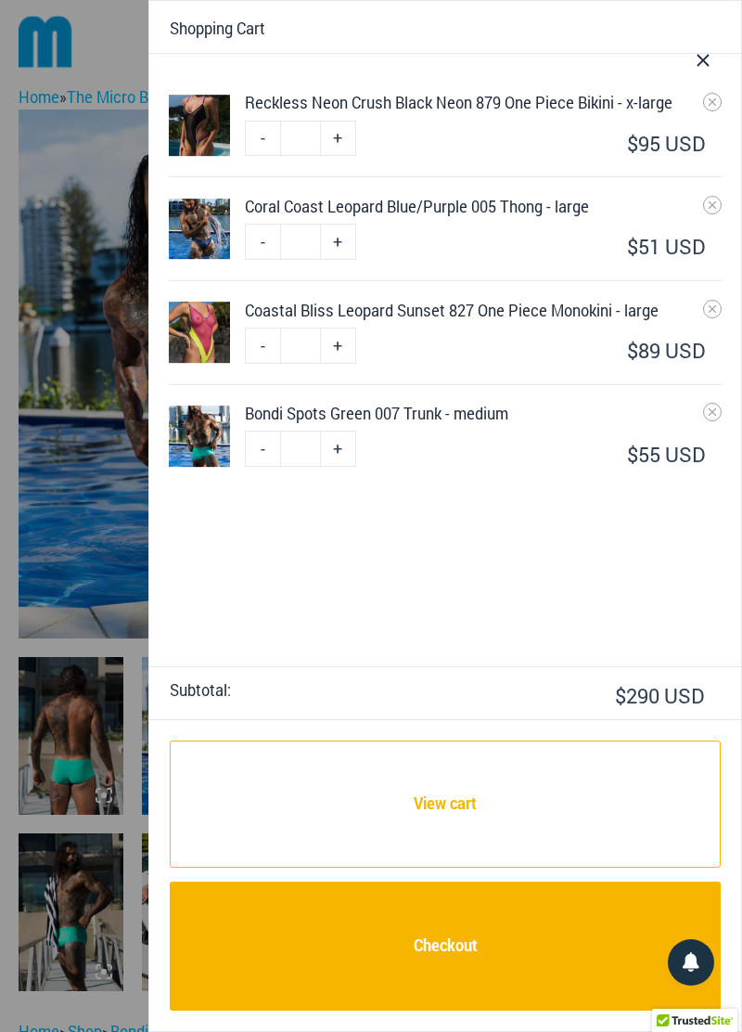
click at [475, 958] on link "Checkout" at bounding box center [445, 946] width 551 height 129
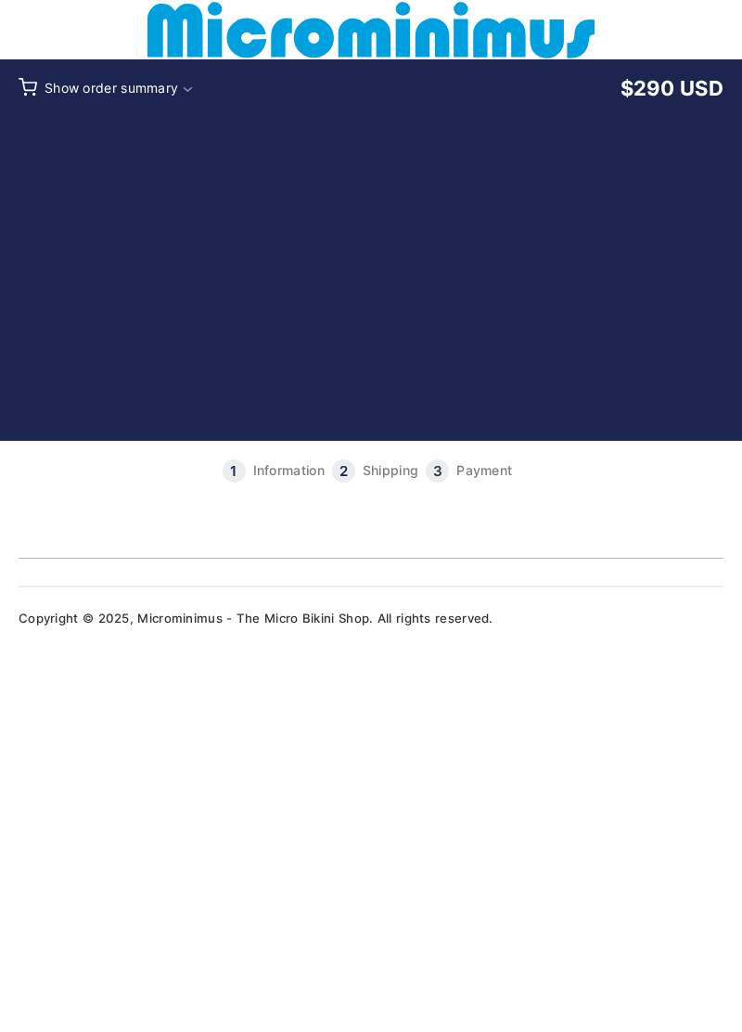
type input "**********"
select select "**"
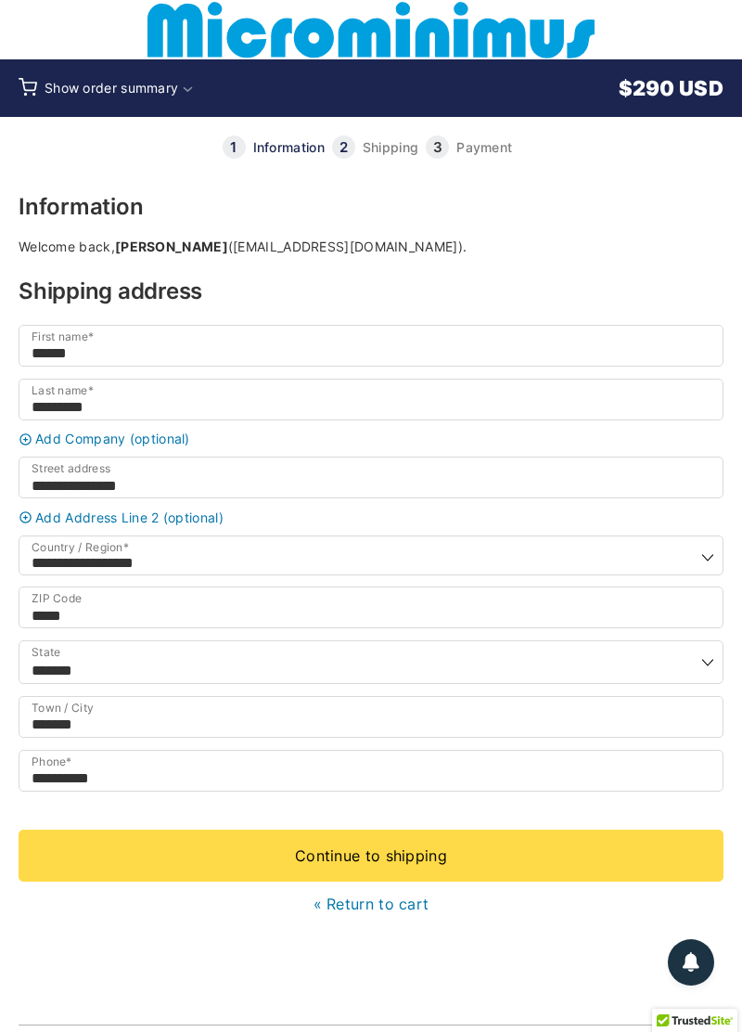
click at [429, 882] on link "Continue to shipping" at bounding box center [371, 856] width 705 height 52
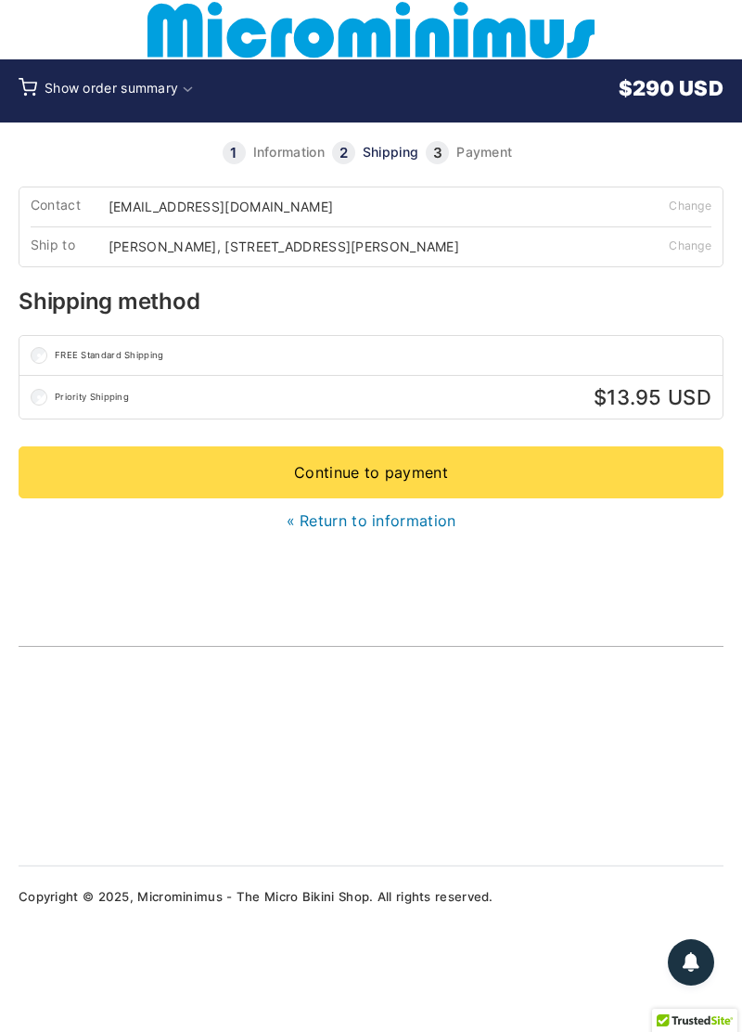
click at [419, 492] on link "Continue to payment" at bounding box center [371, 472] width 705 height 52
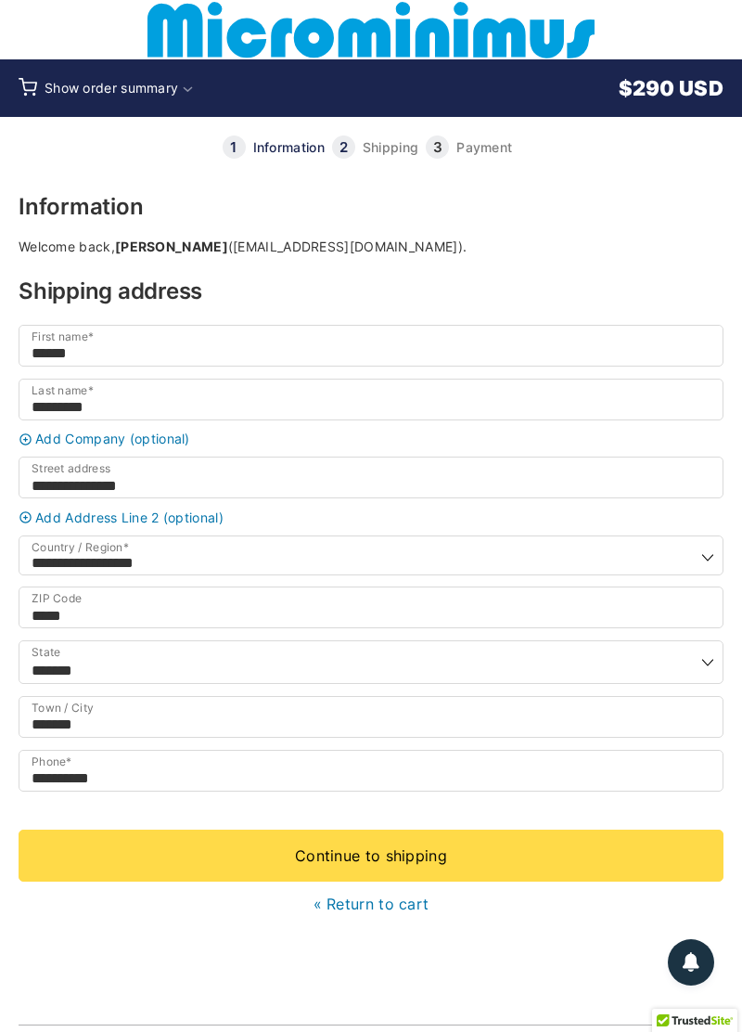
click at [337, 913] on link "« Return to cart" at bounding box center [372, 904] width 116 height 19
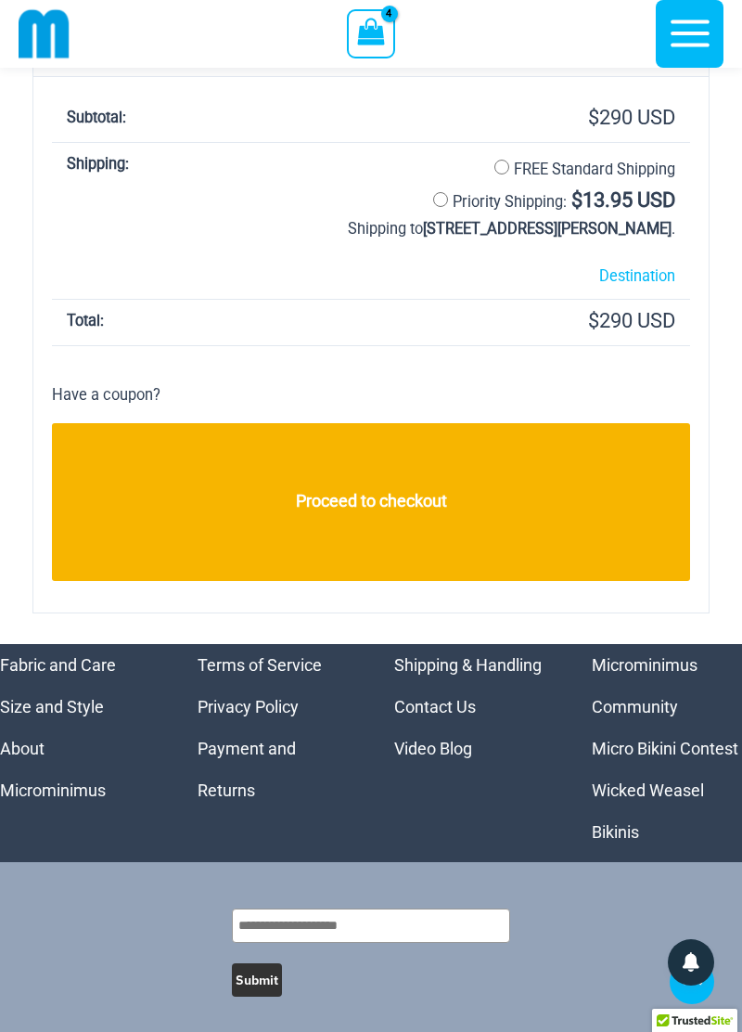
click at [434, 509] on link "Proceed to checkout" at bounding box center [371, 502] width 638 height 158
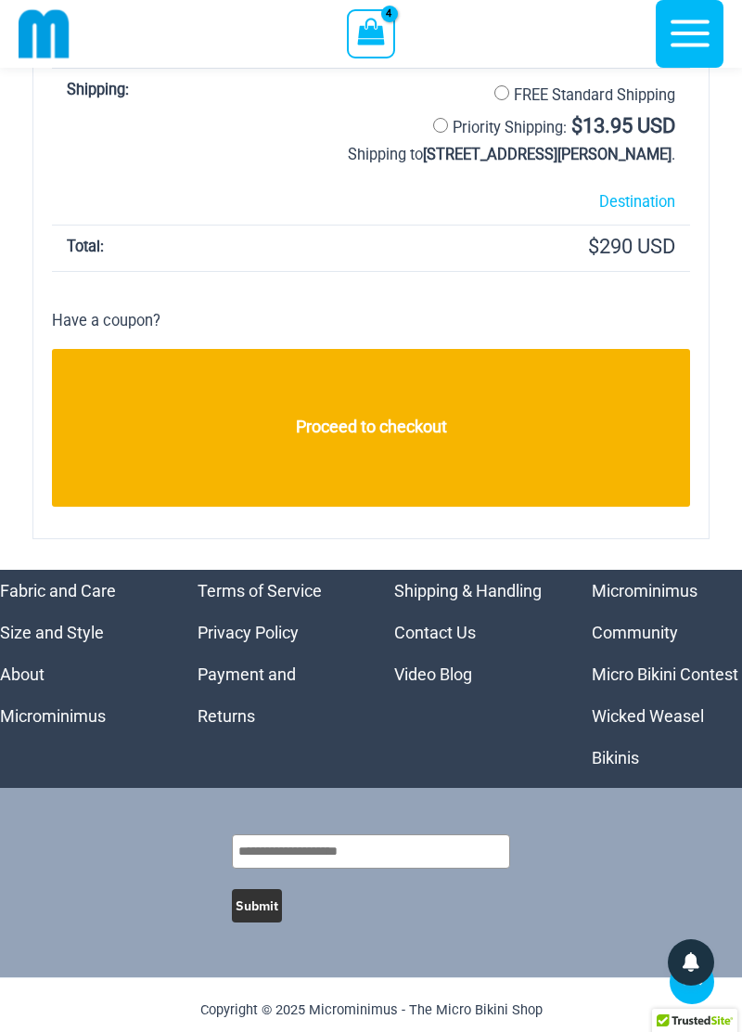
scroll to position [1665, 0]
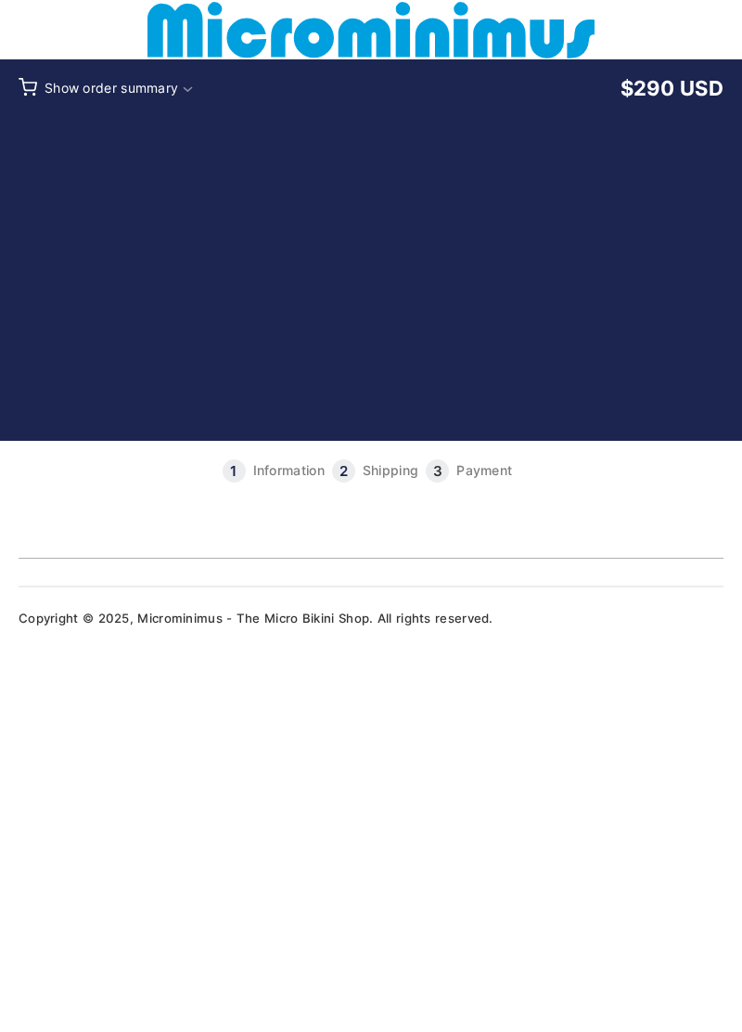
type input "**********"
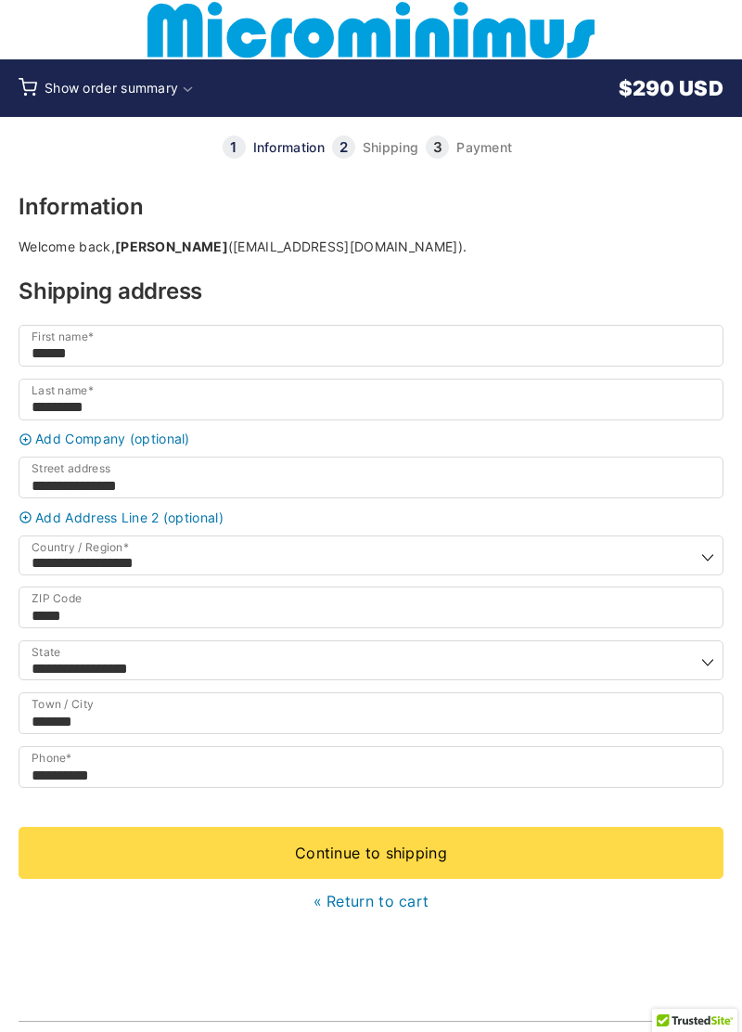
select select "**"
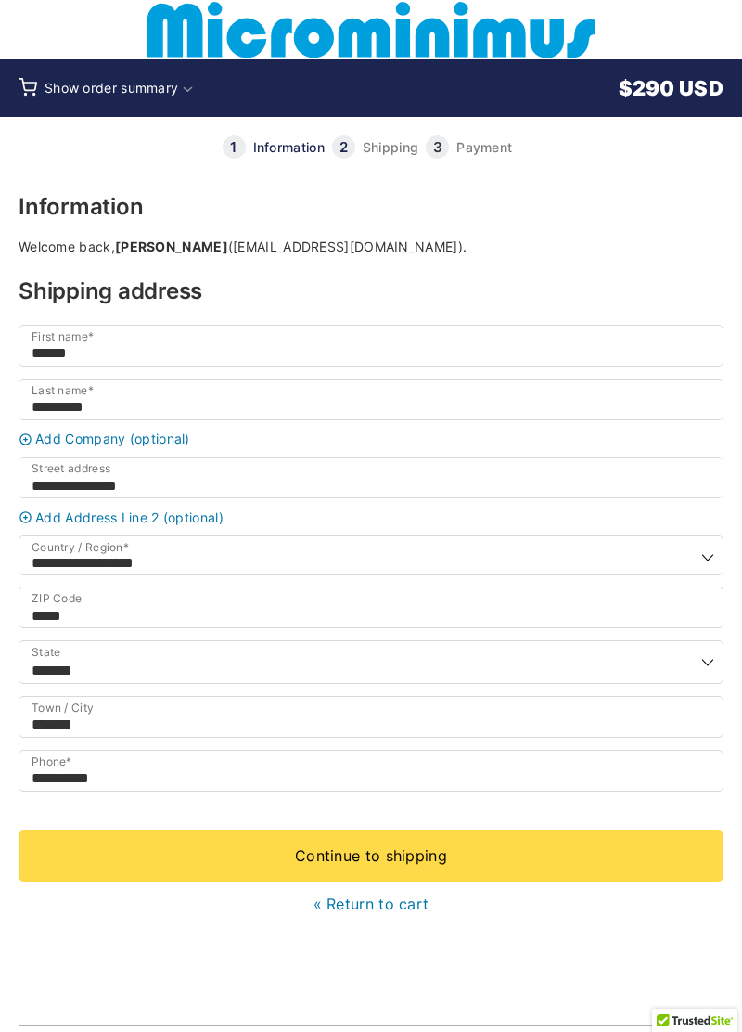
click at [476, 873] on link "Continue to shipping" at bounding box center [371, 856] width 705 height 52
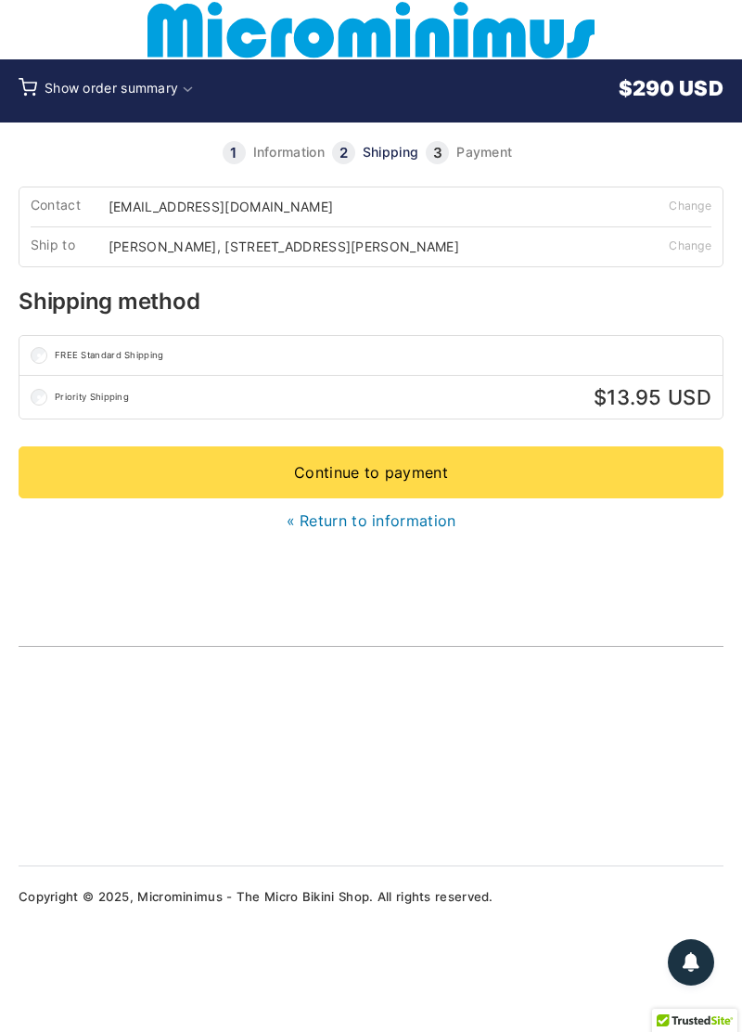
click at [489, 483] on link "Continue to payment" at bounding box center [371, 472] width 705 height 52
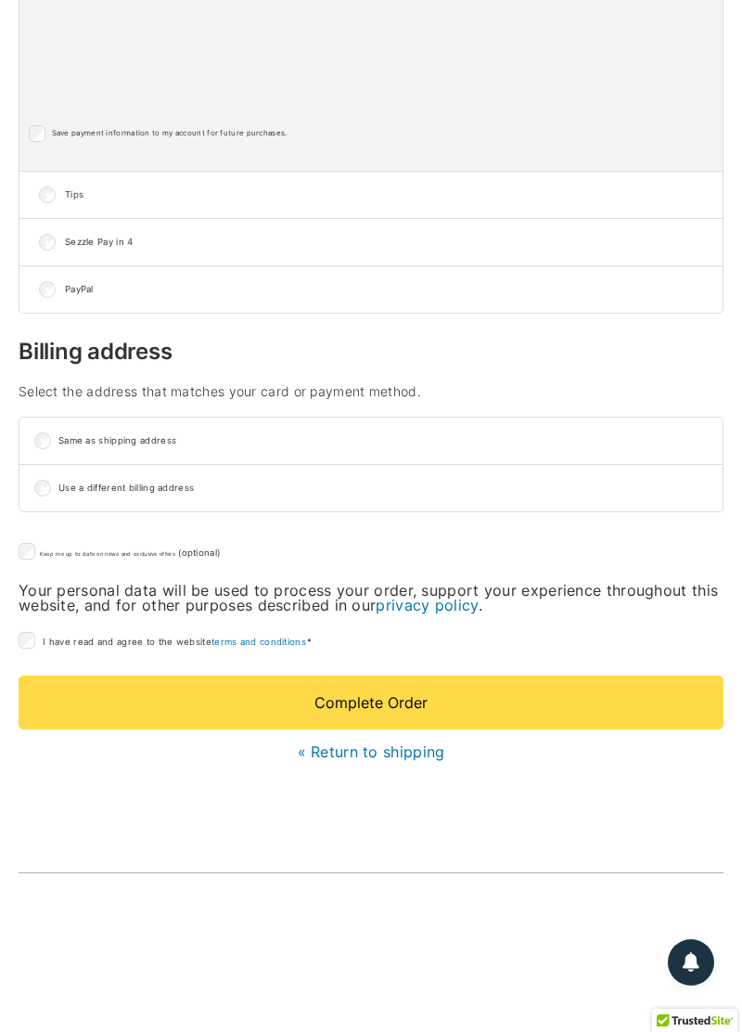
scroll to position [680, 0]
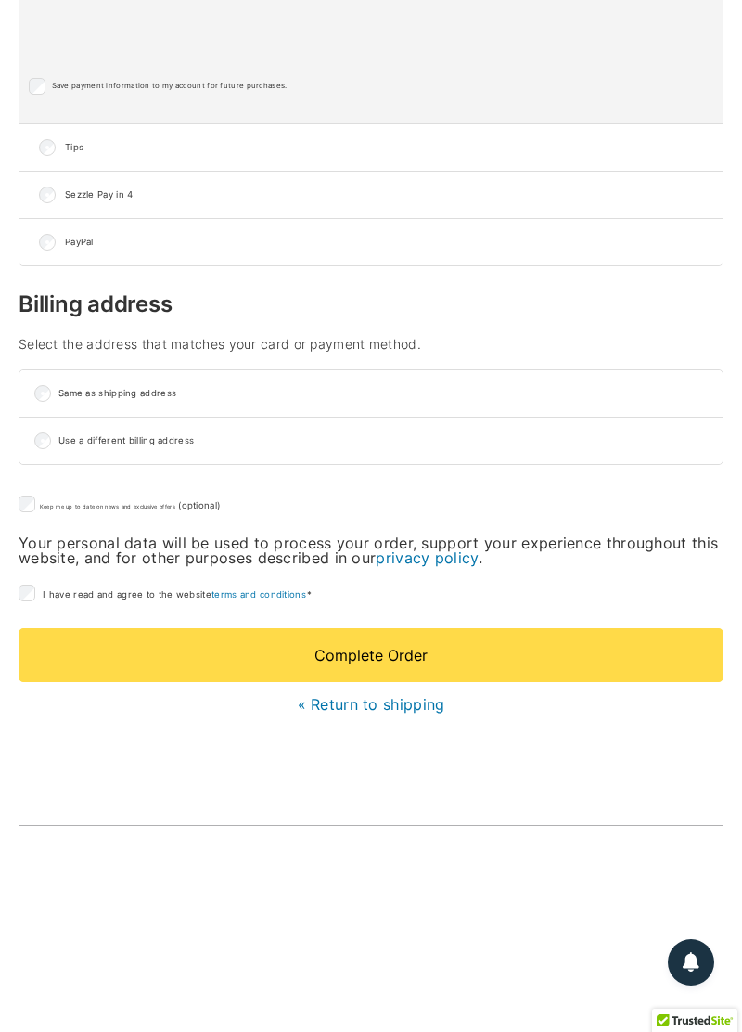
click at [418, 666] on button "Complete Order" at bounding box center [371, 655] width 705 height 54
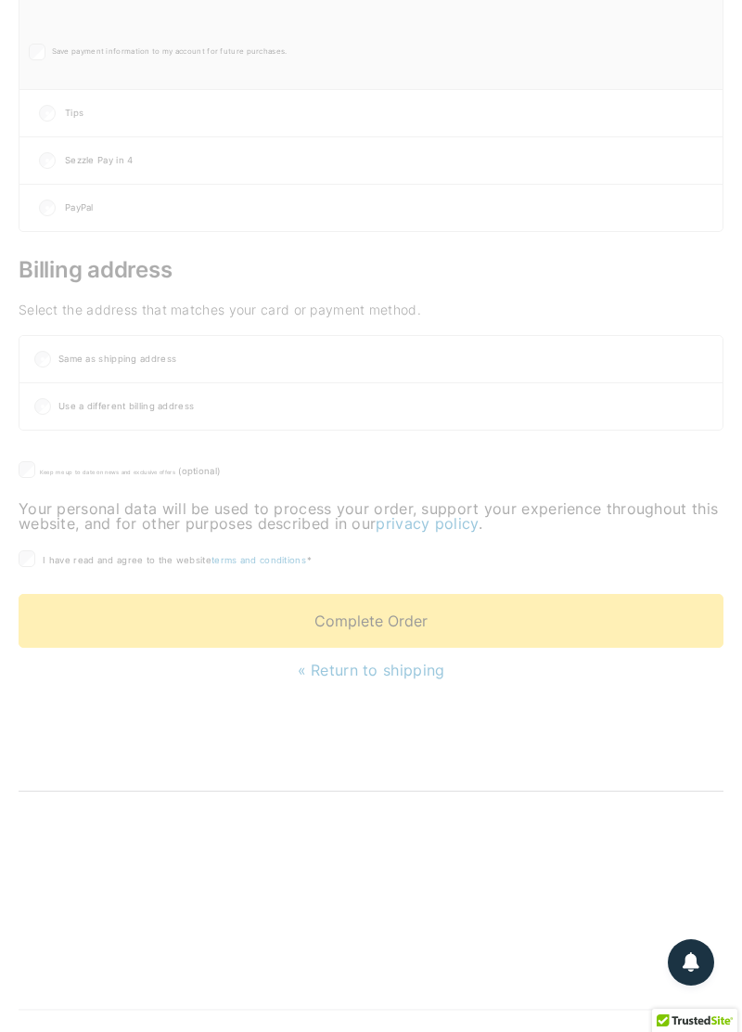
scroll to position [734, 0]
